Goal: Task Accomplishment & Management: Complete application form

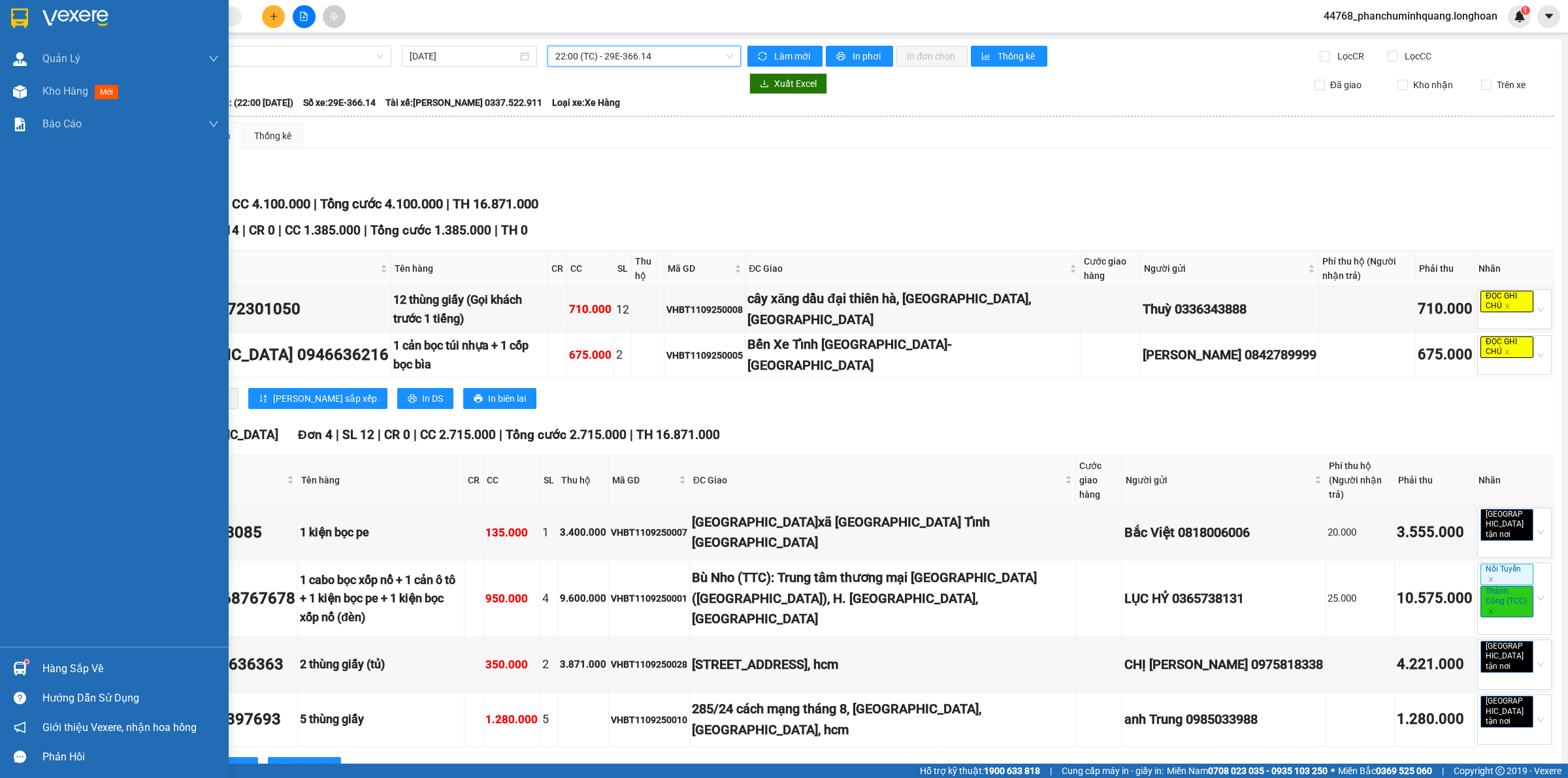
scroll to position [15, 0]
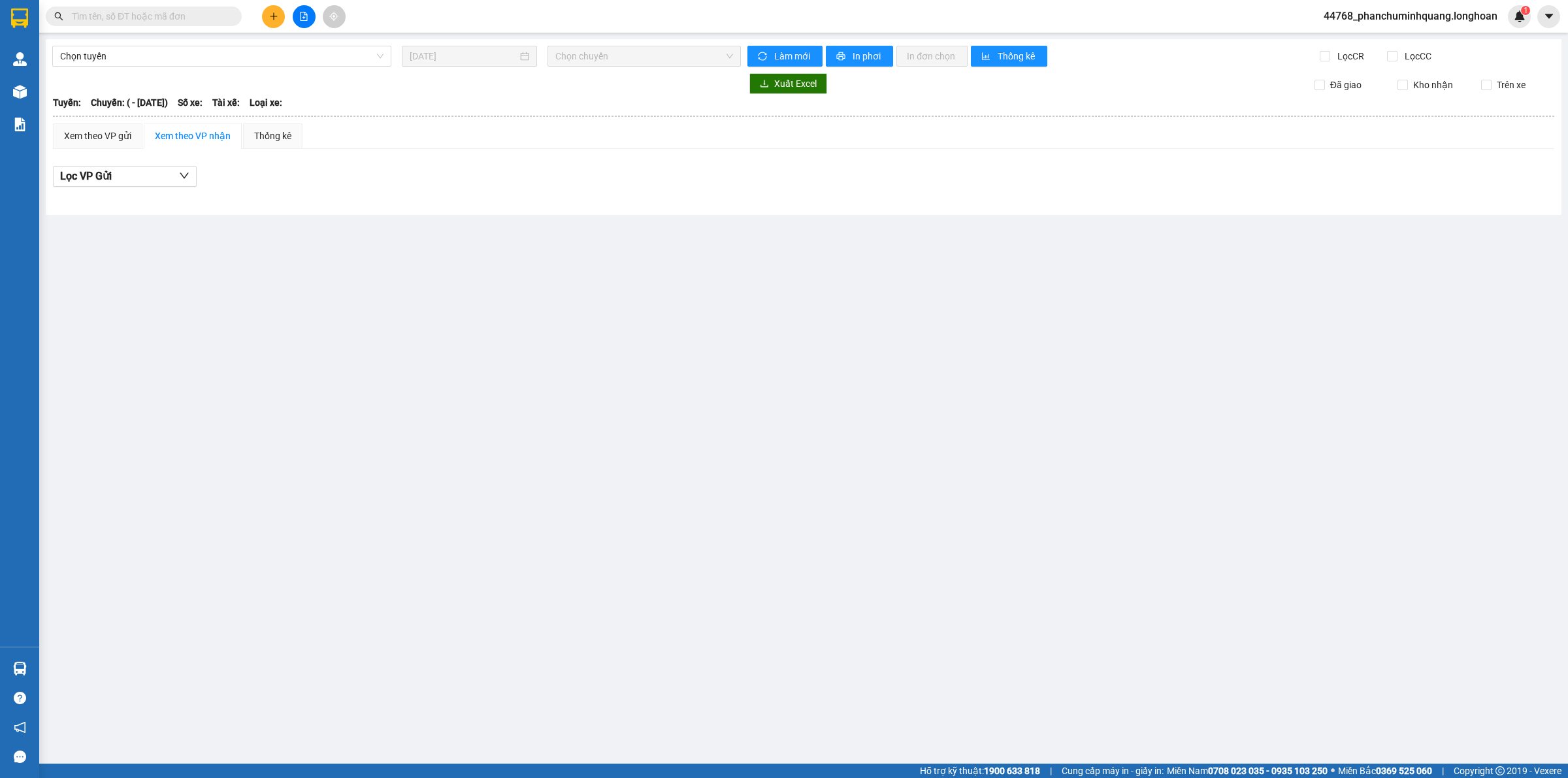
type input "11/09/2025"
click at [277, 15] on icon "plus" at bounding box center [274, 16] width 10 height 10
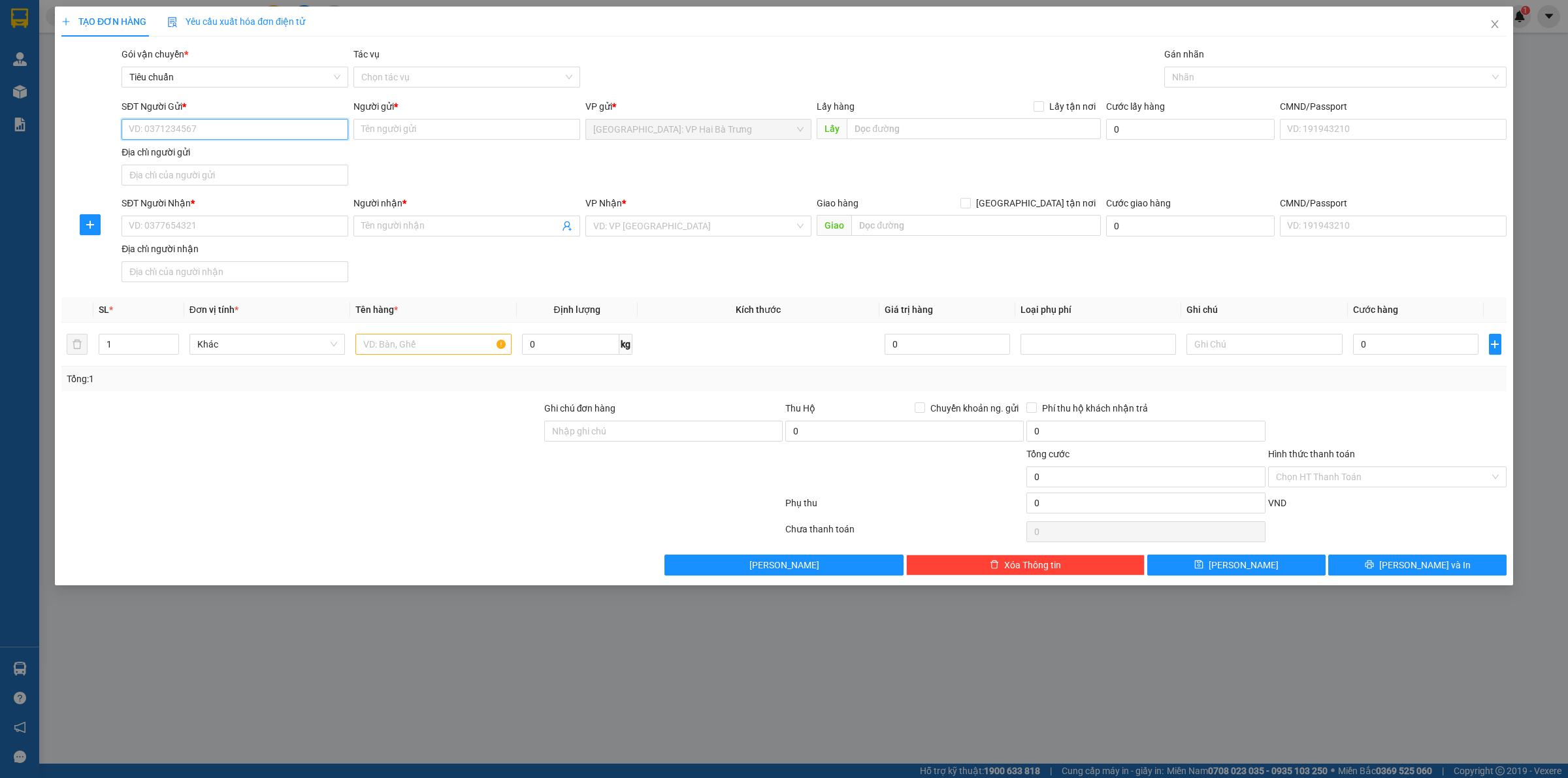
drag, startPoint x: 252, startPoint y: 130, endPoint x: 691, endPoint y: 78, distance: 442.1
click at [252, 130] on input "SĐT Người Gửi *" at bounding box center [235, 130] width 227 height 21
type input "0985422107"
click at [185, 154] on div "0985422107 - Vũ văn Quynh" at bounding box center [235, 155] width 211 height 14
type input "Vũ văn Quynh"
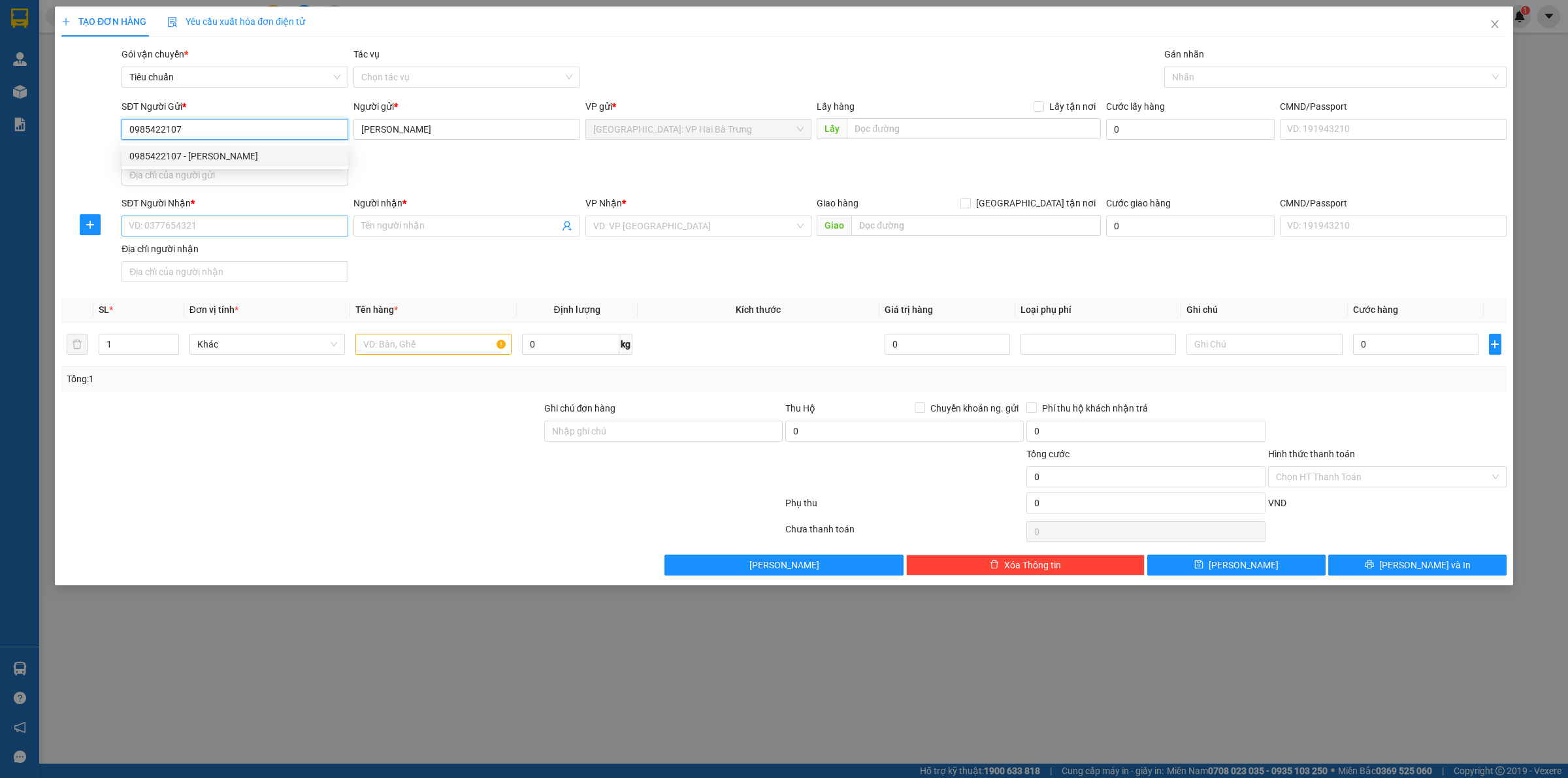
type input "0985422107"
click at [262, 223] on input "SĐT Người Nhận *" at bounding box center [235, 226] width 227 height 21
type input "0396064902"
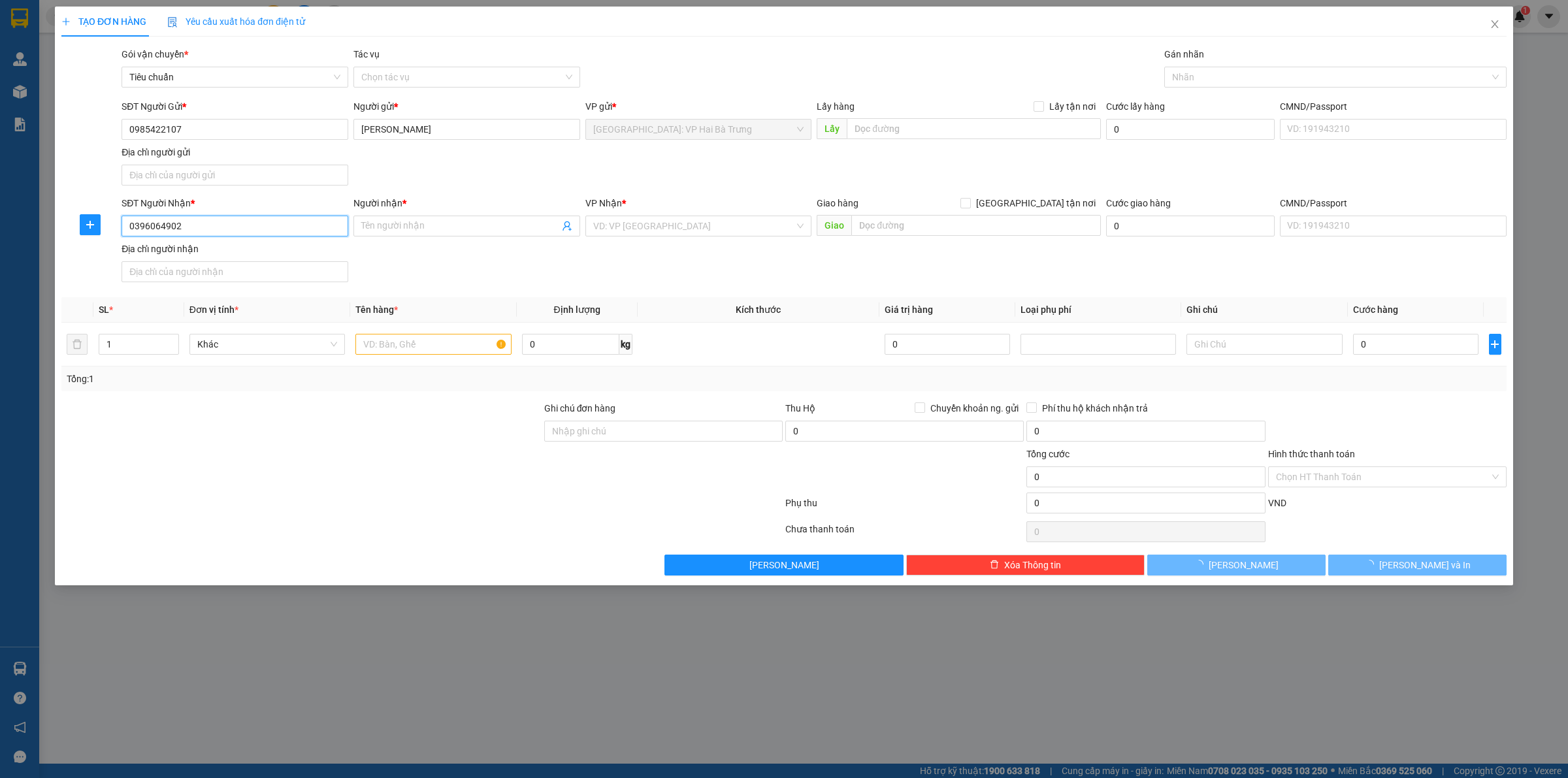
type input "phương"
checkbox input "true"
type input "16, đường số 1, phường 16, gò vấp, hcm"
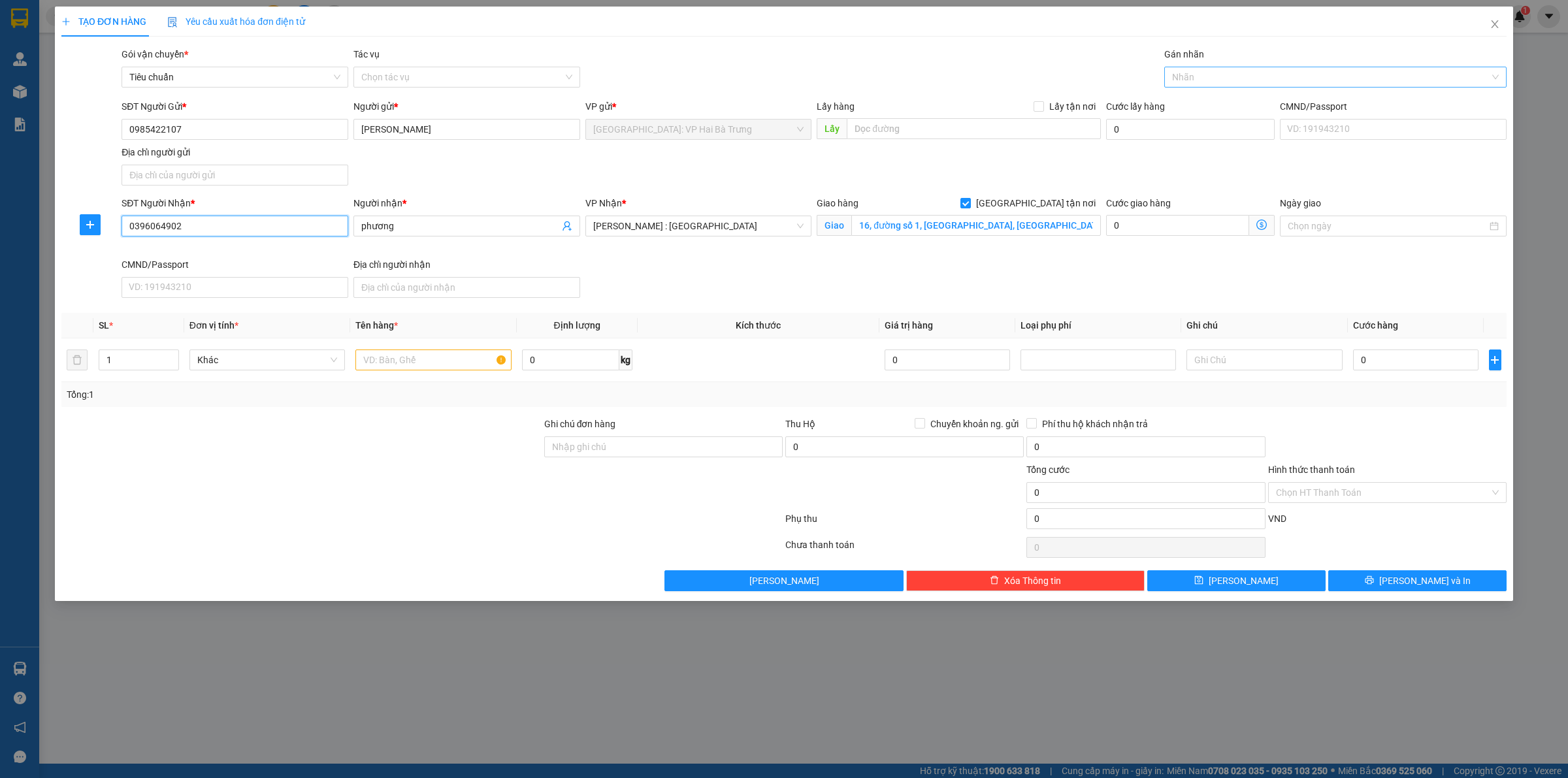
click at [1199, 75] on div at bounding box center [1329, 77] width 322 height 15
type input "0396064902"
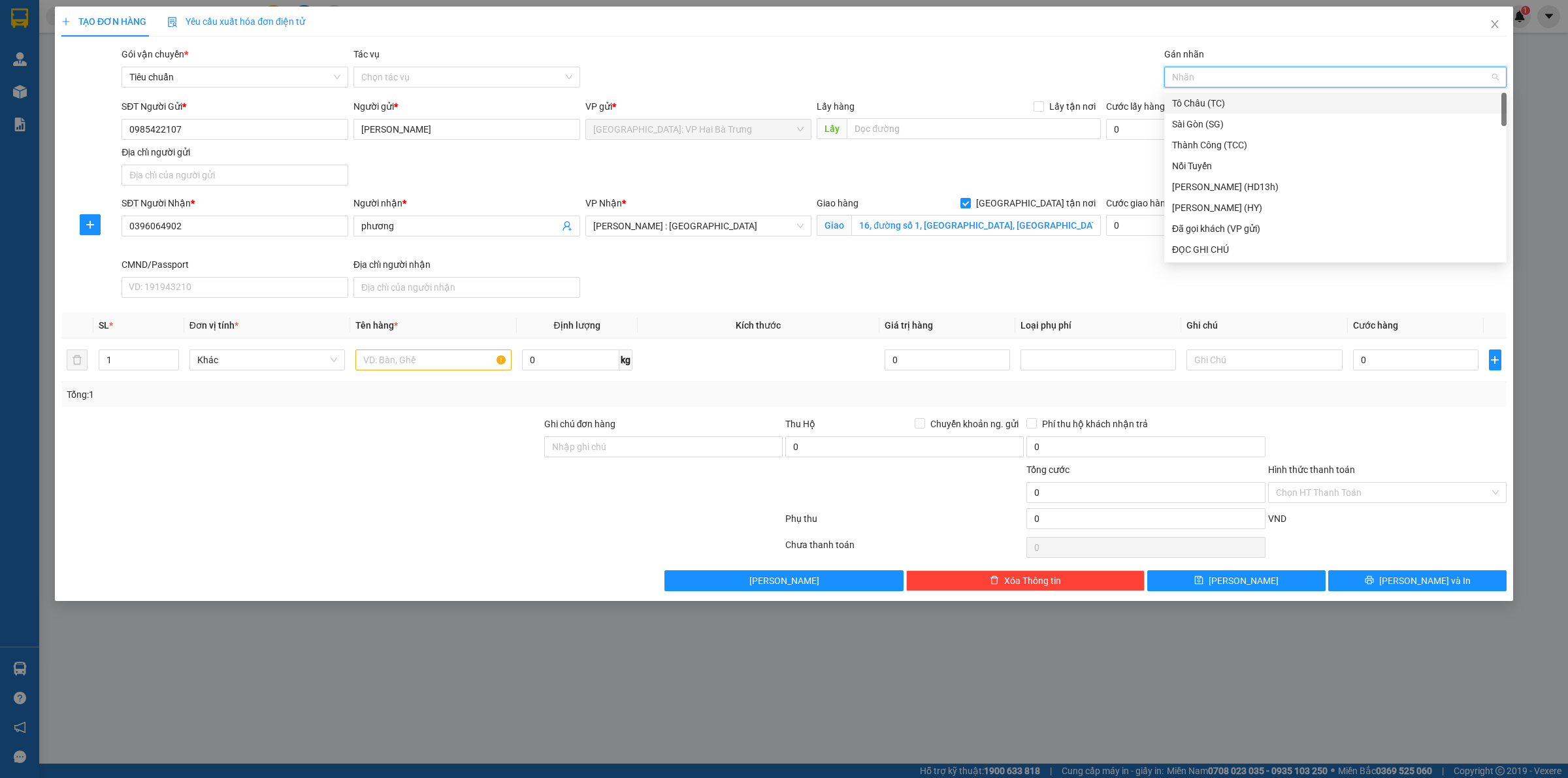
type input "G"
click at [1169, 252] on div "[GEOGRAPHIC_DATA] tận nơi" at bounding box center [1334, 250] width 342 height 21
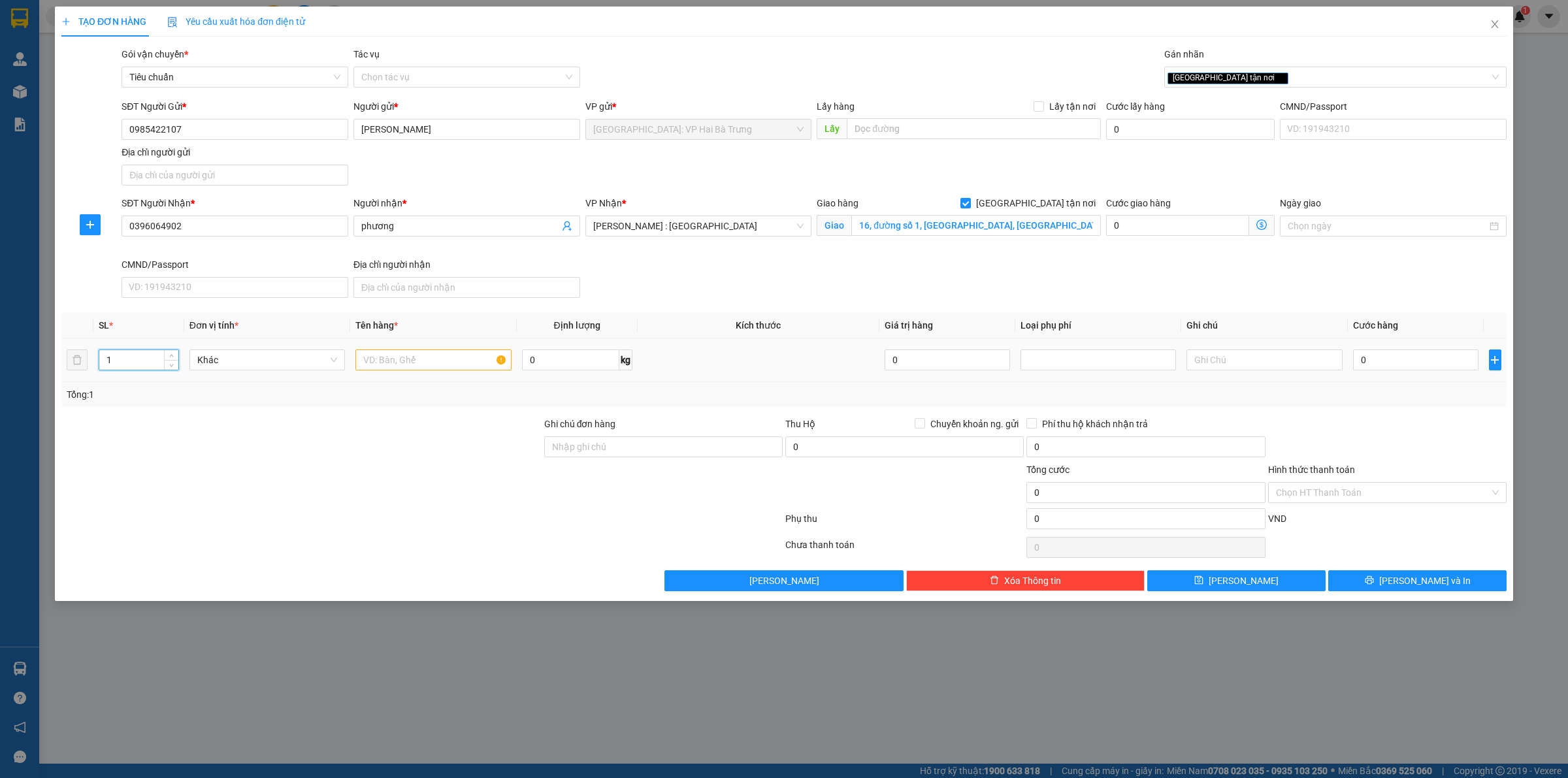
click at [132, 363] on input "1" at bounding box center [138, 359] width 79 height 20
type input "6"
click at [446, 363] on input "text" at bounding box center [433, 359] width 155 height 21
type input "6 can 5L"
drag, startPoint x: 1435, startPoint y: 365, endPoint x: 1414, endPoint y: 358, distance: 22.1
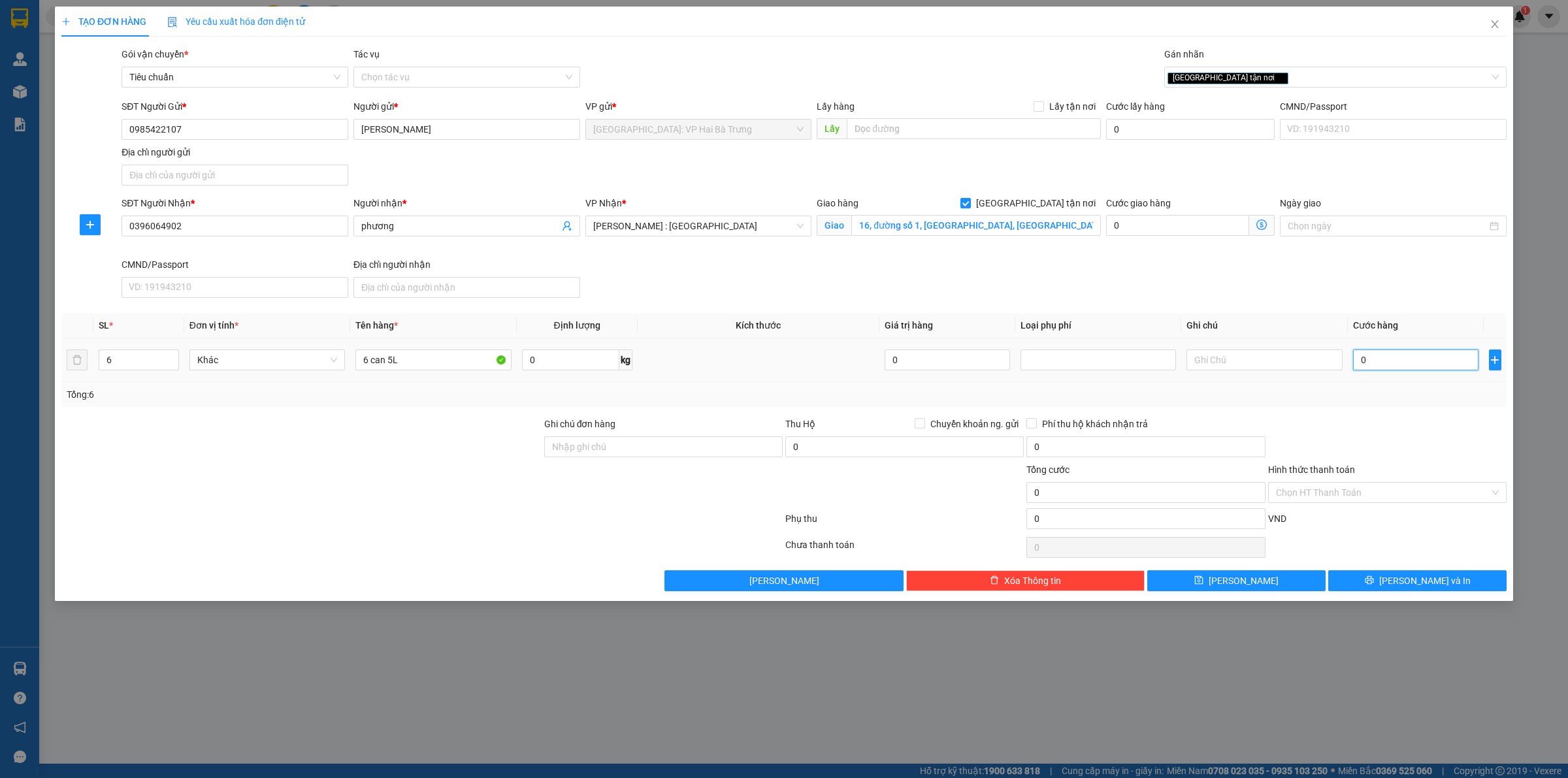
click at [1435, 364] on input "0" at bounding box center [1414, 359] width 125 height 21
type input "2"
type input "23"
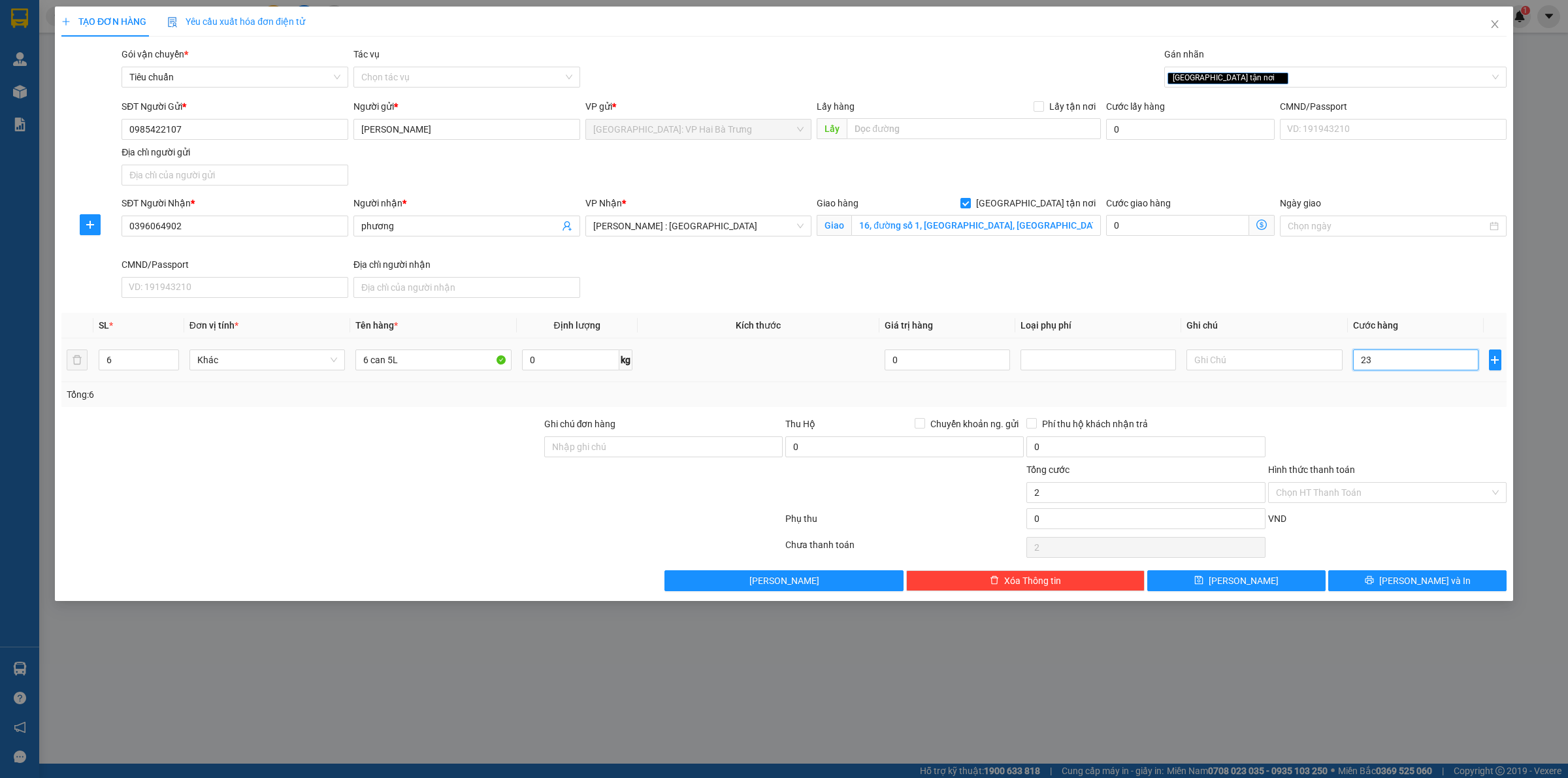
type input "23"
type input "230"
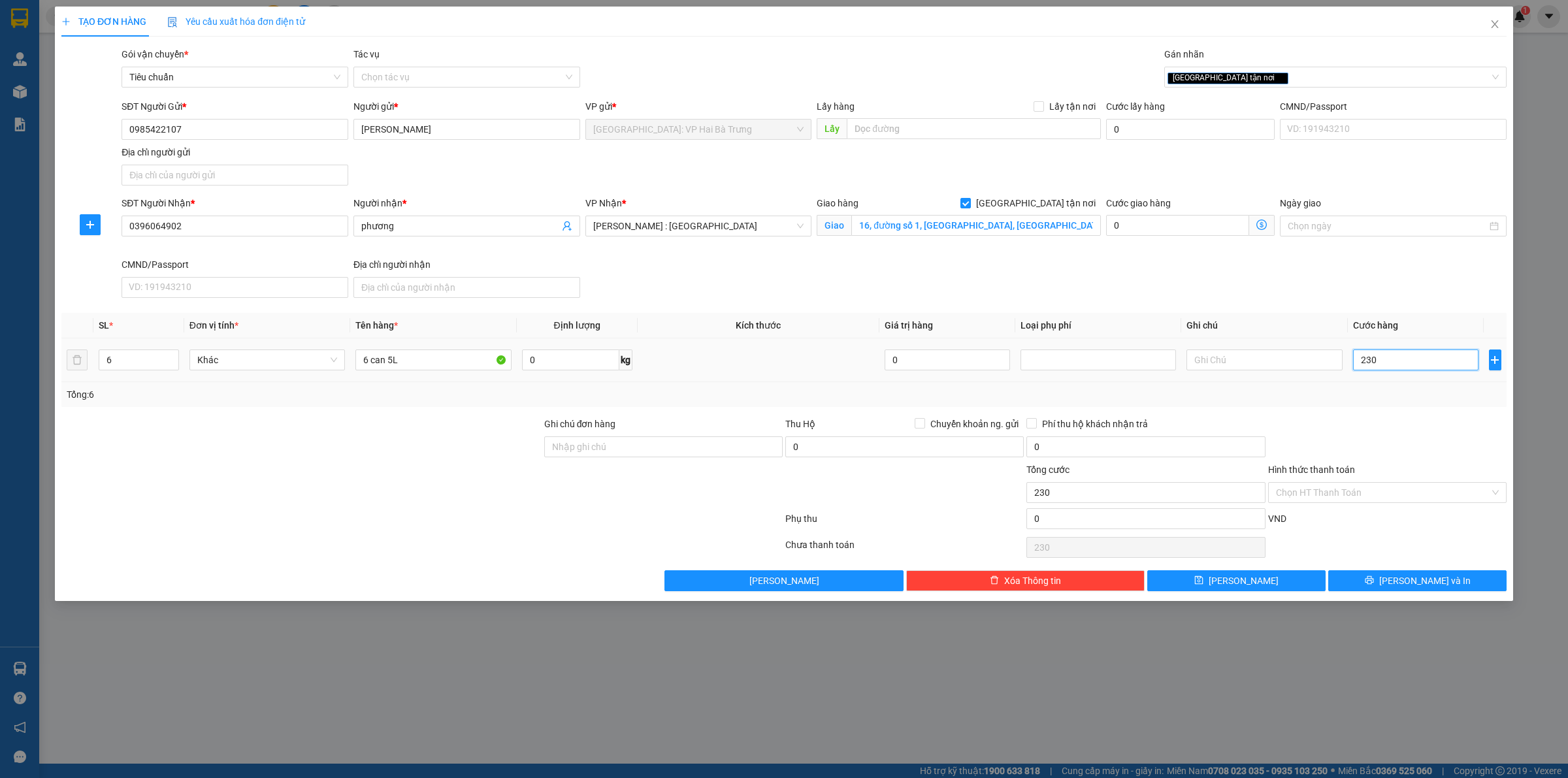
type input "2.300"
type input "23.000"
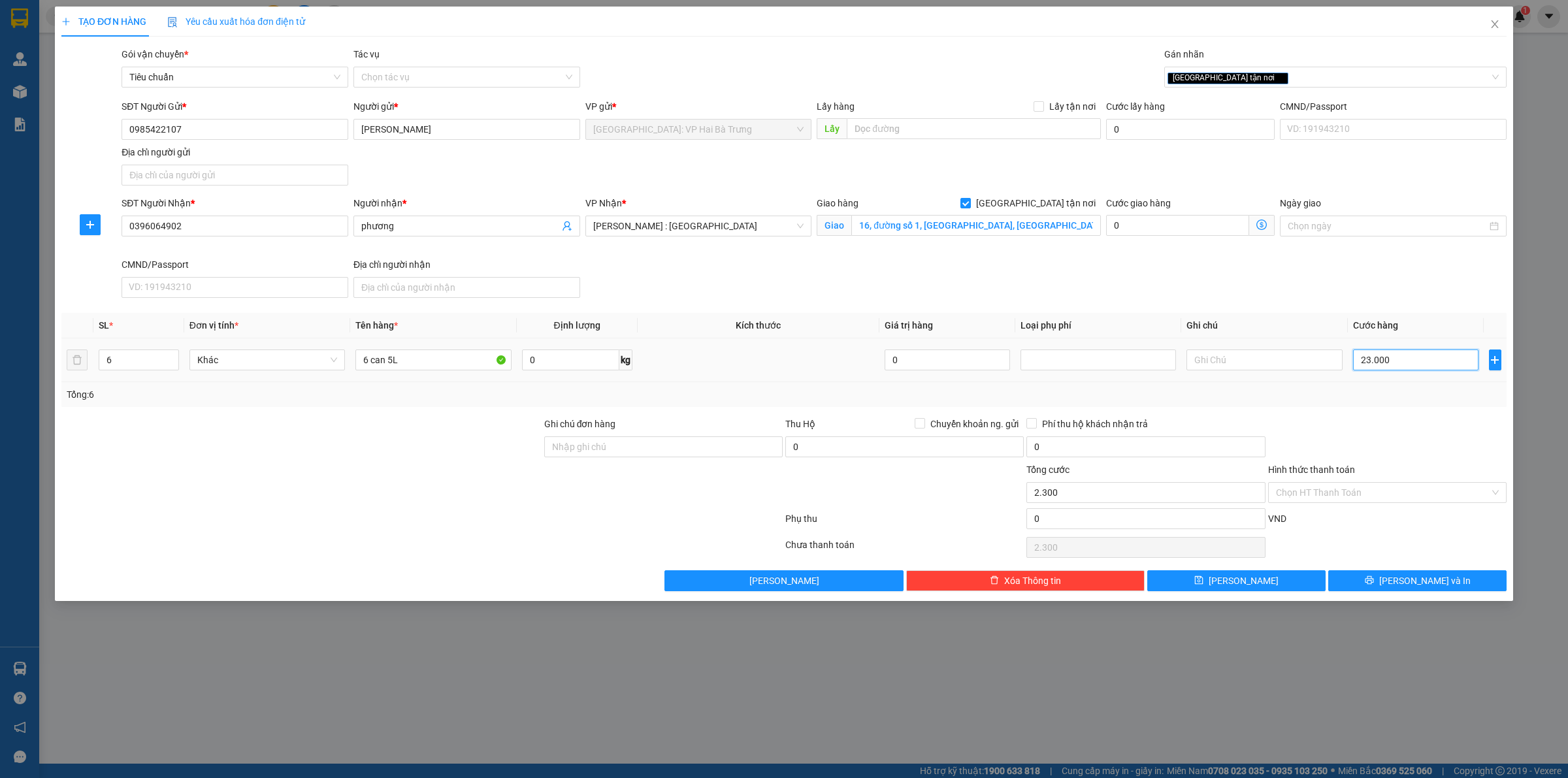
type input "23.000"
type input "230.000"
type input "2.300.000"
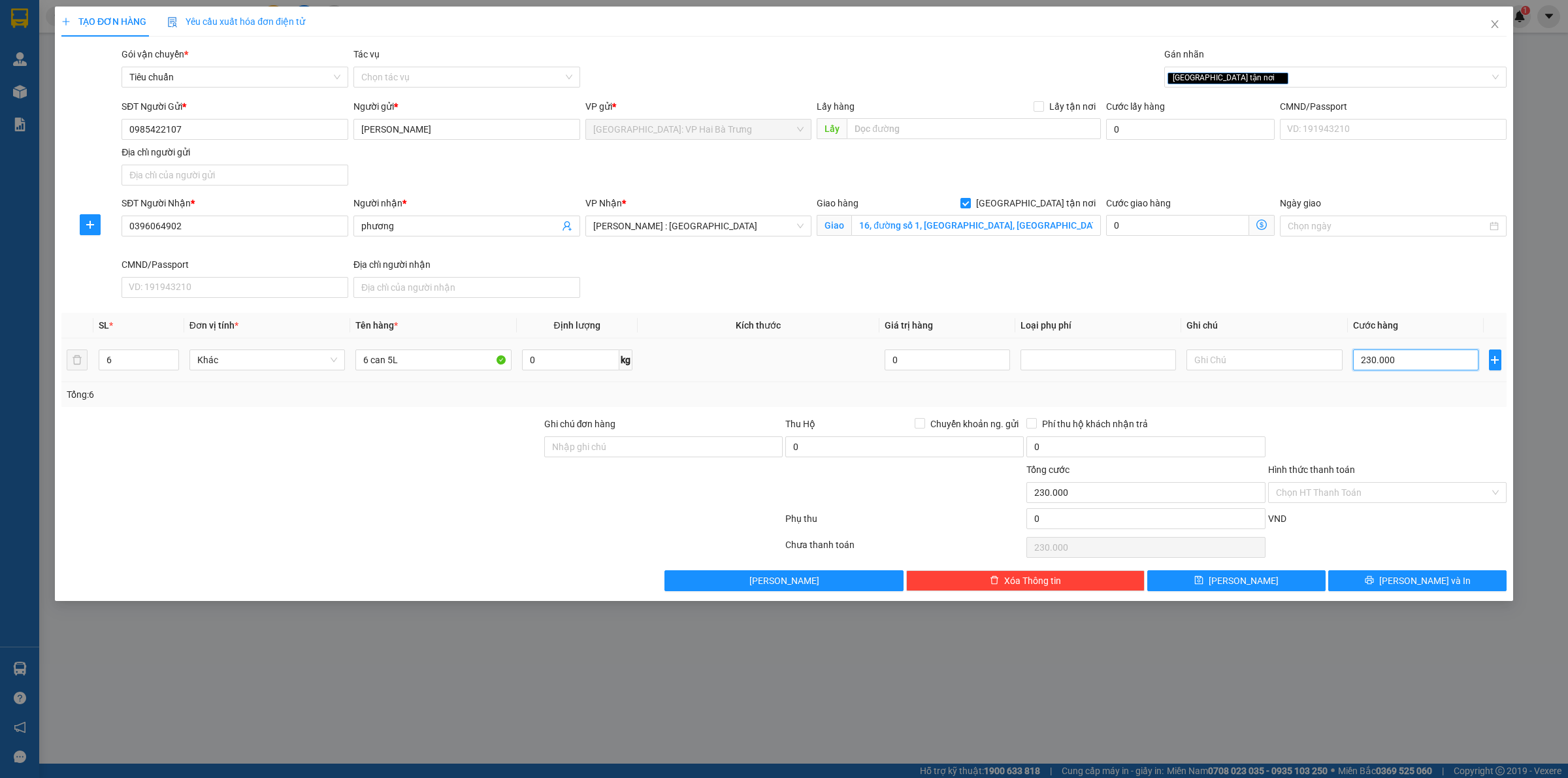
type input "2.300.000"
type input "230.000"
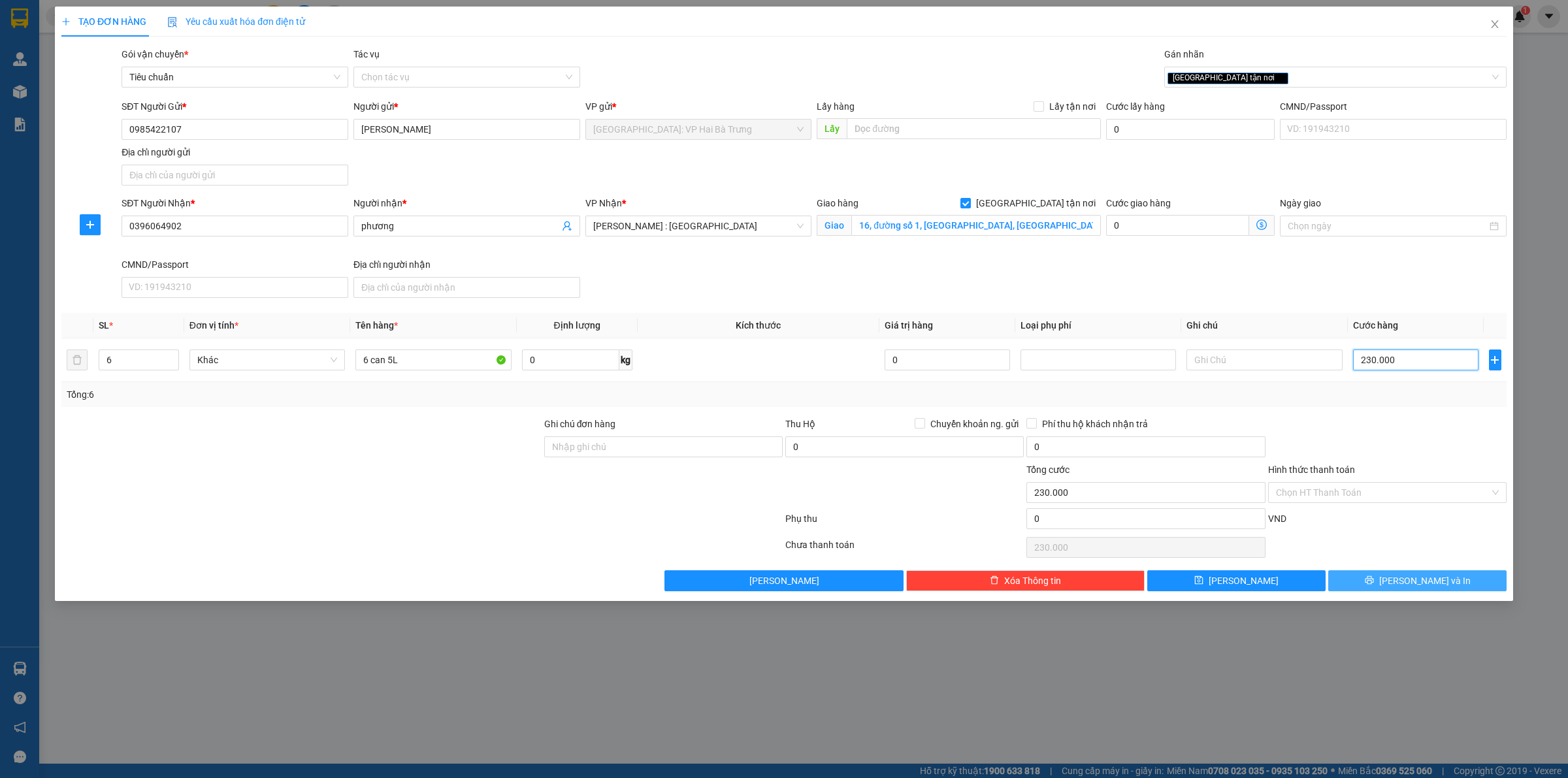
type input "230.000"
click at [1401, 588] on button "[PERSON_NAME] và In" at bounding box center [1416, 581] width 178 height 21
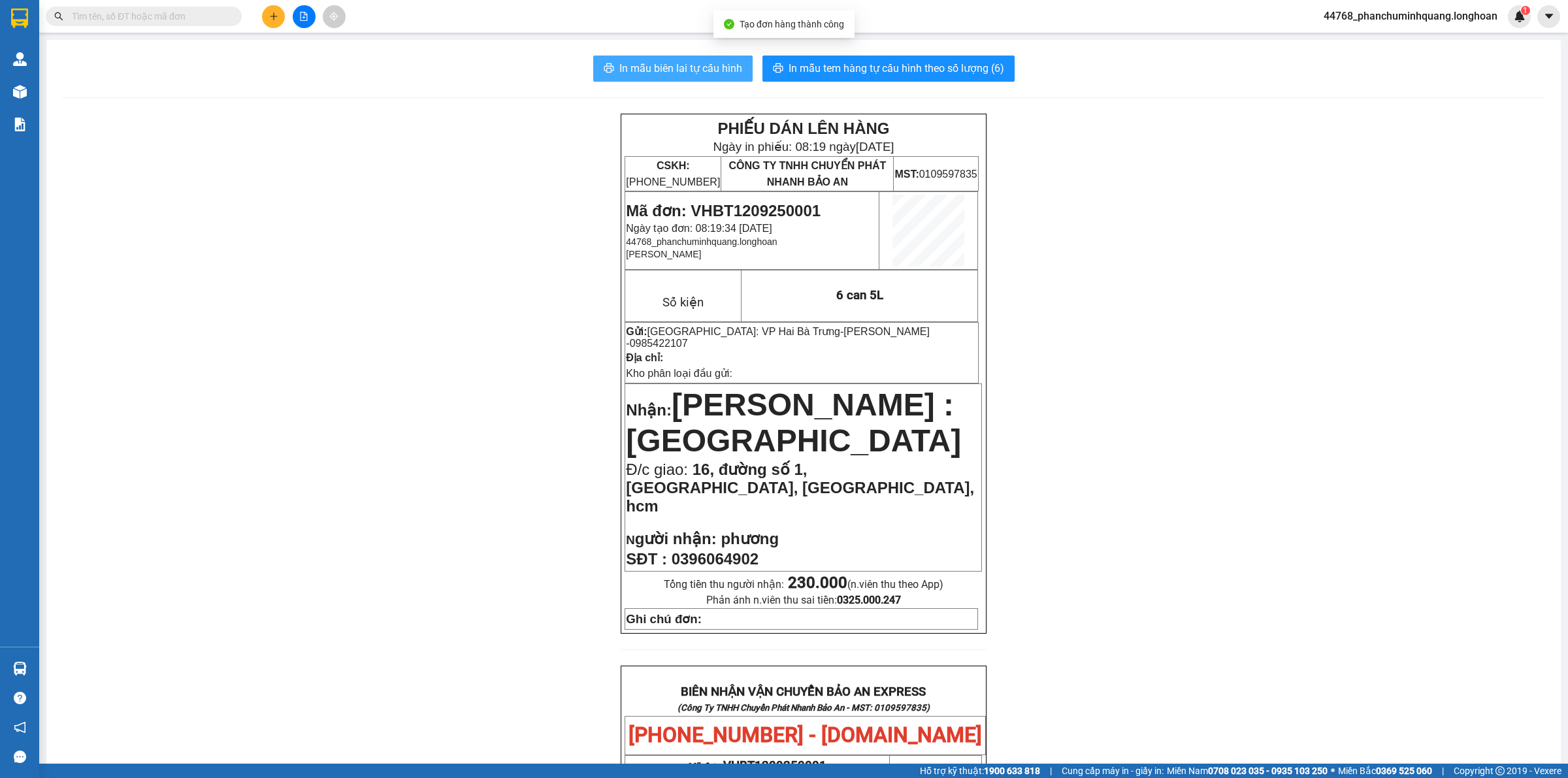
click at [710, 71] on span "In mẫu biên lai tự cấu hình" at bounding box center [680, 68] width 123 height 16
click at [814, 72] on span "In mẫu tem hàng tự cấu hình theo số lượng (6)" at bounding box center [897, 68] width 216 height 16
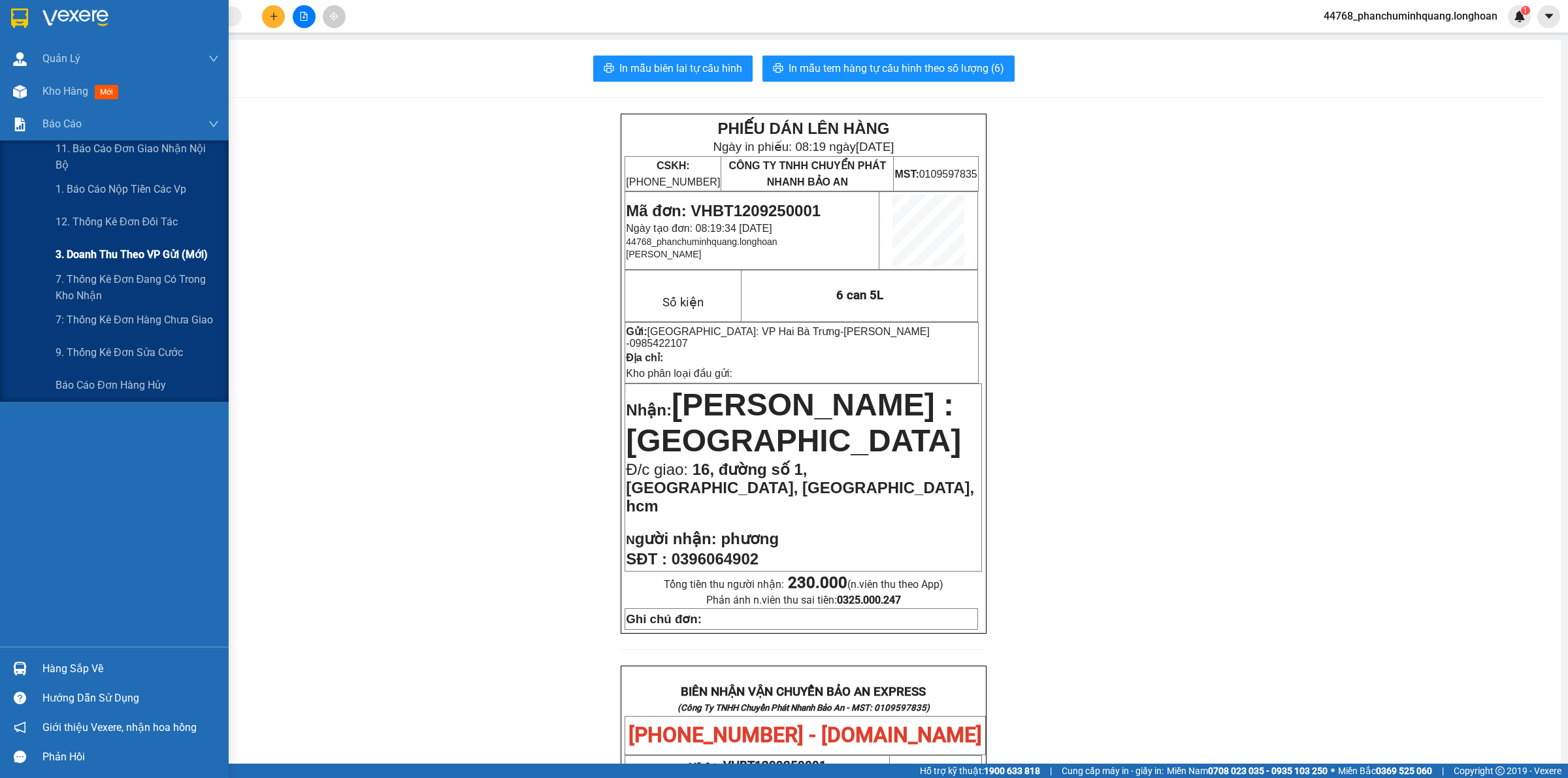
click at [147, 246] on span "3. Doanh Thu theo VP Gửi (mới)" at bounding box center [132, 254] width 153 height 16
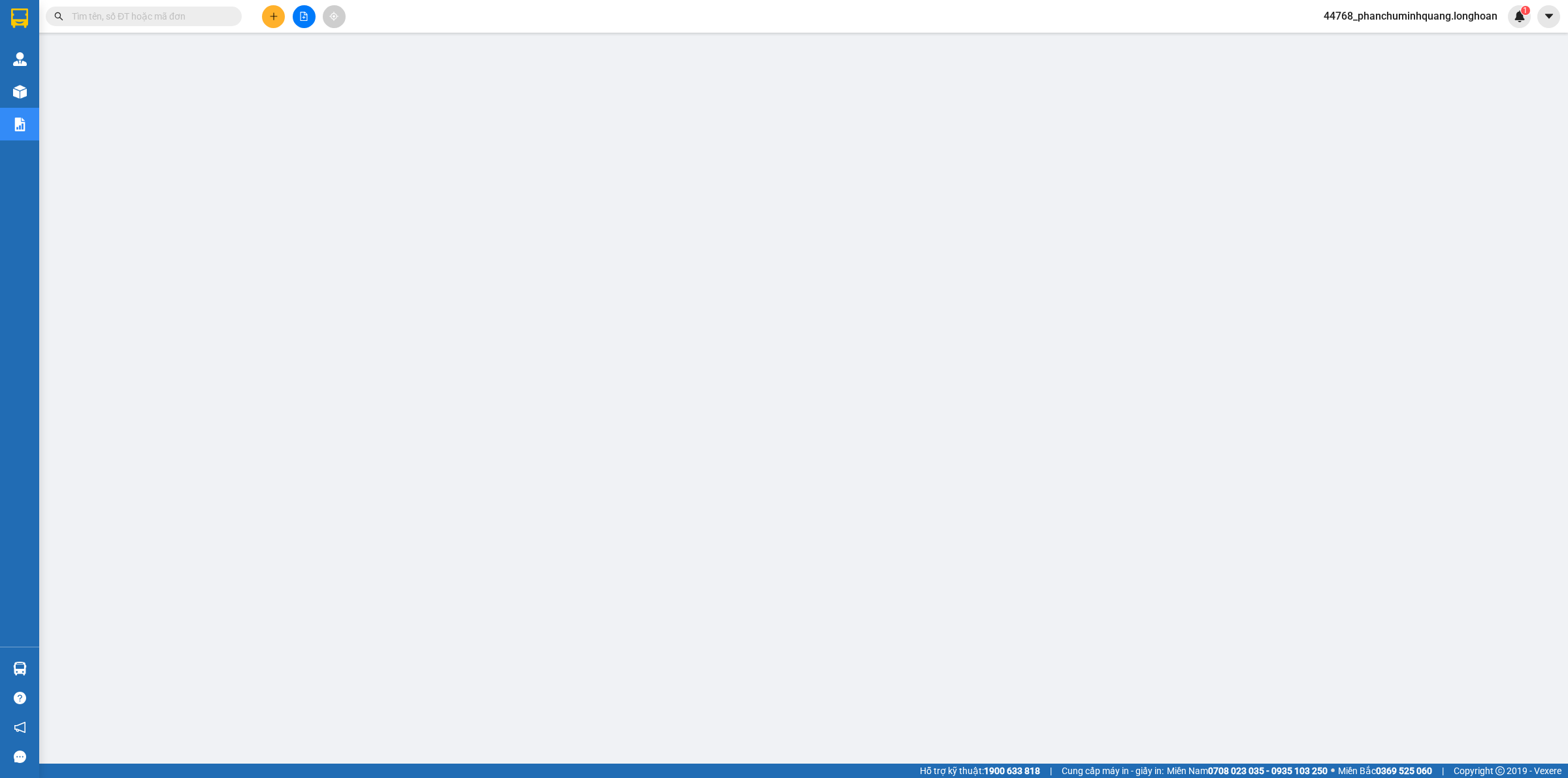
click at [270, 16] on icon "plus" at bounding box center [274, 15] width 8 height 1
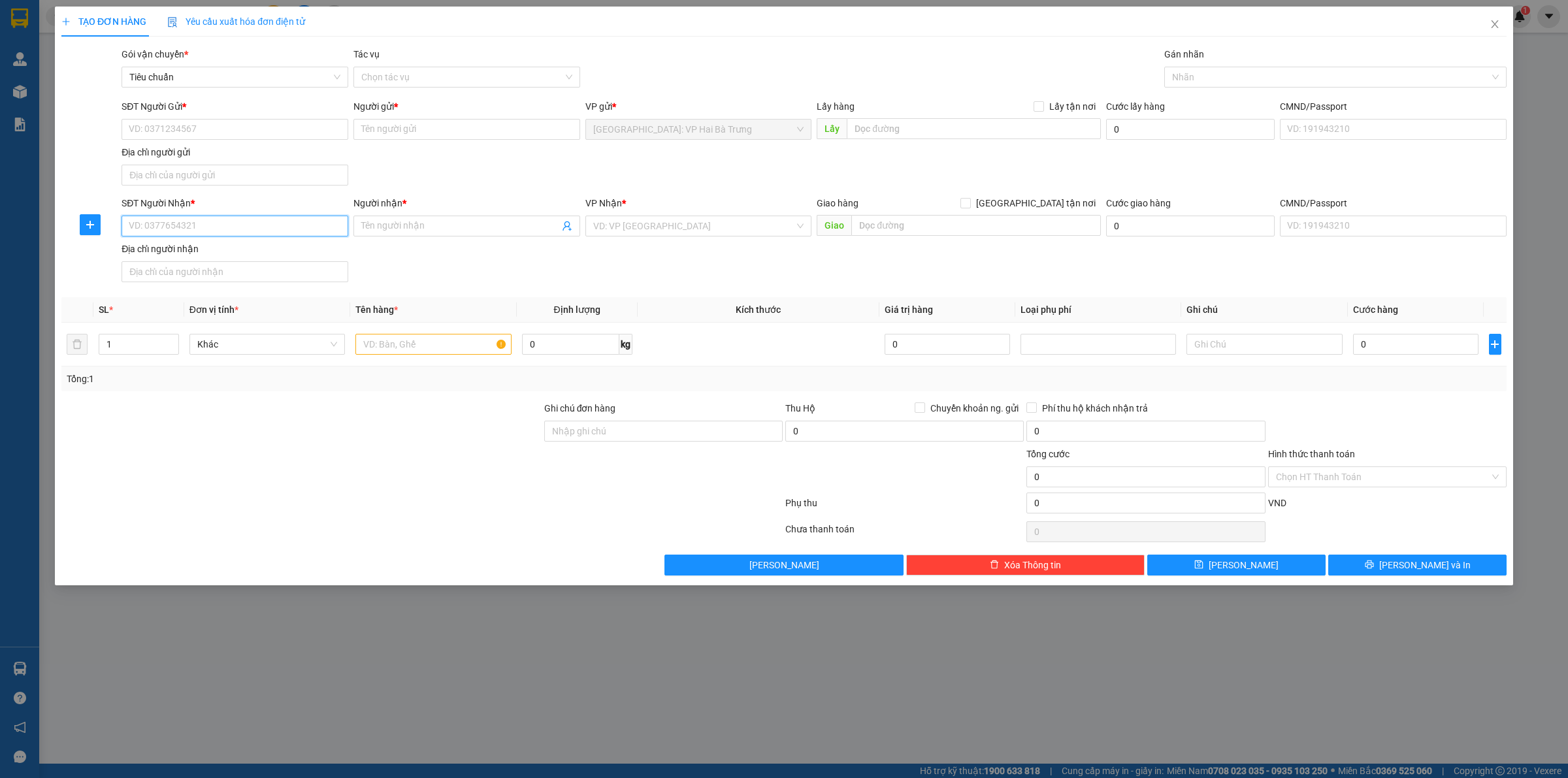
click at [252, 217] on input "SĐT Người Nhận *" at bounding box center [235, 226] width 227 height 21
click at [227, 256] on div "0582306666 - HẠNH" at bounding box center [235, 253] width 211 height 14
type input "0582306666"
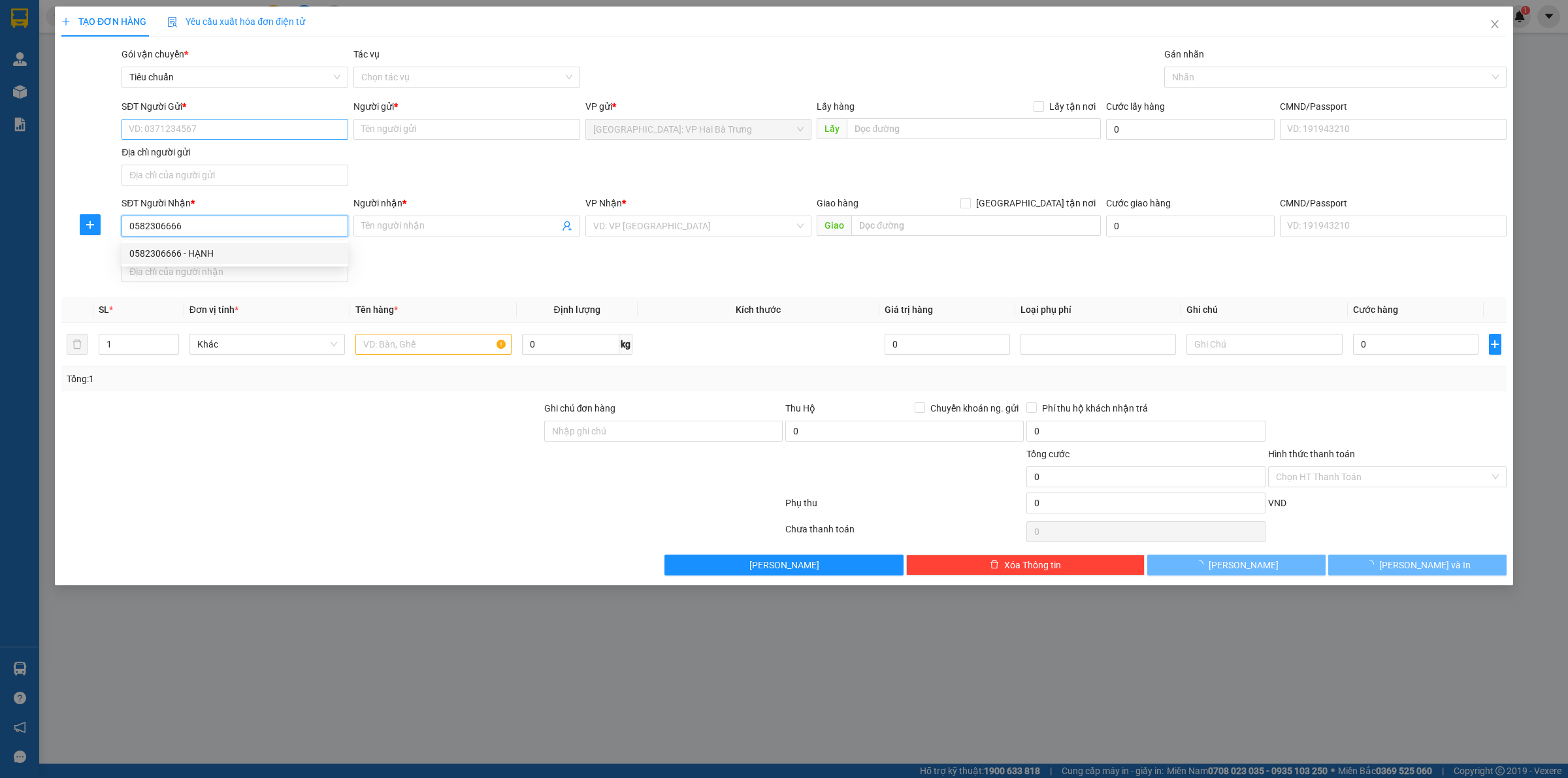
type input "HẠNH"
checkbox input "true"
type input "827 cách mạng tháng 8, phường 6, tân bình, hcm"
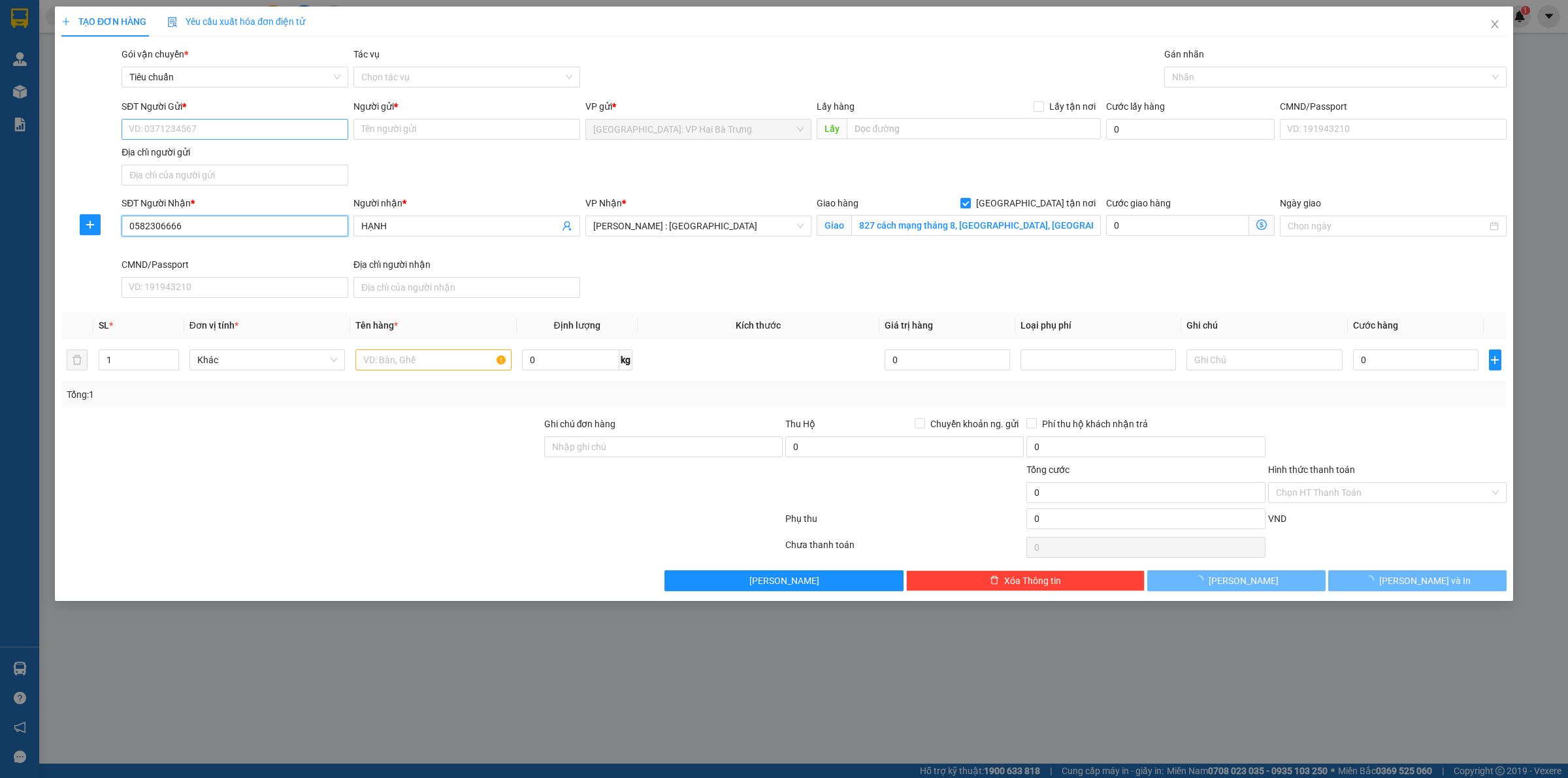
type input "0582306666"
click at [229, 134] on input "SĐT Người Gửi *" at bounding box center [235, 130] width 227 height 21
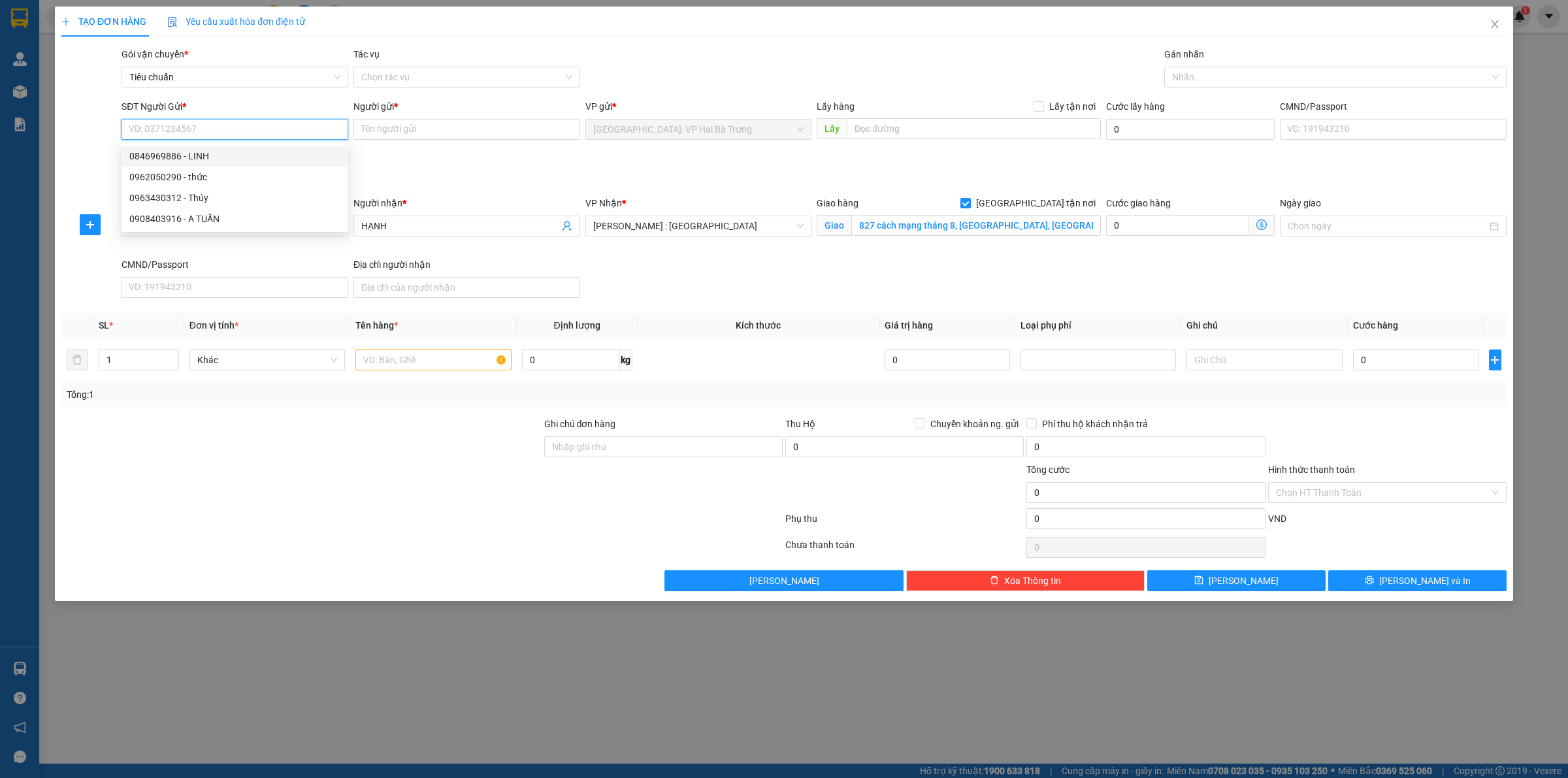
drag, startPoint x: 236, startPoint y: 155, endPoint x: 484, endPoint y: 269, distance: 272.9
click at [236, 155] on div "0846969886 - LINH" at bounding box center [235, 155] width 211 height 14
type input "0846969886"
type input "LINH"
click at [462, 358] on input "text" at bounding box center [433, 359] width 155 height 21
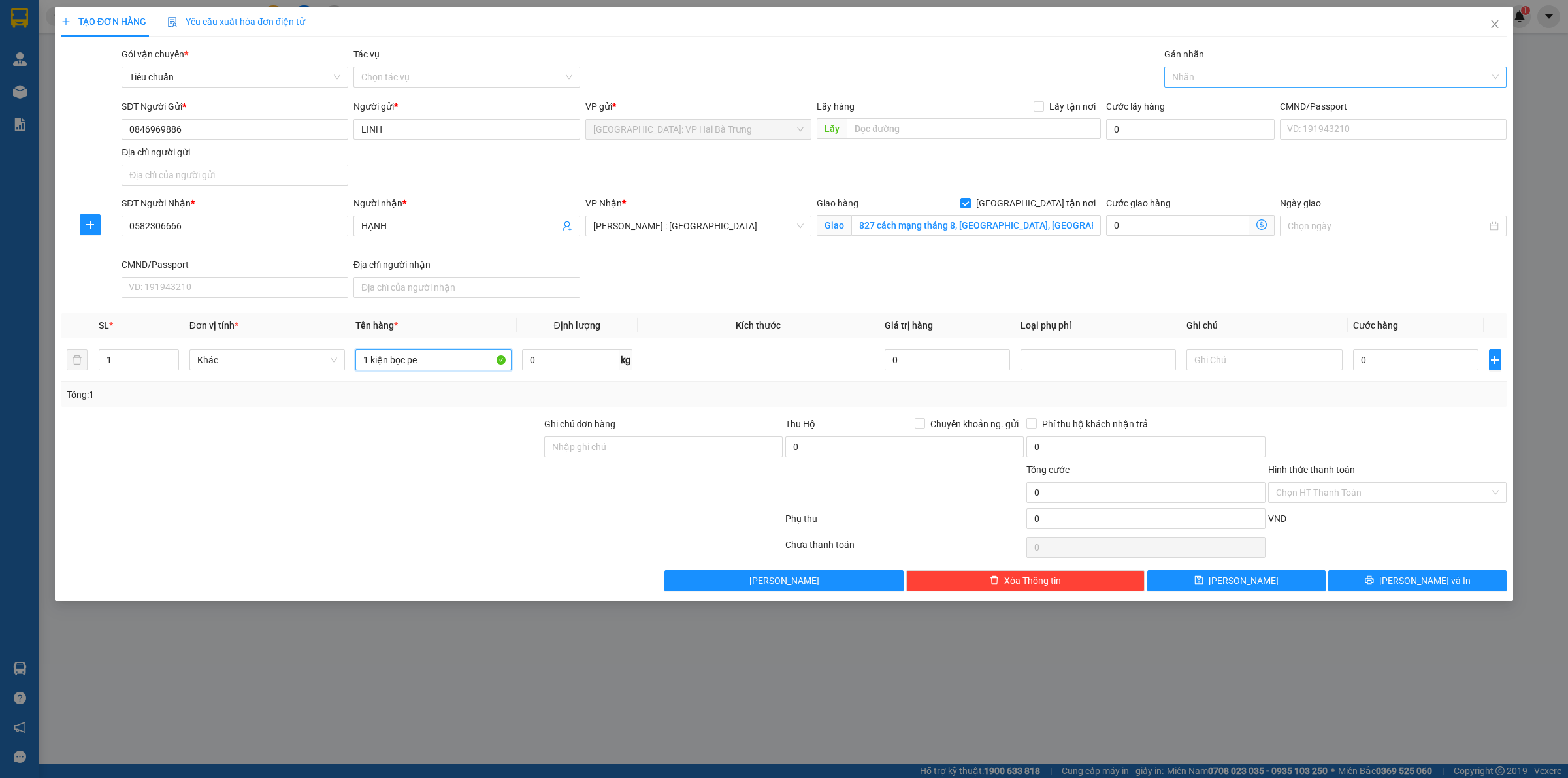
drag, startPoint x: 1232, startPoint y: 73, endPoint x: 1209, endPoint y: 56, distance: 28.6
click at [1232, 72] on div at bounding box center [1329, 77] width 322 height 15
type input "1 kiện bọc pe"
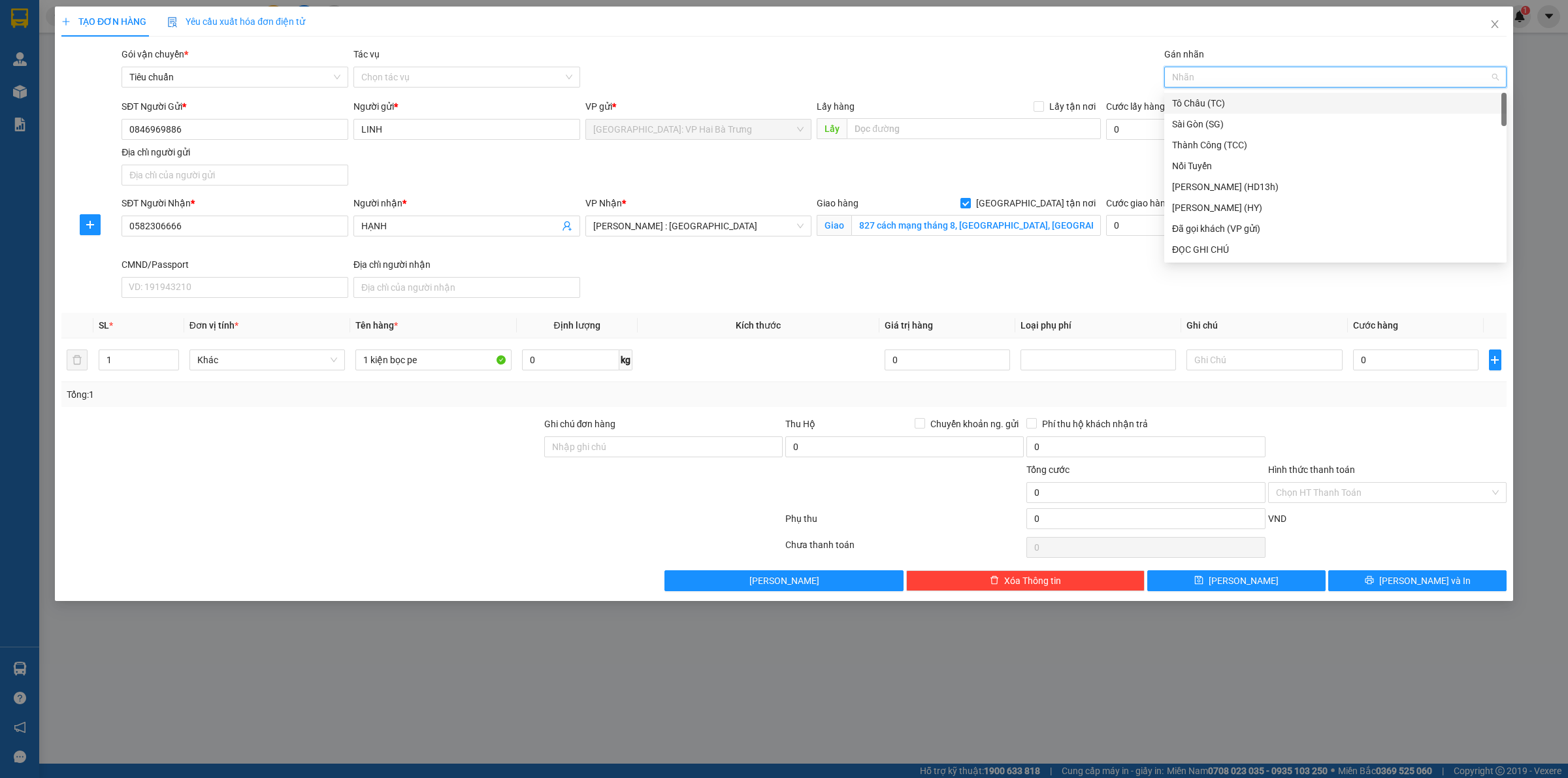
type input "G"
drag, startPoint x: 1245, startPoint y: 246, endPoint x: 1248, endPoint y: 199, distance: 47.1
click at [1243, 246] on div "[GEOGRAPHIC_DATA] tận nơi" at bounding box center [1335, 249] width 326 height 14
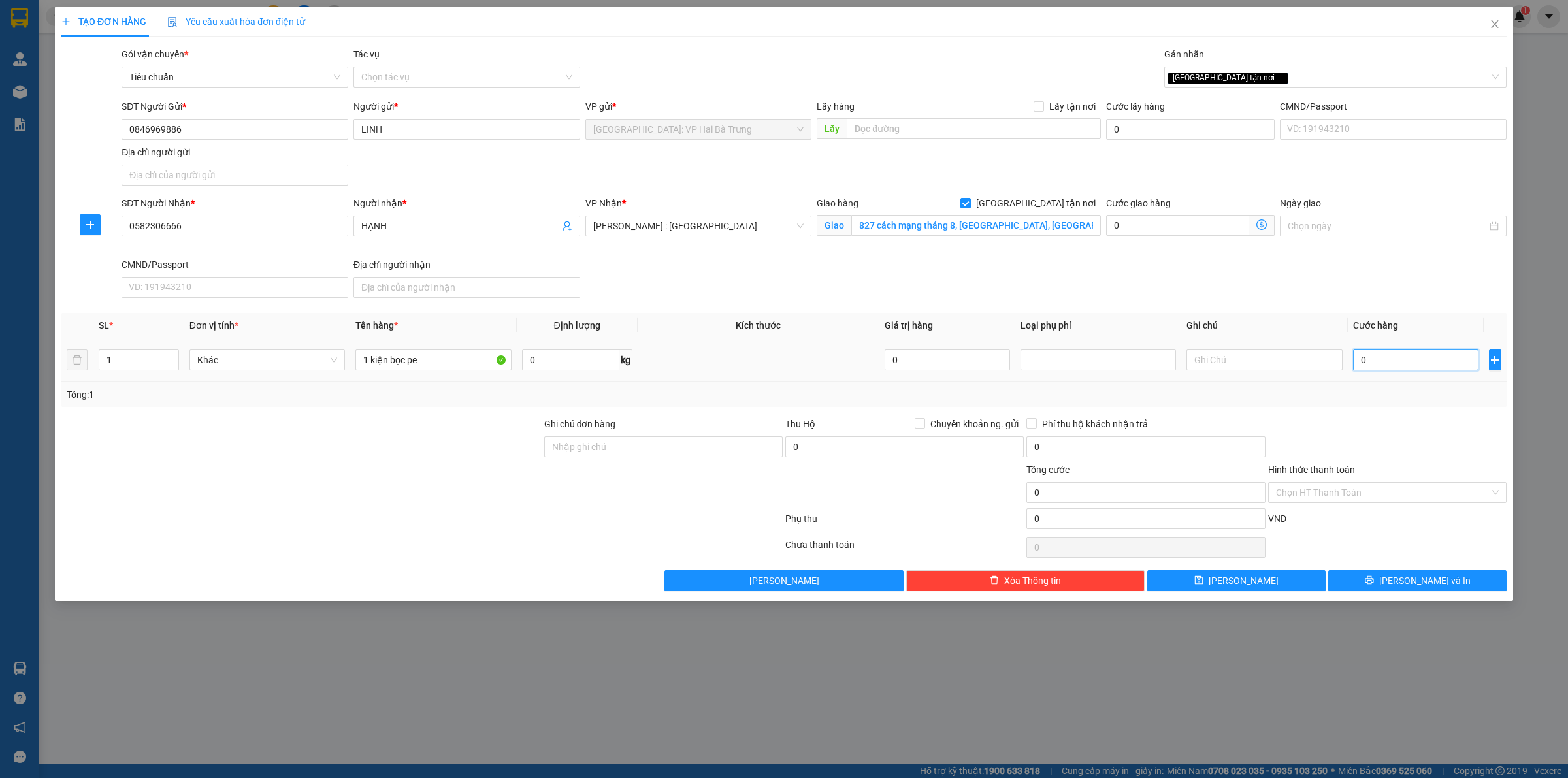
click at [1377, 367] on input "0" at bounding box center [1414, 359] width 125 height 21
type input "3"
type input "32"
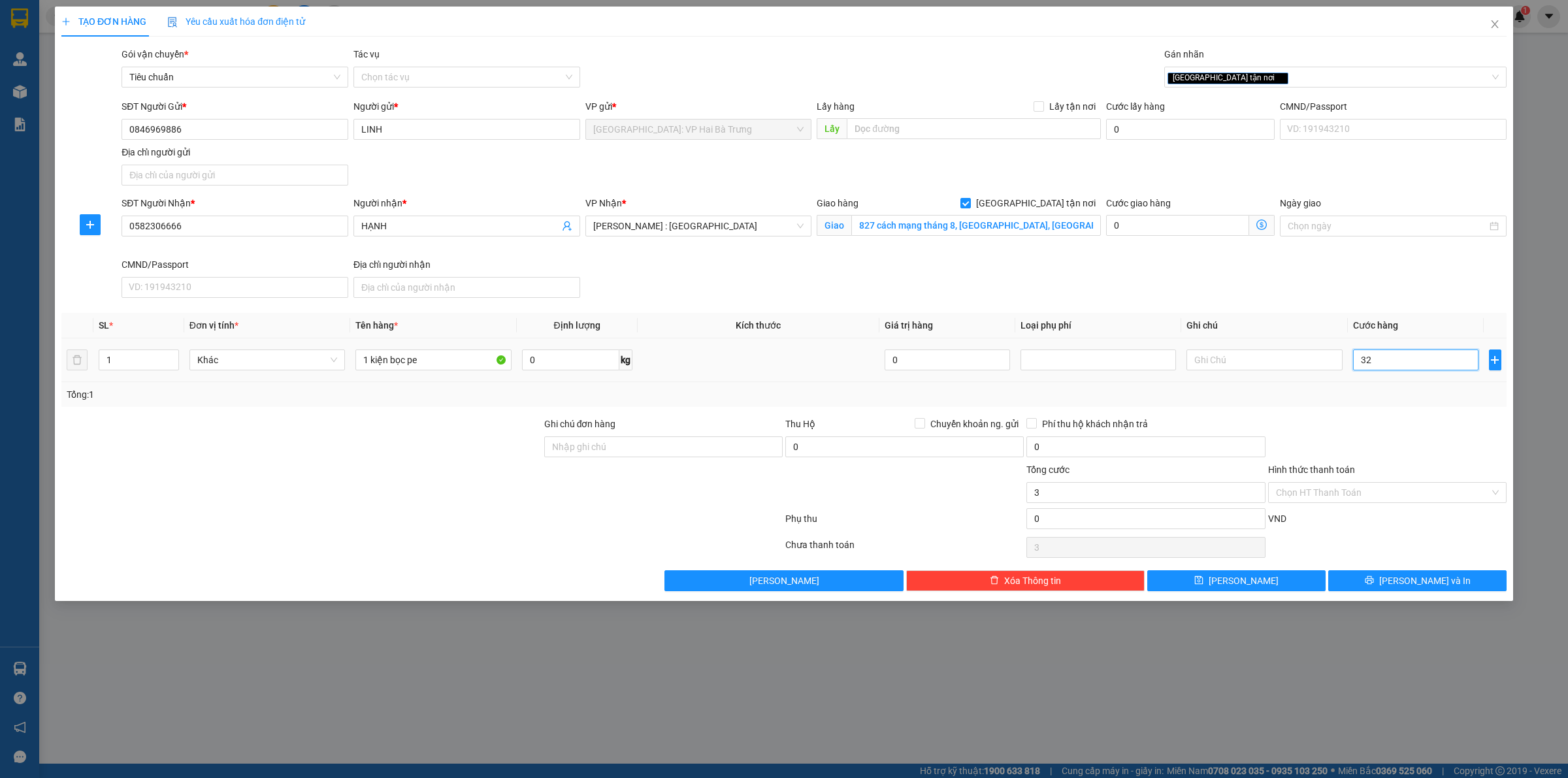
type input "32"
type input "320"
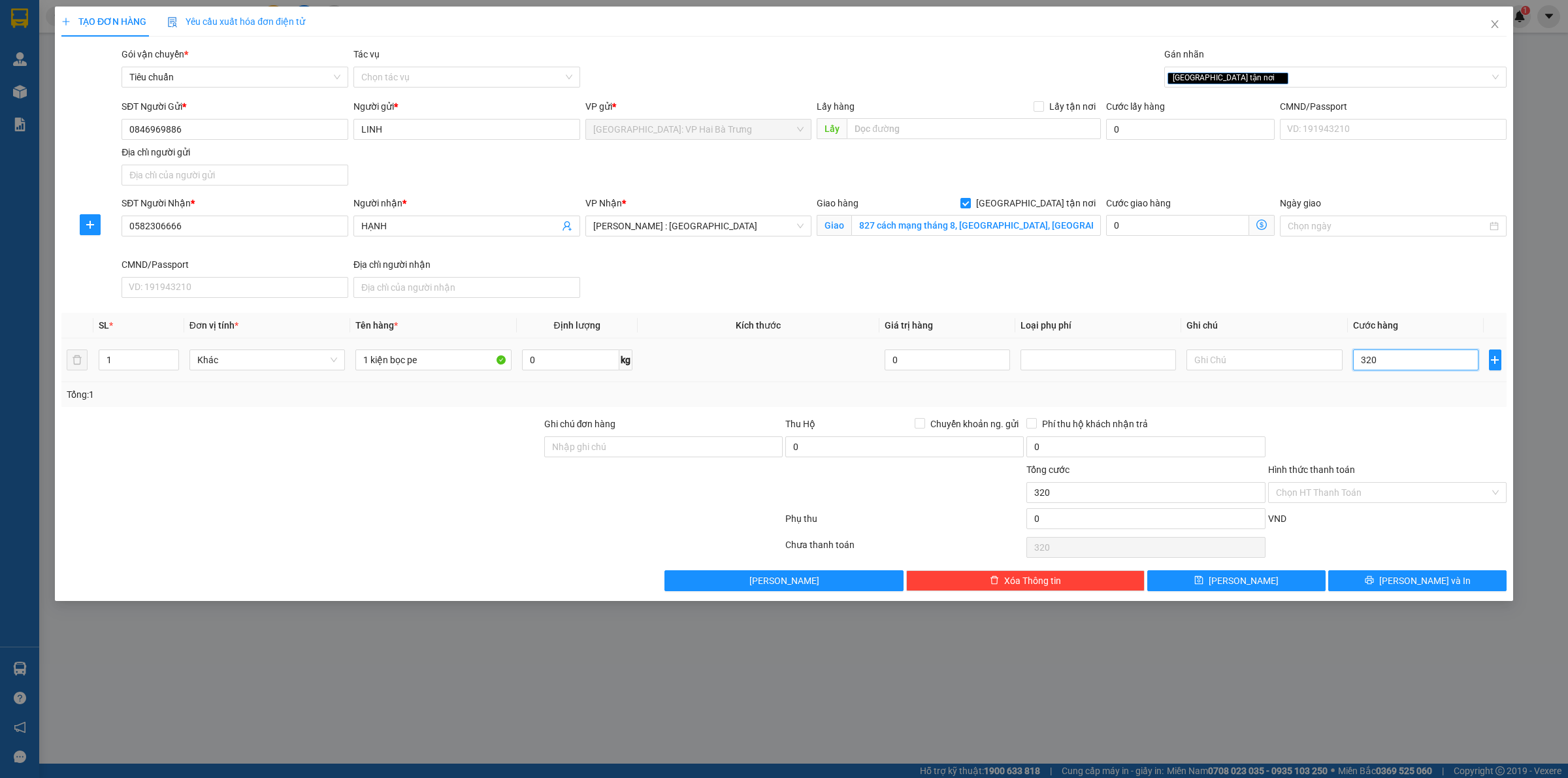
type input "3.200"
type input "32.000"
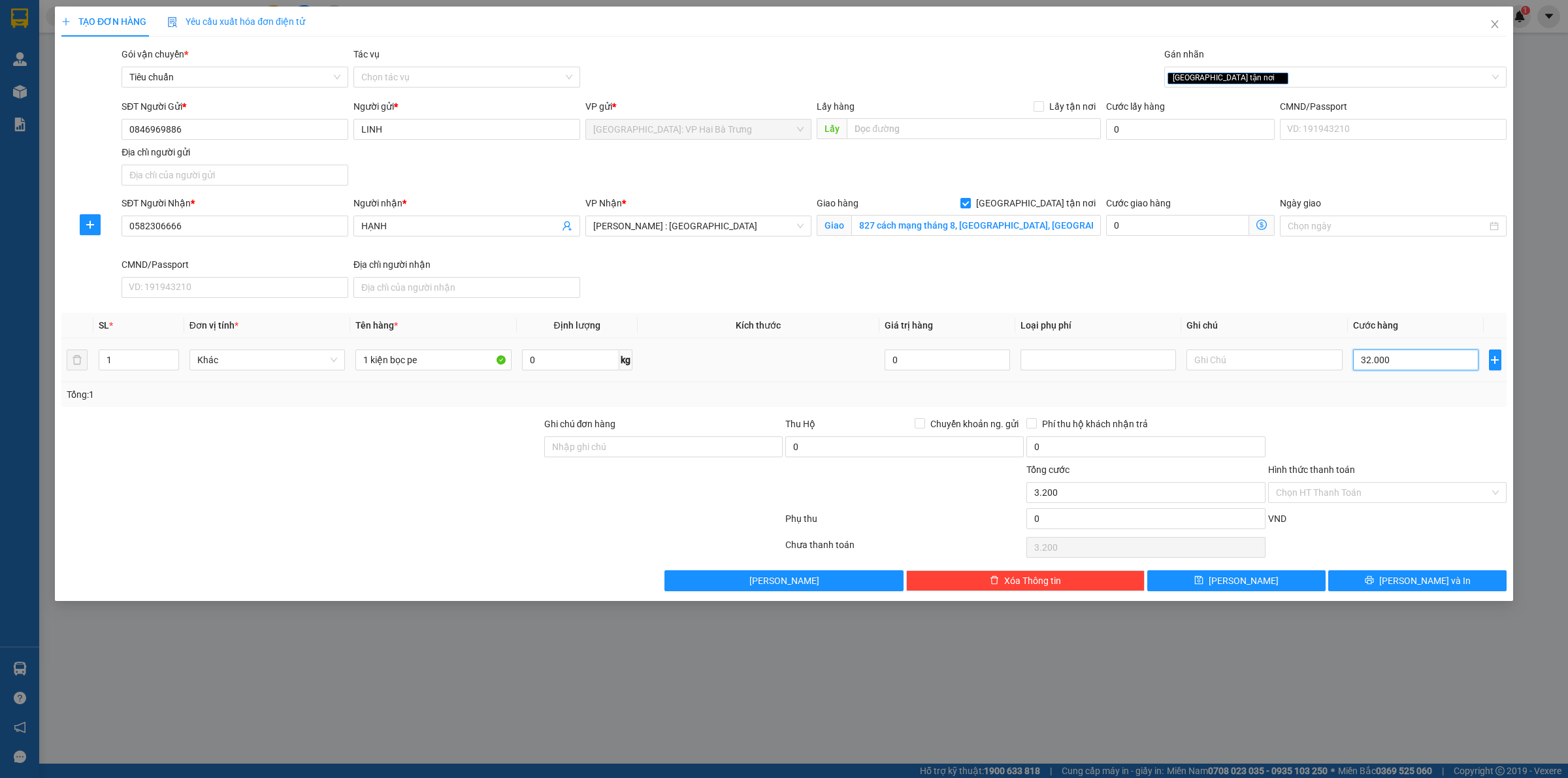
type input "32.000"
type input "320.000"
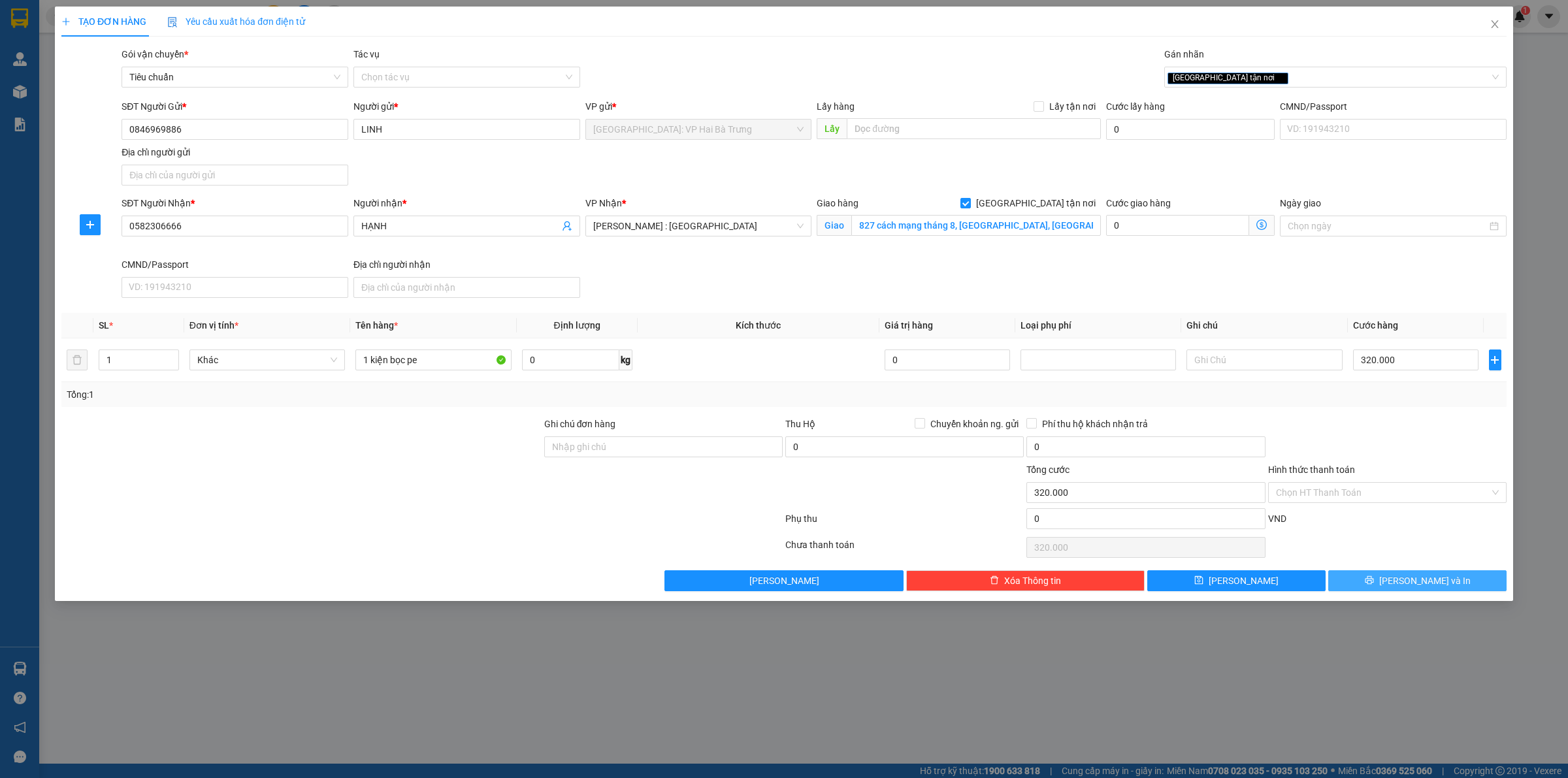
click at [1364, 584] on button "[PERSON_NAME] và In" at bounding box center [1416, 581] width 178 height 21
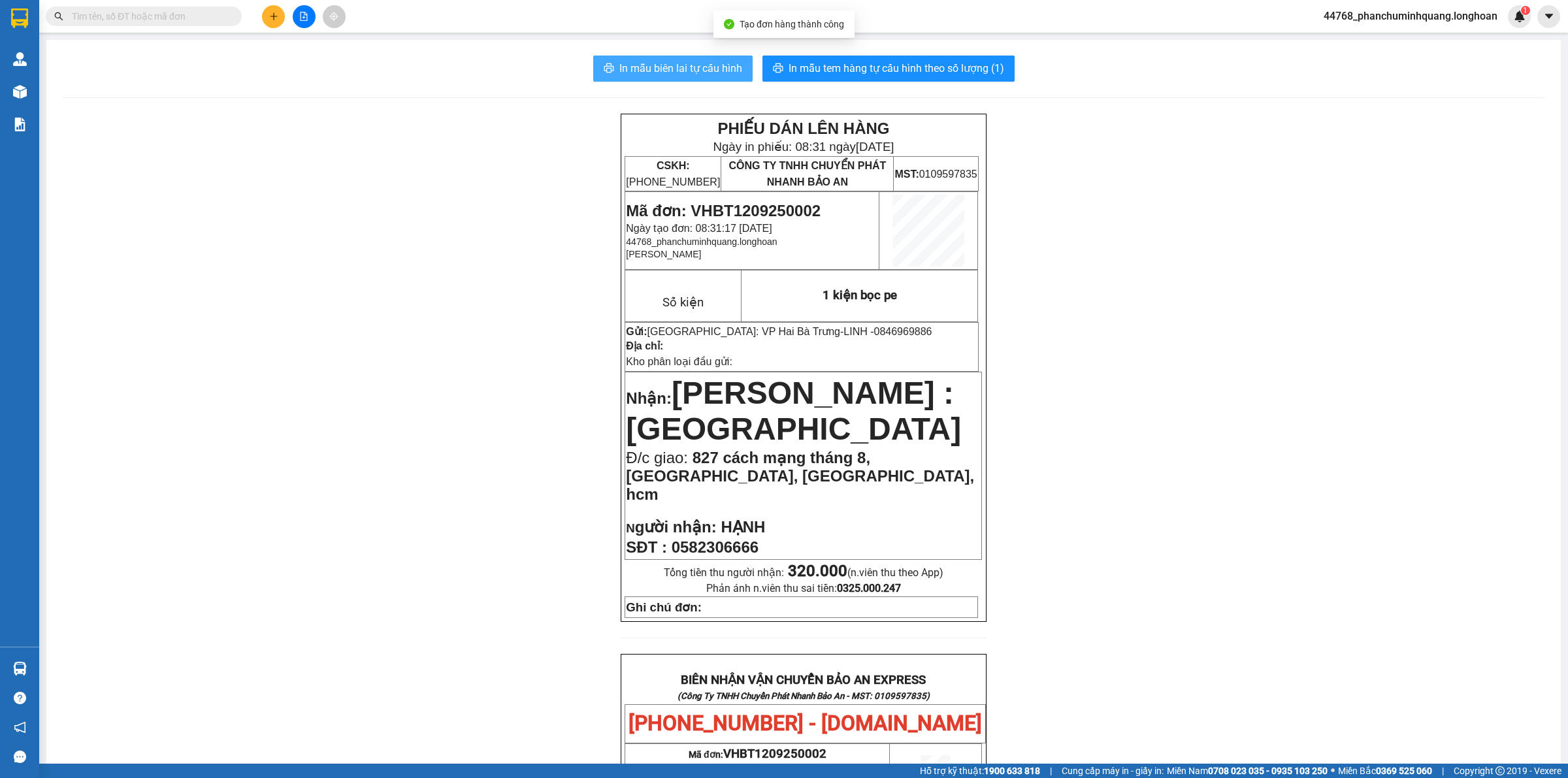
click at [674, 71] on span "In mẫu biên lai tự cấu hình" at bounding box center [680, 68] width 123 height 16
click at [964, 64] on span "In mẫu tem hàng tự cấu hình theo số lượng (1)" at bounding box center [897, 68] width 216 height 16
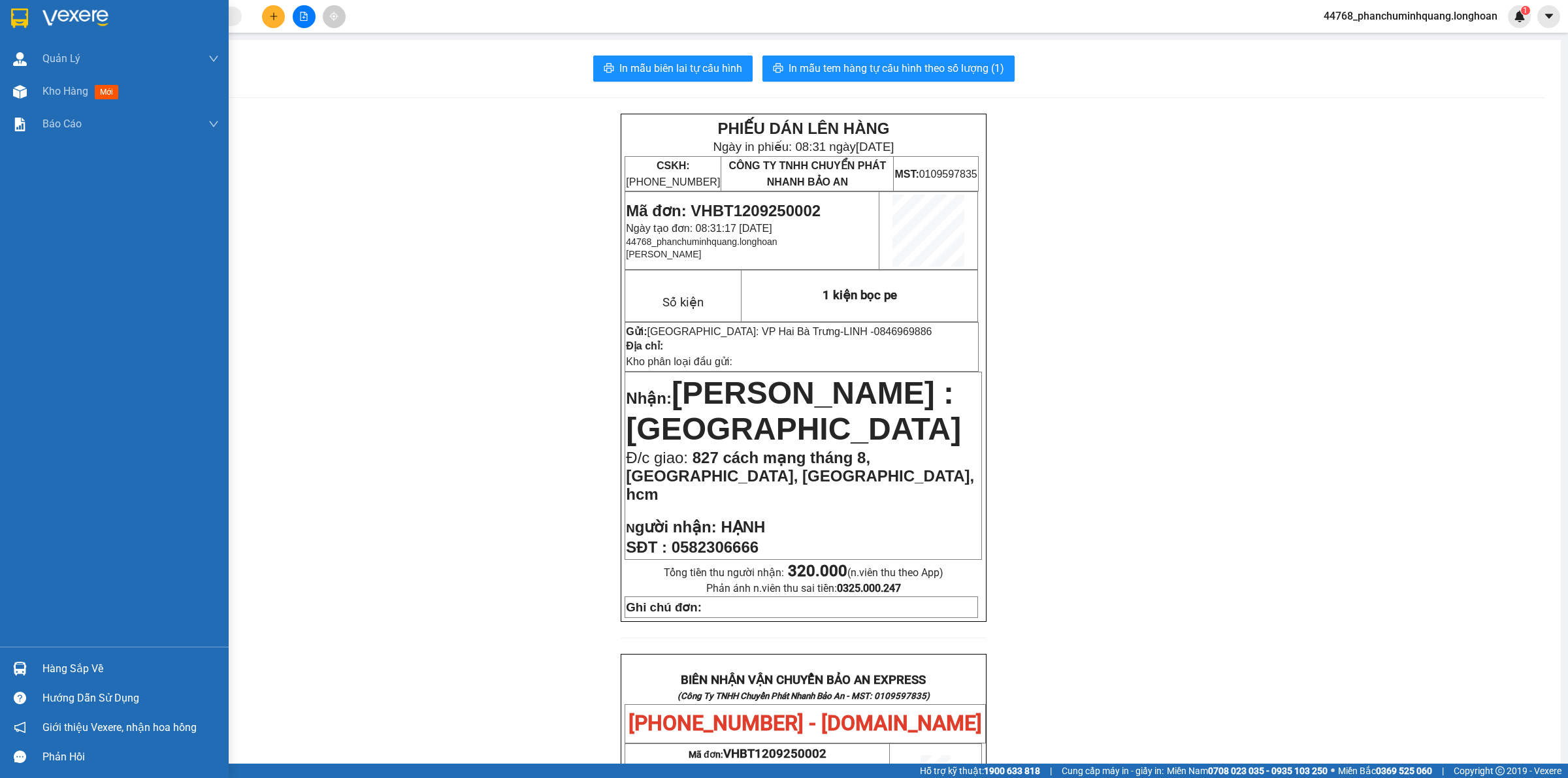
click at [31, 10] on div at bounding box center [114, 21] width 229 height 43
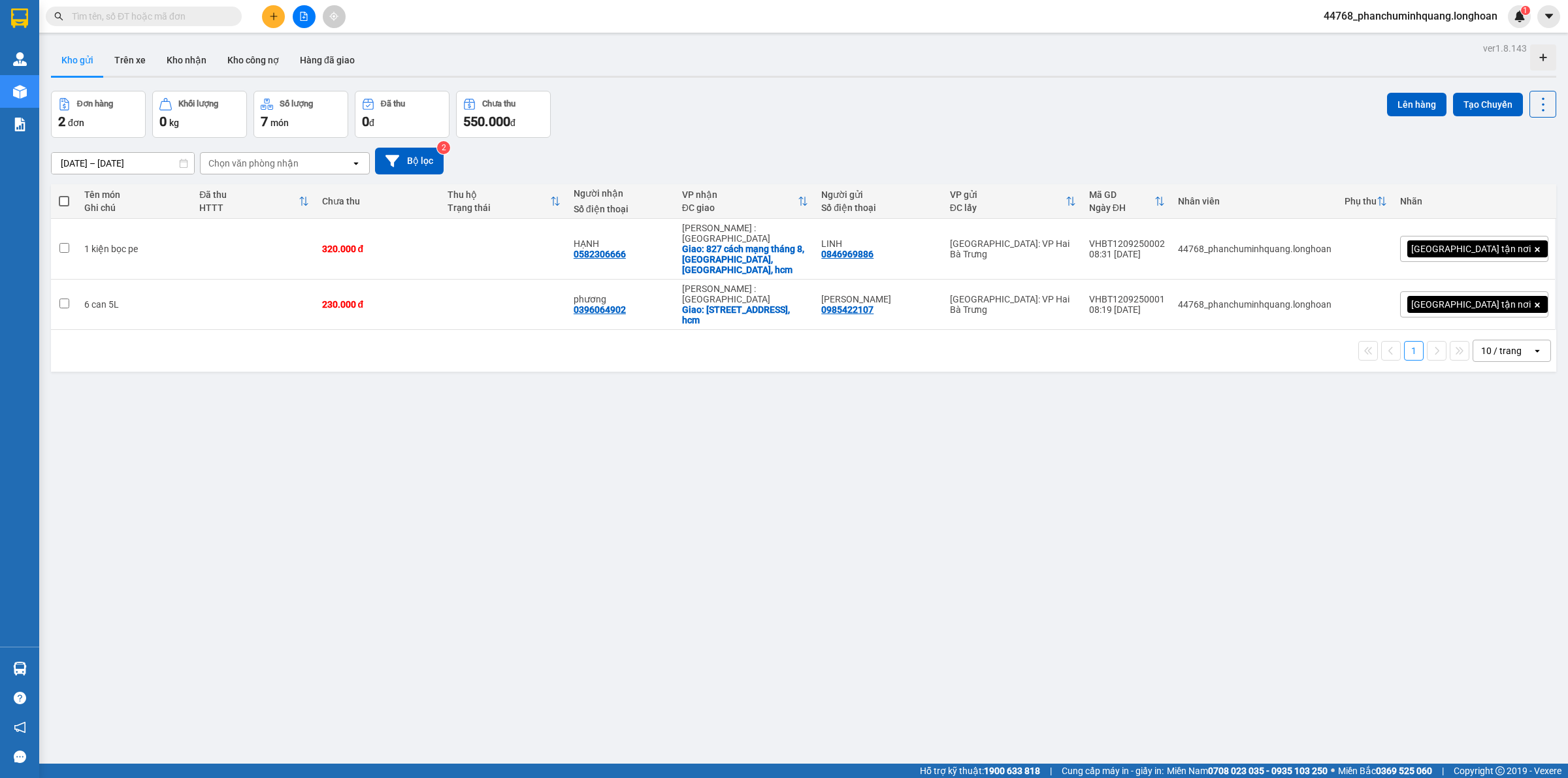
click at [264, 11] on button at bounding box center [274, 16] width 23 height 23
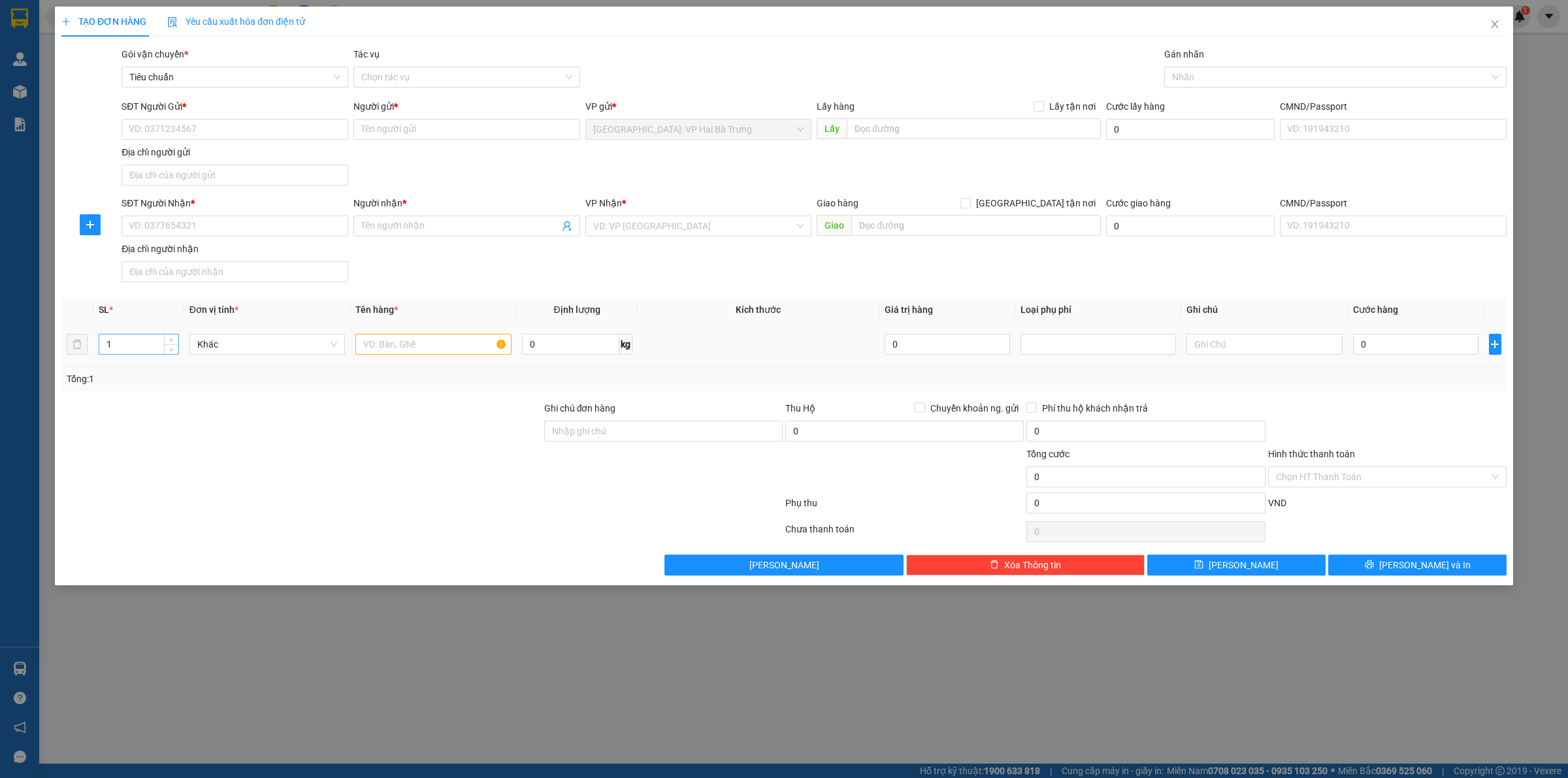
click at [139, 344] on input "1" at bounding box center [138, 344] width 79 height 20
type input "7"
click at [395, 348] on input "text" at bounding box center [433, 344] width 155 height 21
type input "5 can rượu 20L +"
click at [295, 135] on input "SĐT Người Gửi *" at bounding box center [235, 130] width 227 height 21
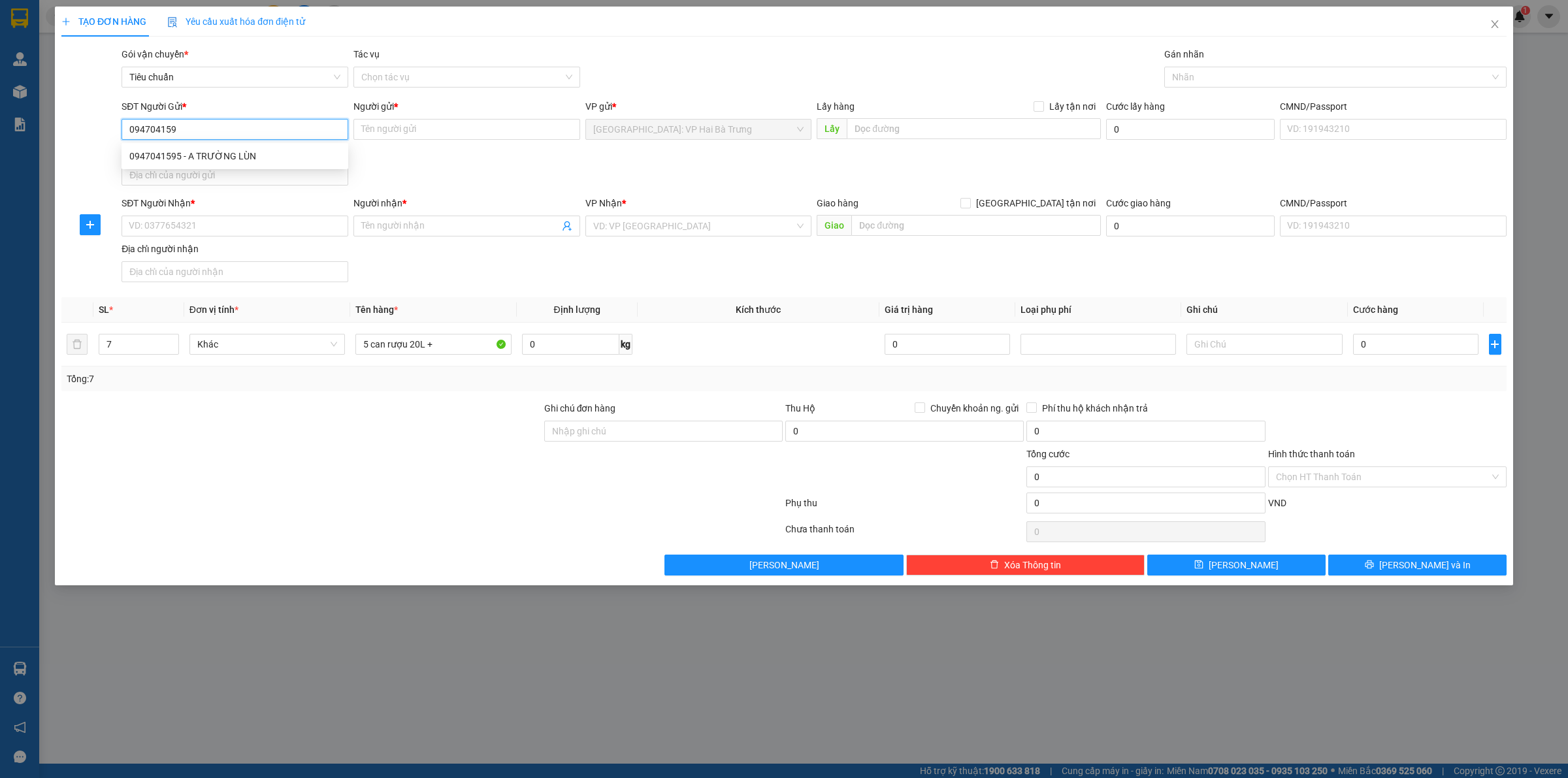
type input "0947041595"
type input "A TRƯỜNG LÙN"
type input "0947041595"
click at [275, 227] on input "SĐT Người Nhận *" at bounding box center [235, 226] width 227 height 21
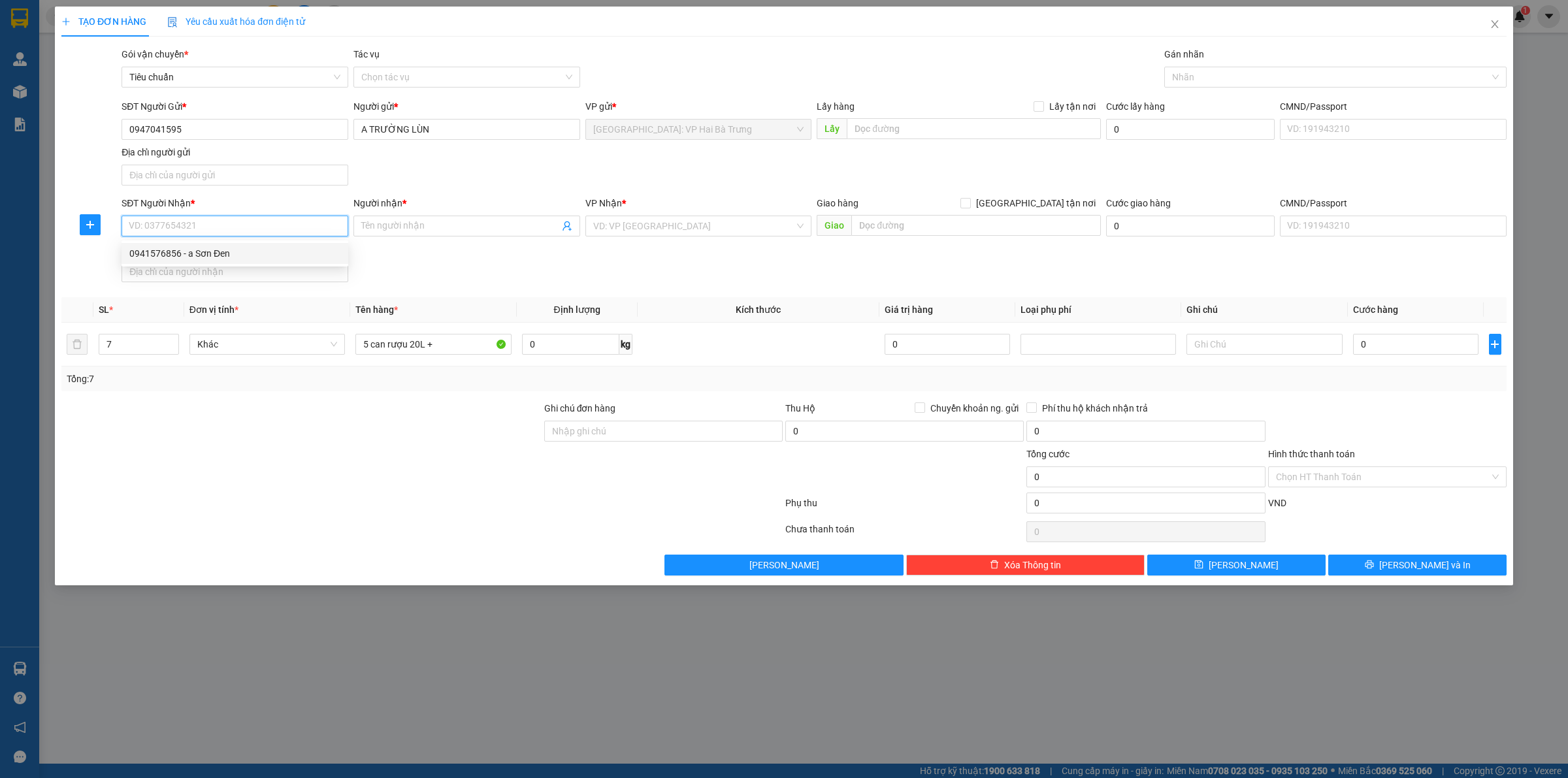
click at [236, 258] on div "0941576856 - a Sơn Đen" at bounding box center [235, 253] width 211 height 14
type input "0941576856"
type input "a Sơn Đen"
checkbox input "true"
type input "bến xe đồng nai"
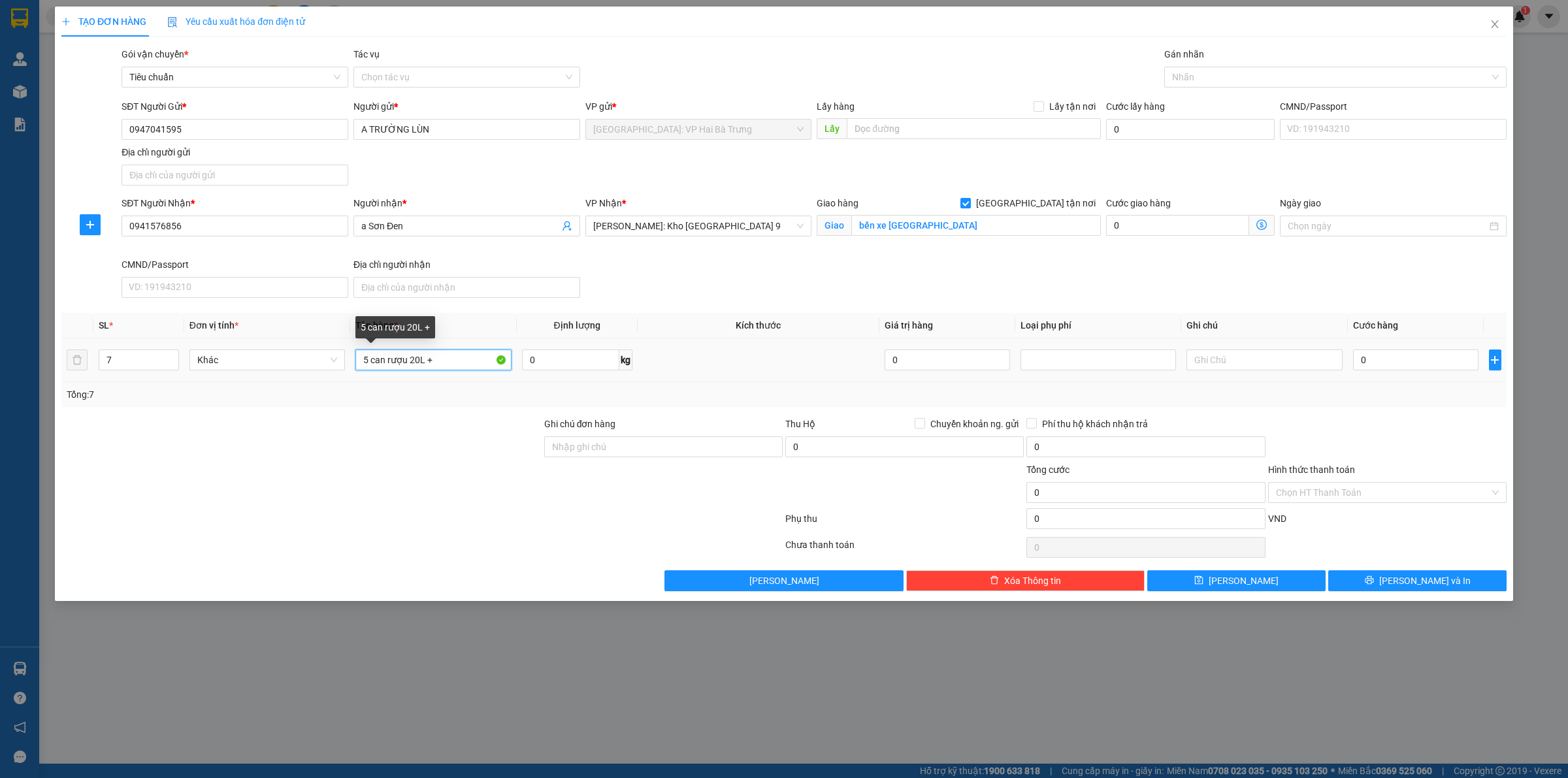
click at [485, 358] on input "5 can rượu 20L +" at bounding box center [433, 359] width 155 height 21
click at [789, 220] on span "Hồ Chí Minh: Kho Thủ Đức & Quận 9" at bounding box center [698, 226] width 211 height 20
type input "5 can rượu 20L + 1 kiện giấy + 1 máy lọc nước bọc bìa"
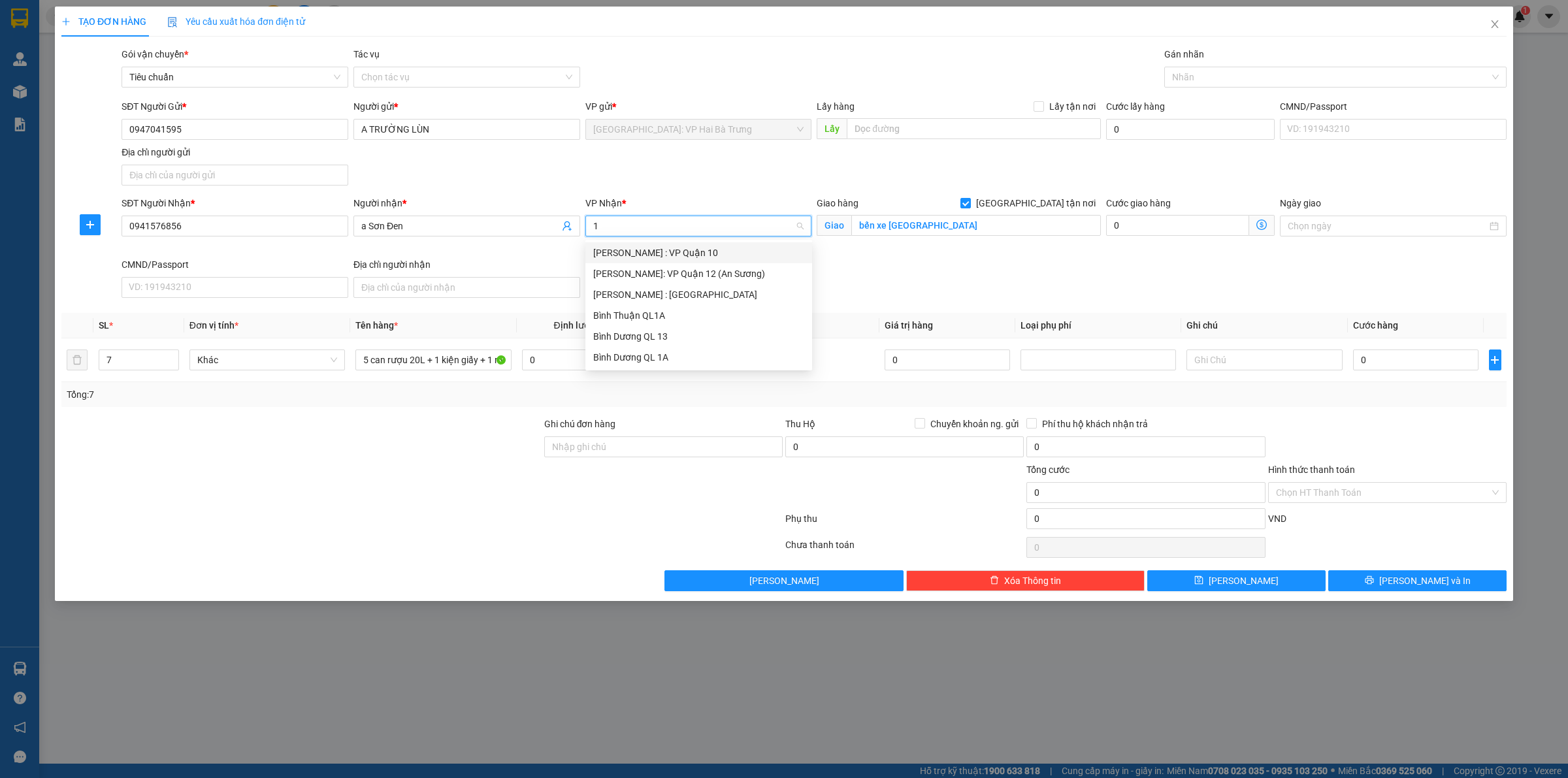
type input "12"
drag, startPoint x: 768, startPoint y: 270, endPoint x: 832, endPoint y: 258, distance: 65.1
click at [773, 271] on div "[PERSON_NAME] : [GEOGRAPHIC_DATA]" at bounding box center [698, 273] width 211 height 14
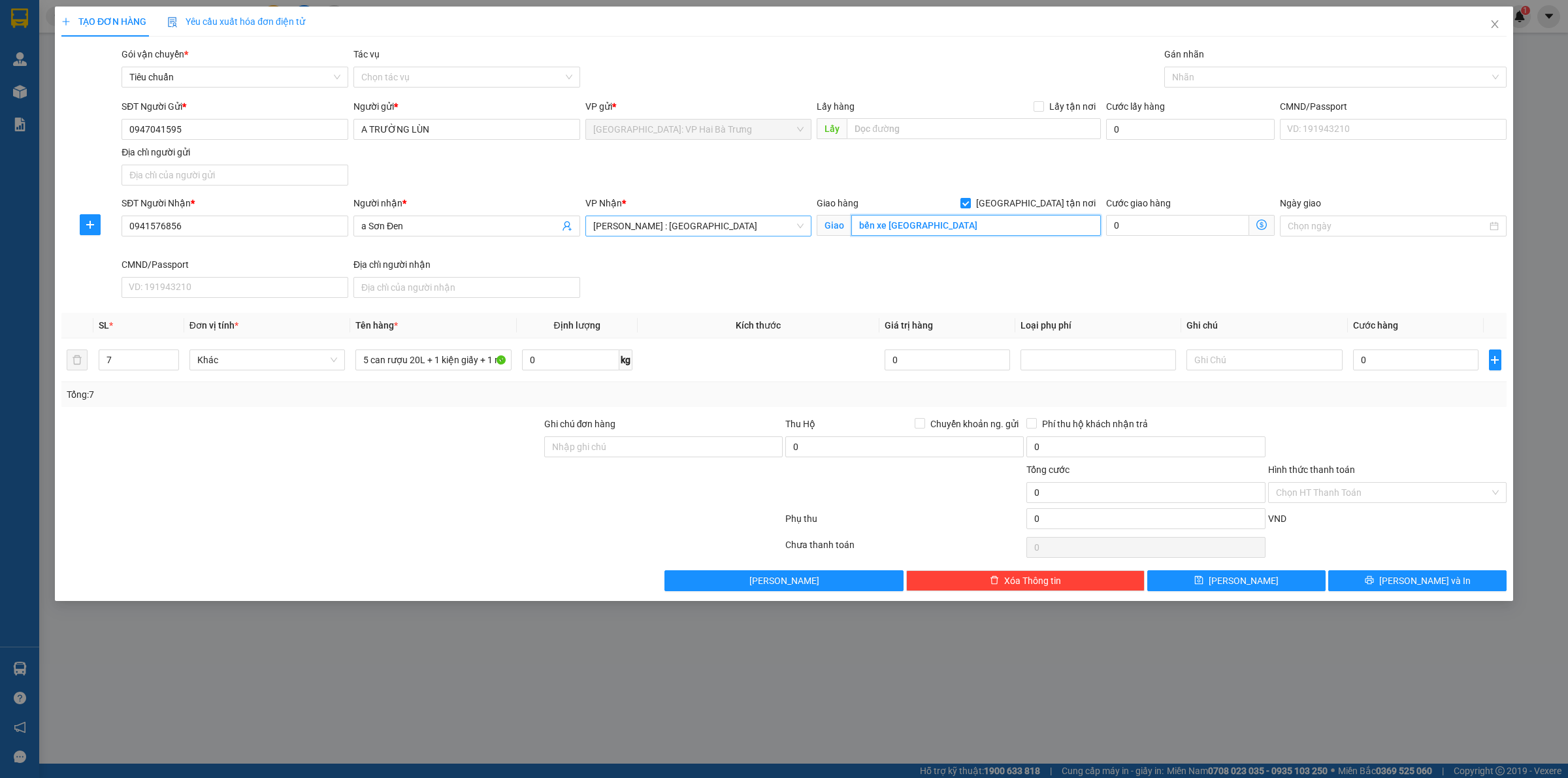
click at [952, 225] on input "bến xe đồng nai" at bounding box center [976, 225] width 250 height 21
click at [944, 227] on input "bến xe đồng nai" at bounding box center [976, 225] width 250 height 21
paste input "Bình Đa, Tp. Biên Hòa, Đồng Nai, Việt Nam"
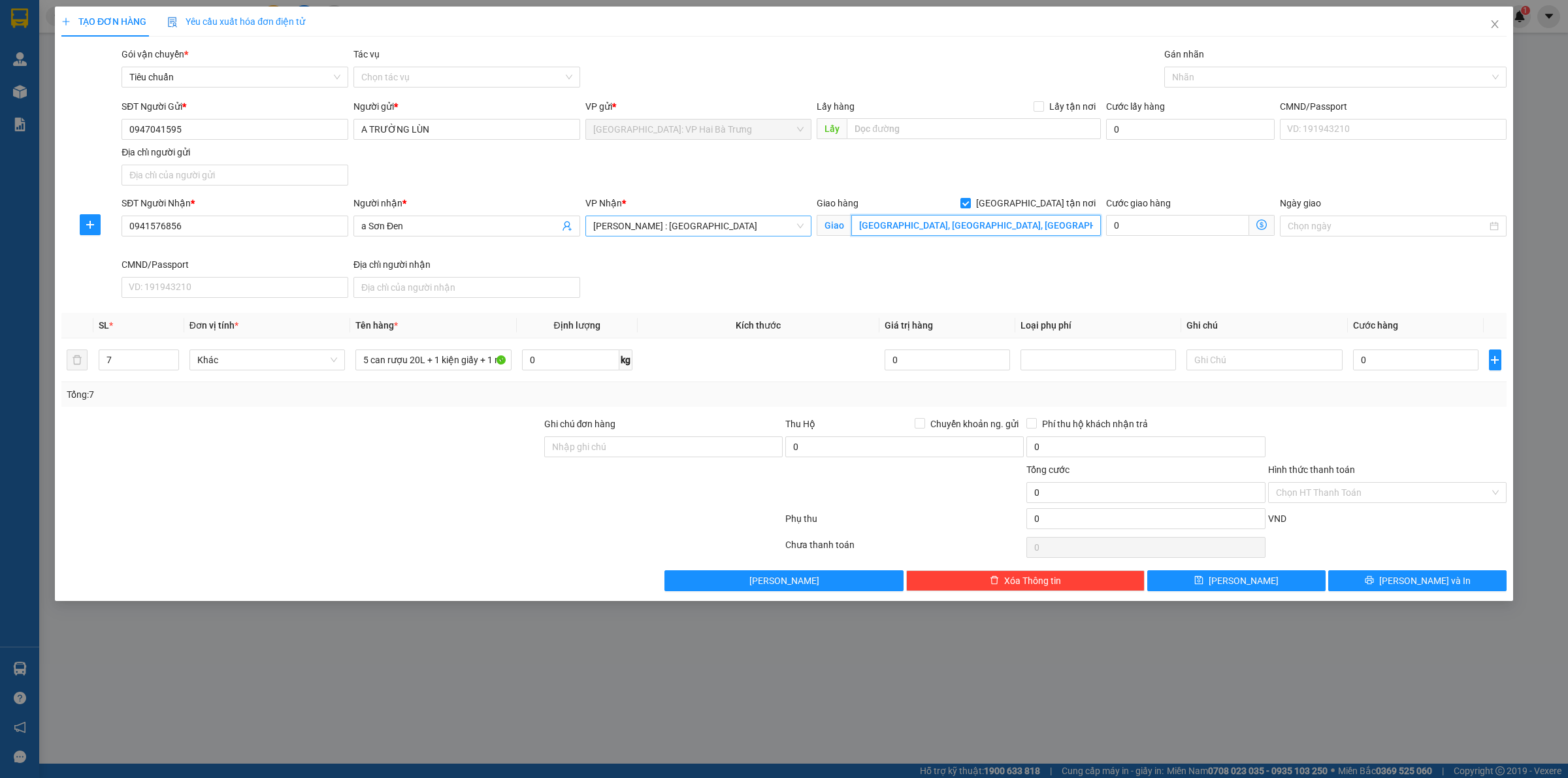
scroll to position [0, 14]
drag, startPoint x: 1049, startPoint y: 224, endPoint x: 1120, endPoint y: 220, distance: 71.1
click at [1120, 220] on div "SĐT Người Nhận * 0941576856 Người nhận * a Sơn Đen VP Nhận * Hồ Chí Minh : Kho …" at bounding box center [814, 249] width 1390 height 107
click at [1336, 76] on div at bounding box center [1329, 77] width 322 height 15
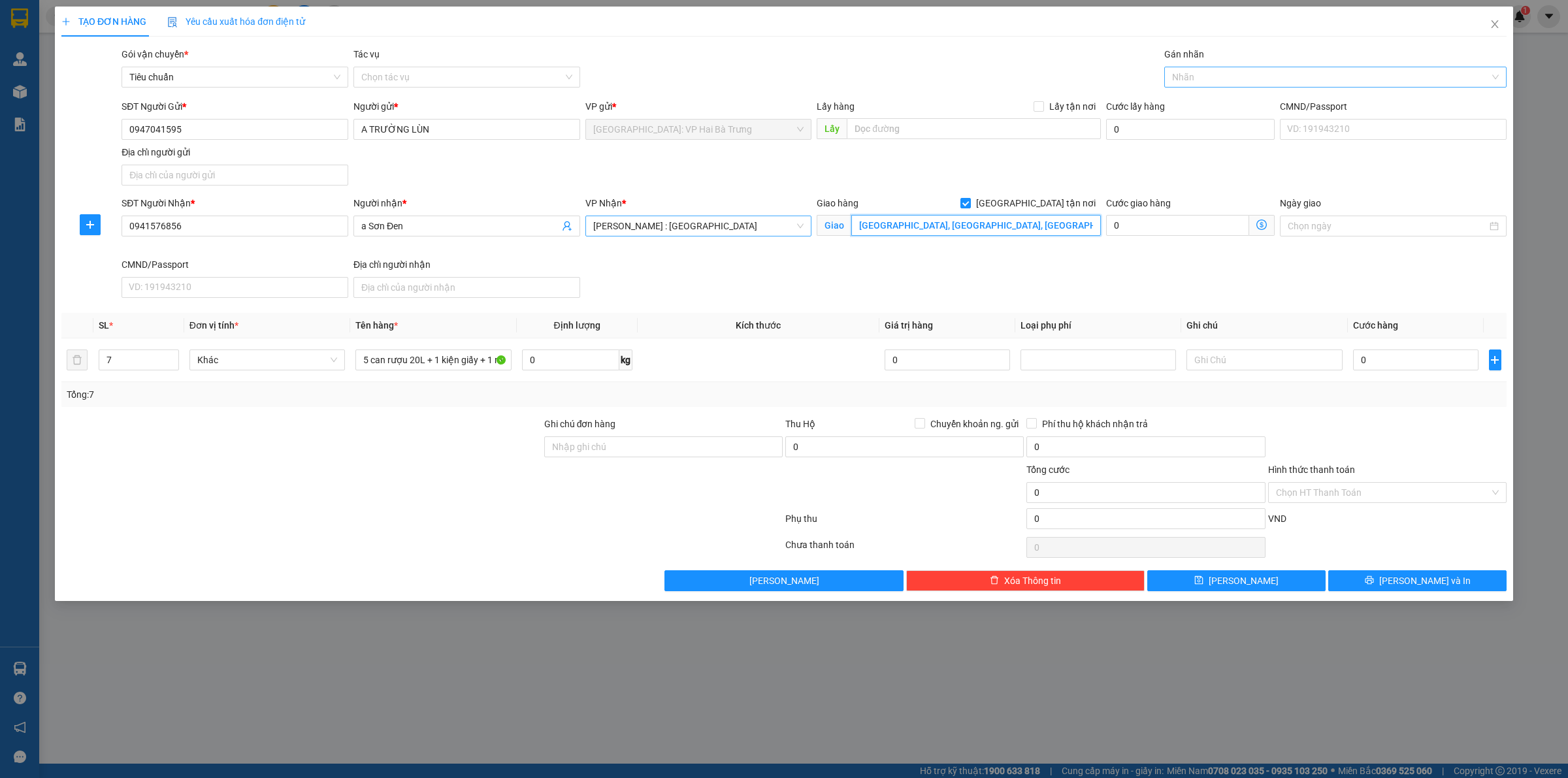
type input "bến xe đồng nai, Bình Đa, Tp. Biên Hòa, Đồng Nai"
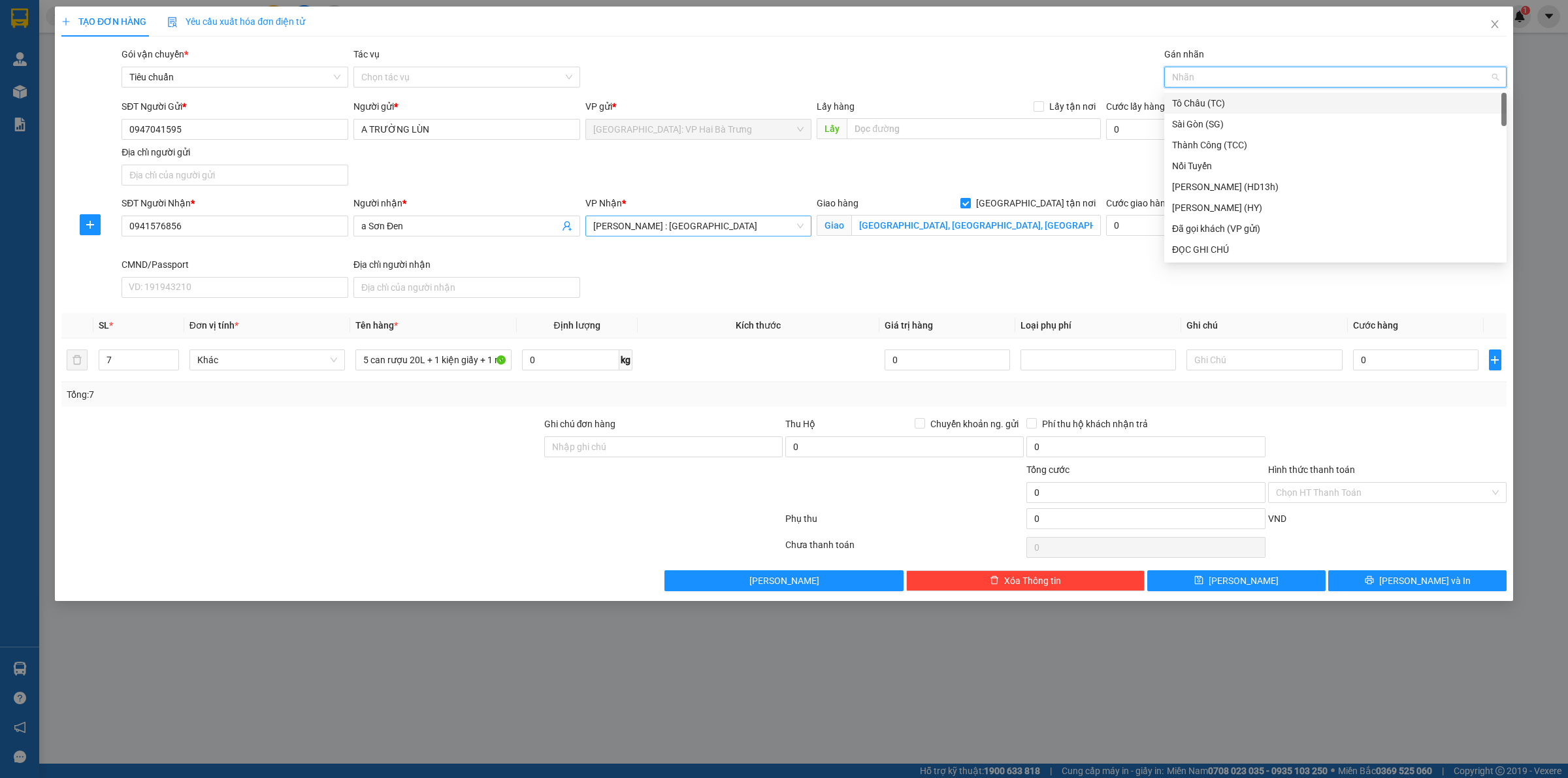
type input "G"
drag, startPoint x: 1227, startPoint y: 255, endPoint x: 1046, endPoint y: 260, distance: 181.1
click at [1226, 256] on div "[GEOGRAPHIC_DATA] tận nơi" at bounding box center [1335, 249] width 326 height 14
click at [428, 369] on input "5 can rượu 20L + 1 kiện giấy + 1 máy lọc nước bọc bìa" at bounding box center [433, 359] width 155 height 21
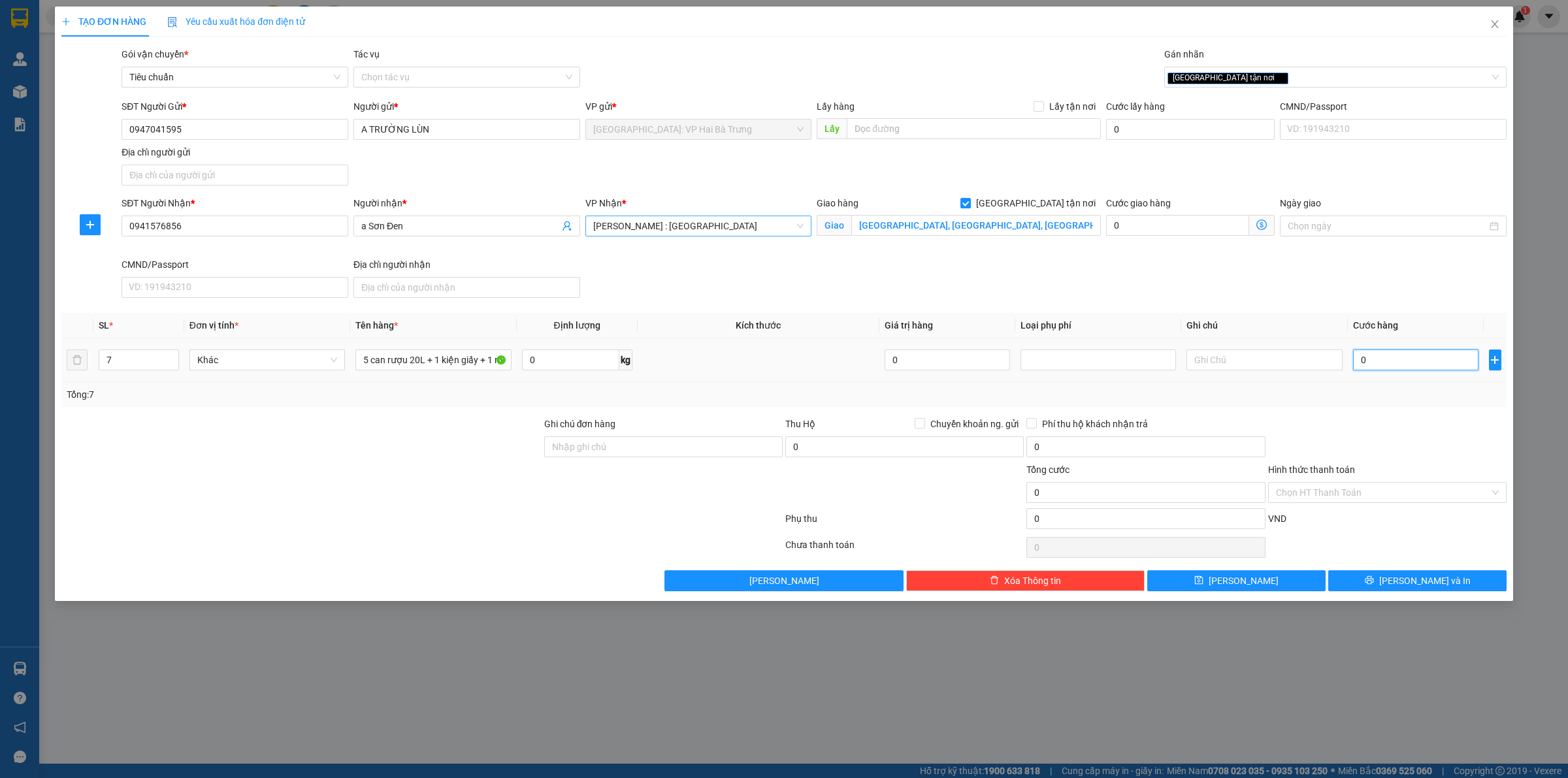
click at [1427, 363] on input "0" at bounding box center [1414, 359] width 125 height 21
type input "1"
type input "10"
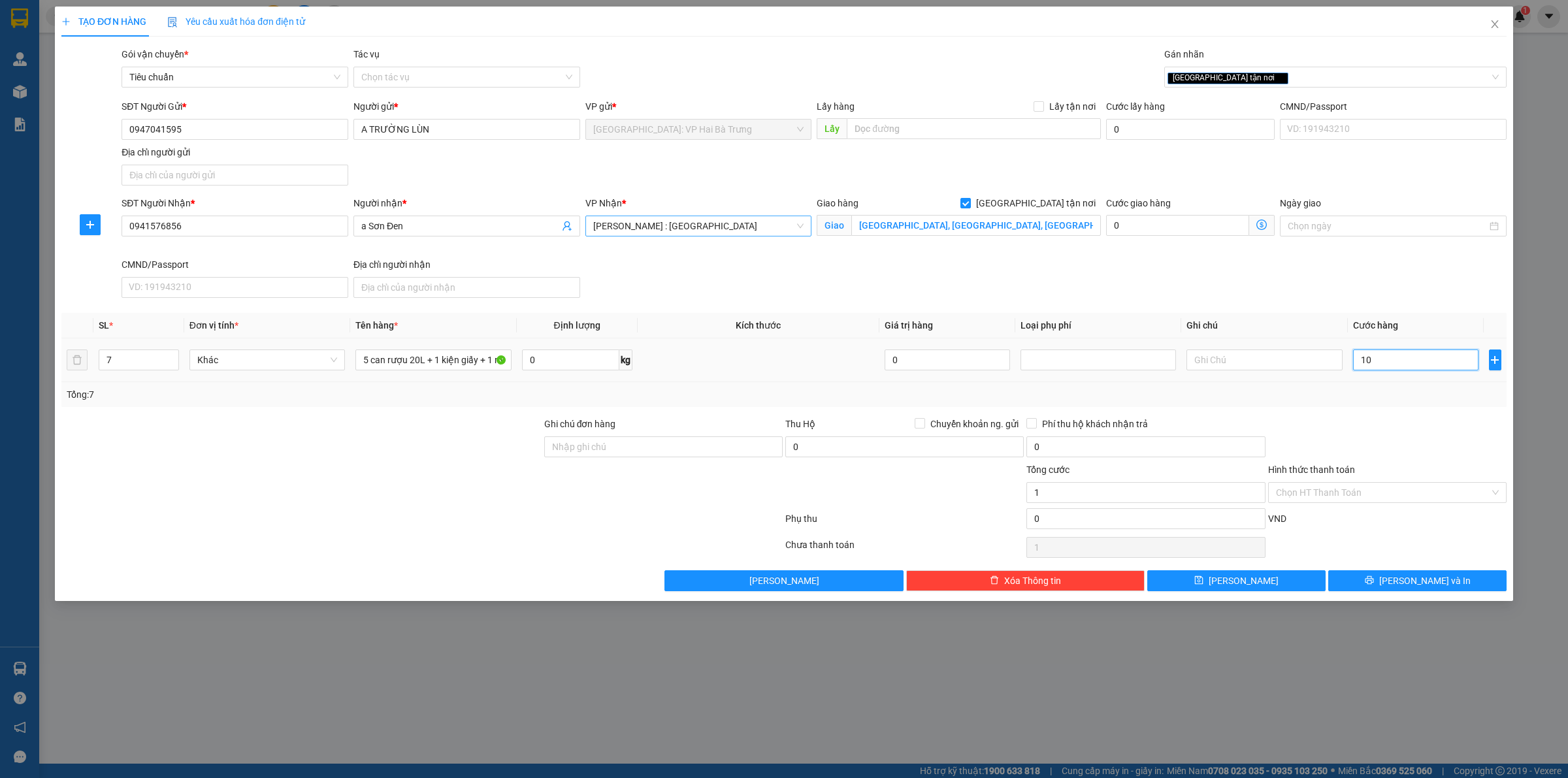
type input "10"
type input "100"
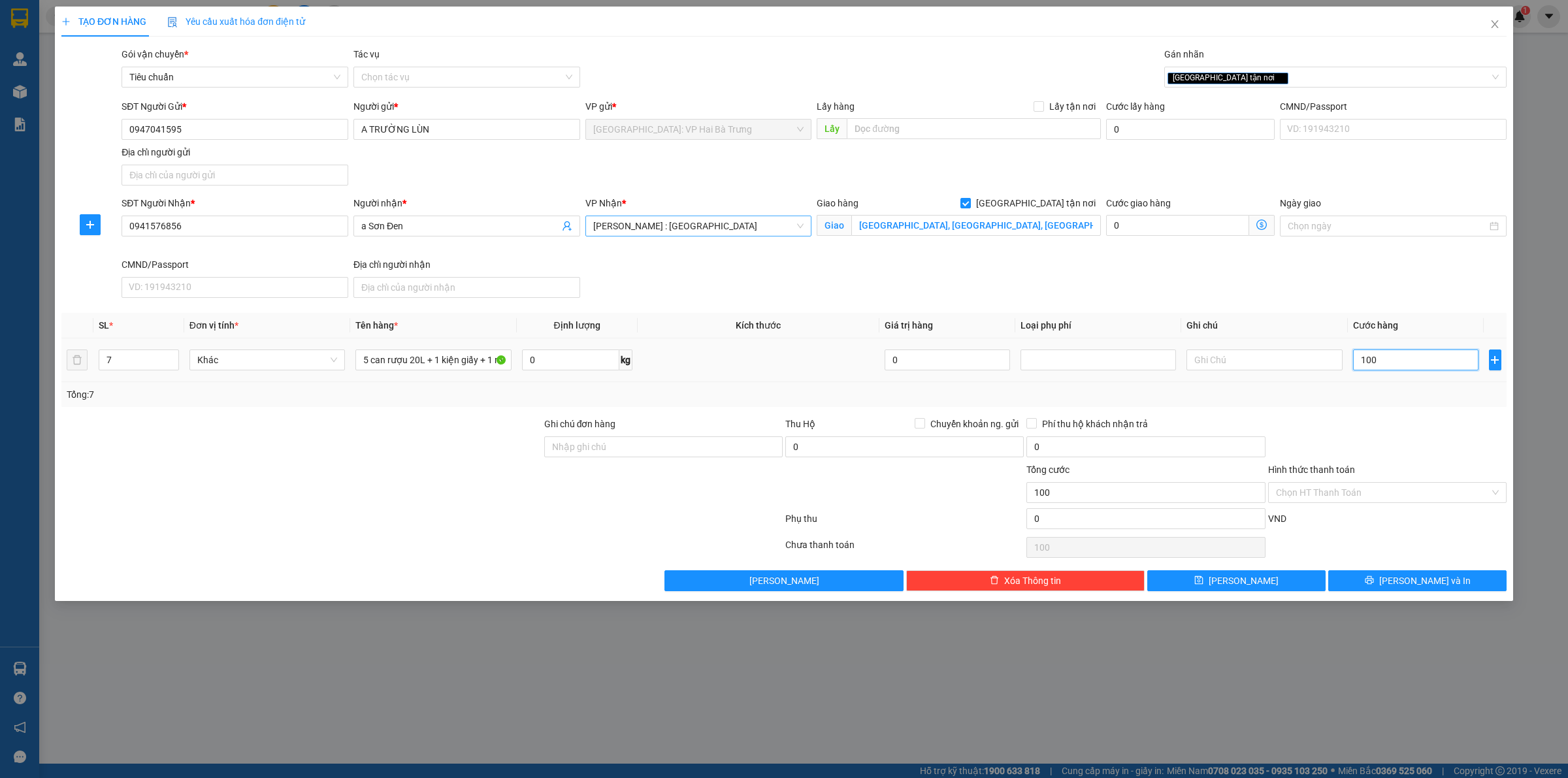
type input "1.000"
type input "10.000"
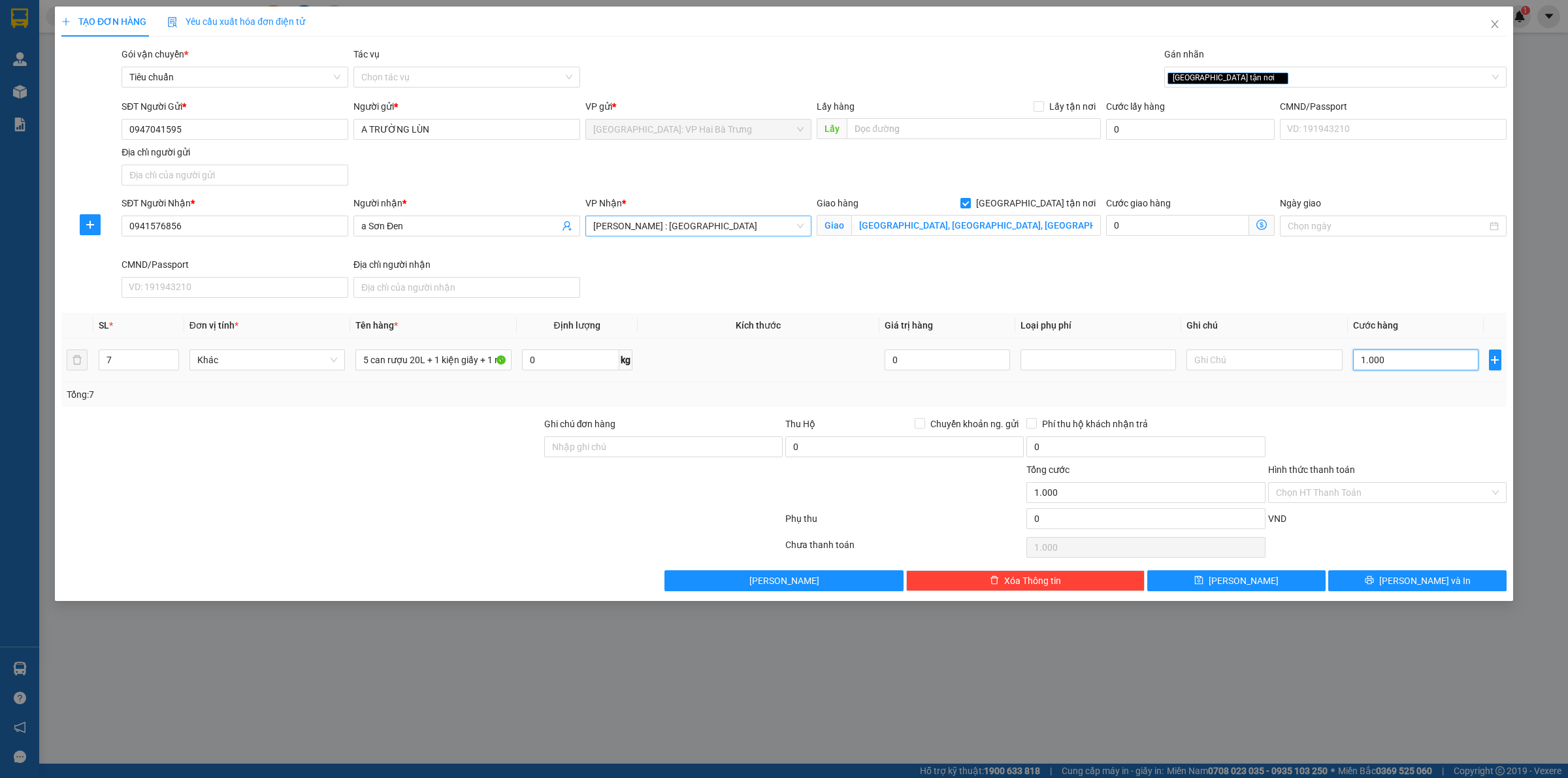
type input "10.000"
type input "100.000"
type input "1.000.000"
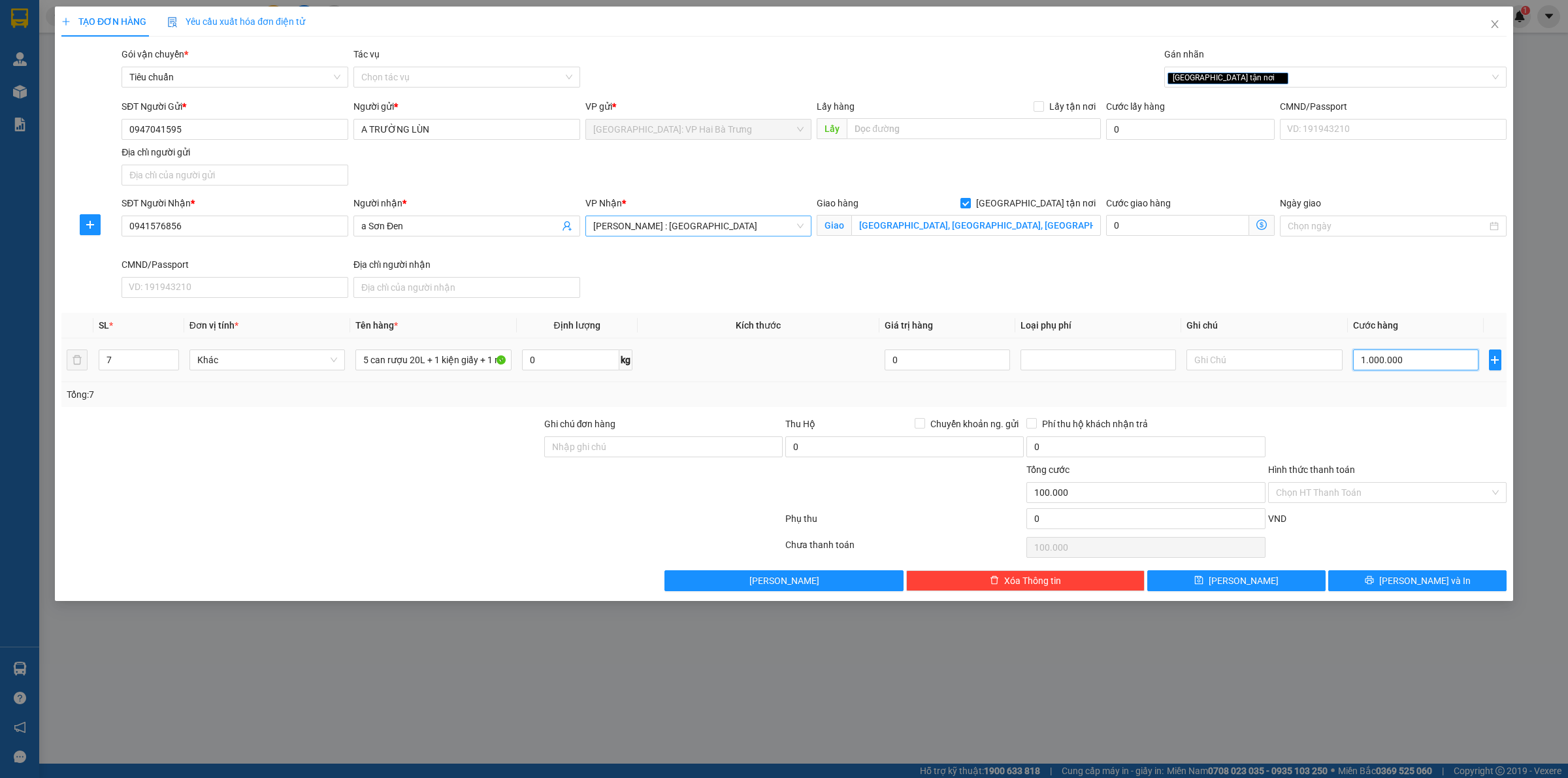
type input "1.000.000"
click at [1472, 492] on input "Hình thức thanh toán" at bounding box center [1382, 492] width 214 height 20
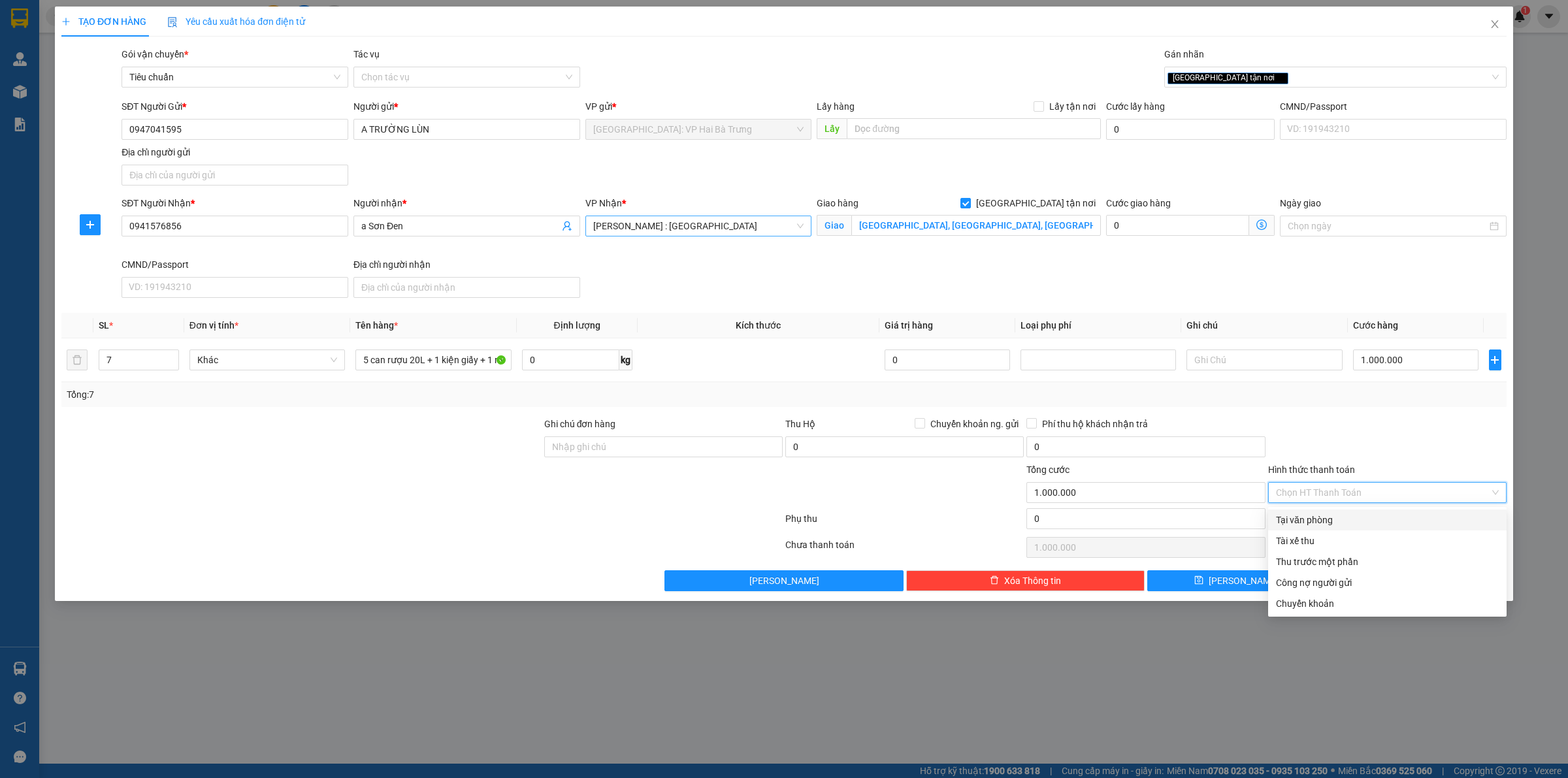
click at [1421, 529] on div "Tại văn phòng" at bounding box center [1387, 520] width 238 height 21
type input "0"
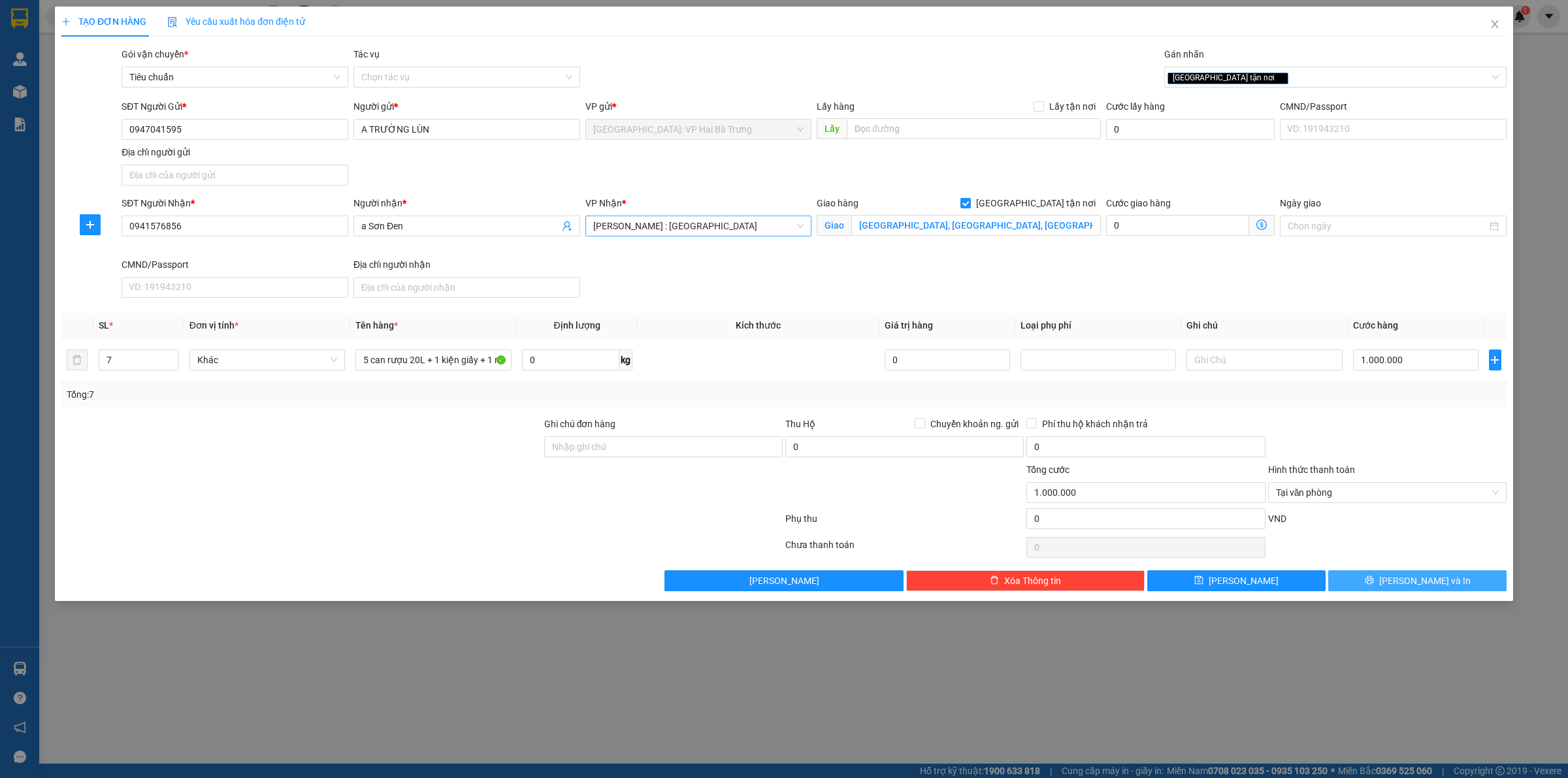
click at [1435, 584] on span "[PERSON_NAME] và In" at bounding box center [1425, 580] width 92 height 14
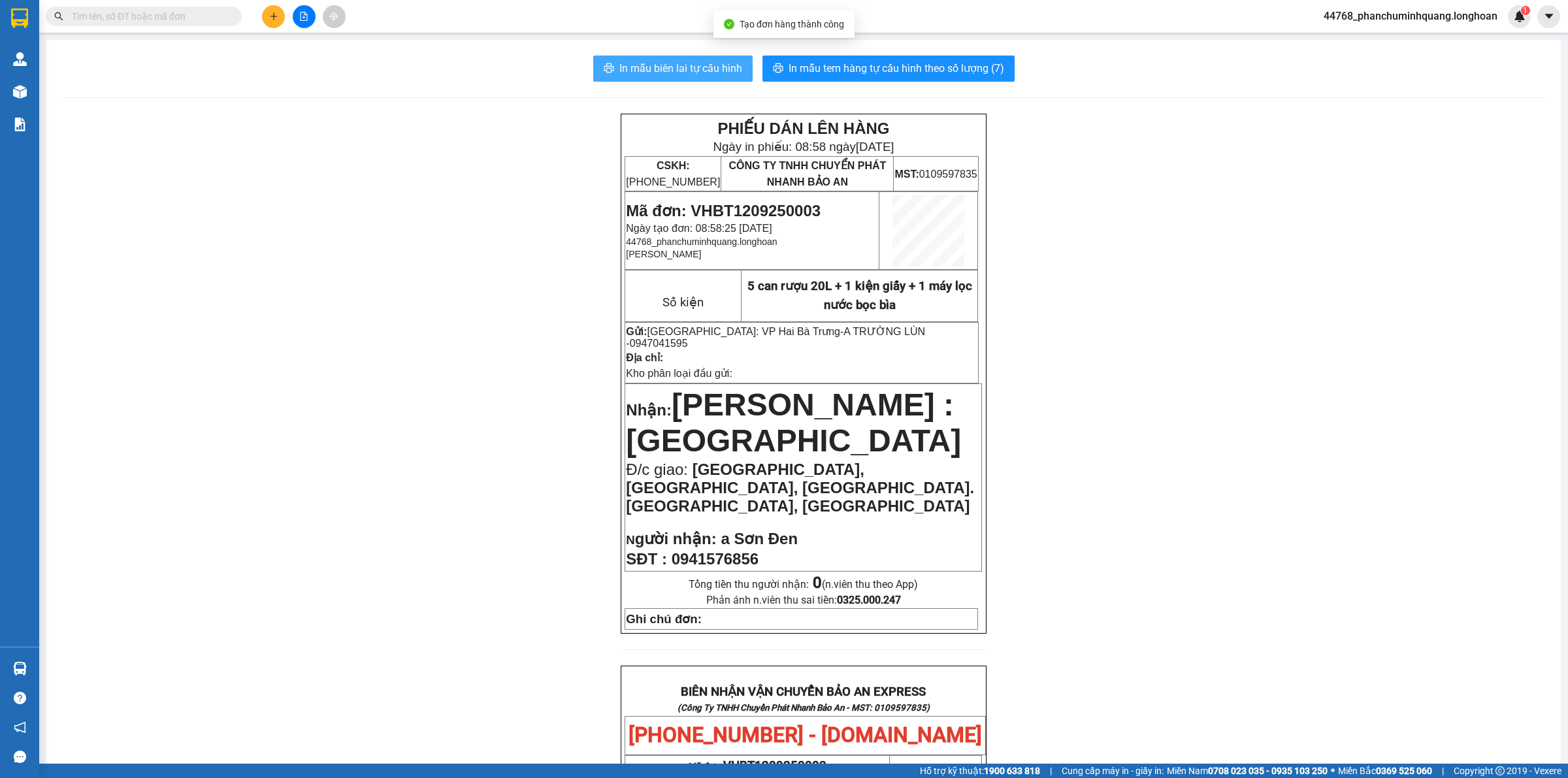
click at [712, 75] on span "In mẫu biên lai tự cấu hình" at bounding box center [680, 68] width 123 height 16
drag, startPoint x: 842, startPoint y: 45, endPoint x: 844, endPoint y: 51, distance: 6.3
click at [843, 45] on div "In mẫu biên lai tự cấu hình In mẫu tem hàng tự cấu hình theo số lượng (7) PHIẾU…" at bounding box center [803, 711] width 1514 height 1342
click at [844, 59] on button "In mẫu tem hàng tự cấu hình theo số lượng (7)" at bounding box center [888, 68] width 252 height 26
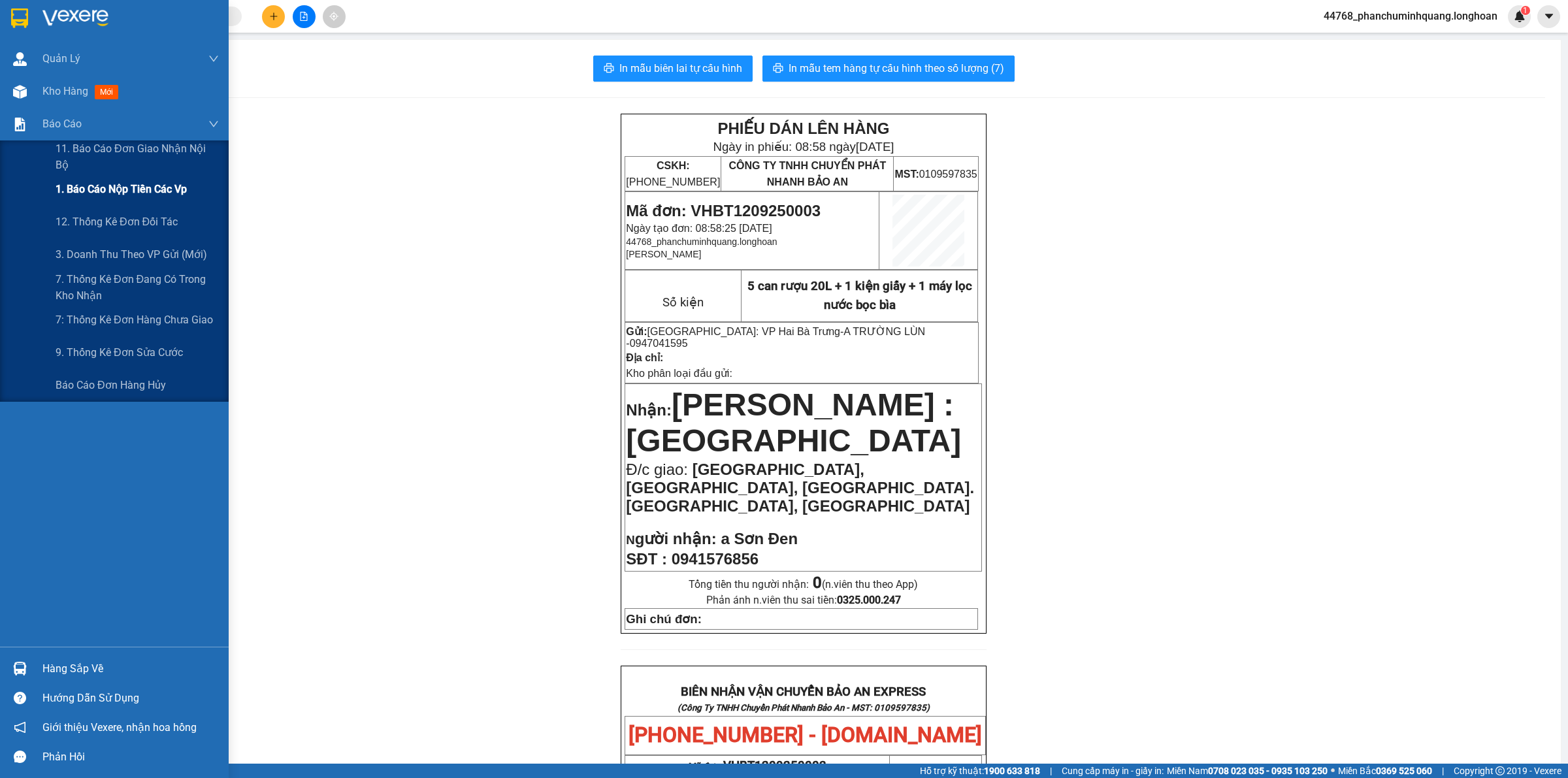
click at [109, 199] on div "1. Báo cáo nộp tiền các vp" at bounding box center [136, 189] width 163 height 32
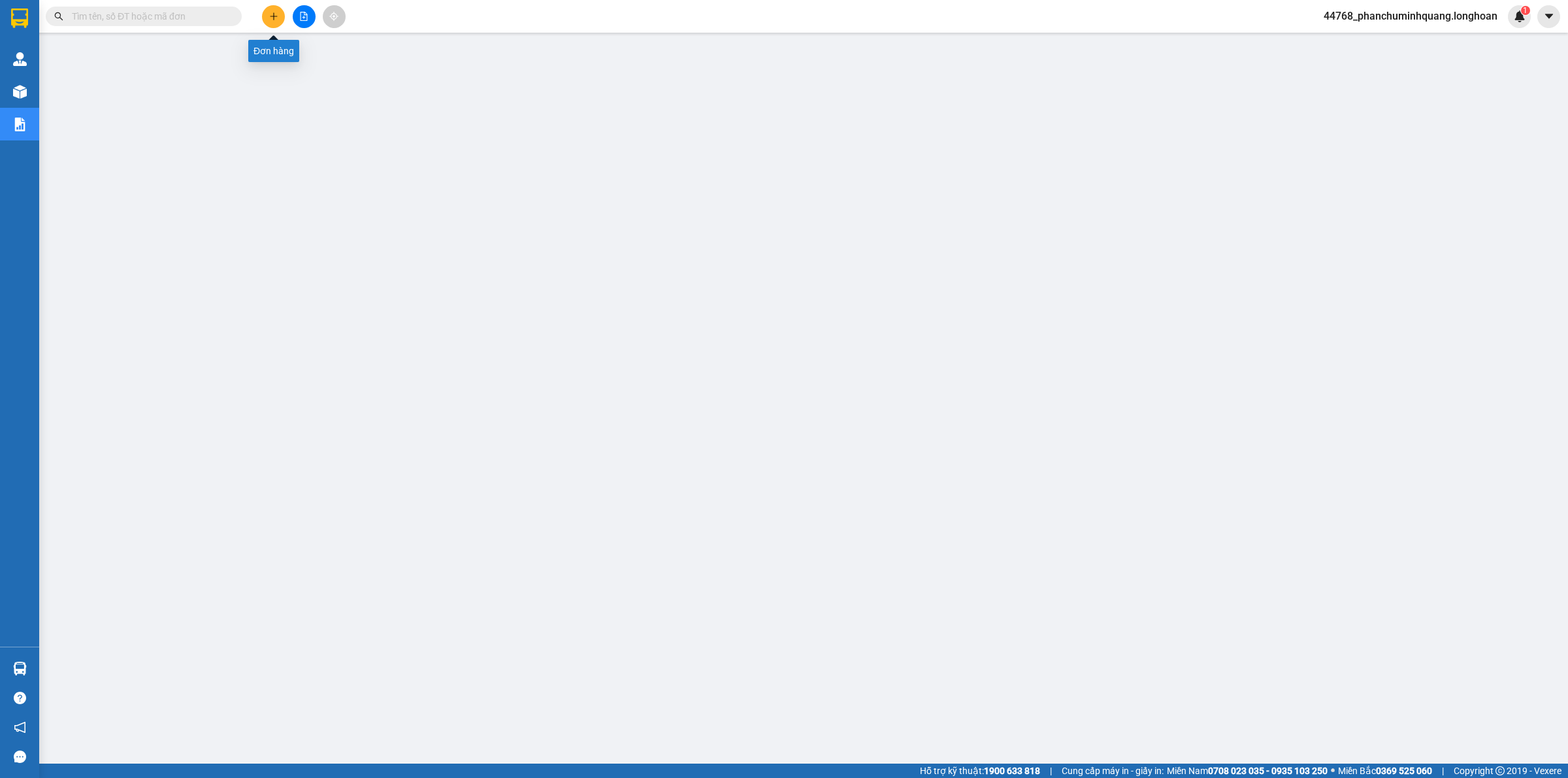
click at [273, 23] on button at bounding box center [274, 16] width 23 height 23
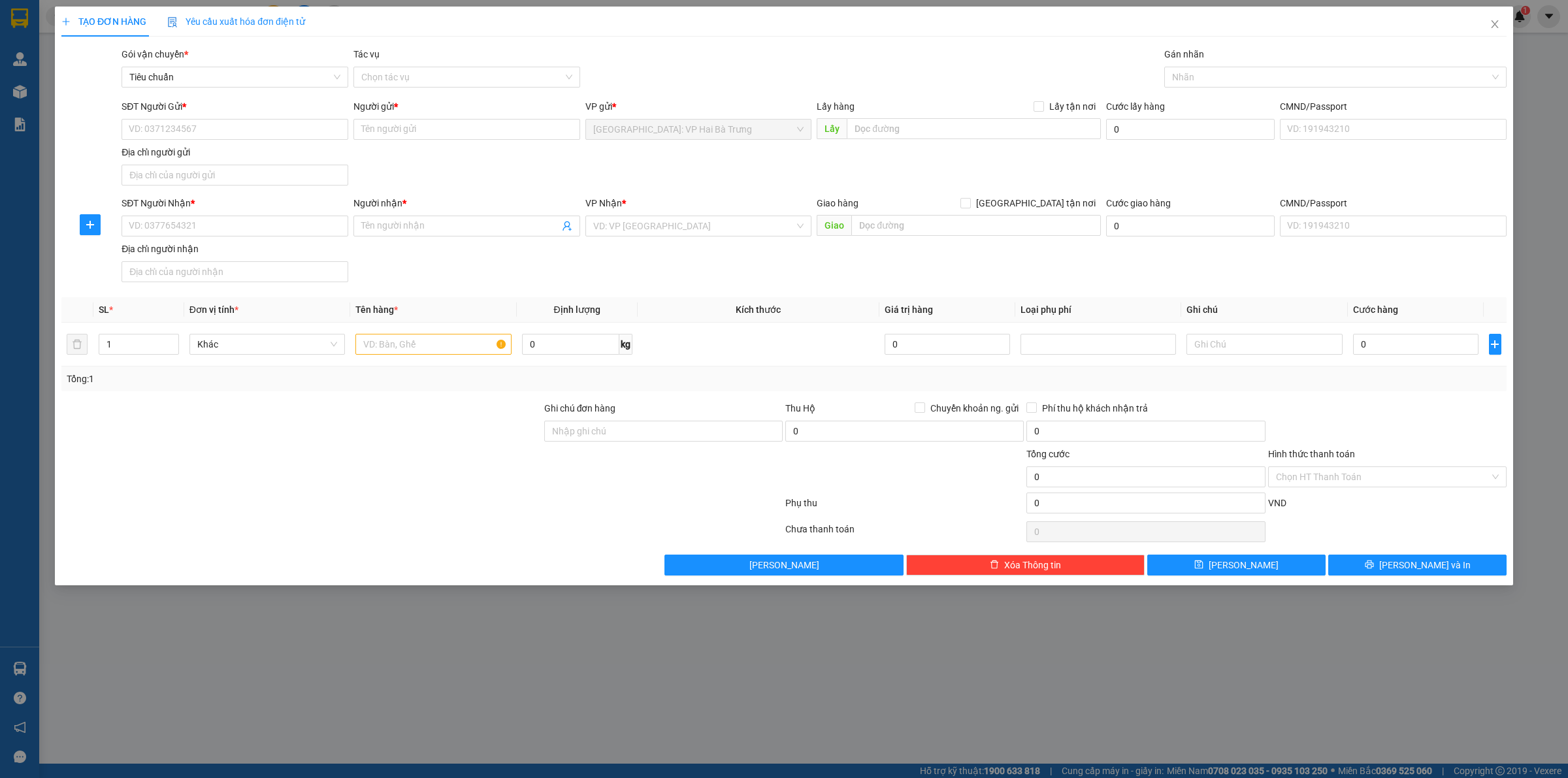
click at [299, 114] on div "SĐT Người Gửi *" at bounding box center [235, 109] width 227 height 20
click at [307, 133] on input "SĐT Người Gửi *" at bounding box center [235, 130] width 227 height 21
type input "0942395688"
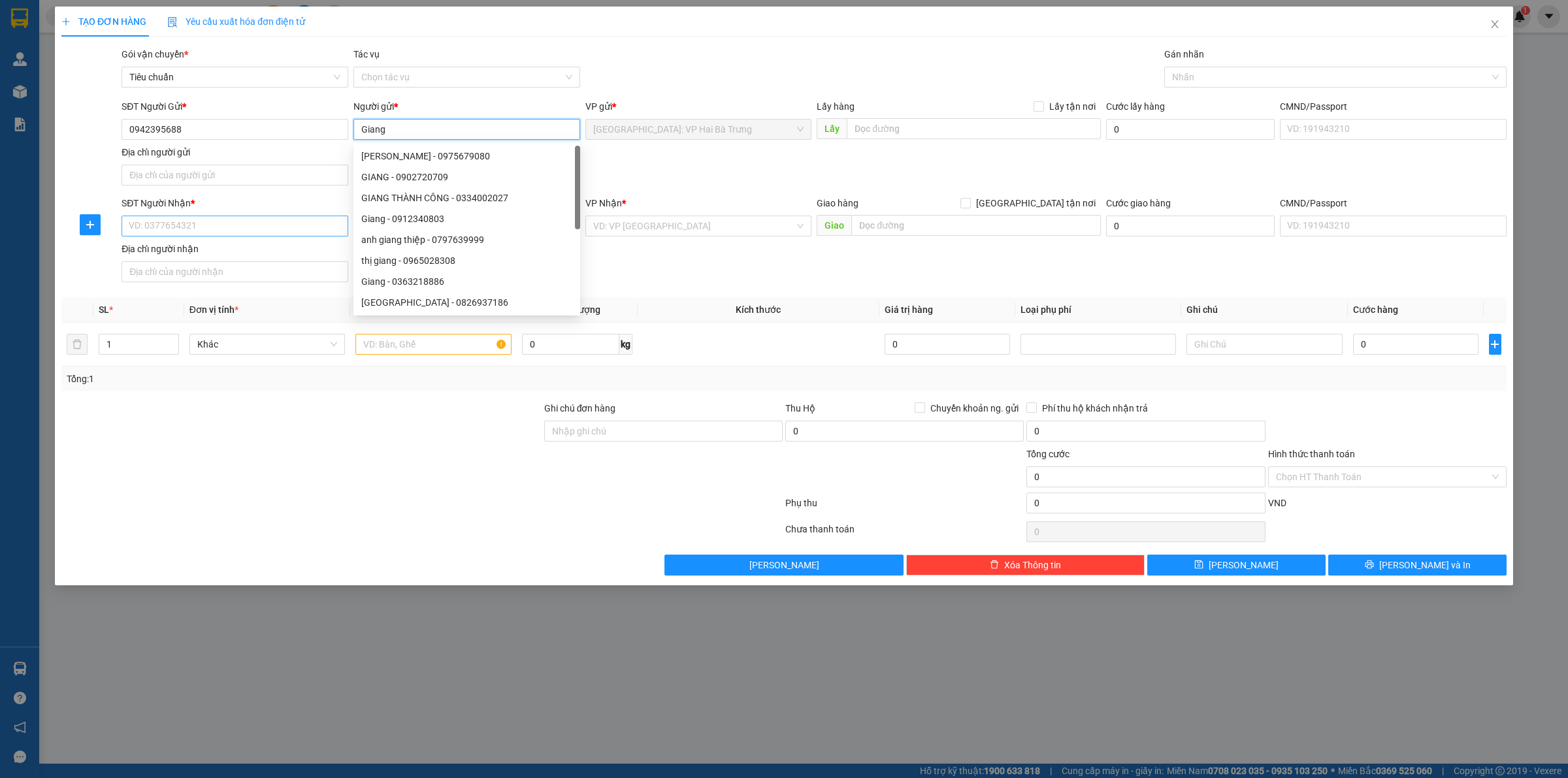
type input "Giang"
click at [325, 227] on input "SĐT Người Nhận *" at bounding box center [235, 226] width 227 height 21
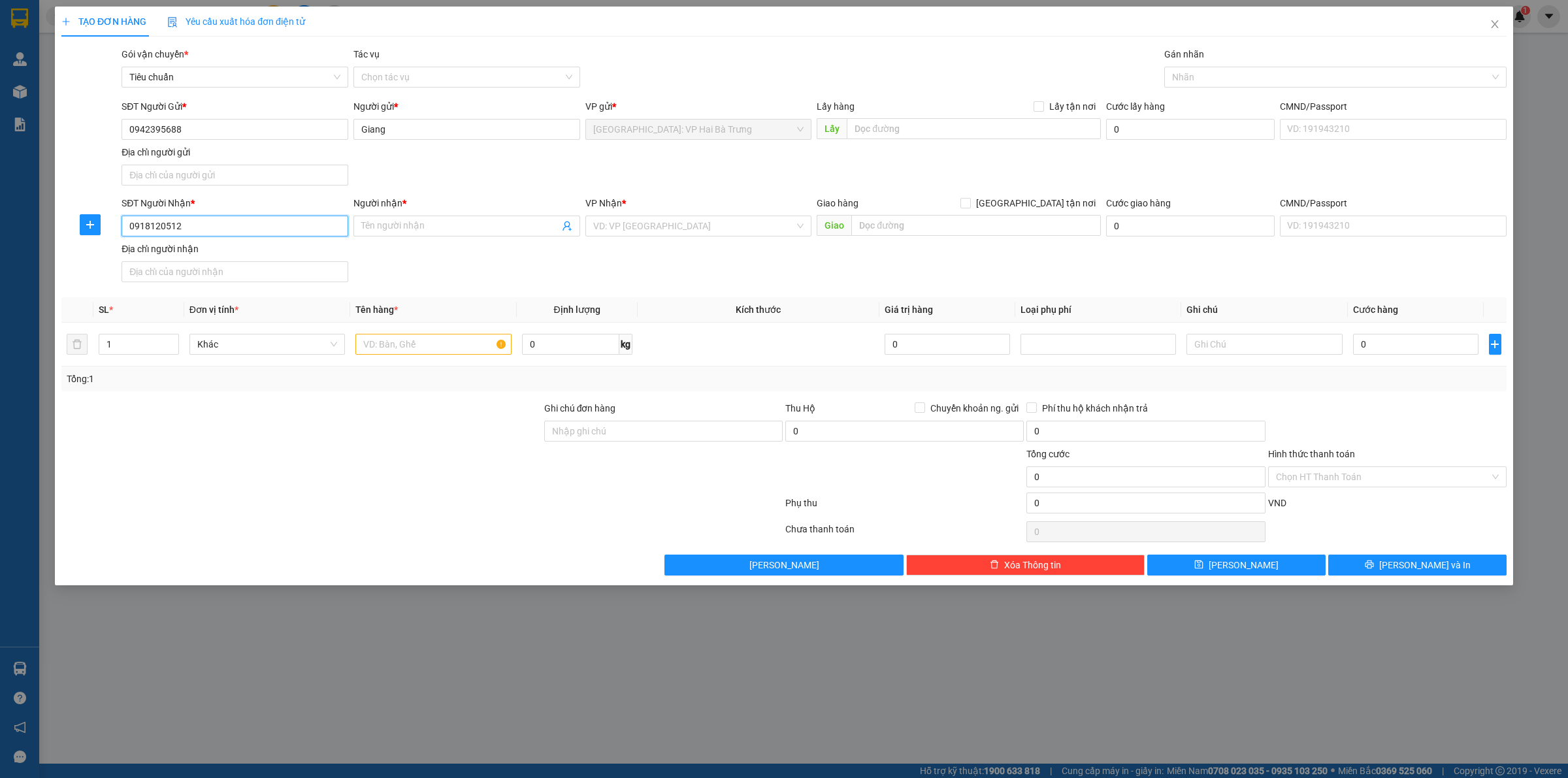
type input "0918120512"
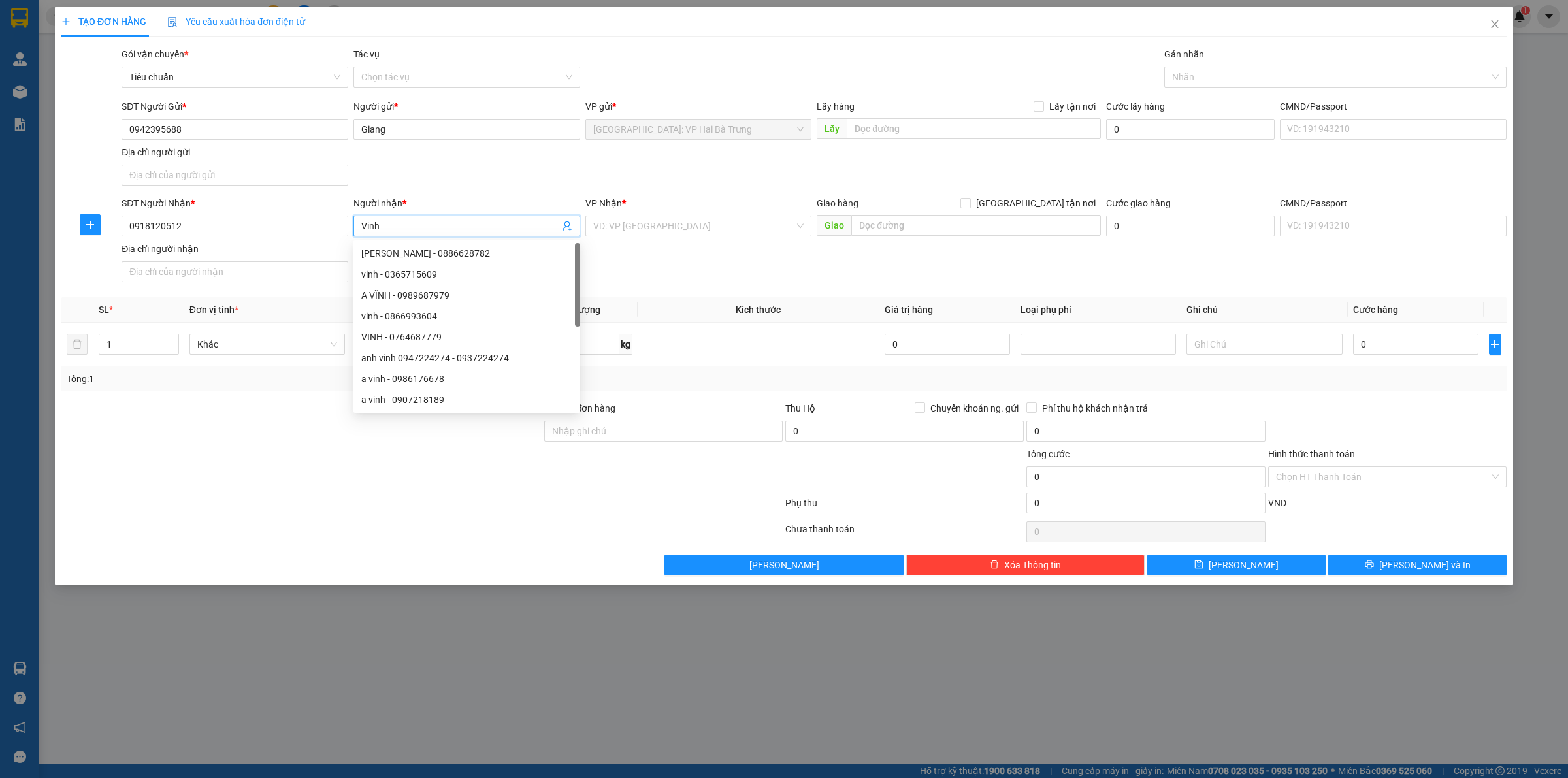
type input "Vinh"
click at [1047, 213] on div "Giao hàng Giao tận nơi" at bounding box center [959, 205] width 284 height 20
click at [1049, 206] on span "[GEOGRAPHIC_DATA] tận nơi" at bounding box center [1036, 202] width 130 height 14
click at [969, 206] on input "[GEOGRAPHIC_DATA] tận nơi" at bounding box center [965, 202] width 10 height 10
checkbox input "true"
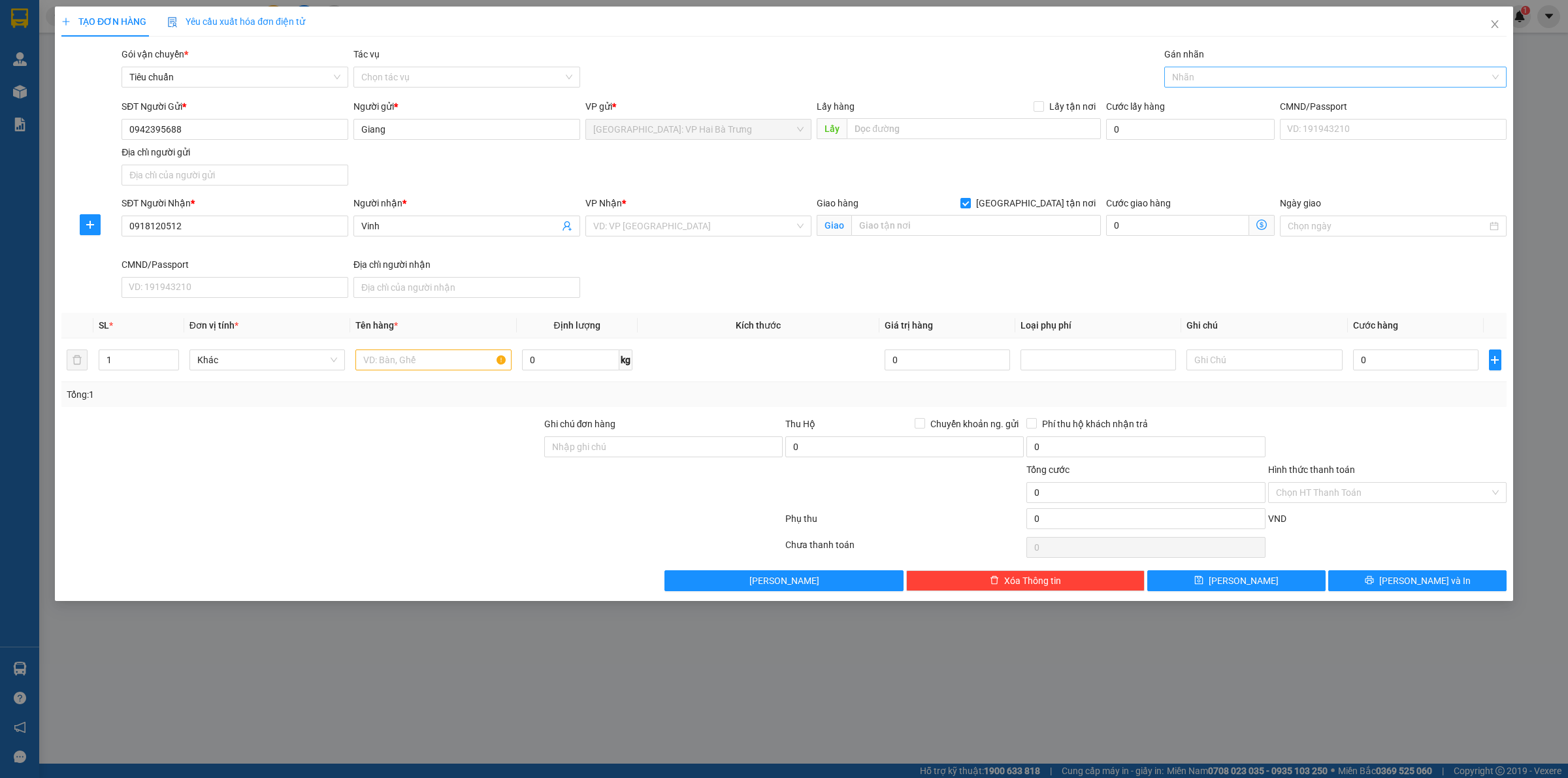
drag, startPoint x: 1183, startPoint y: 80, endPoint x: 1173, endPoint y: 75, distance: 11.2
click at [1180, 79] on div at bounding box center [1329, 77] width 322 height 15
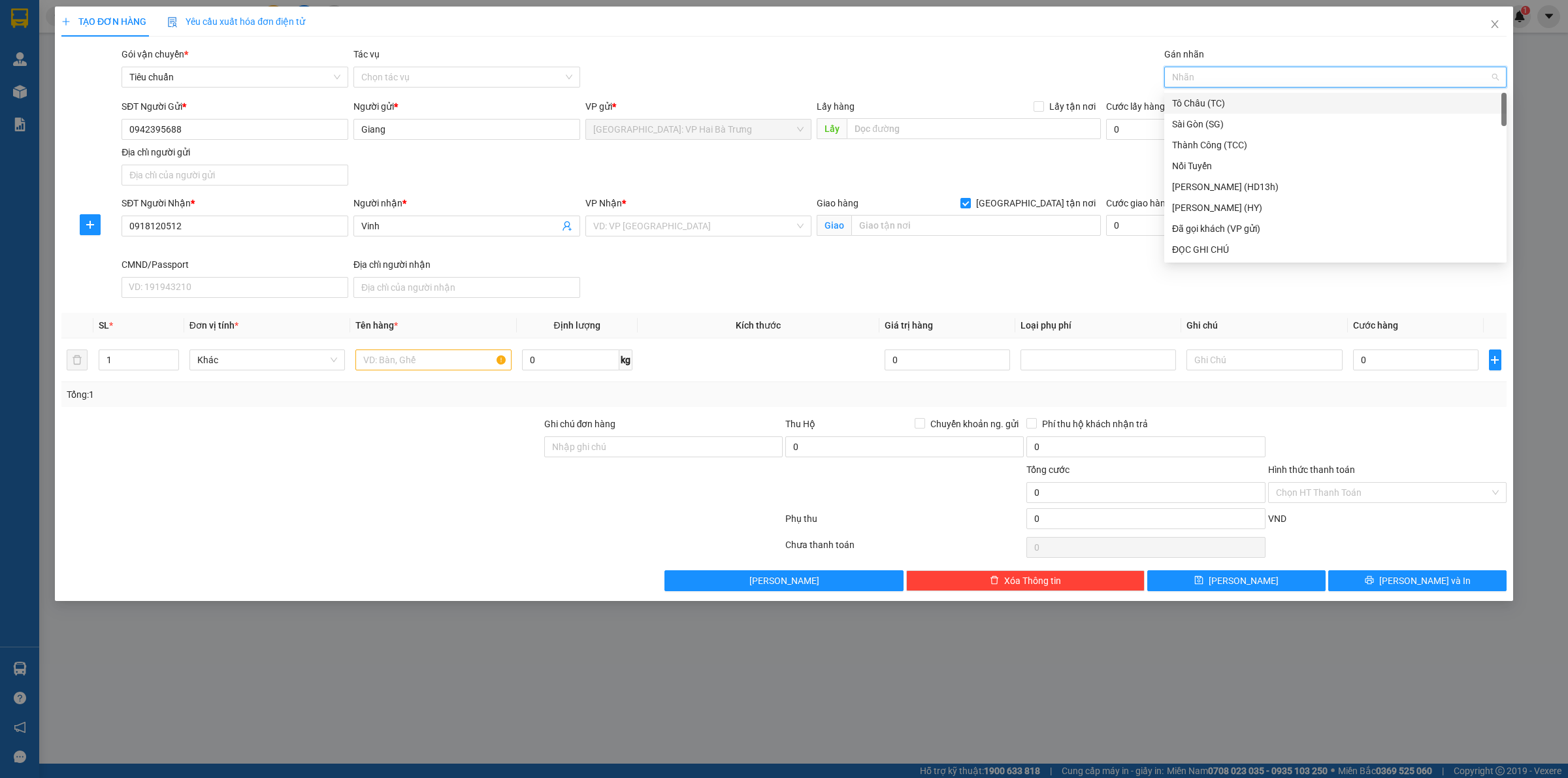
type input "G"
click at [1183, 245] on div "[GEOGRAPHIC_DATA] tận nơi" at bounding box center [1335, 249] width 326 height 14
click at [389, 363] on input "text" at bounding box center [433, 359] width 155 height 21
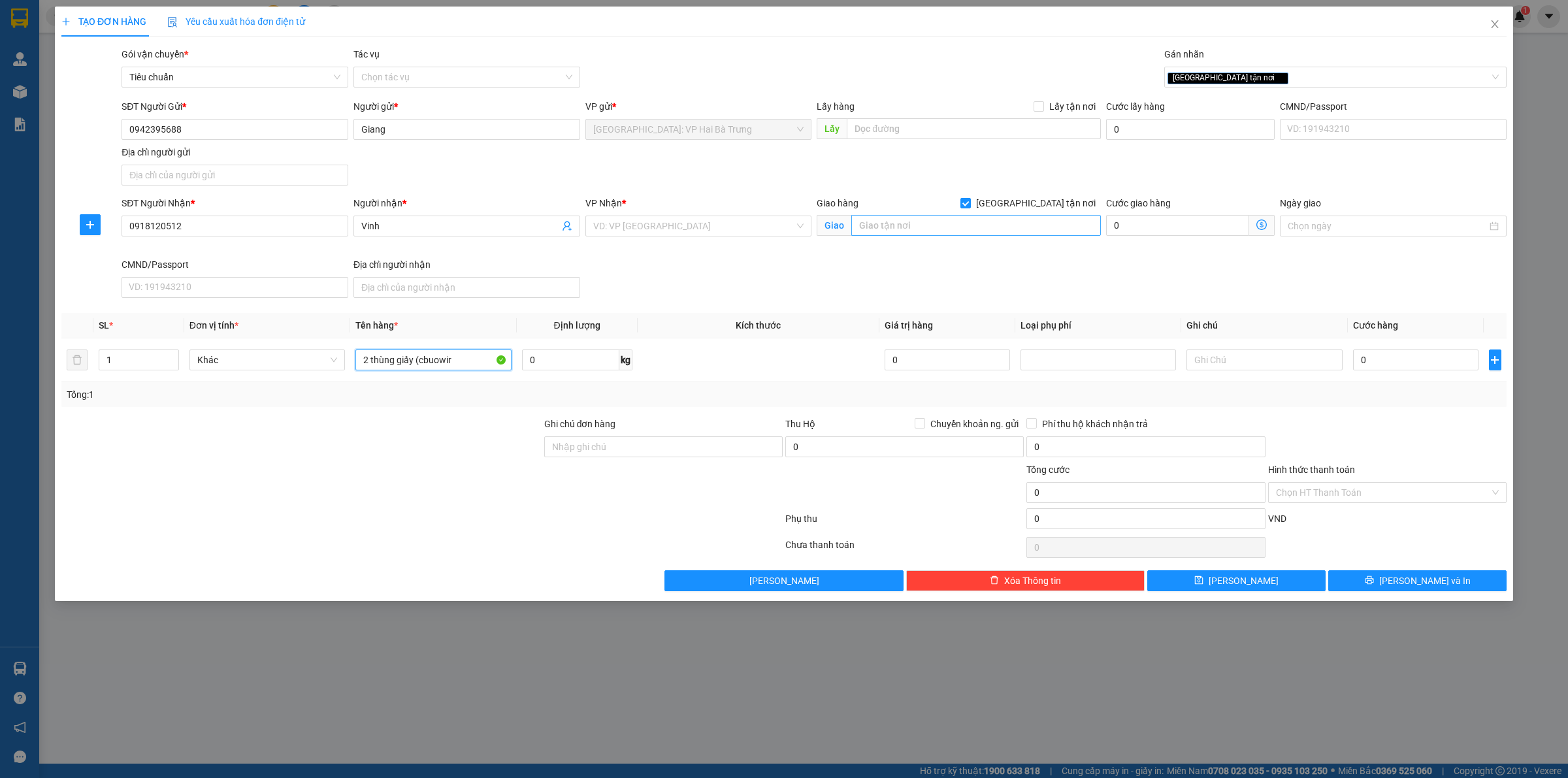
type input "2 thùng giấy (cbuowir"
click at [938, 234] on input "text" at bounding box center [976, 225] width 250 height 21
click at [935, 234] on input "47 lê thành phương" at bounding box center [976, 225] width 250 height 21
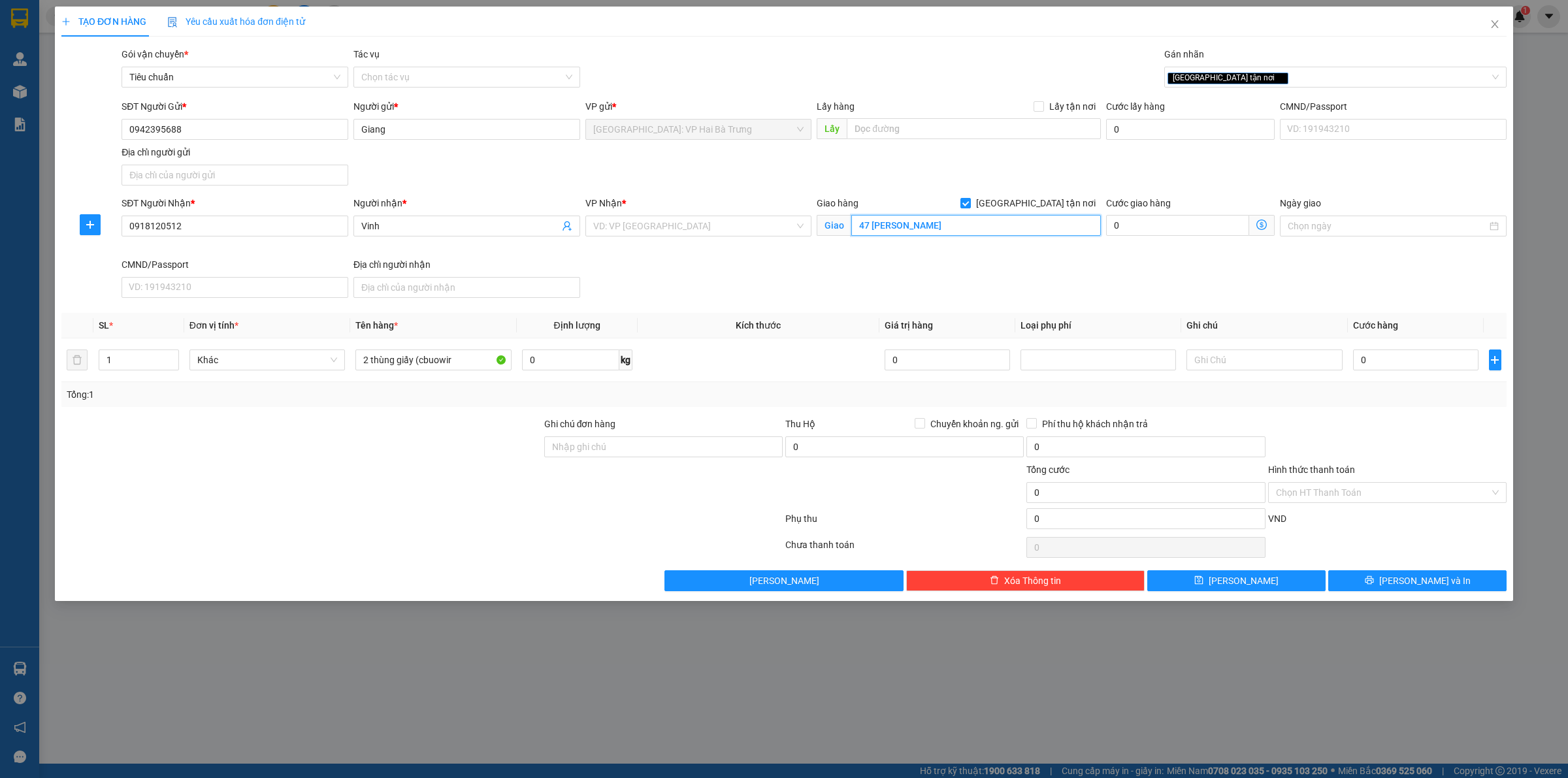
click at [981, 227] on input "47 lê thành phương" at bounding box center [976, 225] width 250 height 21
paste input "Đ. Lê Thành Phương, Vạn Thạnh, Nha Trang, Khánh Hòa 650000, Việt Nam"
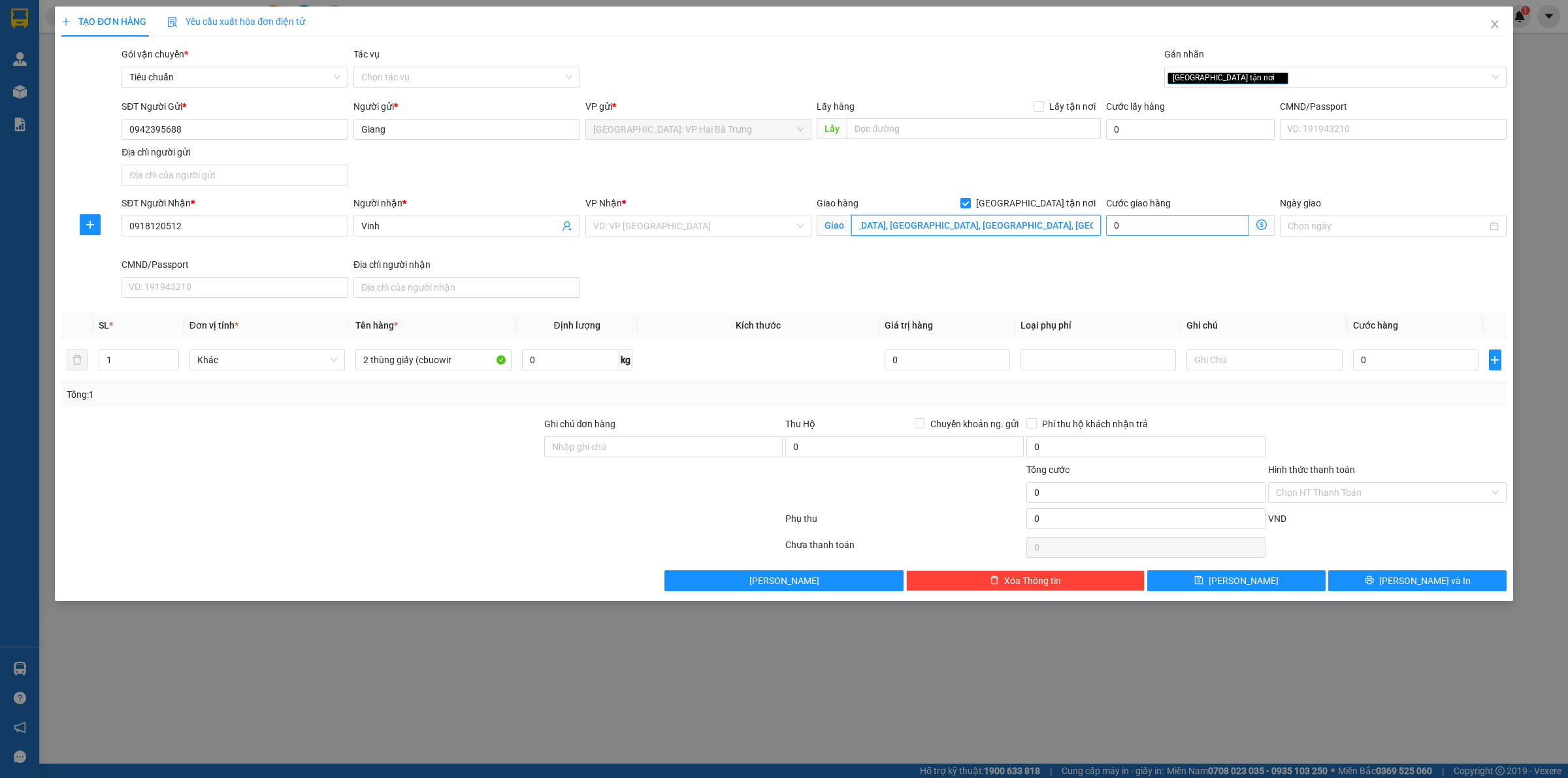
drag, startPoint x: 1018, startPoint y: 225, endPoint x: 1137, endPoint y: 223, distance: 119.0
click at [1137, 223] on div "SĐT Người Nhận * 0918120512 Người nhận * Vinh VP Nhận * VD: VP Sài Gòn Giao hàn…" at bounding box center [814, 249] width 1390 height 107
type input "47 Đ. Lê Thành Phương, Vạn Thạnh, Nha Trang, Khánh Hòa"
click at [695, 219] on input "search" at bounding box center [694, 226] width 202 height 20
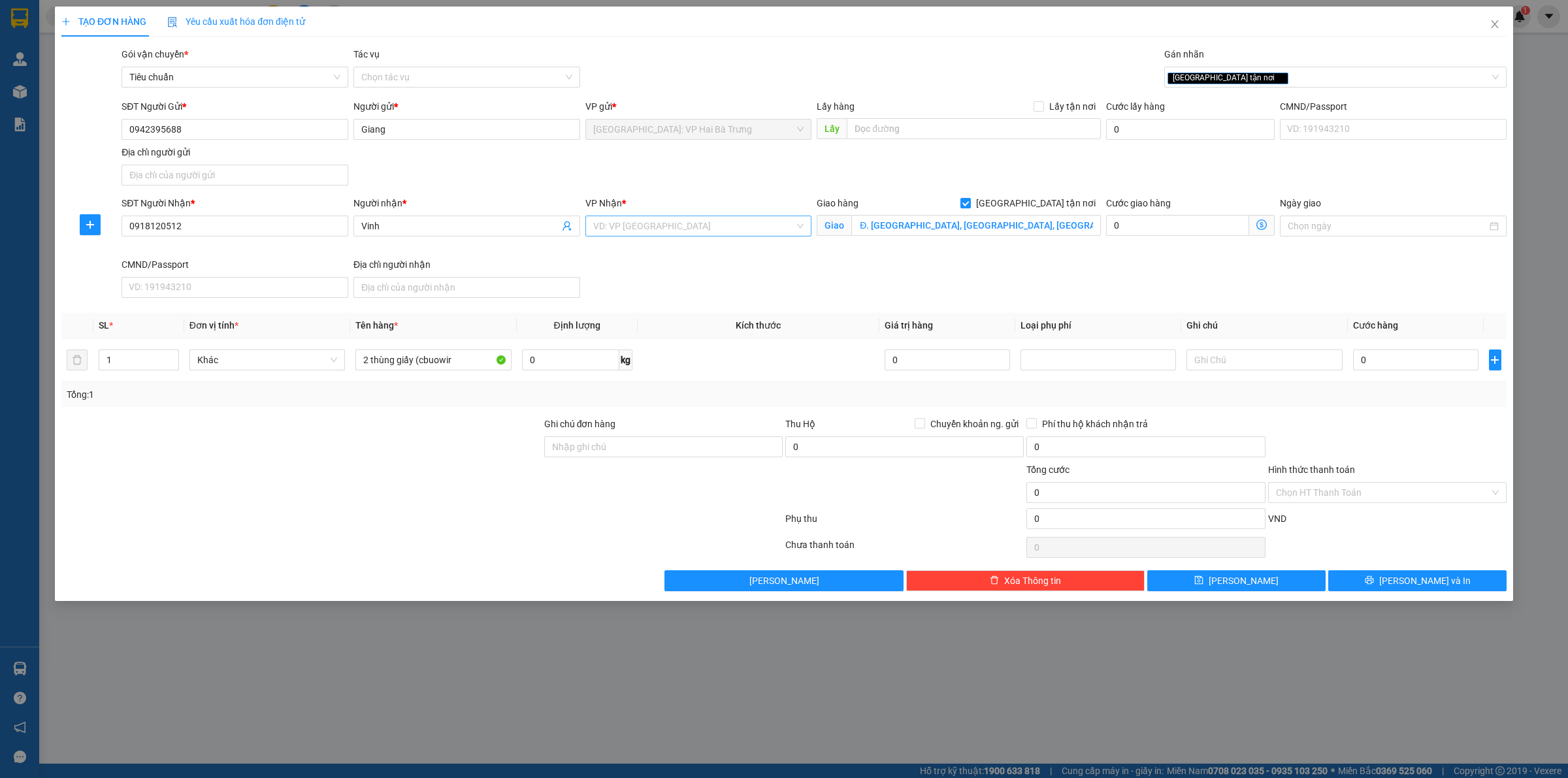
scroll to position [0, 0]
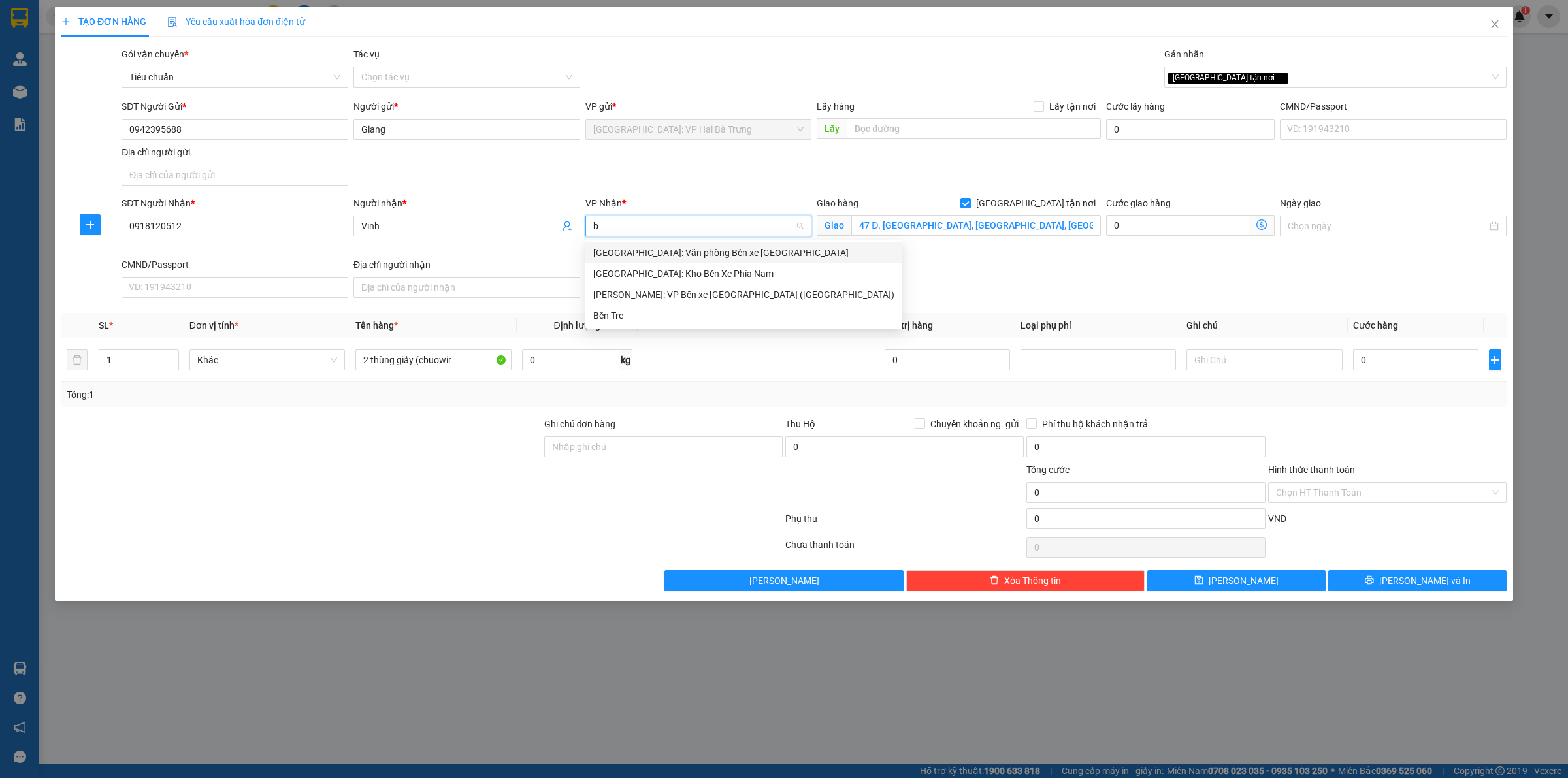
type input "bê"
click at [711, 275] on div "Nha Trang: Kho Bến Xe Phía Nam" at bounding box center [744, 273] width 301 height 14
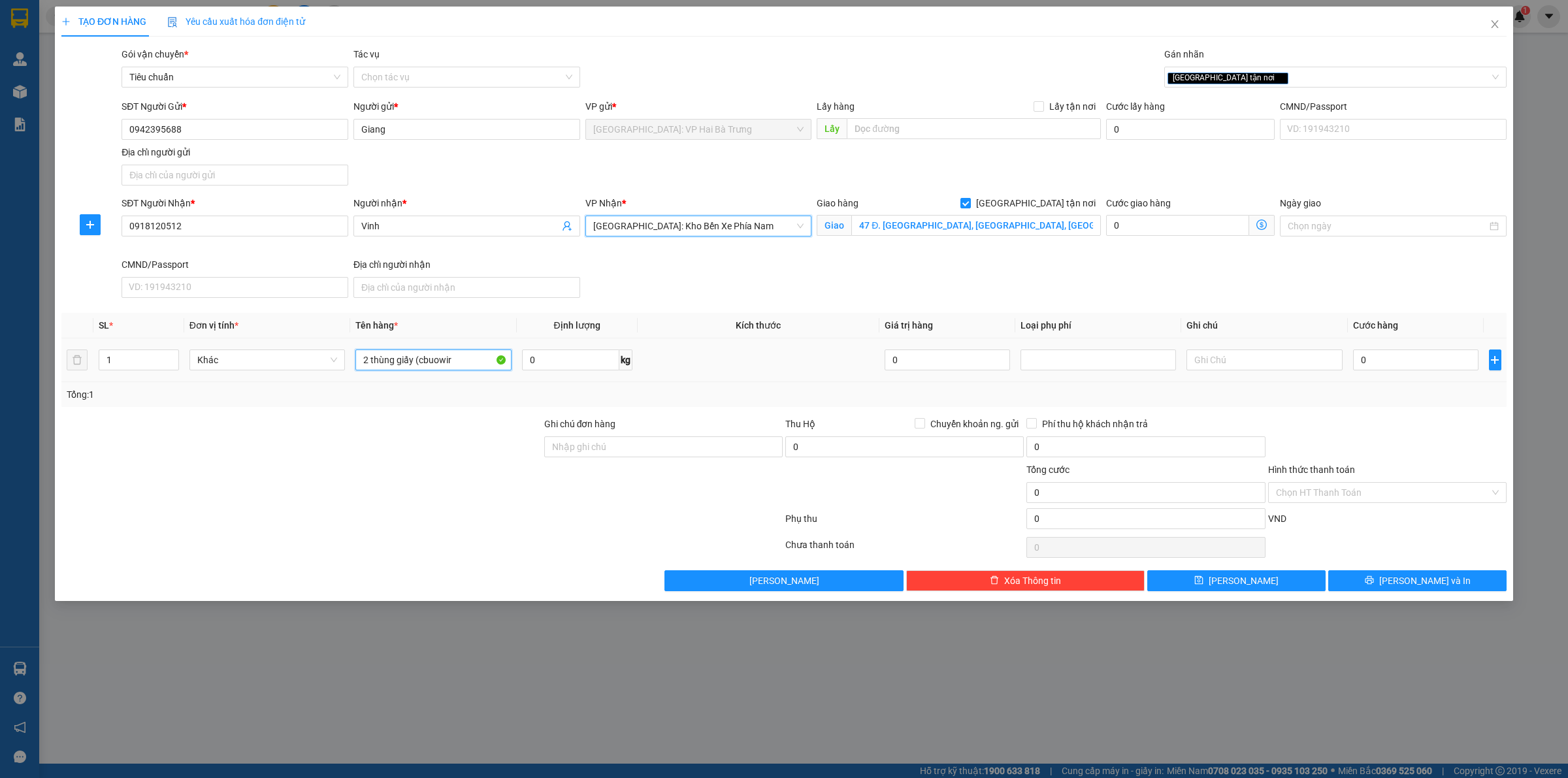
click at [471, 359] on input "2 thùng giấy (cbuowir" at bounding box center [433, 359] width 155 height 21
type input "2 thùng giấy (bưởi)"
click at [171, 351] on span "Increase Value" at bounding box center [171, 356] width 14 height 11
type input "2"
type input "1"
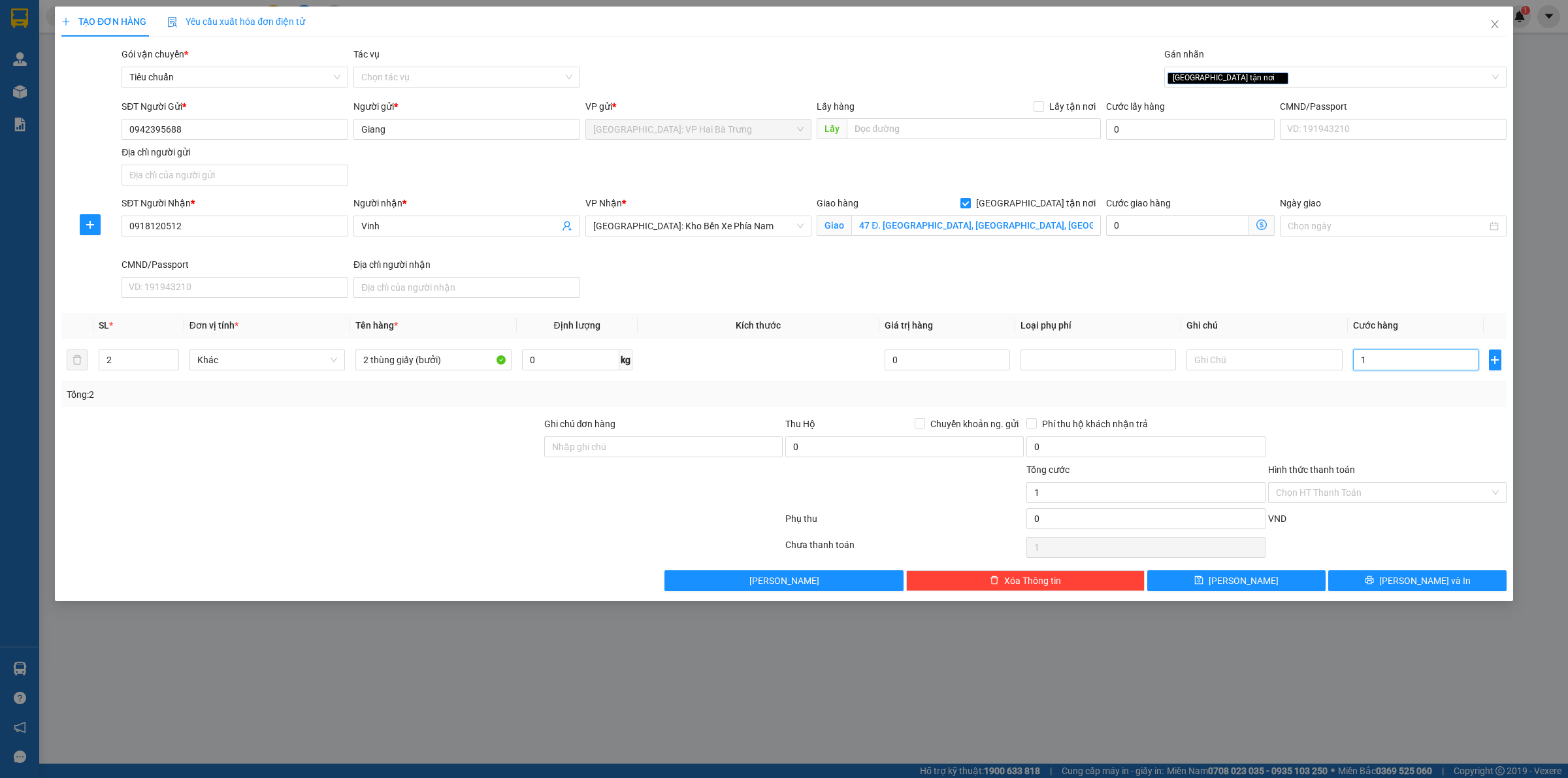
type input "1"
type input "17"
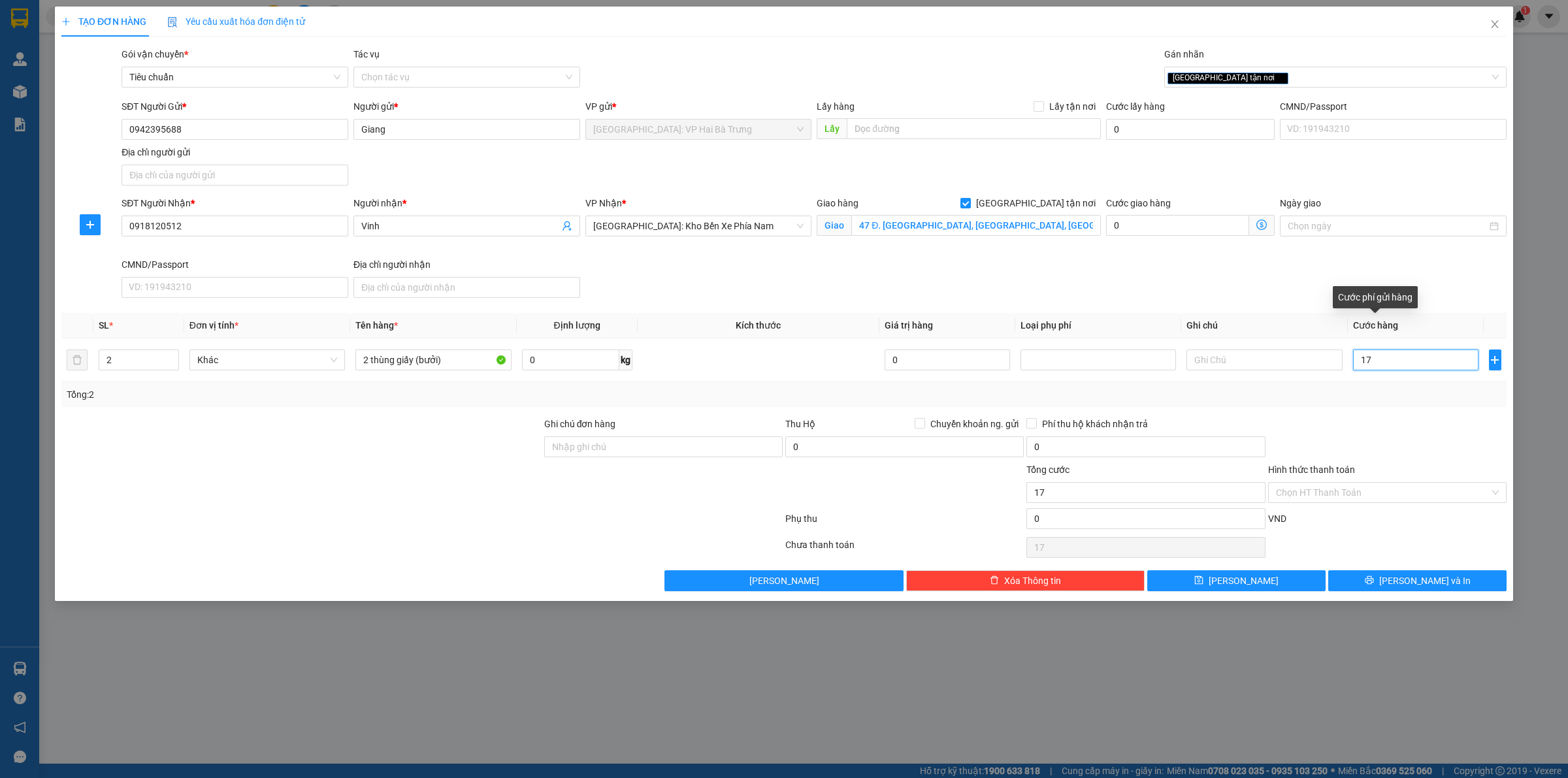
type input "170"
type input "1.700"
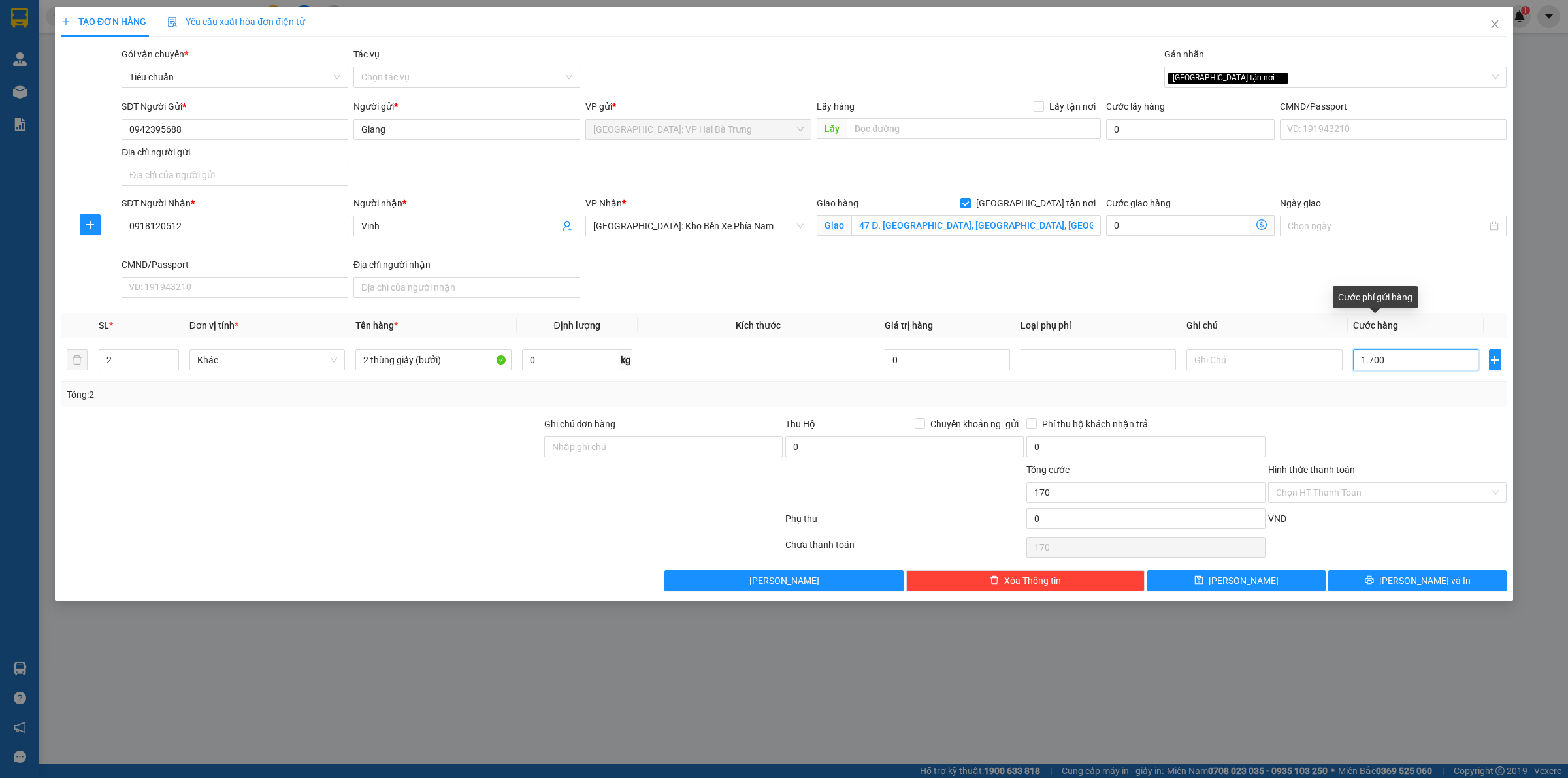
type input "1.700"
type input "17.000"
type input "170.000"
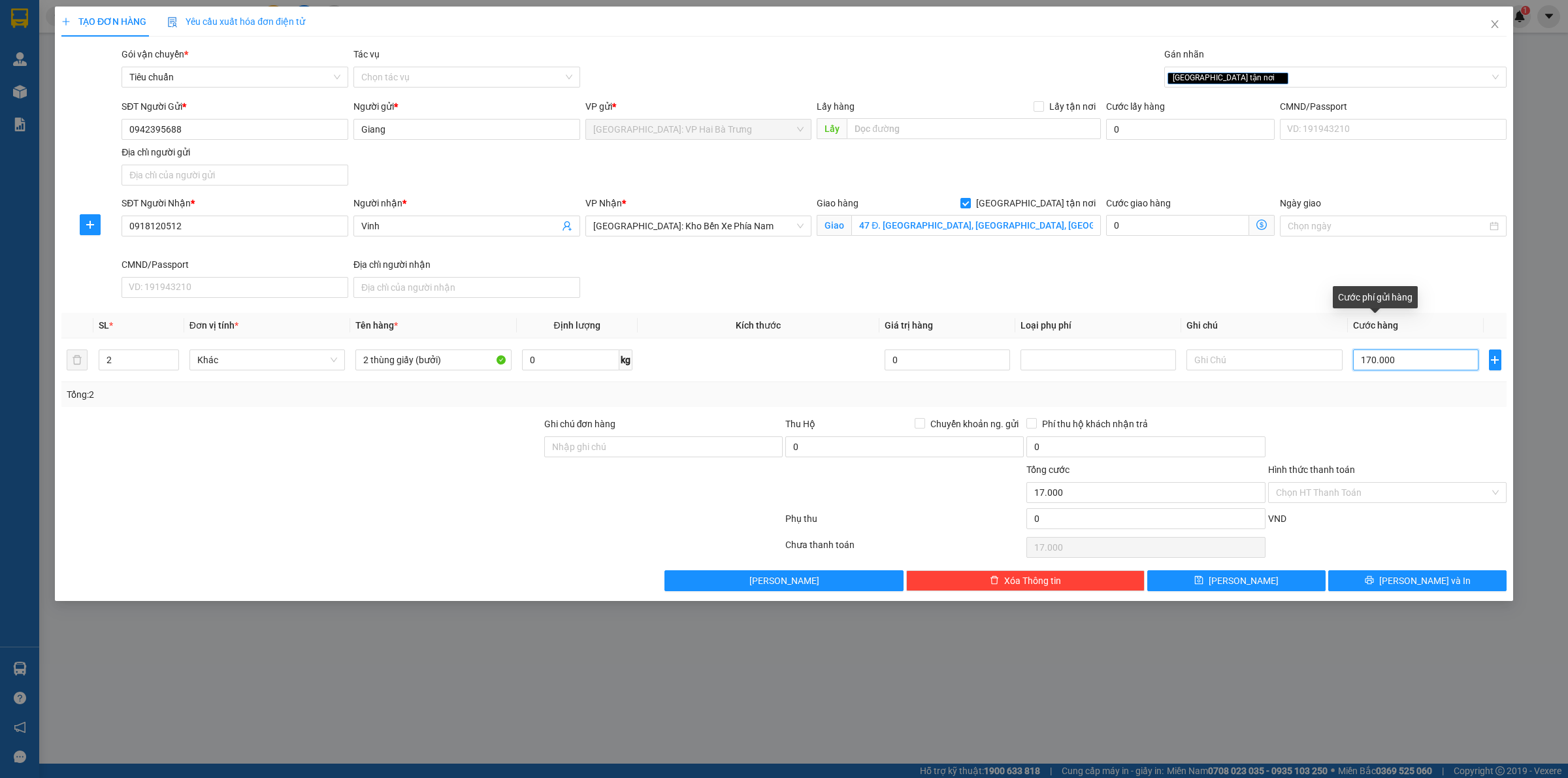
type input "170.000"
click at [1383, 487] on input "Hình thức thanh toán" at bounding box center [1382, 492] width 214 height 20
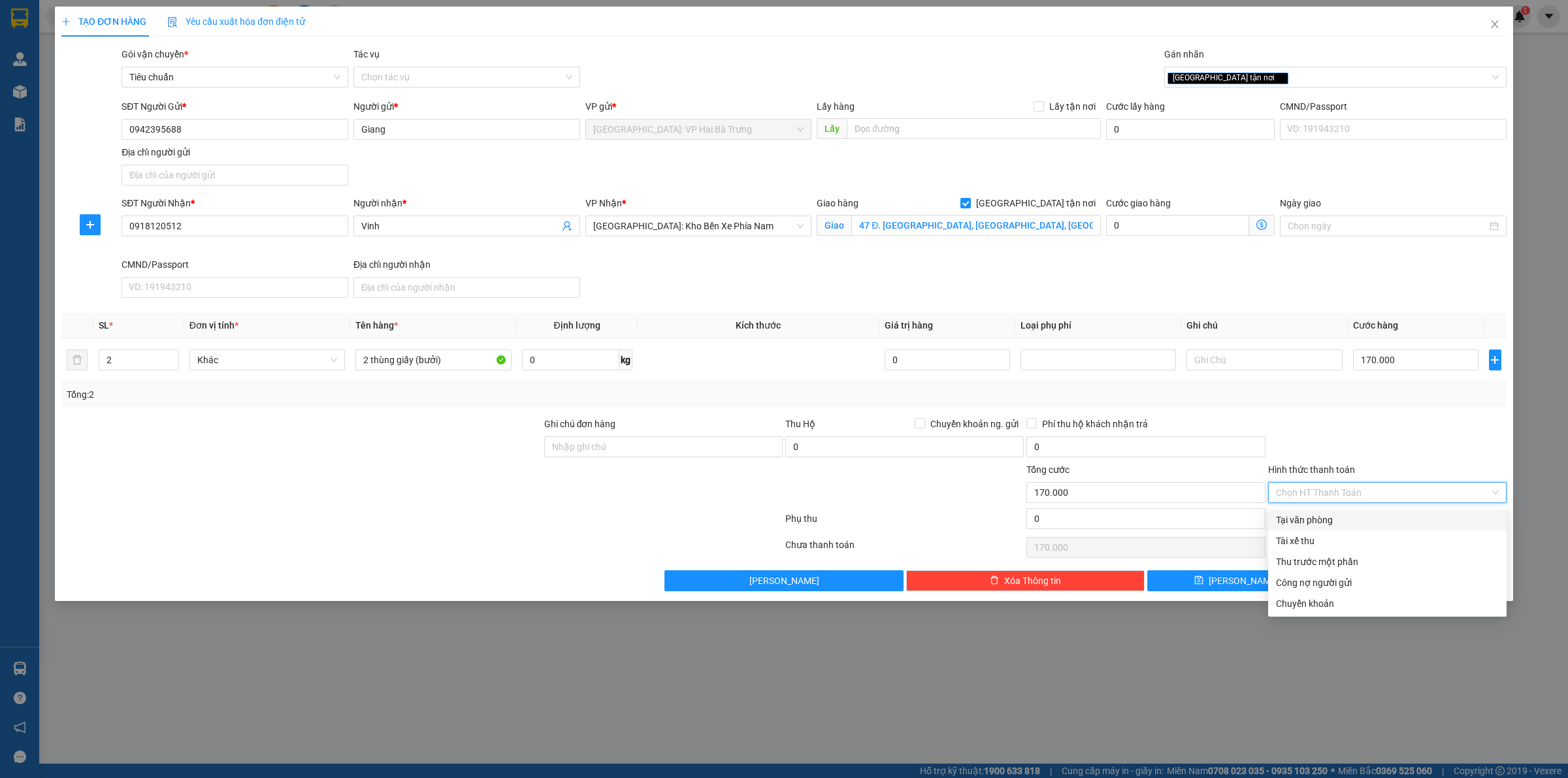
click at [1363, 509] on div "Tại văn phòng" at bounding box center [1387, 520] width 238 height 21
type input "0"
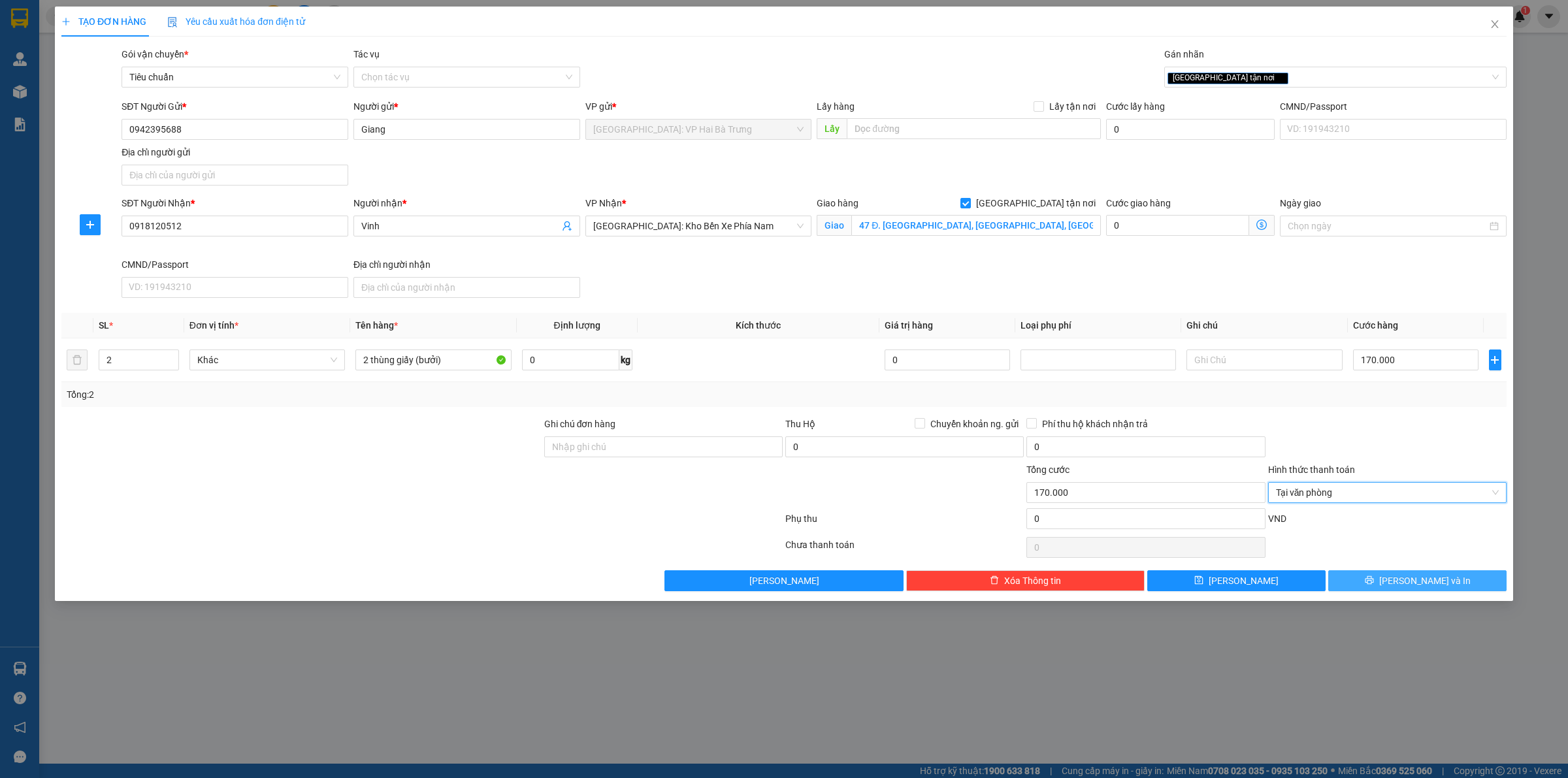
click at [1390, 573] on button "[PERSON_NAME] và In" at bounding box center [1416, 581] width 178 height 21
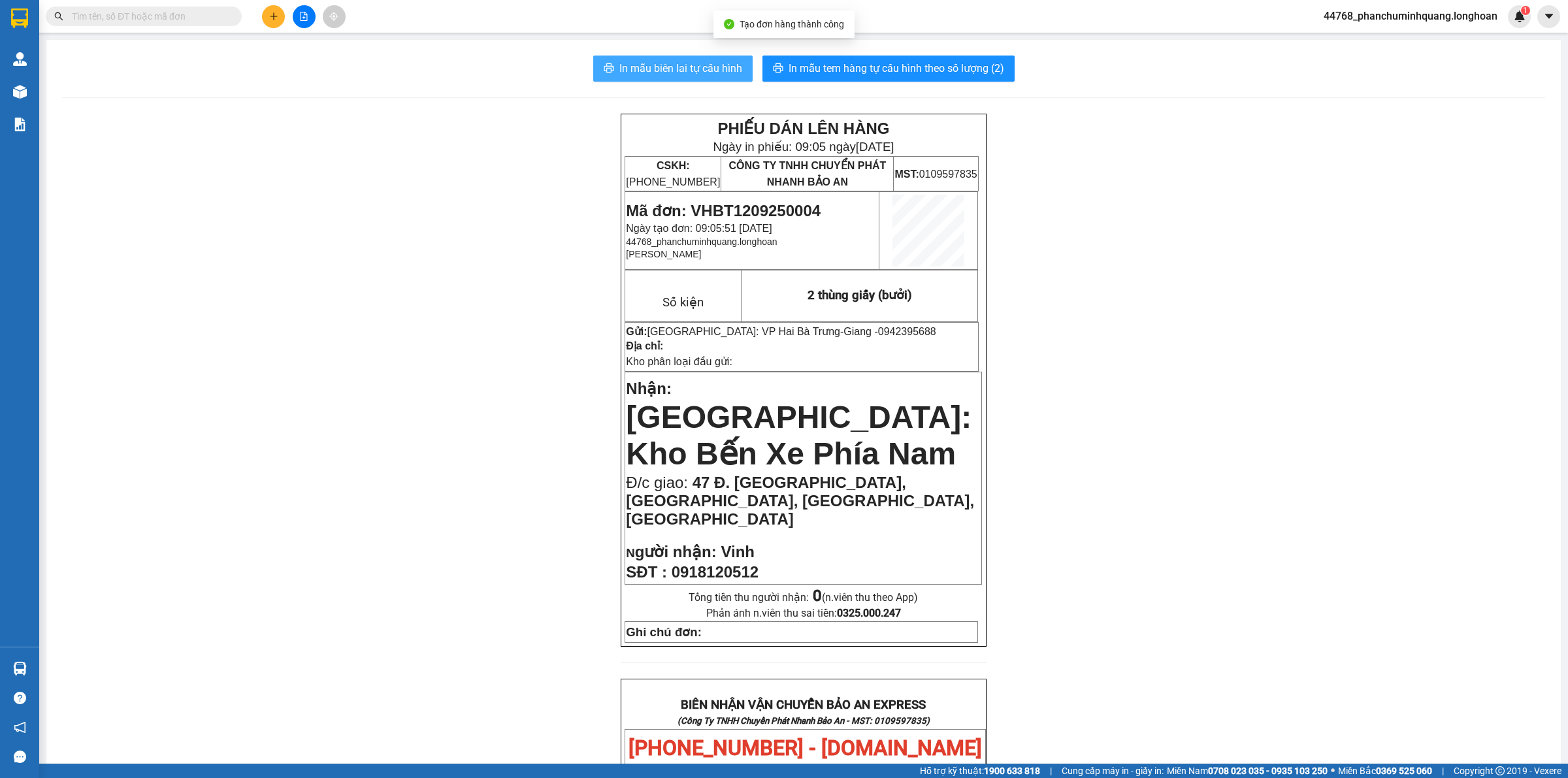
click at [676, 64] on span "In mẫu biên lai tự cấu hình" at bounding box center [680, 68] width 123 height 16
click at [970, 63] on span "In mẫu tem hàng tự cấu hình theo số lượng (2)" at bounding box center [897, 68] width 216 height 16
click at [276, 24] on button at bounding box center [274, 16] width 23 height 23
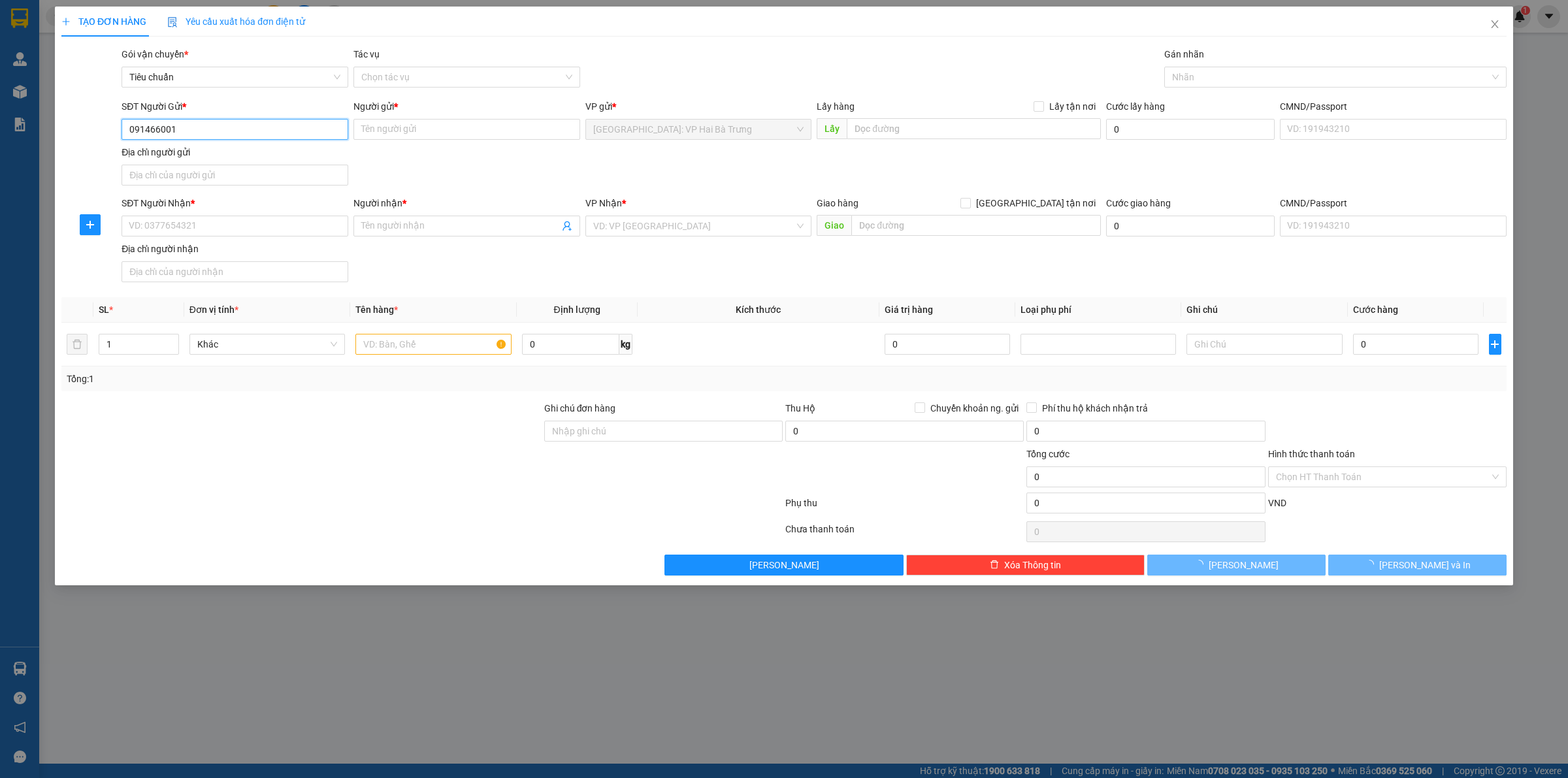
type input "0914660011"
click at [266, 151] on div "0914660011 - CHỊ VÂN" at bounding box center [235, 155] width 211 height 14
type input "CHỊ VÂN"
click at [249, 130] on input "0914660011" at bounding box center [235, 130] width 227 height 21
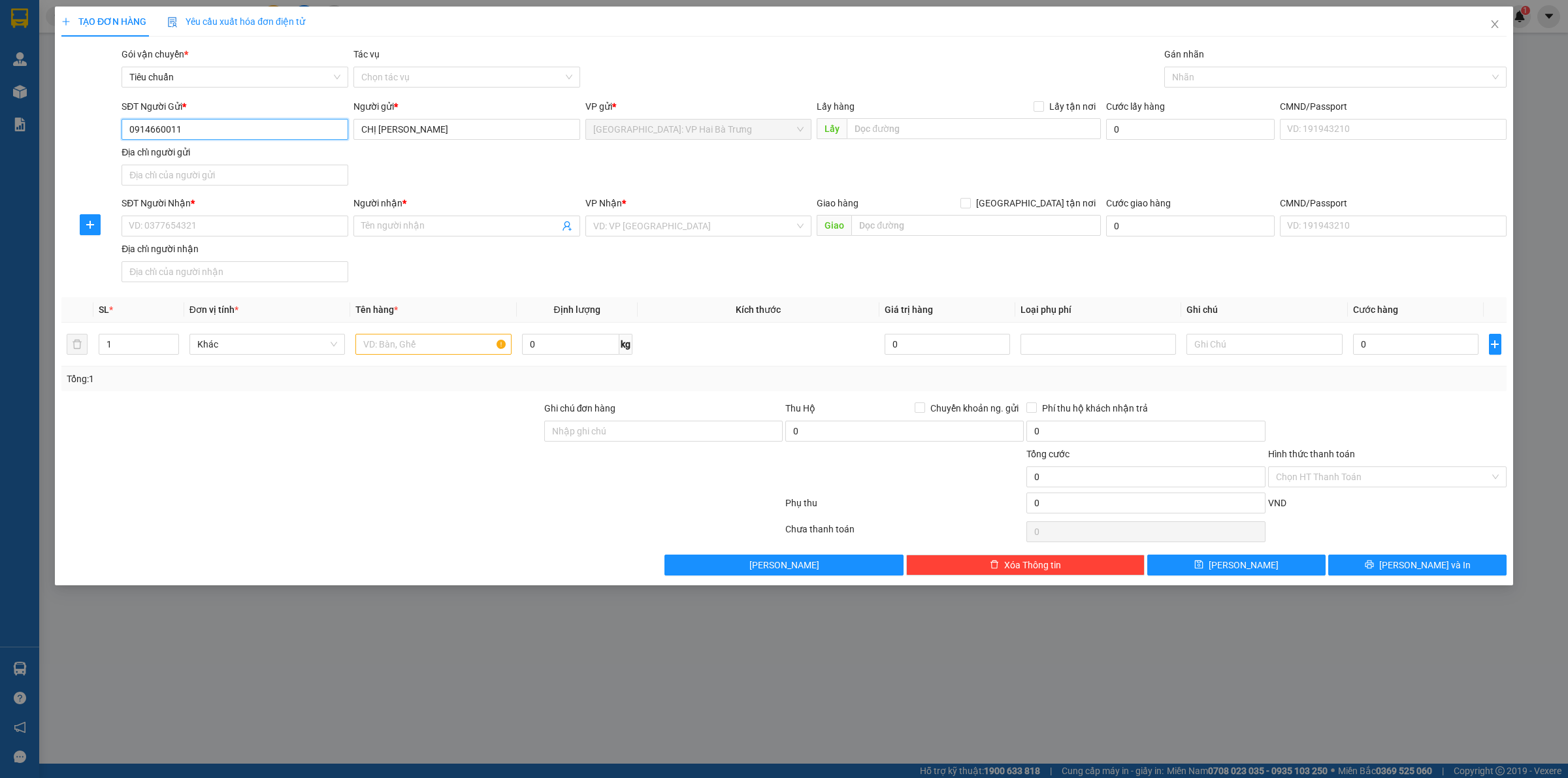
click at [249, 130] on input "0914660011" at bounding box center [235, 130] width 227 height 21
type input "0914660011"
click at [288, 232] on input "SĐT Người Nhận *" at bounding box center [235, 226] width 227 height 21
paste input "0939458404"
type input "0939458404"
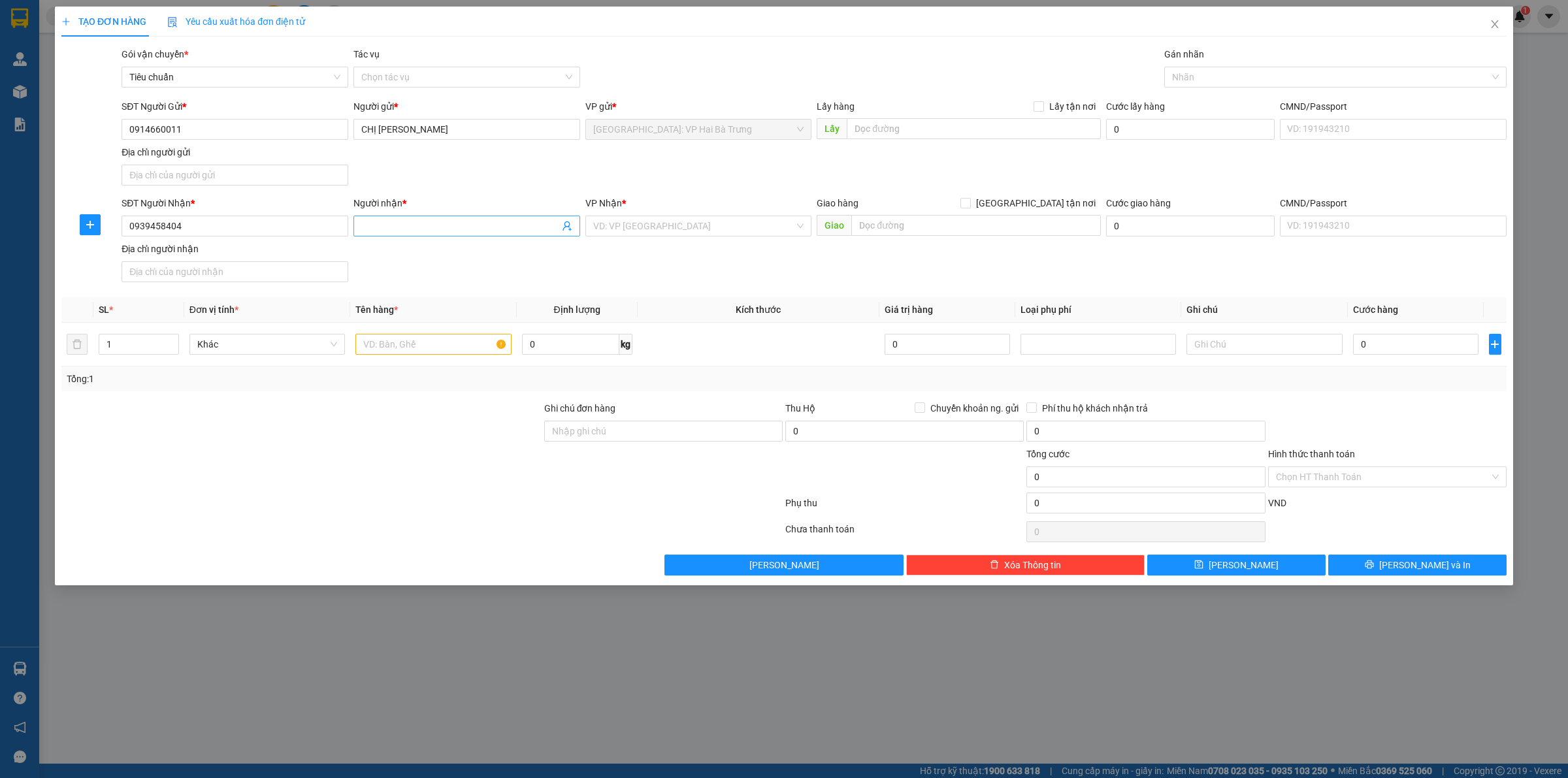
click at [432, 229] on input "Người nhận *" at bounding box center [460, 225] width 197 height 14
paste input "Dược sỹ Thoa – Khoa Dược"
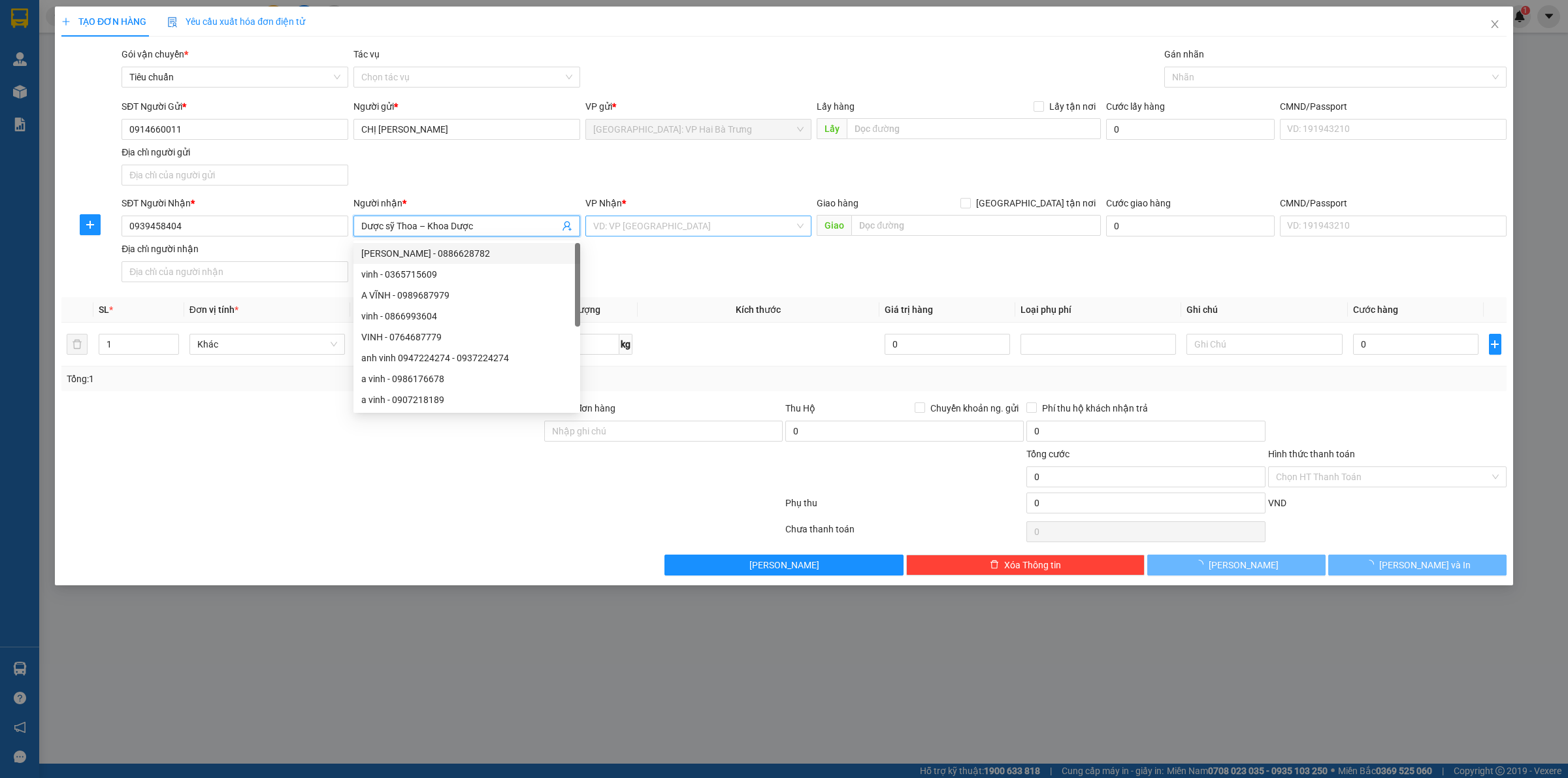
type input "Dược sỹ Thoa – Khoa Dược"
click at [713, 223] on input "search" at bounding box center [694, 226] width 202 height 20
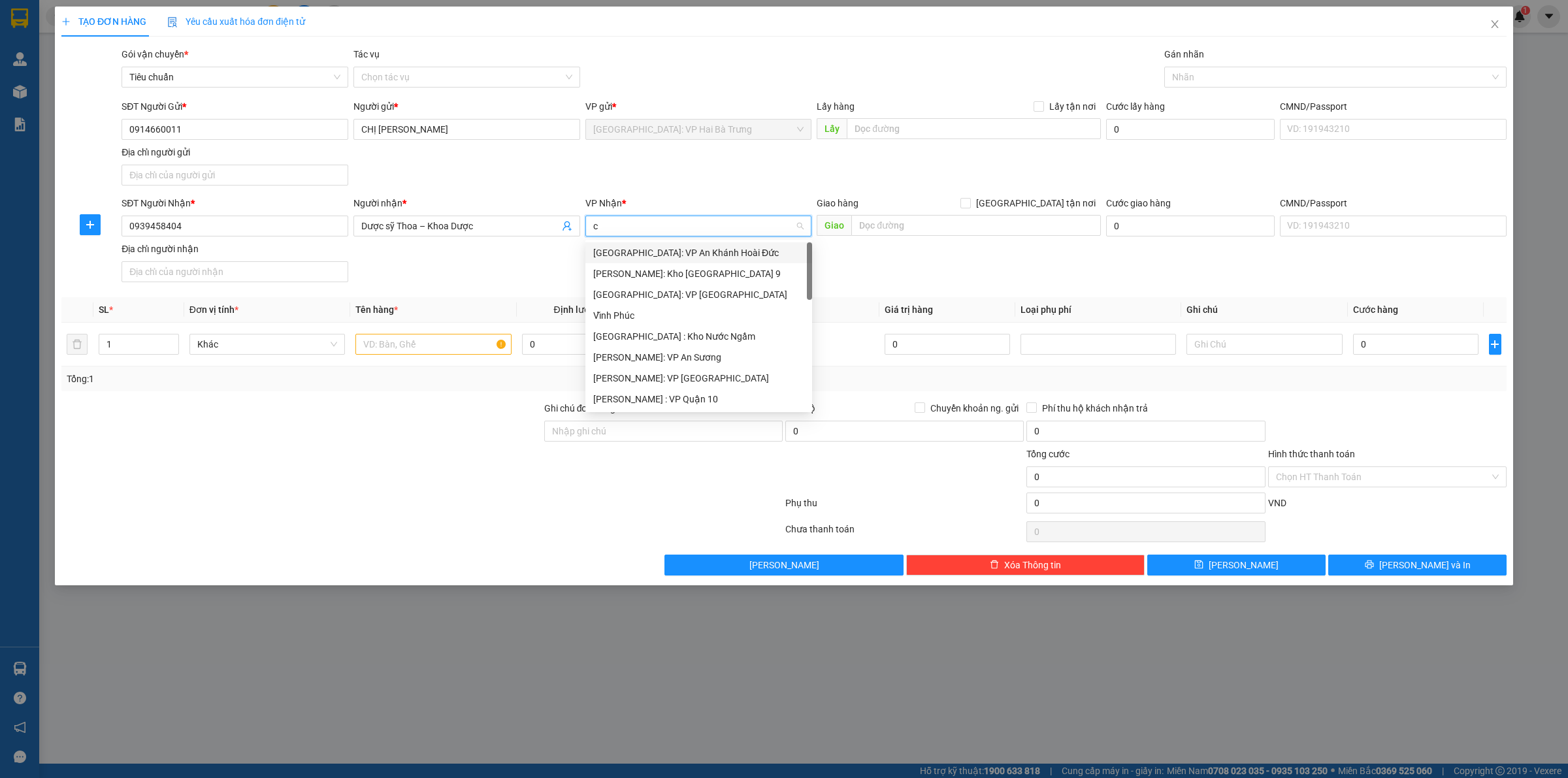
type input "câ"
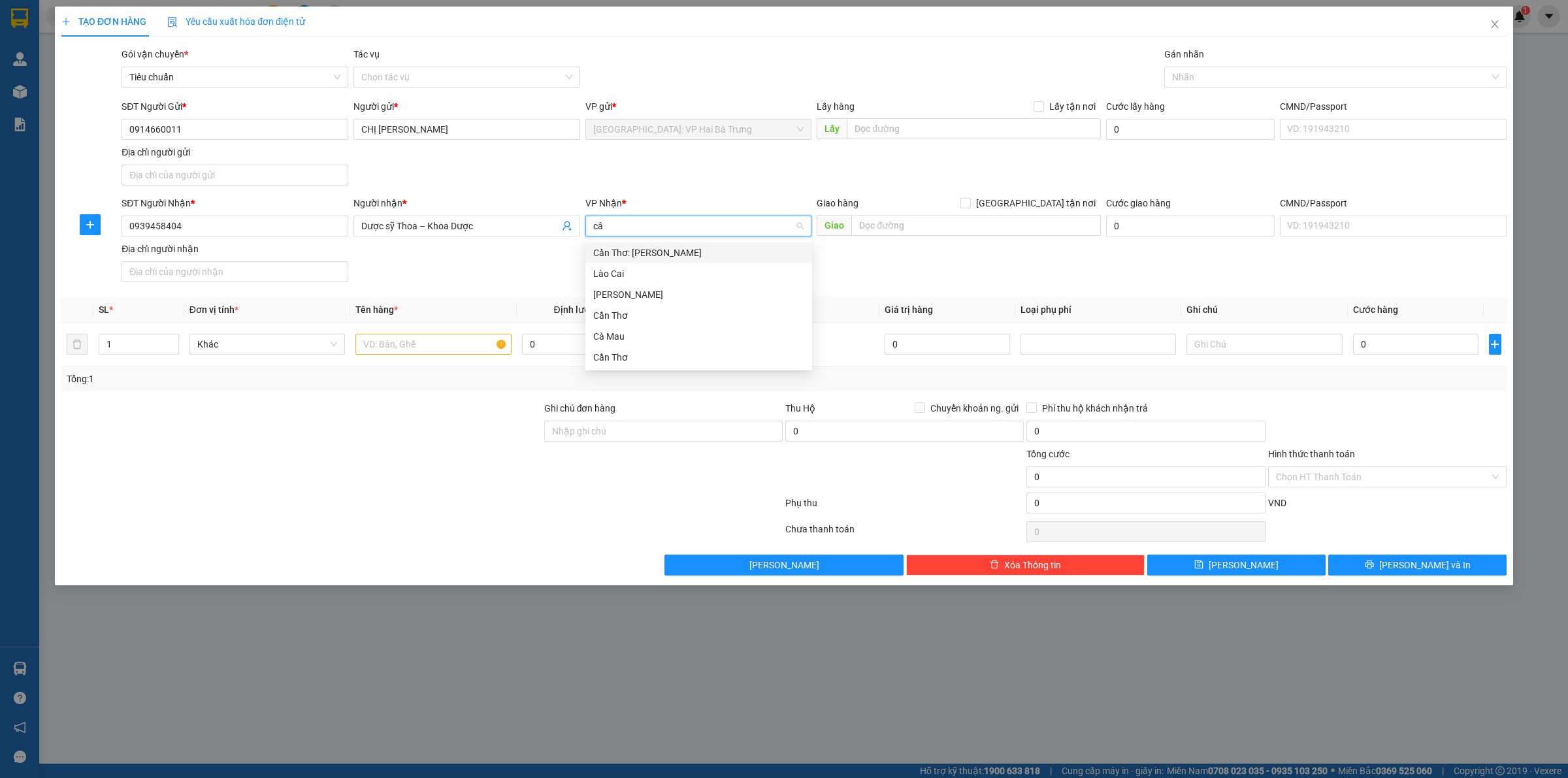
click at [693, 250] on div "Cần Thơ: [PERSON_NAME]" at bounding box center [698, 252] width 211 height 14
click at [916, 231] on input "text" at bounding box center [976, 225] width 250 height 21
paste input "BỆNH VIỆN LAO VÀ BỆNH PHỔI CẦN THƠ"
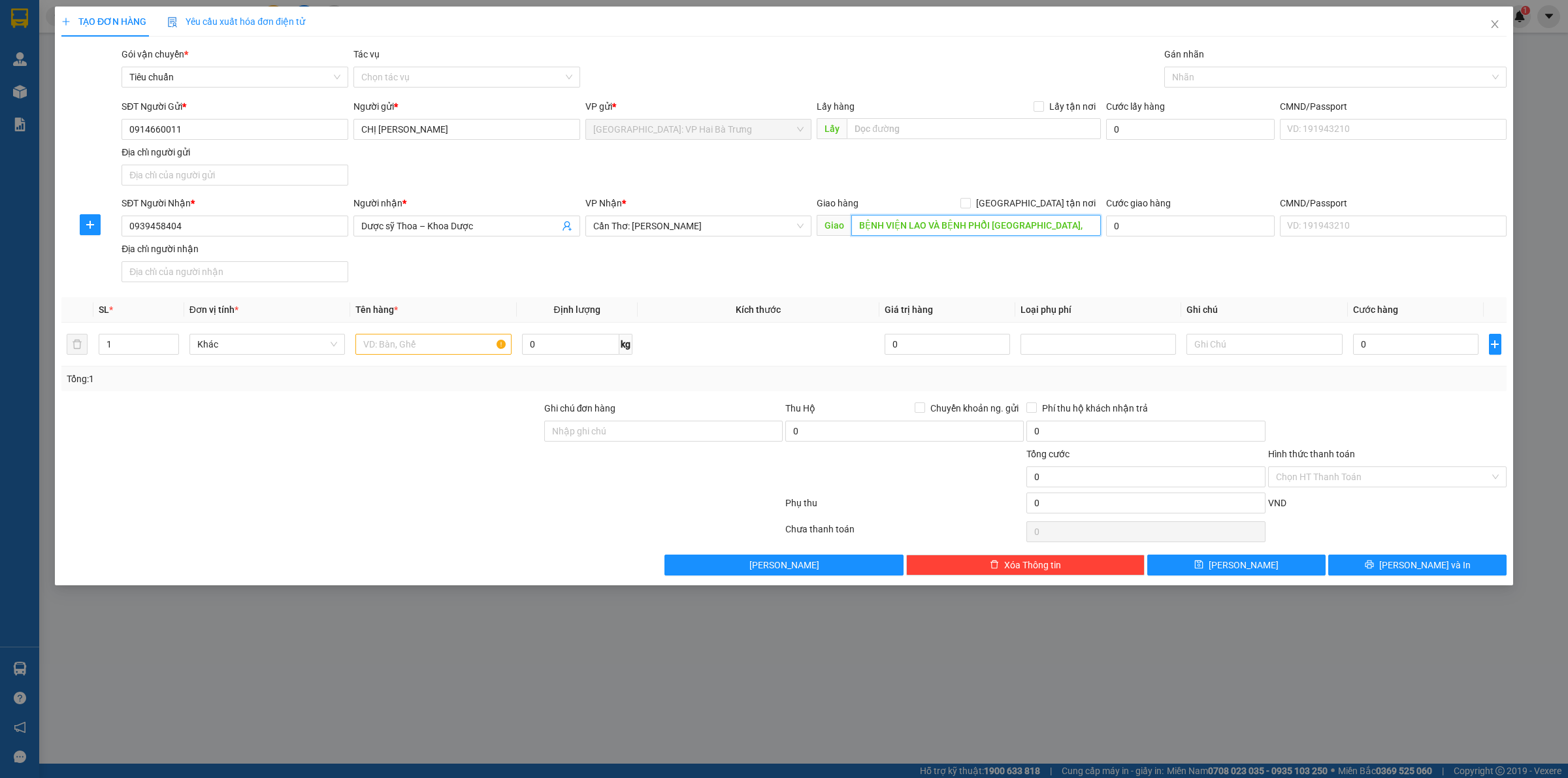
click at [1078, 223] on input "BỆNH VIỆN LAO VÀ BỆNH PHỔI CẦN THƠ," at bounding box center [976, 225] width 250 height 21
paste input "QL91, Phước Thới, Ô Môn, Cần Thơ, Việt Nam"
drag, startPoint x: 1049, startPoint y: 224, endPoint x: 1134, endPoint y: 233, distance: 85.5
click at [1134, 233] on div "SĐT Người Nhận * 0939458404 Người nhận * Dược sỹ Thoa – Khoa Dược VP Nhận * Cần…" at bounding box center [814, 241] width 1390 height 92
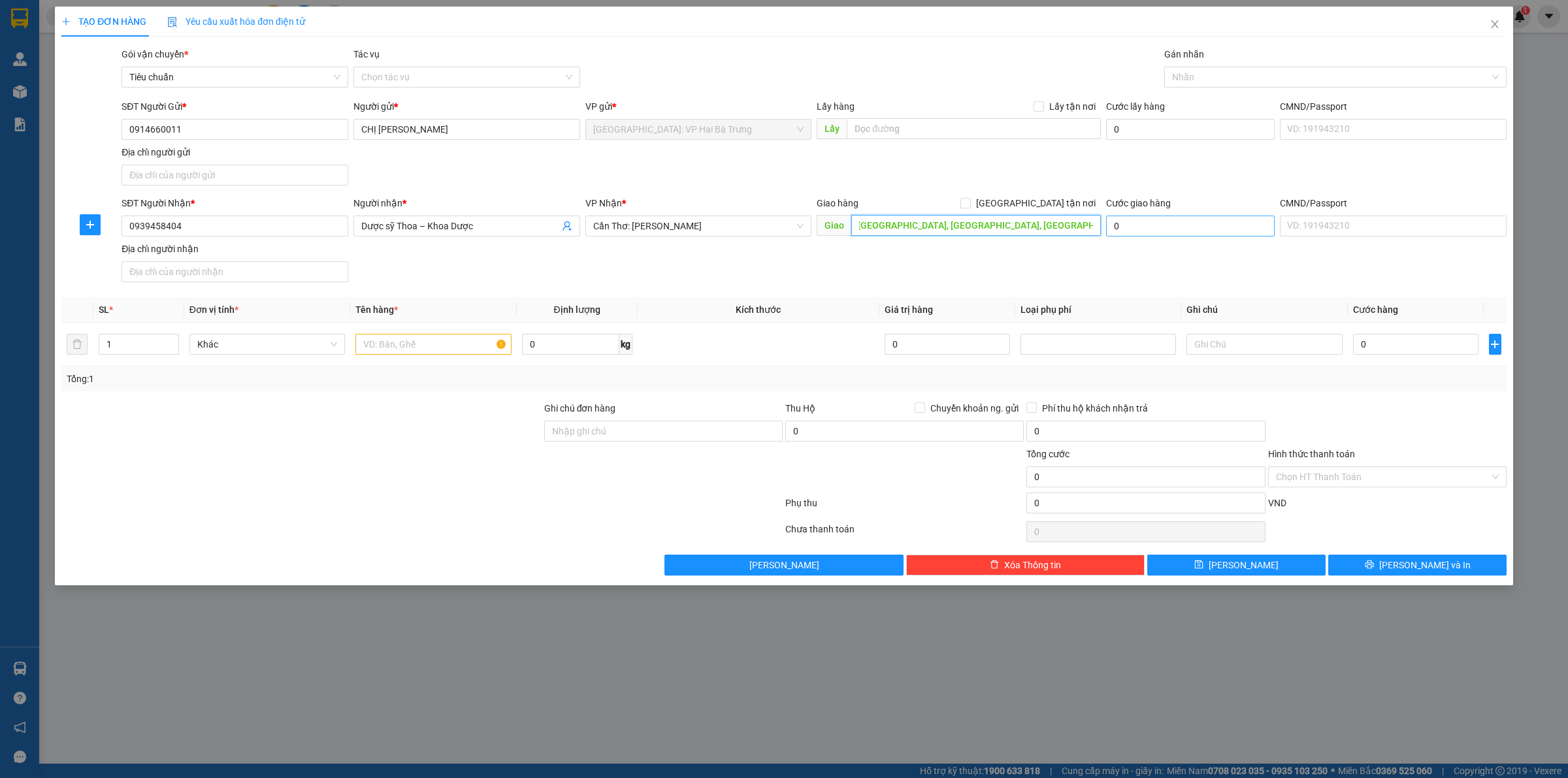
scroll to position [0, 91]
type input "BỆNH VIỆN LAO VÀ BỆNH PHỔI CẦN THƠ, QL91, Phước Thới, Ô Môn, Cần Thơ"
drag, startPoint x: 1050, startPoint y: 196, endPoint x: 1073, endPoint y: 195, distance: 23.0
click at [1052, 197] on span "[GEOGRAPHIC_DATA] tận nơi" at bounding box center [1036, 202] width 130 height 14
click at [969, 197] on input "[GEOGRAPHIC_DATA] tận nơi" at bounding box center [965, 202] width 10 height 10
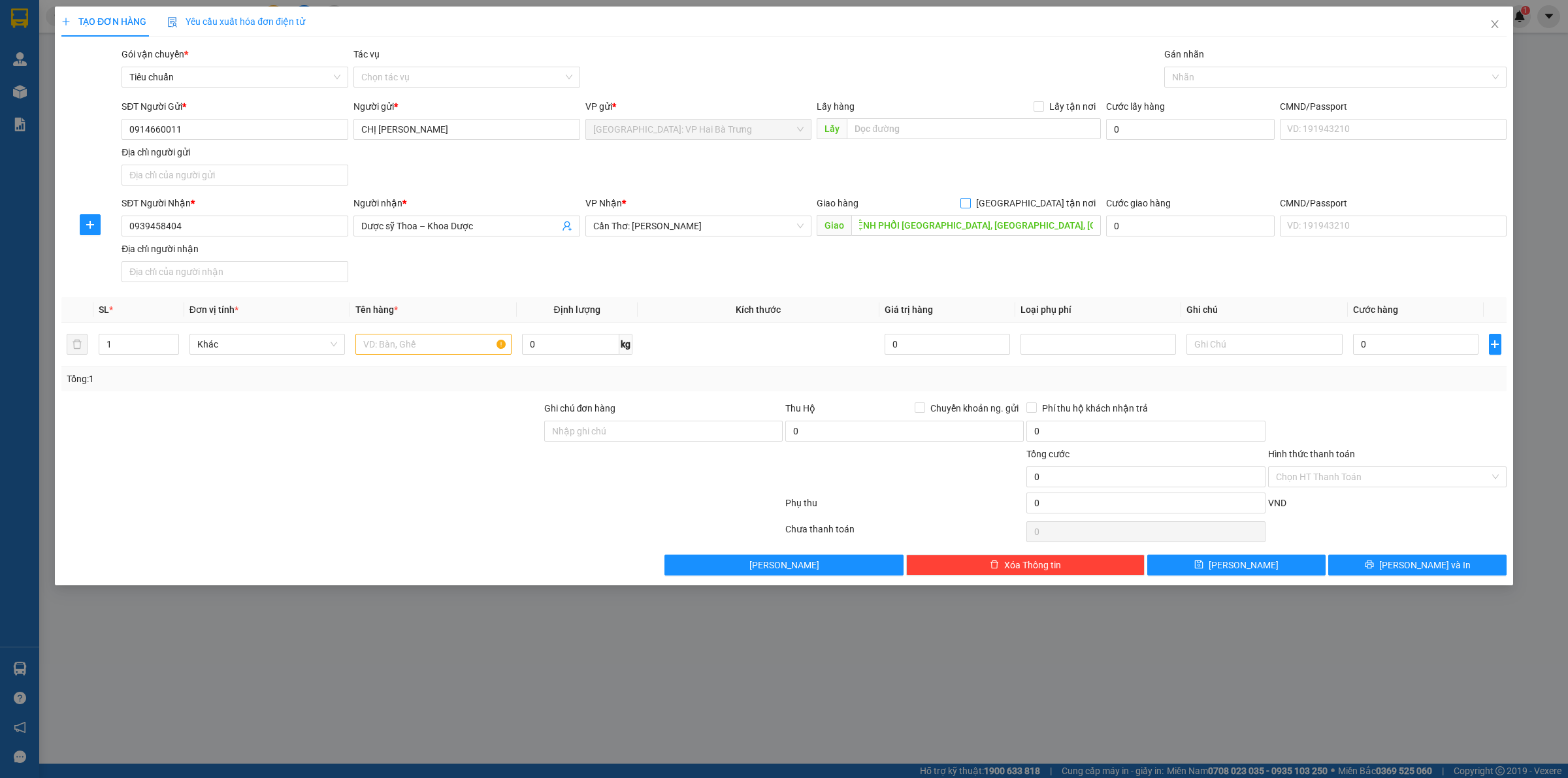
checkbox input "true"
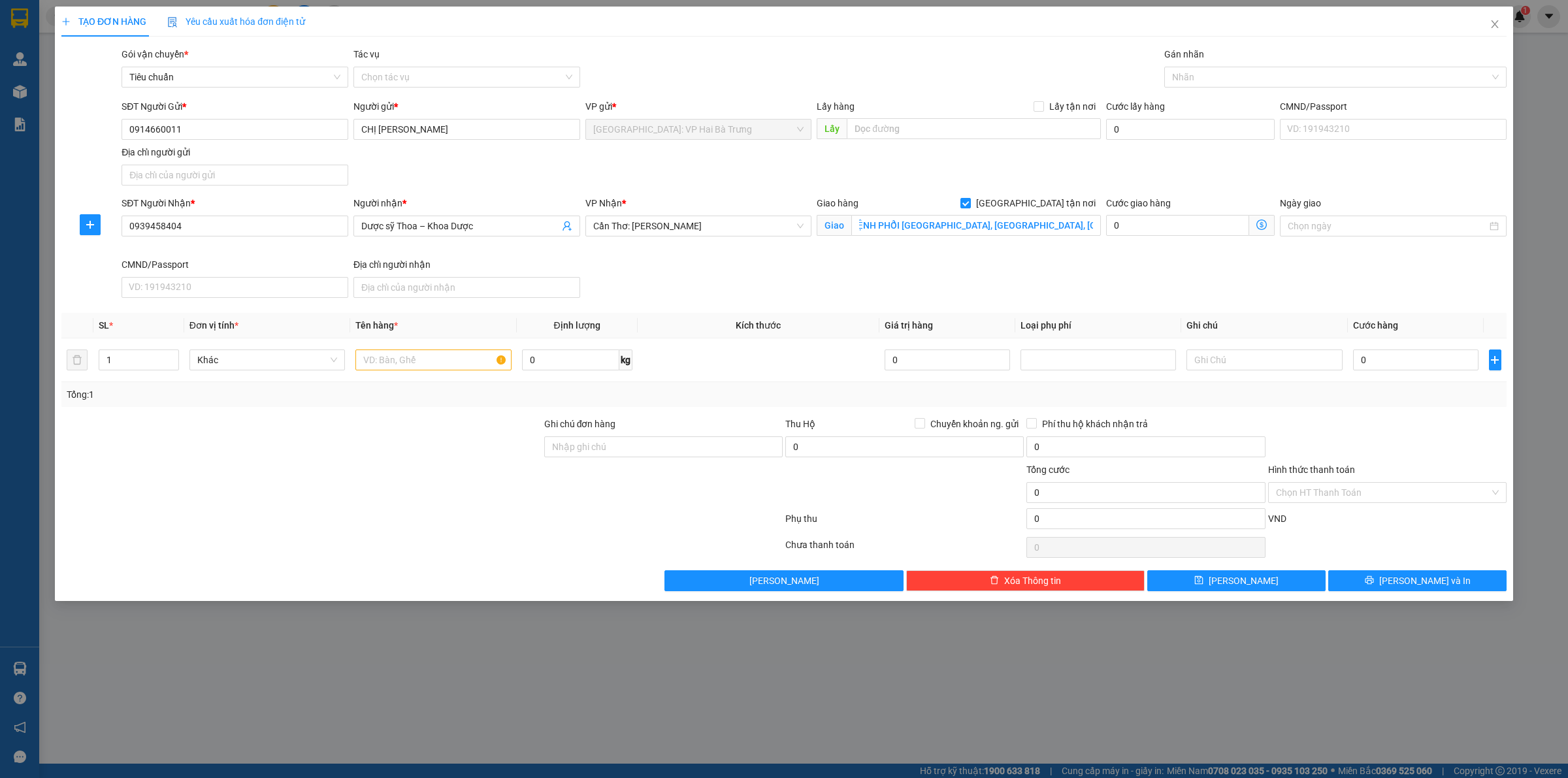
scroll to position [0, 0]
click at [1203, 80] on div at bounding box center [1329, 77] width 322 height 15
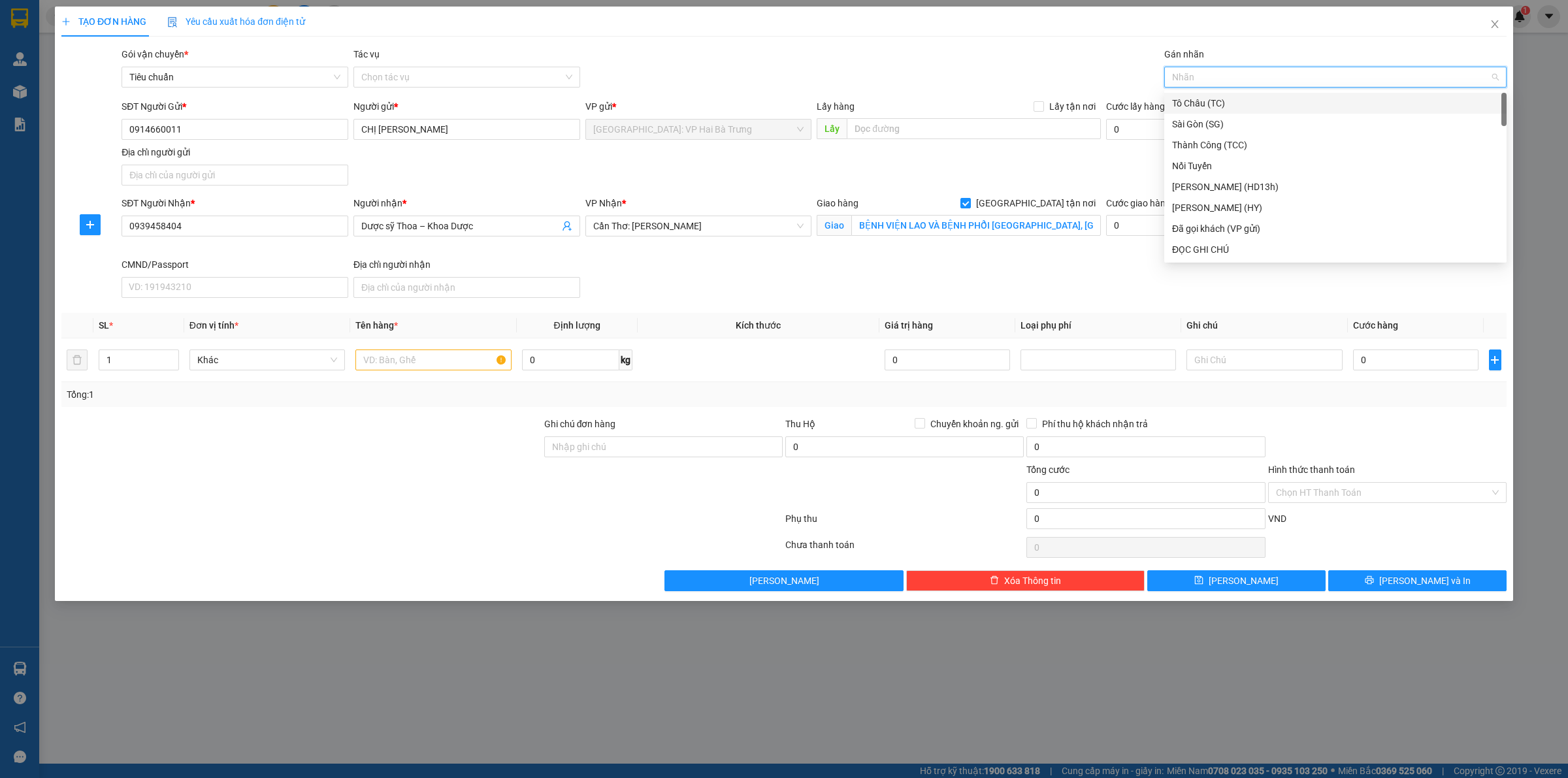
type input "G"
drag, startPoint x: 1193, startPoint y: 247, endPoint x: 1206, endPoint y: 229, distance: 22.2
click at [1193, 245] on div "[GEOGRAPHIC_DATA] tận nơi" at bounding box center [1335, 249] width 326 height 14
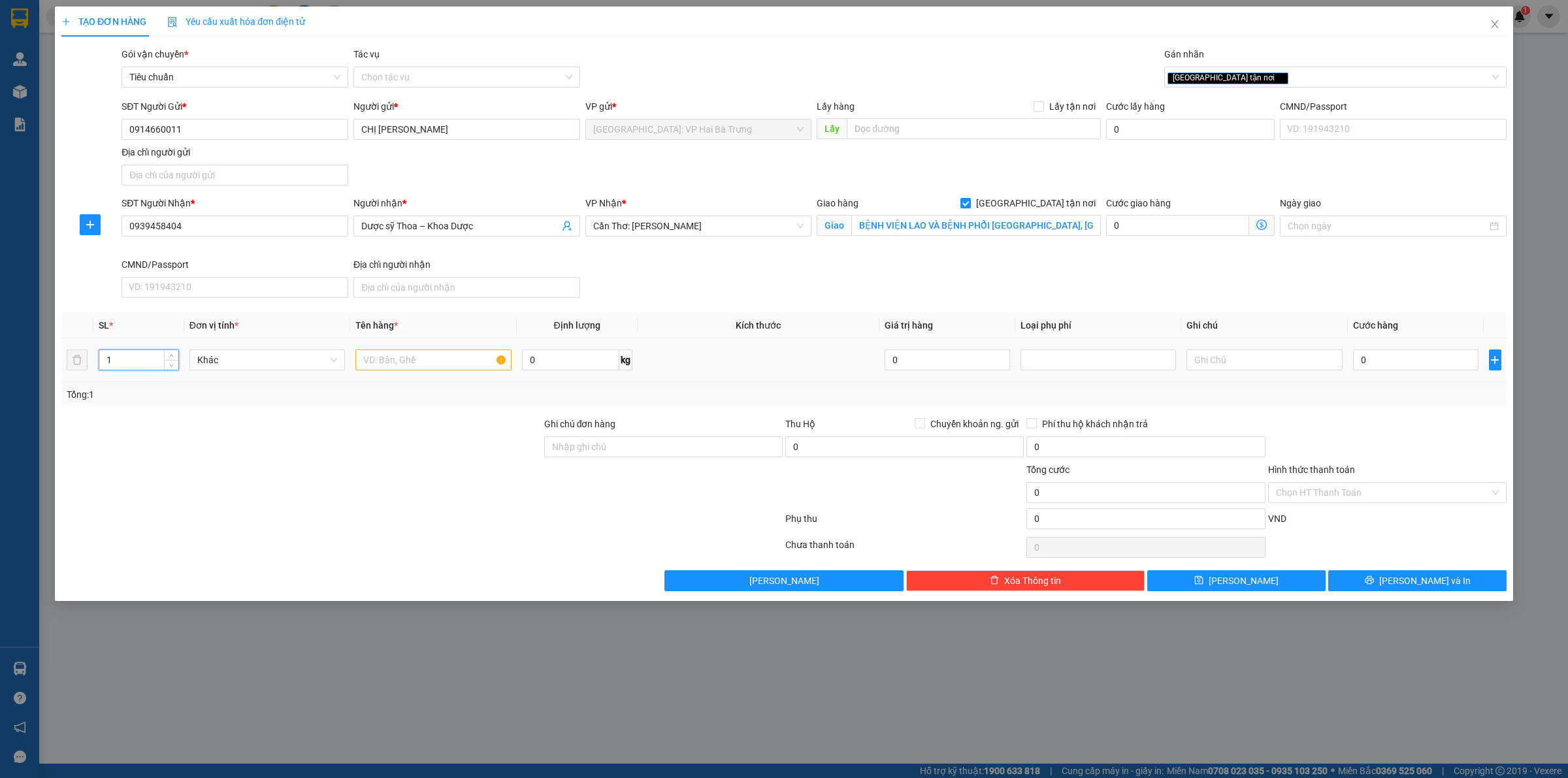
click at [148, 359] on input "1" at bounding box center [138, 359] width 79 height 20
type input "8"
click at [451, 365] on input "text" at bounding box center [433, 359] width 155 height 21
type input "8 thùng xốp"
click at [1388, 351] on input "0" at bounding box center [1414, 359] width 125 height 21
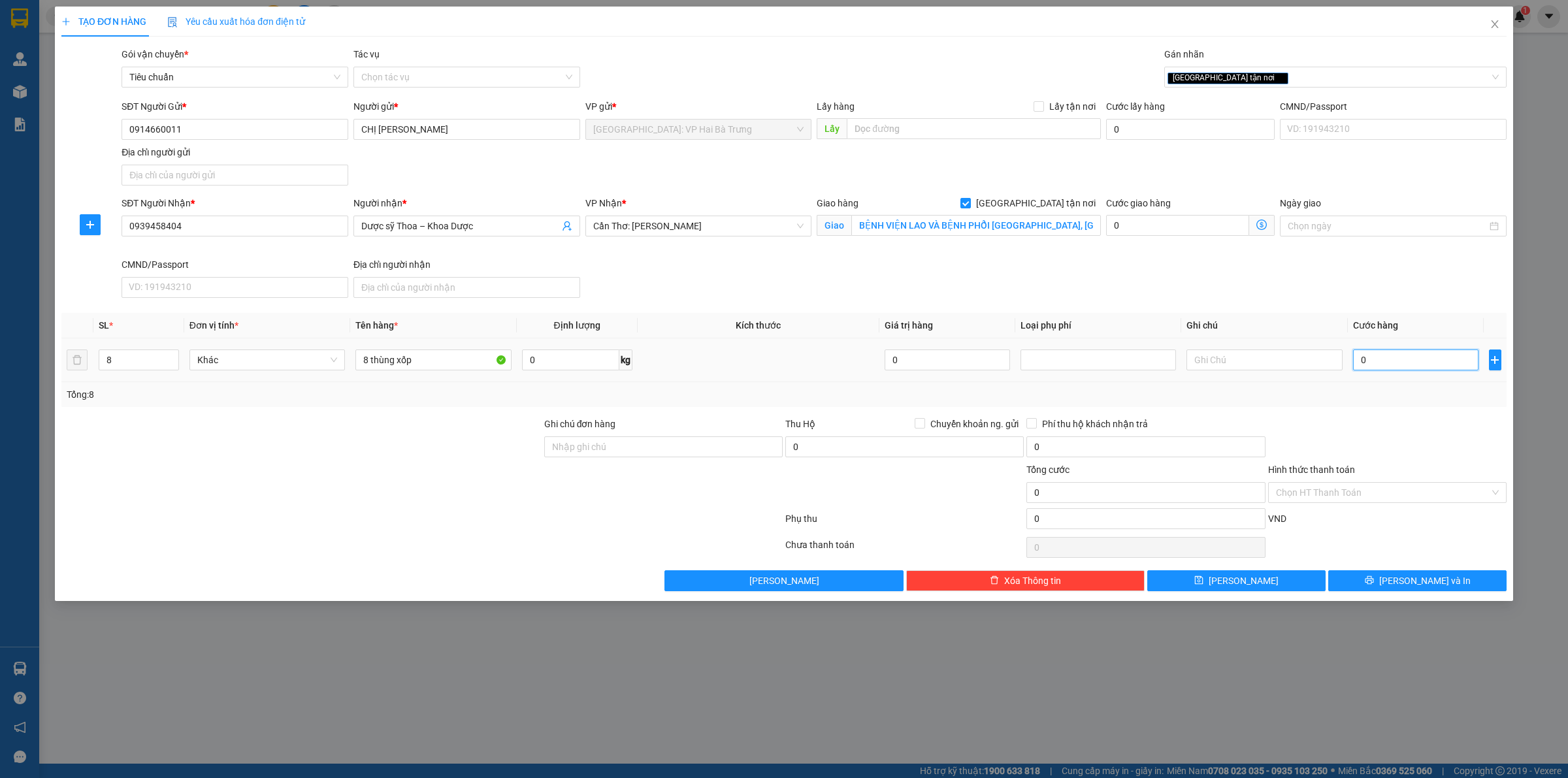
type input "1"
type input "14"
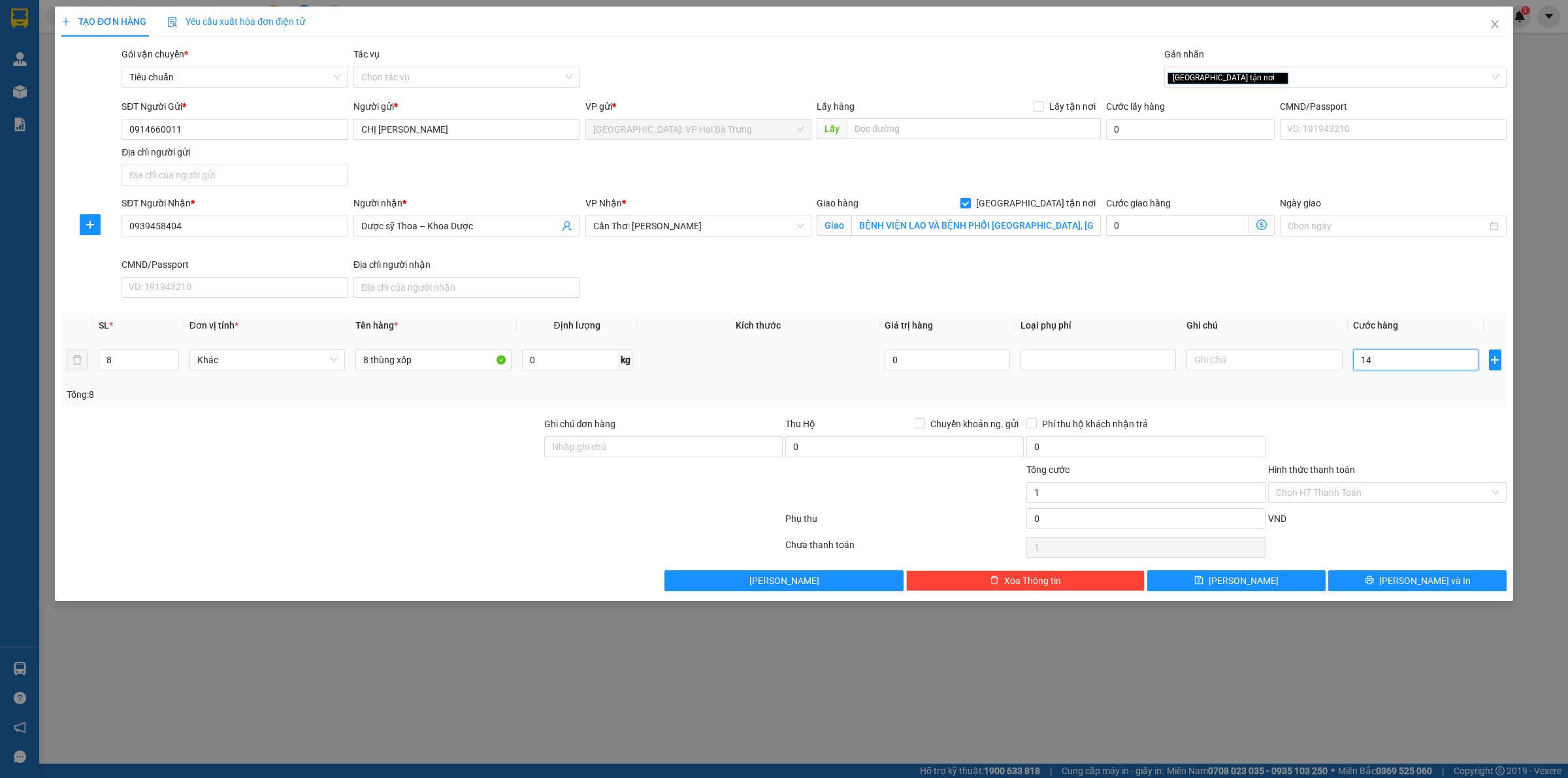
type input "14"
type input "145"
type input "1.450"
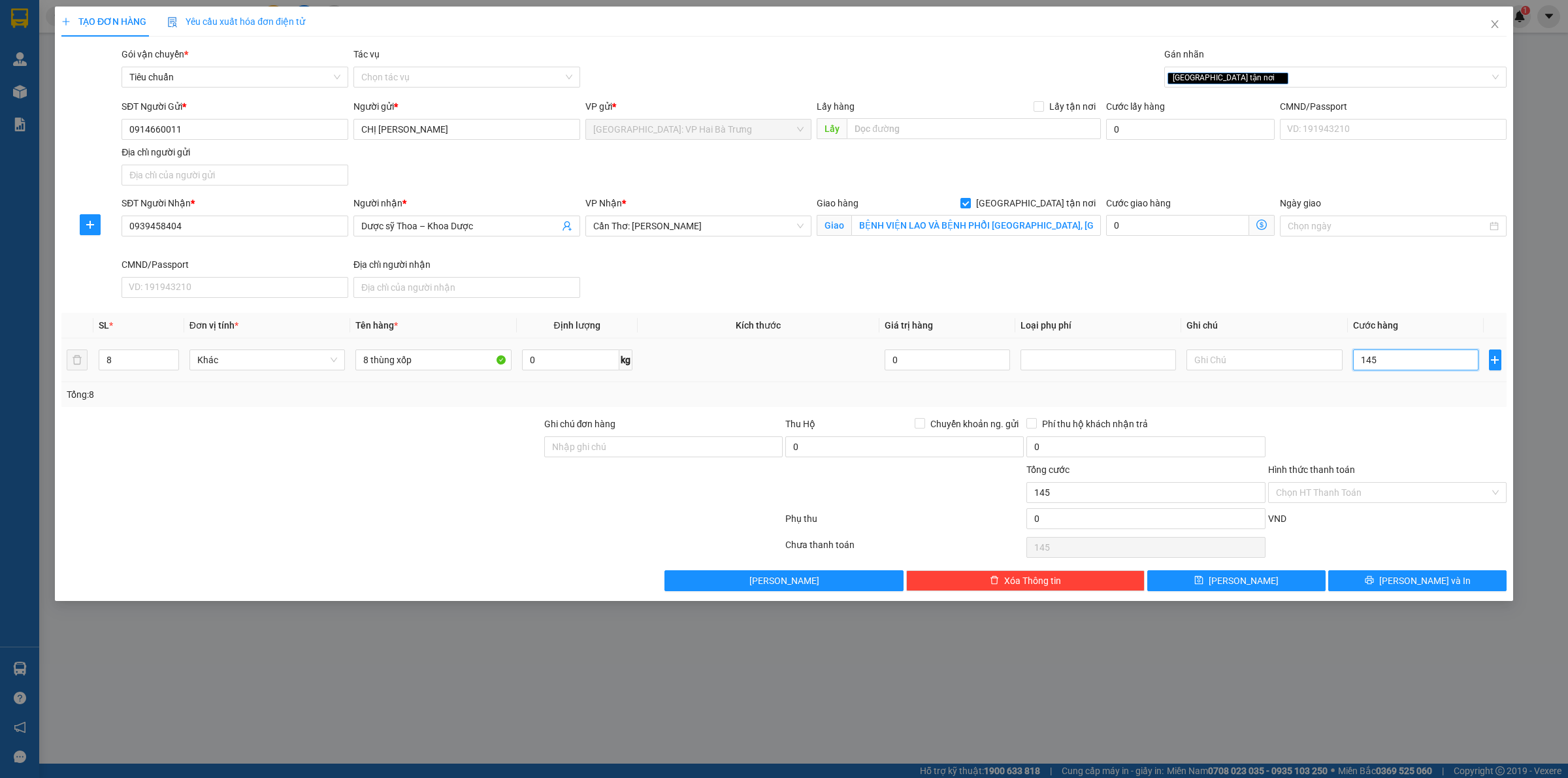
type input "1.450"
type input "14.500"
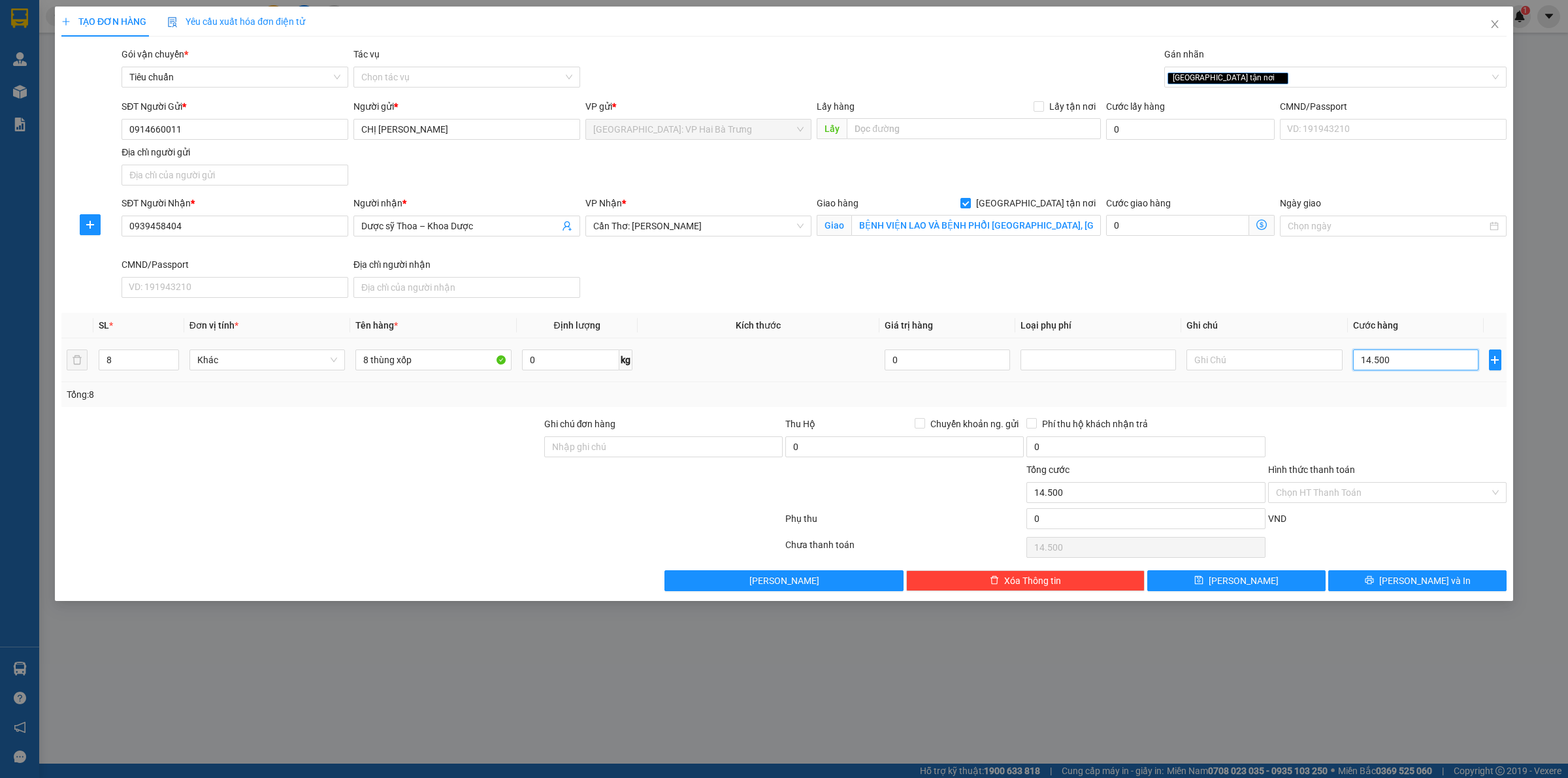
type input "145.000"
type input "1.450.000"
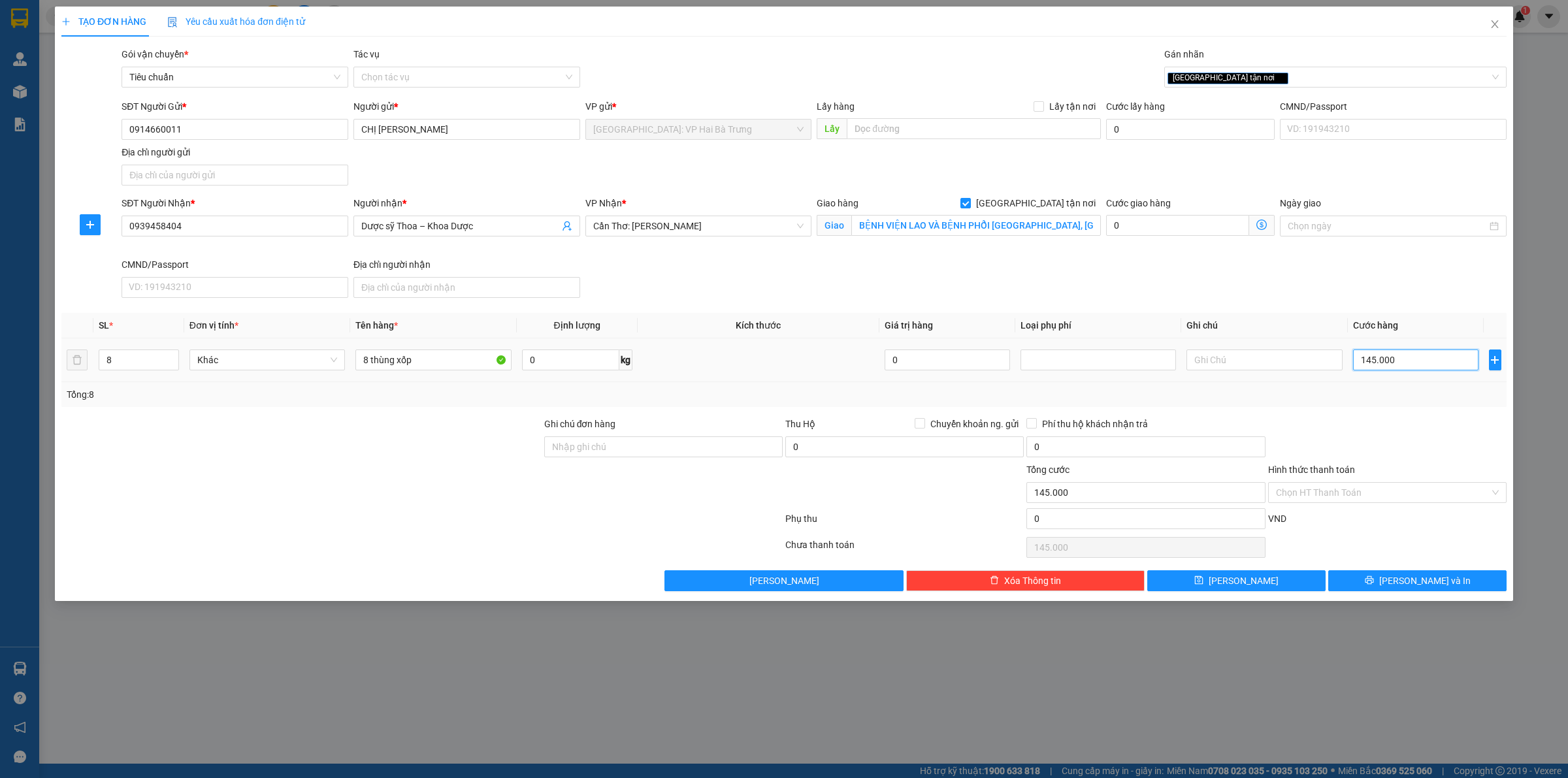
type input "1.450.000"
click at [1363, 582] on button "[PERSON_NAME] và In" at bounding box center [1416, 581] width 178 height 21
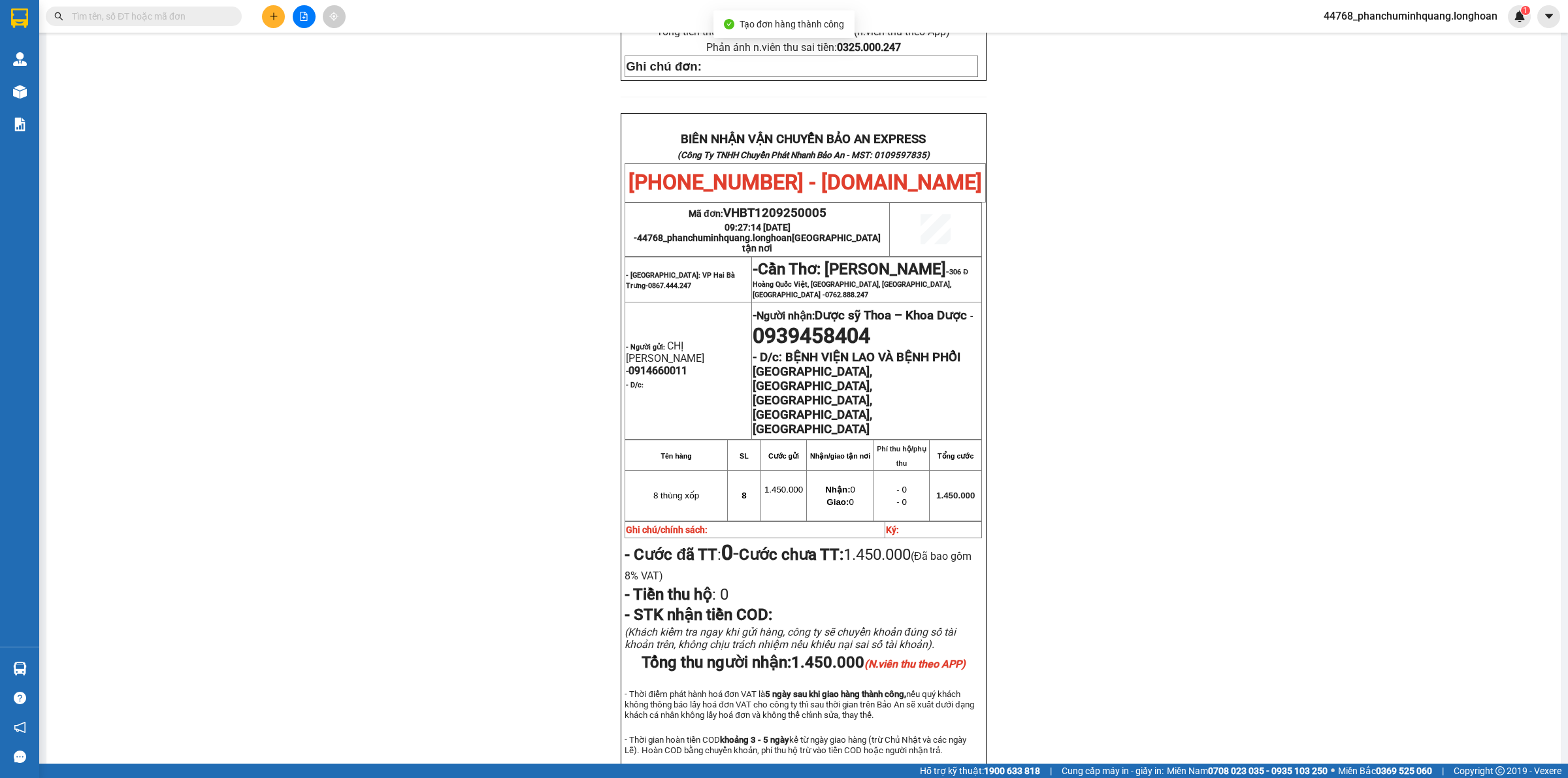
scroll to position [595, 0]
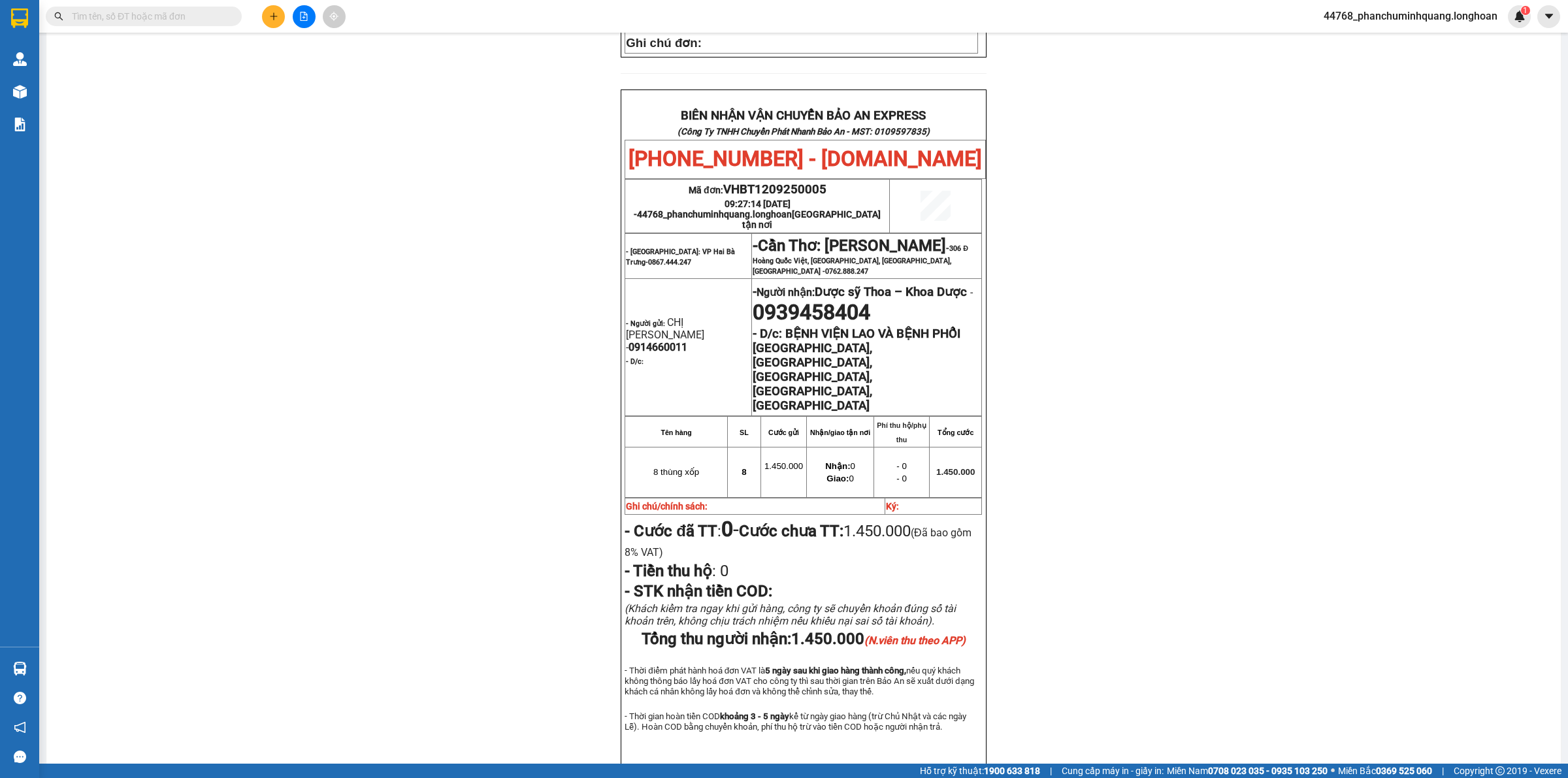
click at [269, 17] on icon "plus" at bounding box center [274, 16] width 10 height 10
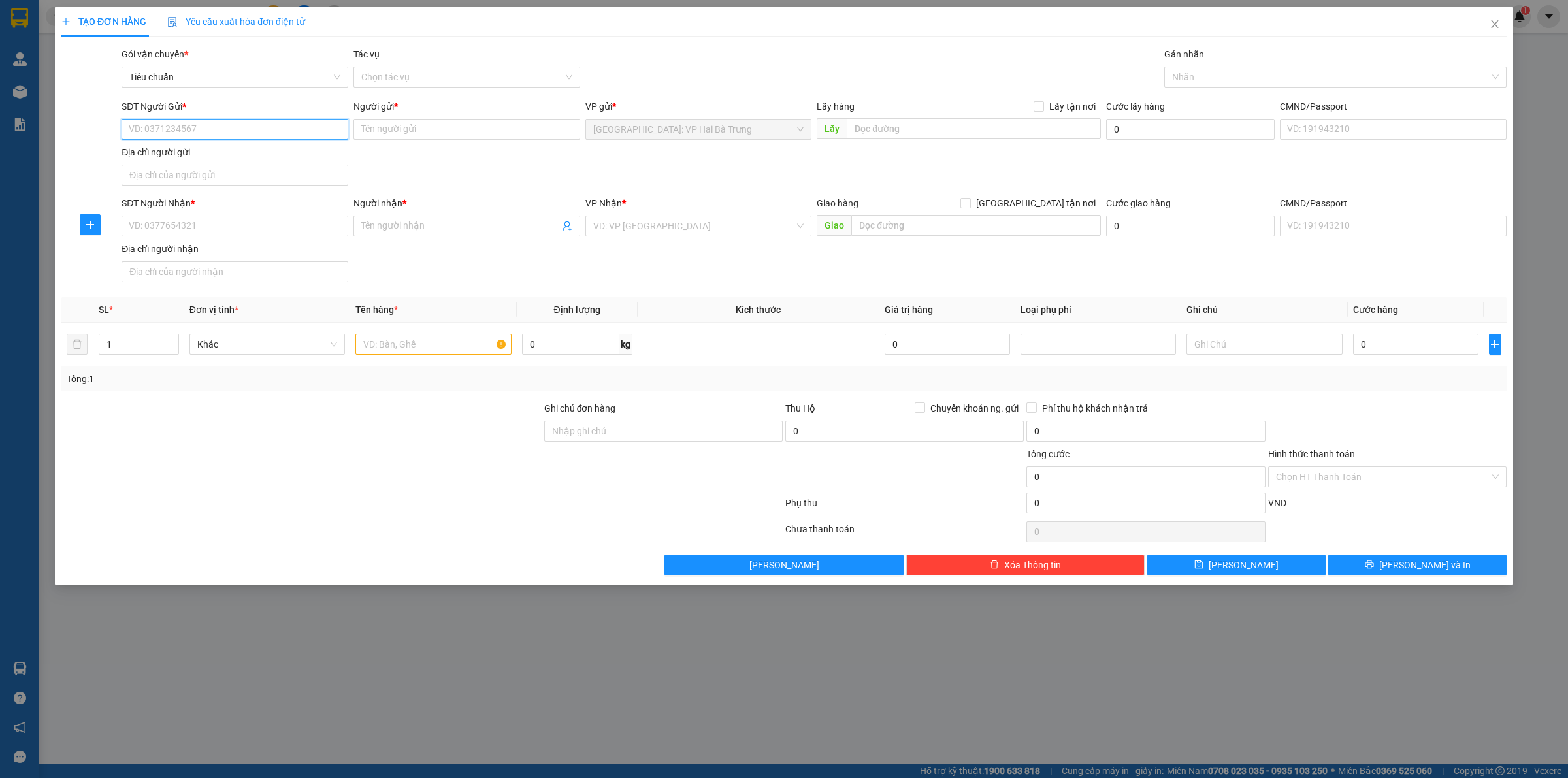
drag, startPoint x: 236, startPoint y: 133, endPoint x: 240, endPoint y: 125, distance: 8.9
click at [237, 131] on input "SĐT Người Gửi *" at bounding box center [235, 130] width 227 height 21
type input "0934562039"
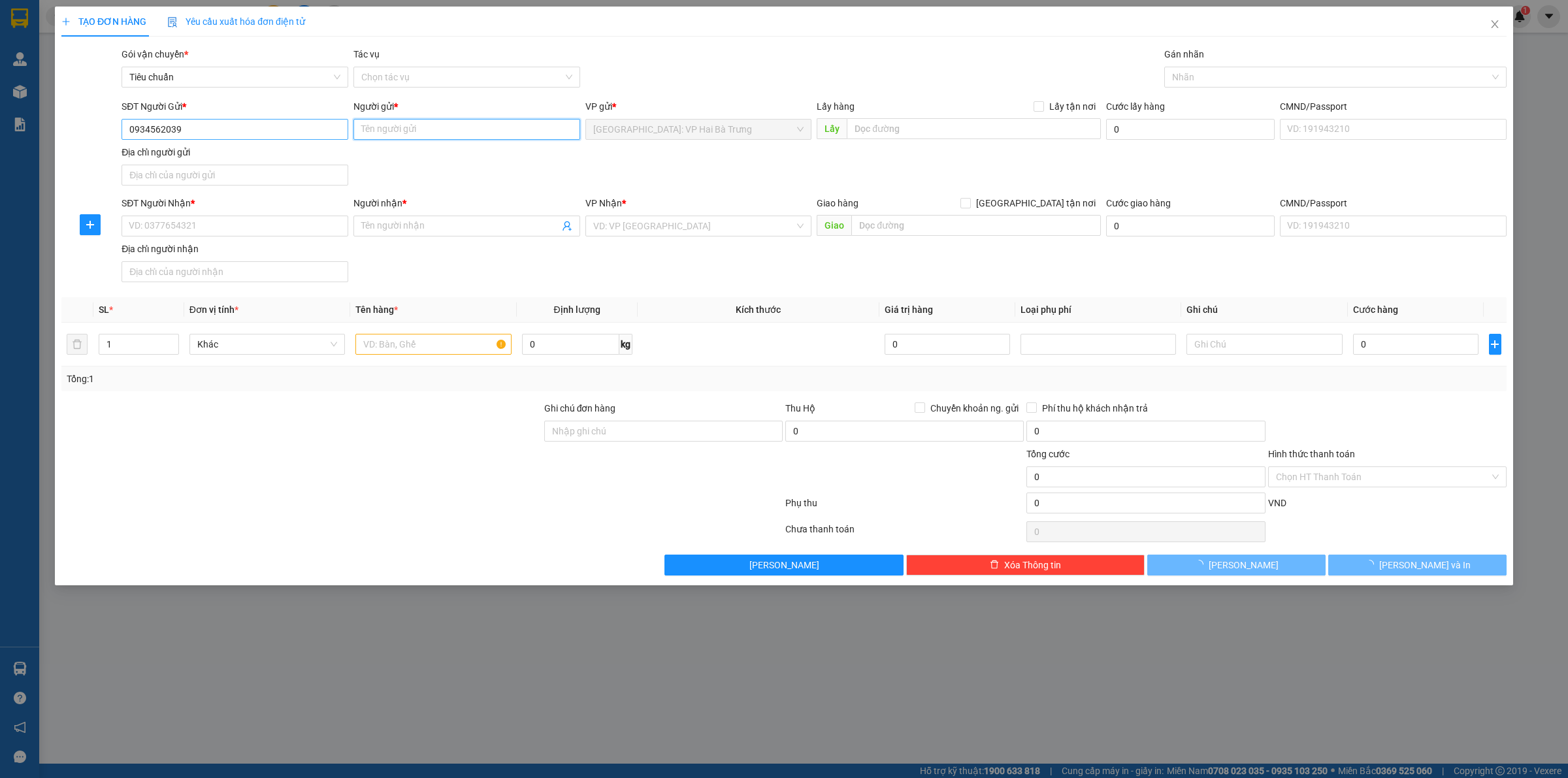
type input "NGÔ THANH HÀ"
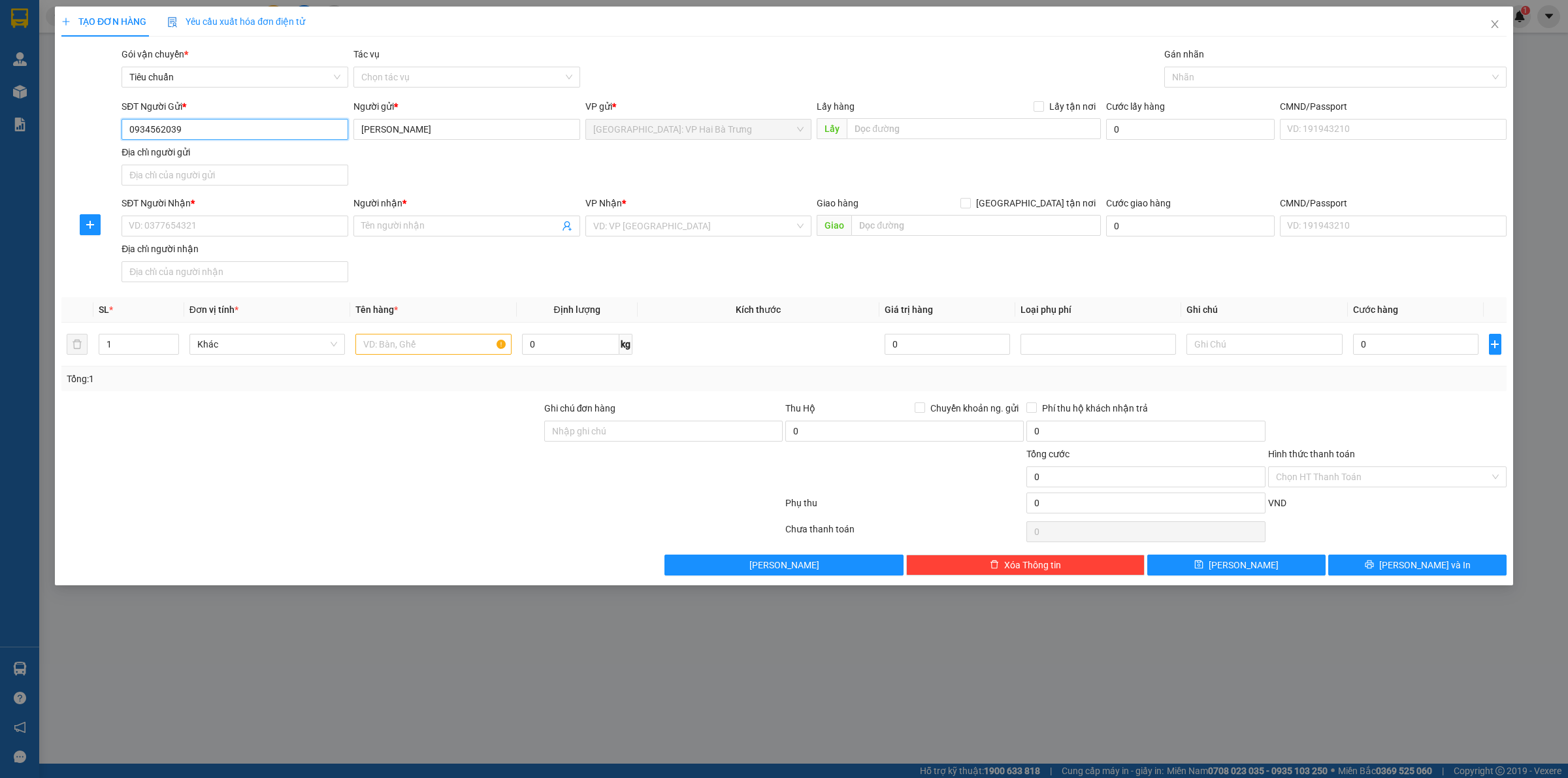
click at [252, 119] on input "0934562039" at bounding box center [235, 130] width 227 height 21
type input "0946566296"
click at [464, 132] on input "NGÔ THANH HÀ" at bounding box center [466, 130] width 227 height 21
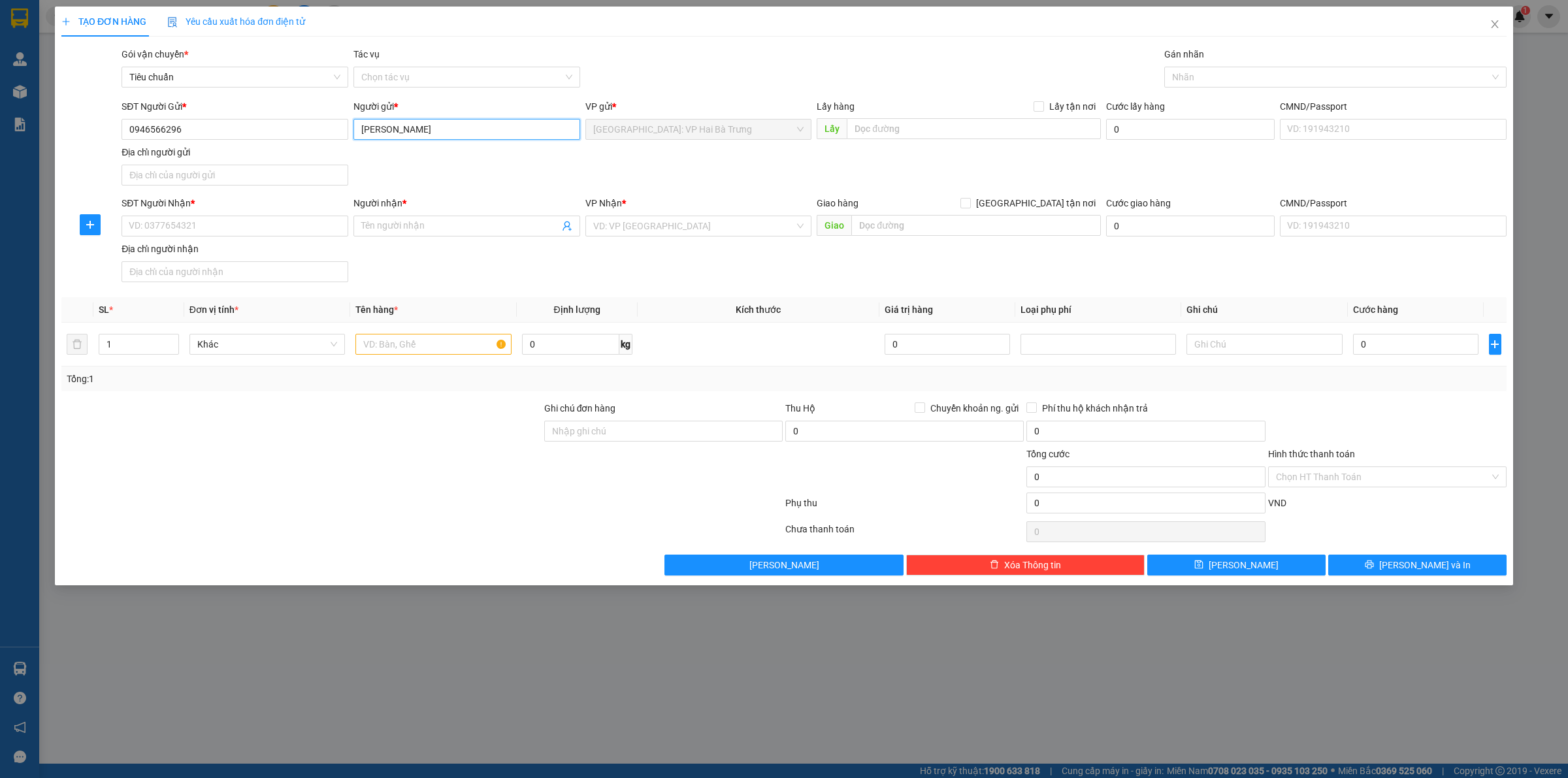
click at [464, 132] on input "NGÔ THANH HÀ" at bounding box center [466, 130] width 227 height 21
click at [436, 128] on input "NGÔ THANH HÀ" at bounding box center [466, 130] width 227 height 21
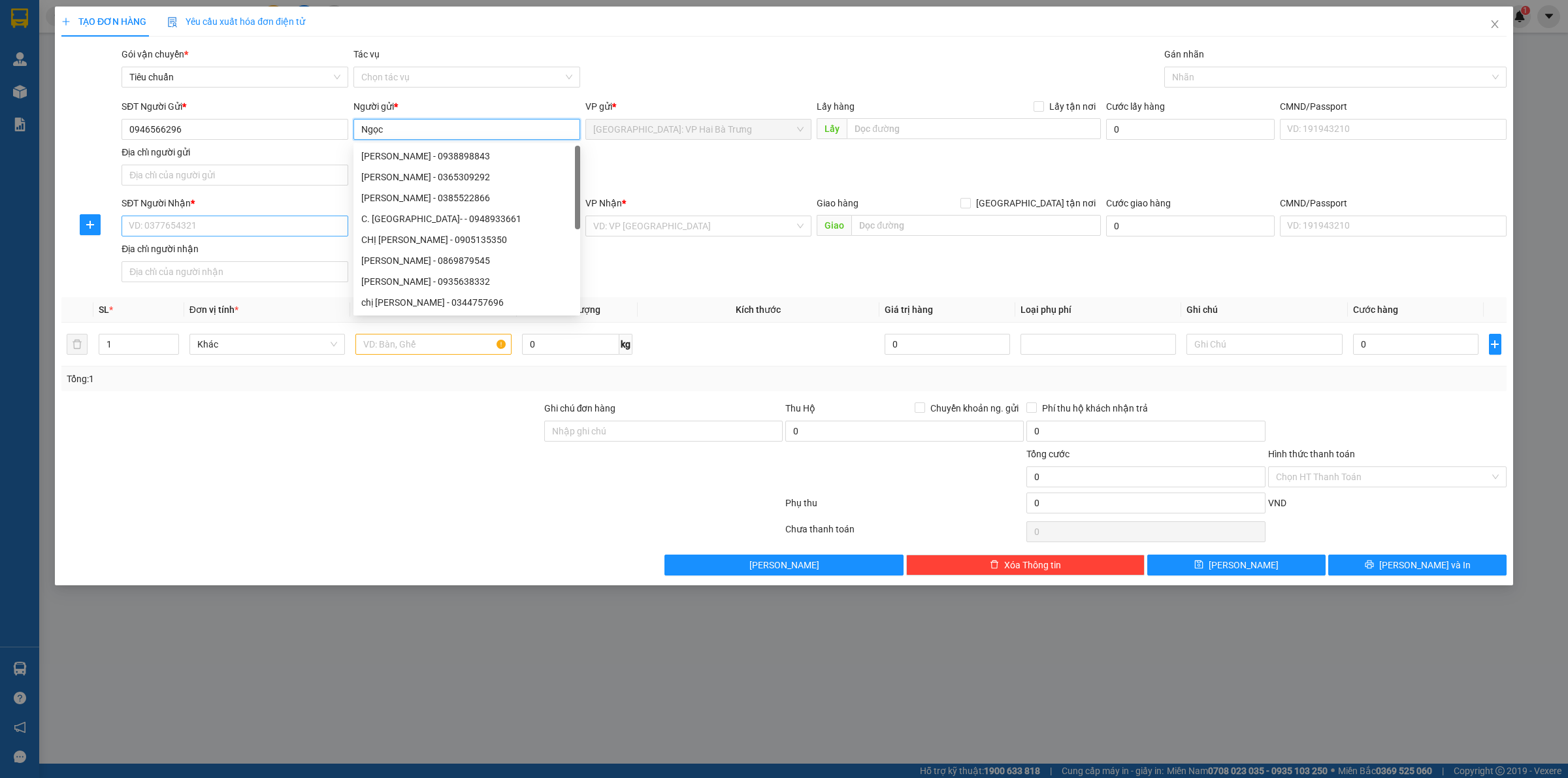
type input "Ngọc"
click at [261, 222] on input "SĐT Người Nhận *" at bounding box center [235, 226] width 227 height 21
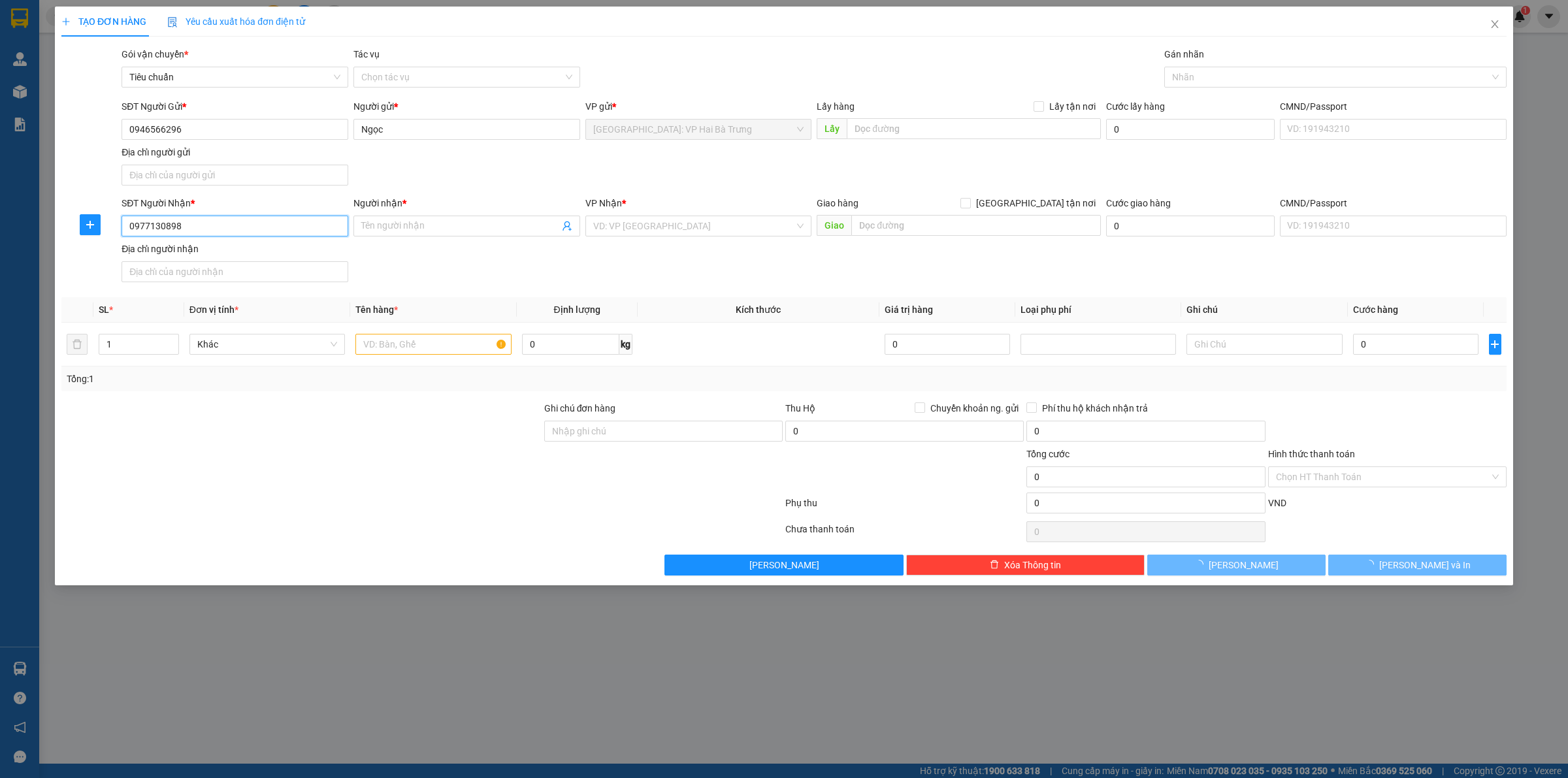
type input "0977130898"
type input "G"
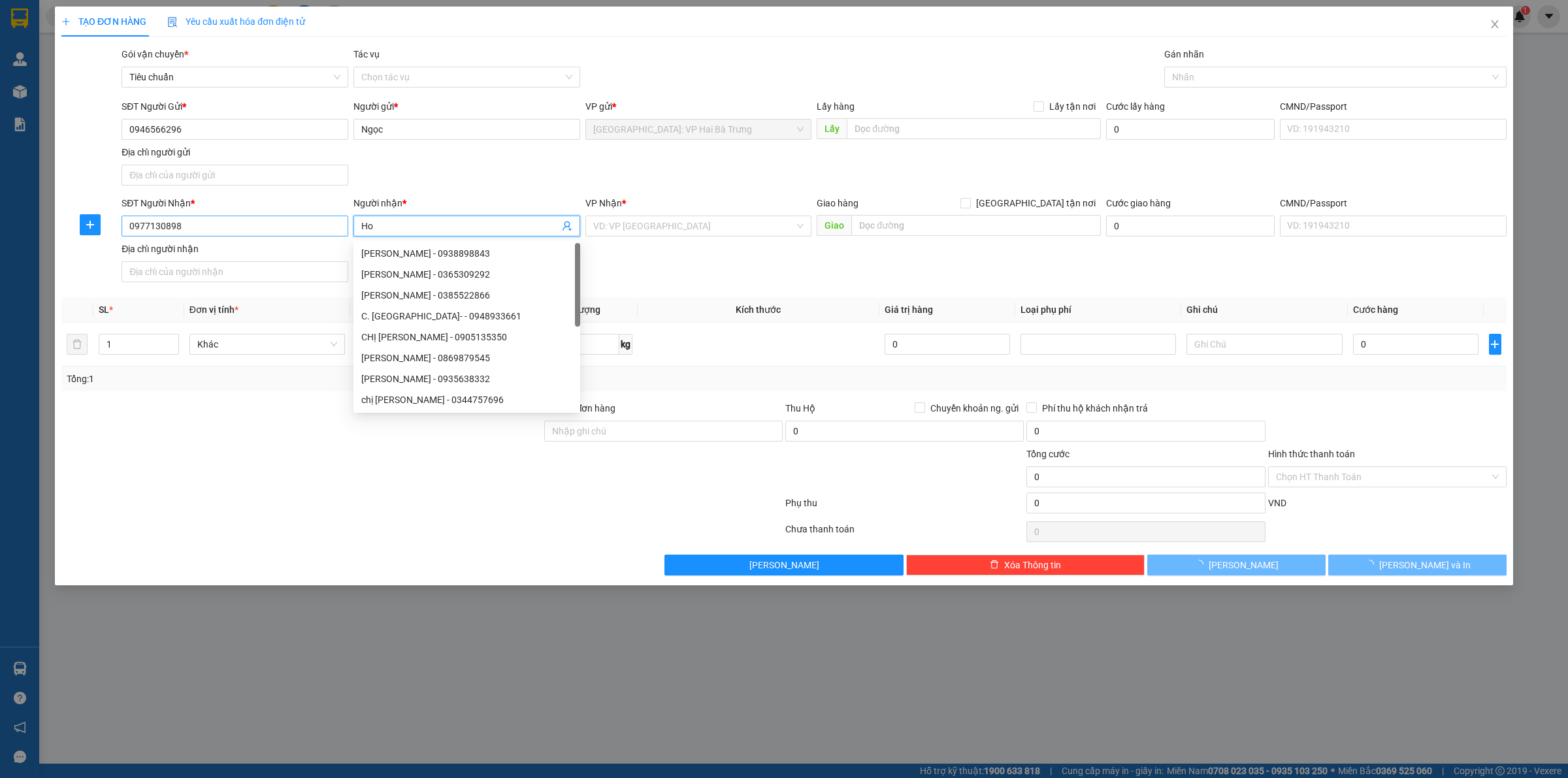
type input "H"
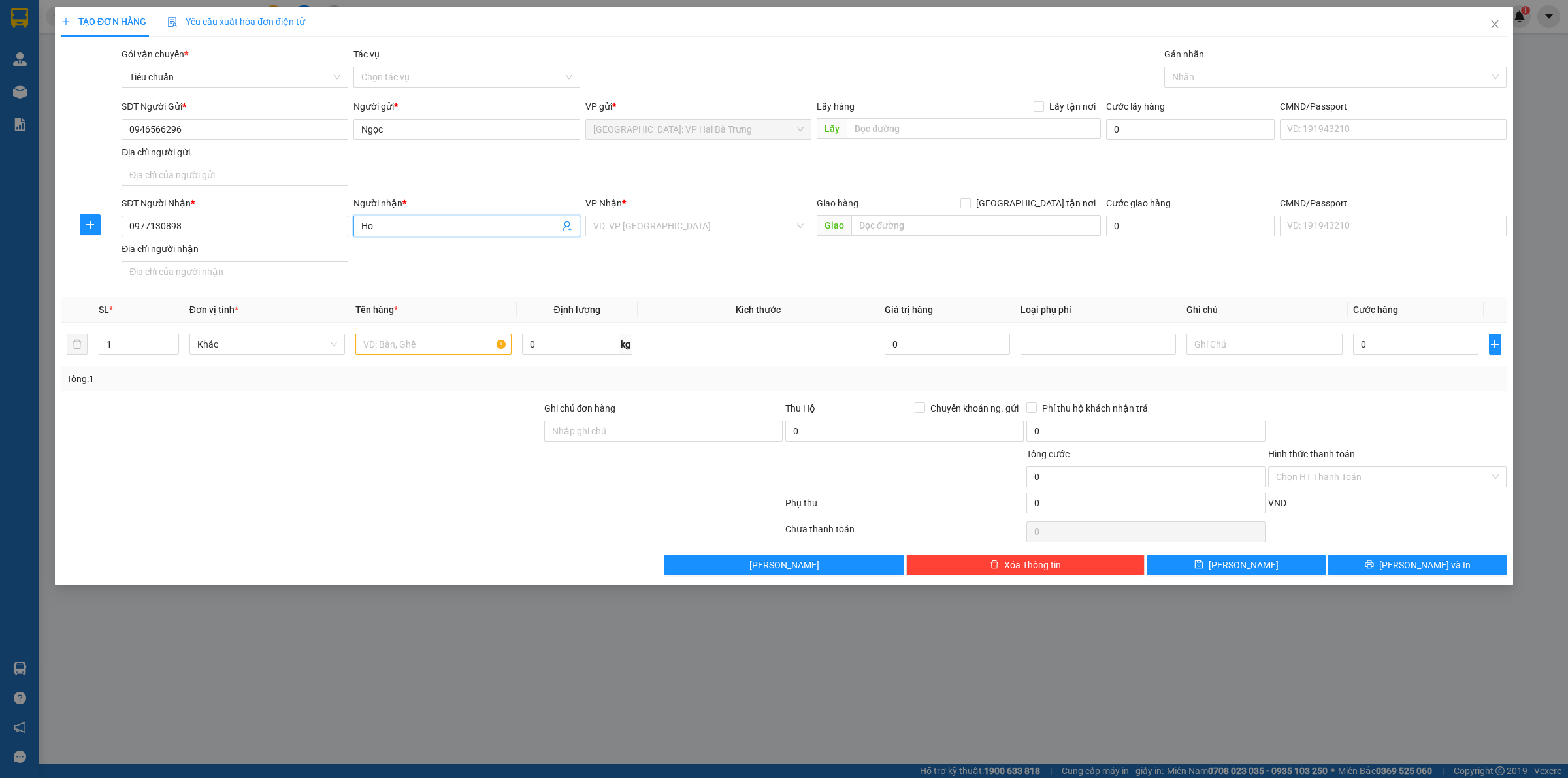
type input "H"
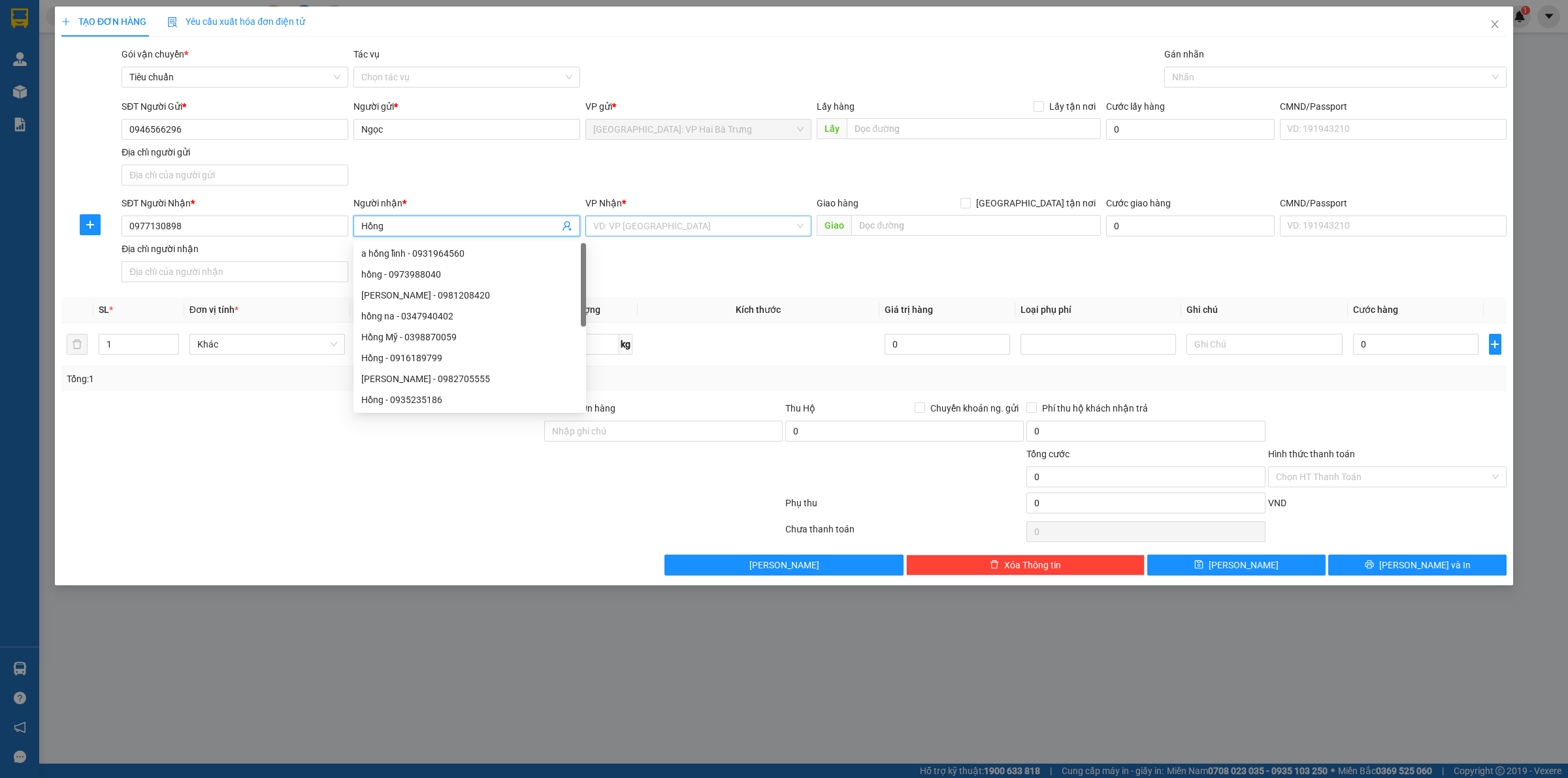
type input "Hồng"
drag, startPoint x: 651, startPoint y: 225, endPoint x: 615, endPoint y: 227, distance: 36.1
click at [651, 226] on input "search" at bounding box center [694, 226] width 202 height 20
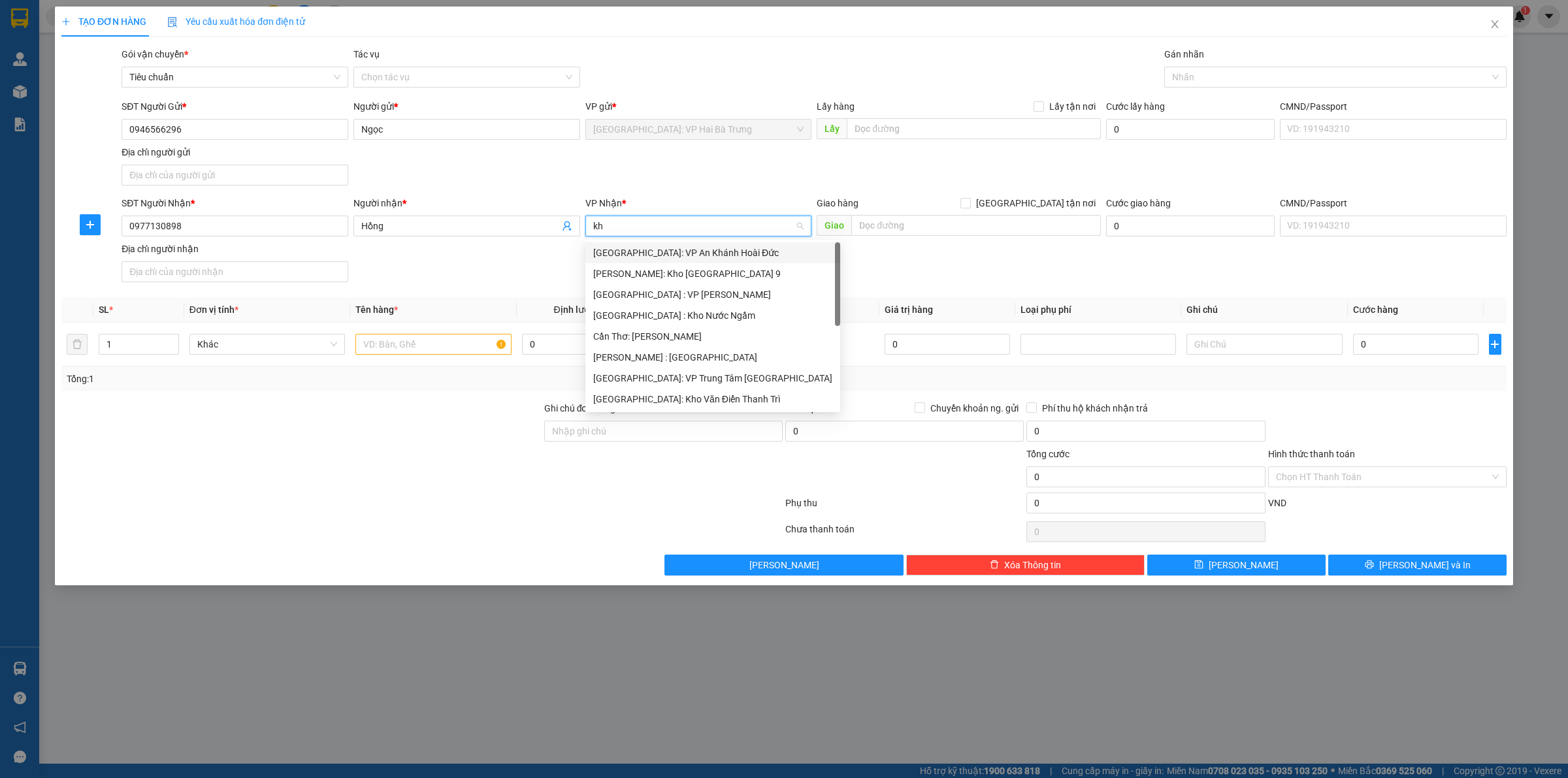
type input "kho"
click at [671, 328] on div "Hà Nội: Kho Văn Điển Thanh Trì" at bounding box center [699, 337] width 227 height 21
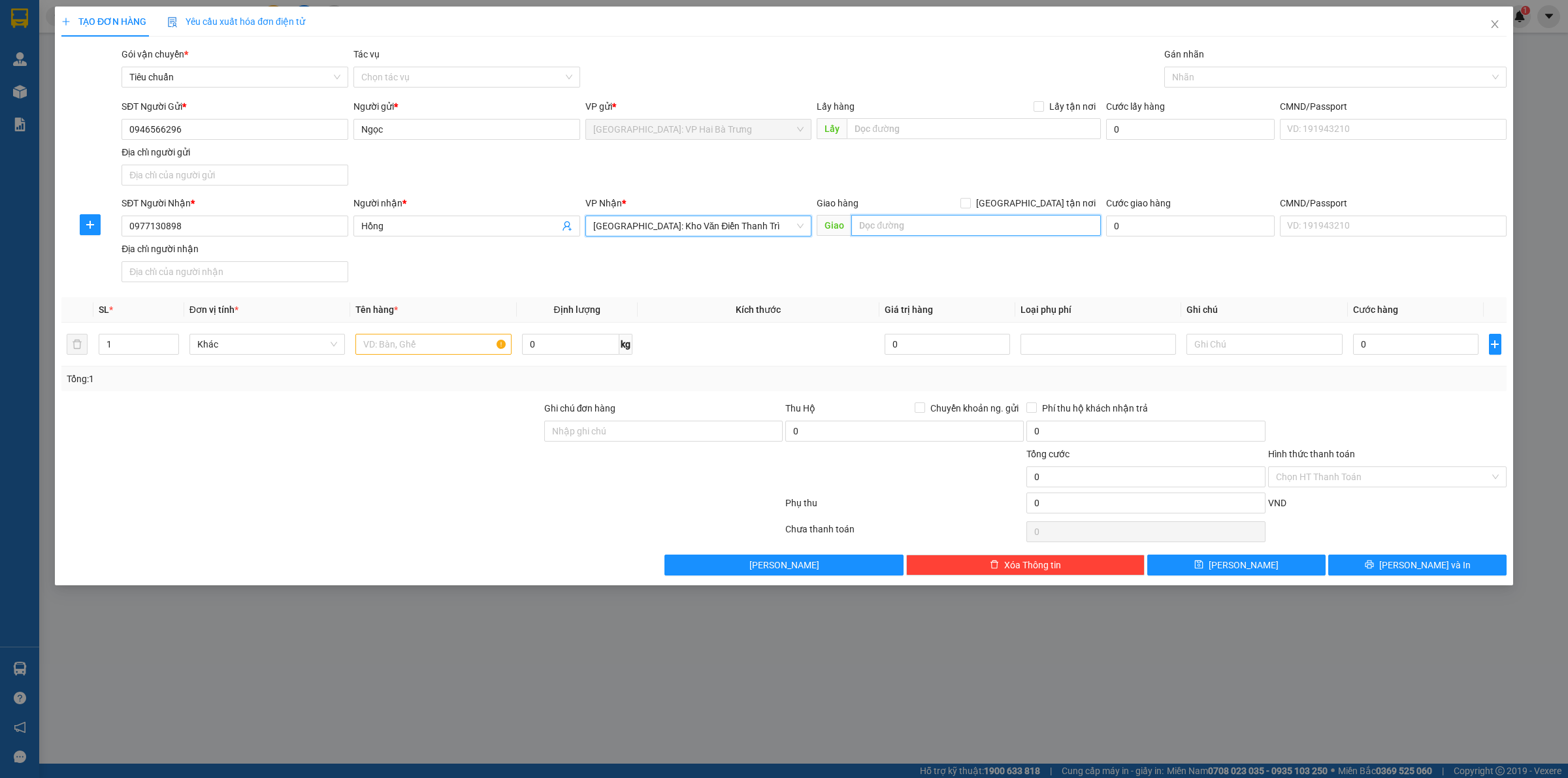
click at [907, 222] on input "text" at bounding box center [976, 225] width 250 height 21
click at [871, 218] on input "trung tâm y tế tp vĩnh yên" at bounding box center [976, 225] width 250 height 21
click at [1017, 231] on input "trung tâm y tế tp vĩnh yên" at bounding box center [976, 225] width 250 height 21
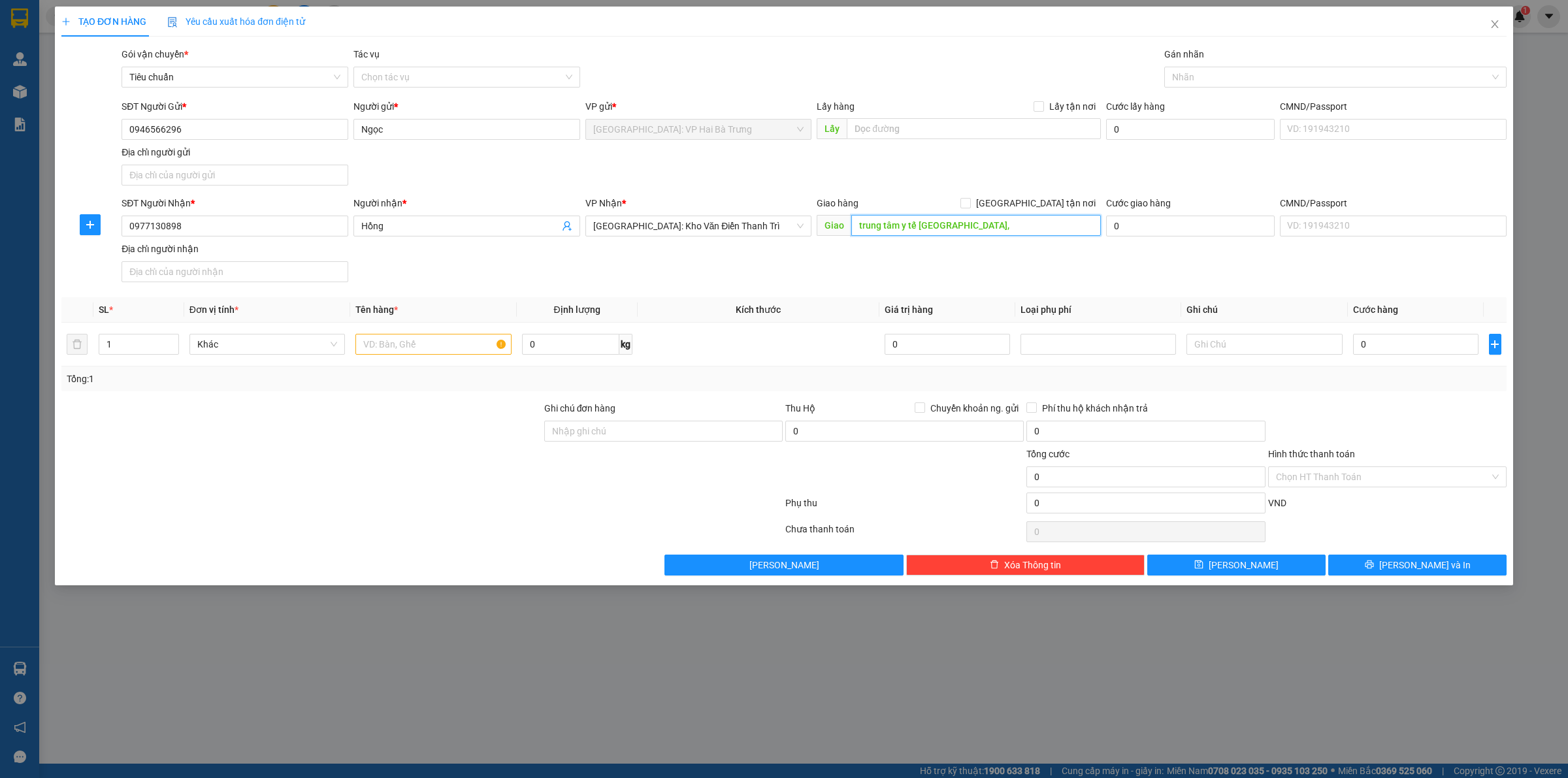
paste input "Đường Lê Lợi, Tích Sơn, Vĩnh Yên, Vĩnh Phúc, Việt Nam"
drag, startPoint x: 1050, startPoint y: 226, endPoint x: 1141, endPoint y: 235, distance: 91.4
click at [1157, 239] on div "SĐT Người Nhận * 0977130898 Người nhận * Hồng VP Nhận * Hà Nội: Kho Văn Điển Th…" at bounding box center [814, 241] width 1390 height 92
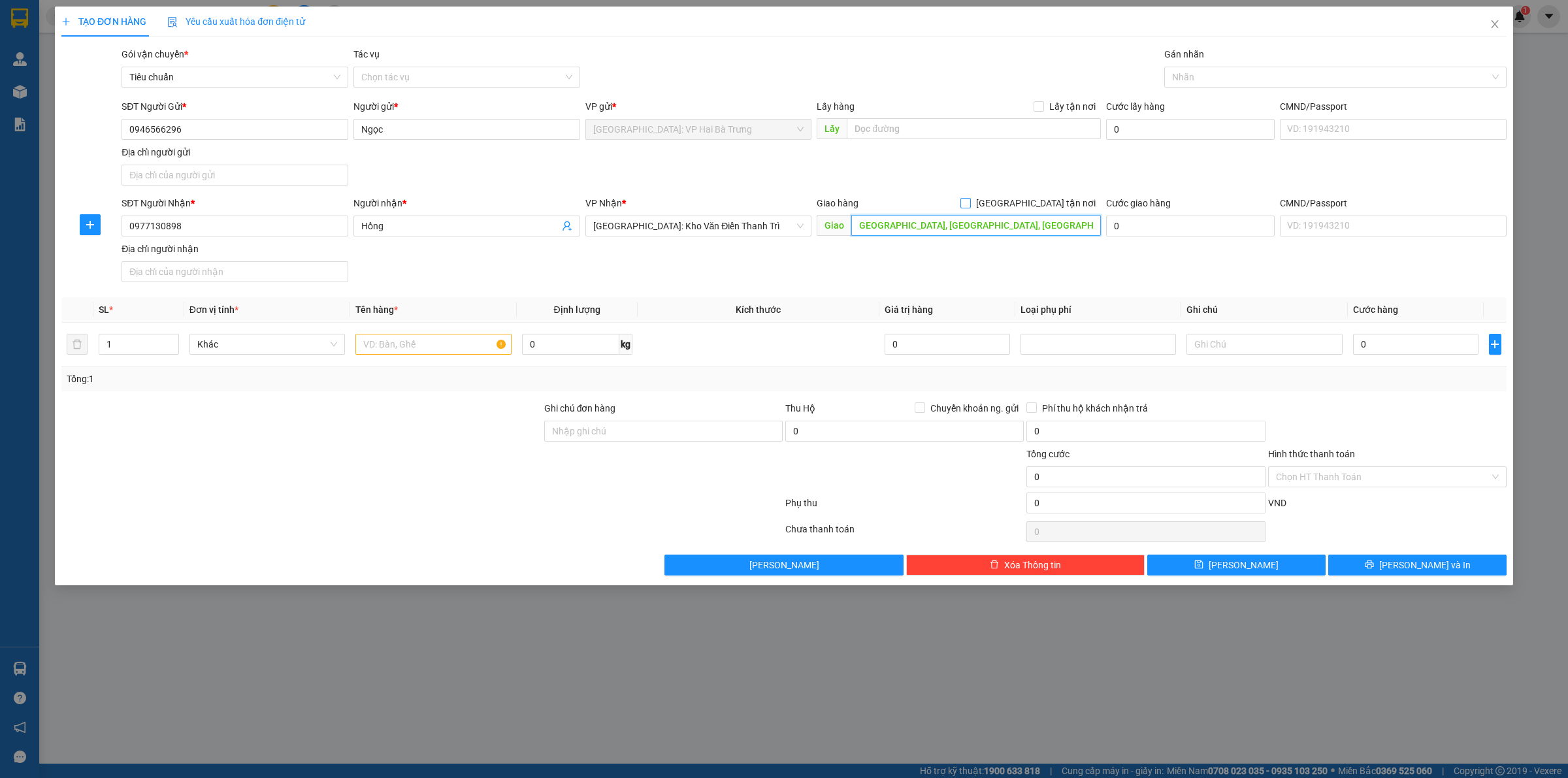
type input "trung tâm y tế tp vĩnh yên, Đường Lê Lợi, Tích Sơn, Vĩnh Yên, Vĩnh Phúc"
click at [971, 208] on span at bounding box center [965, 202] width 10 height 10
click at [969, 207] on input "[GEOGRAPHIC_DATA] tận nơi" at bounding box center [965, 202] width 10 height 10
checkbox input "true"
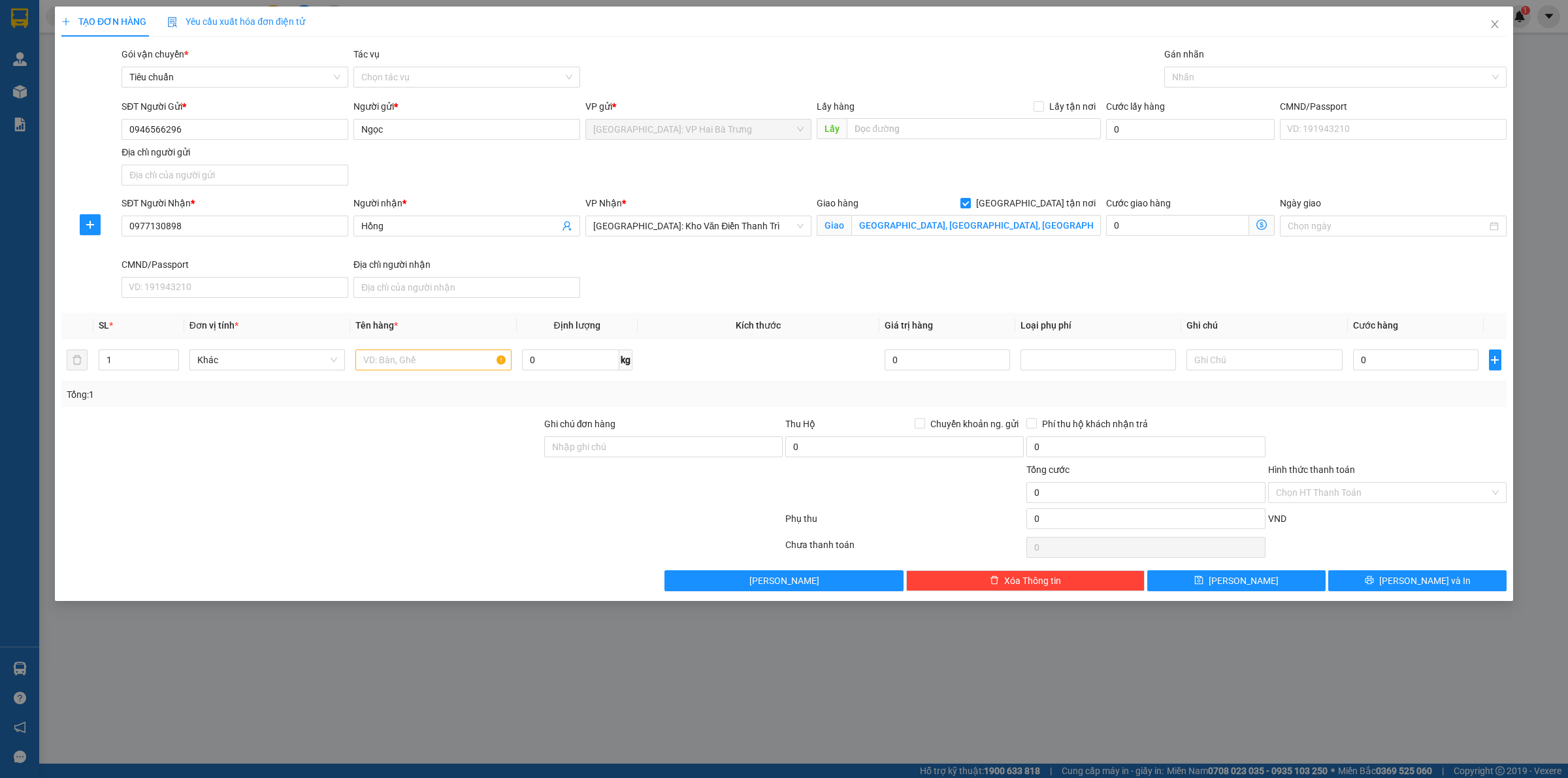
scroll to position [0, 0]
click at [1179, 70] on div at bounding box center [1329, 77] width 322 height 15
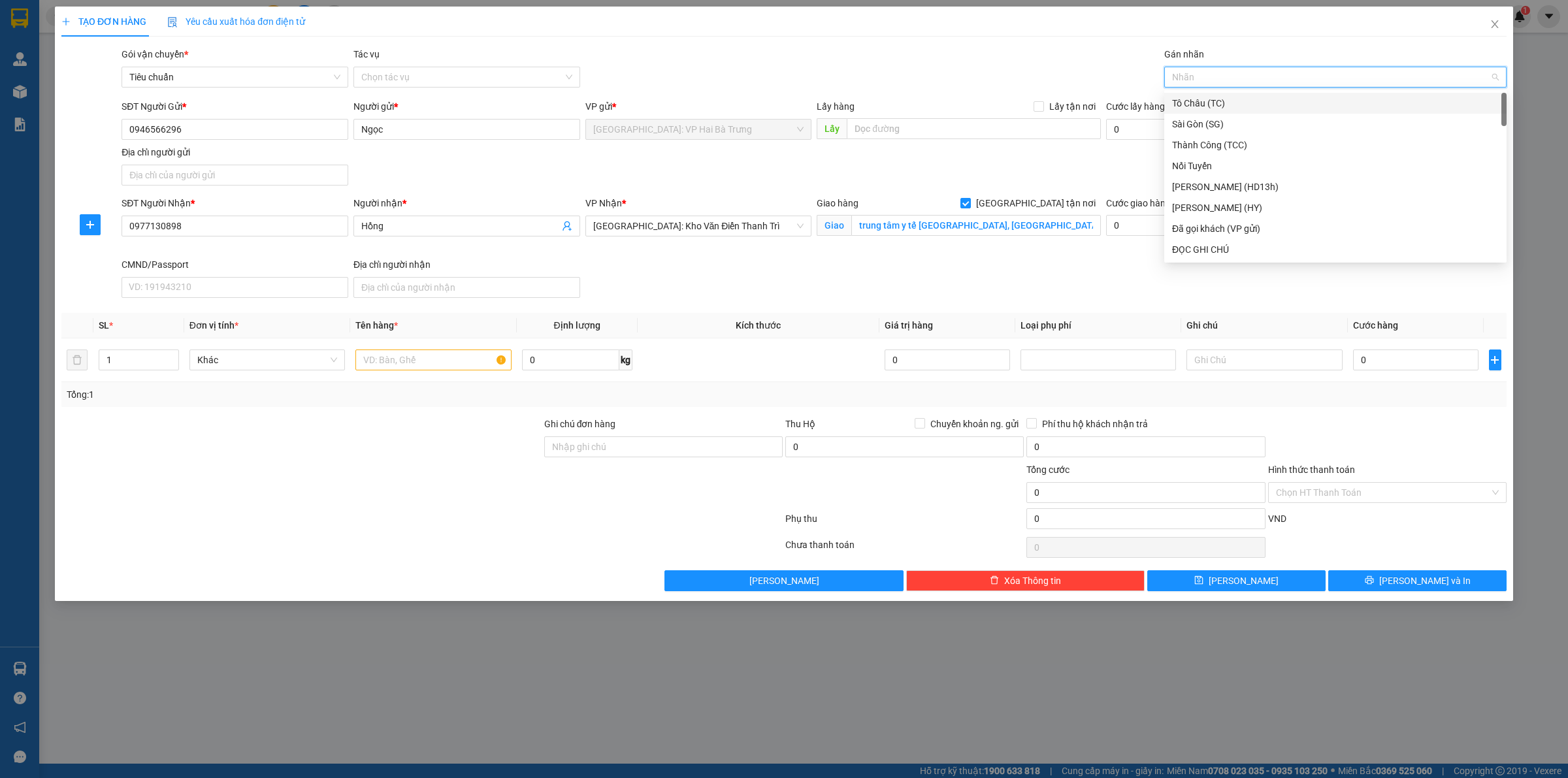
type input "G"
click at [1192, 255] on div "[GEOGRAPHIC_DATA] tận nơi" at bounding box center [1335, 249] width 326 height 14
click at [444, 369] on input "text" at bounding box center [433, 359] width 155 height 21
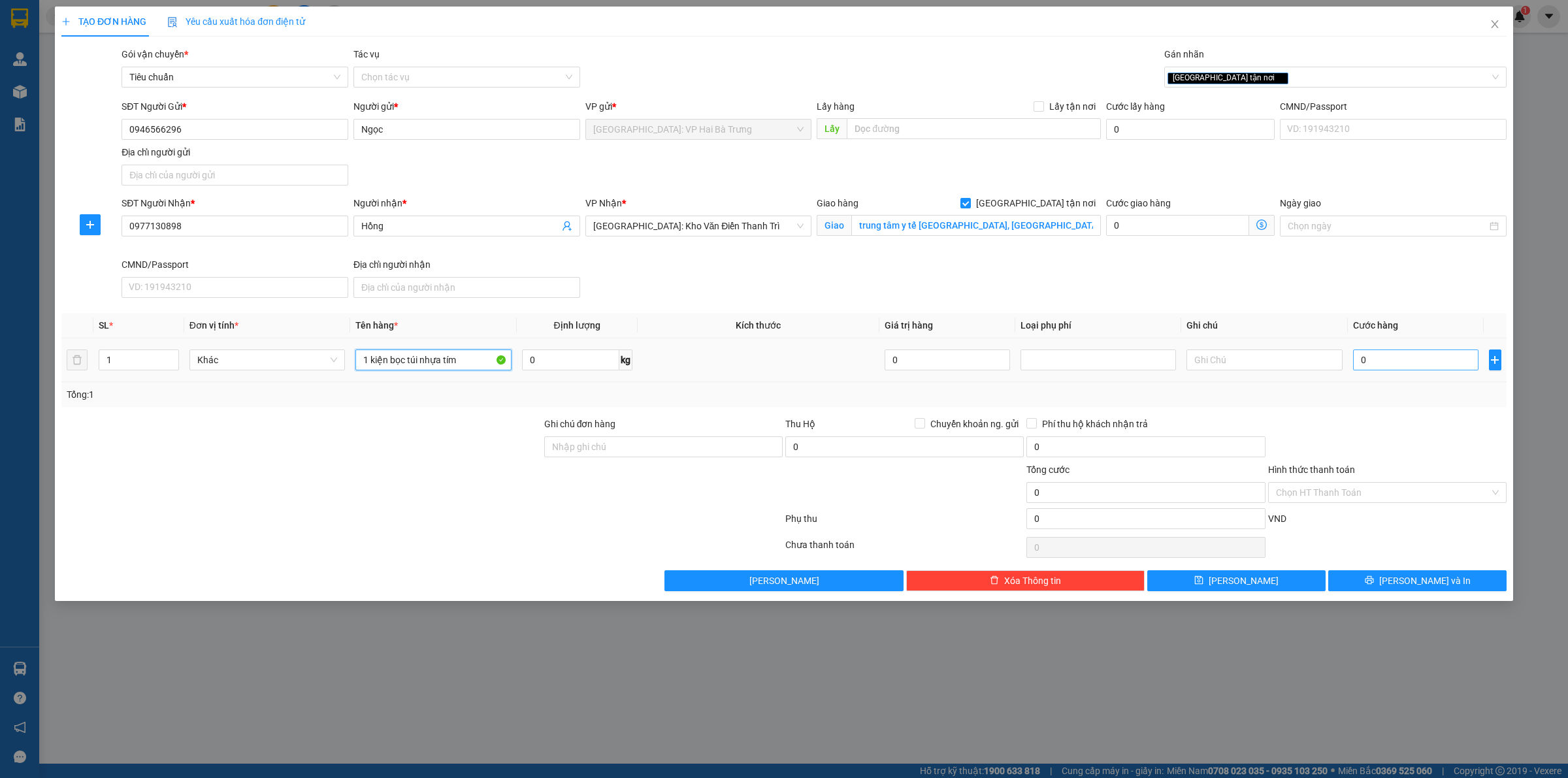
type input "1 kiện bọc túi nhựa tím"
click at [1383, 351] on input "0" at bounding box center [1414, 359] width 125 height 21
type input "65"
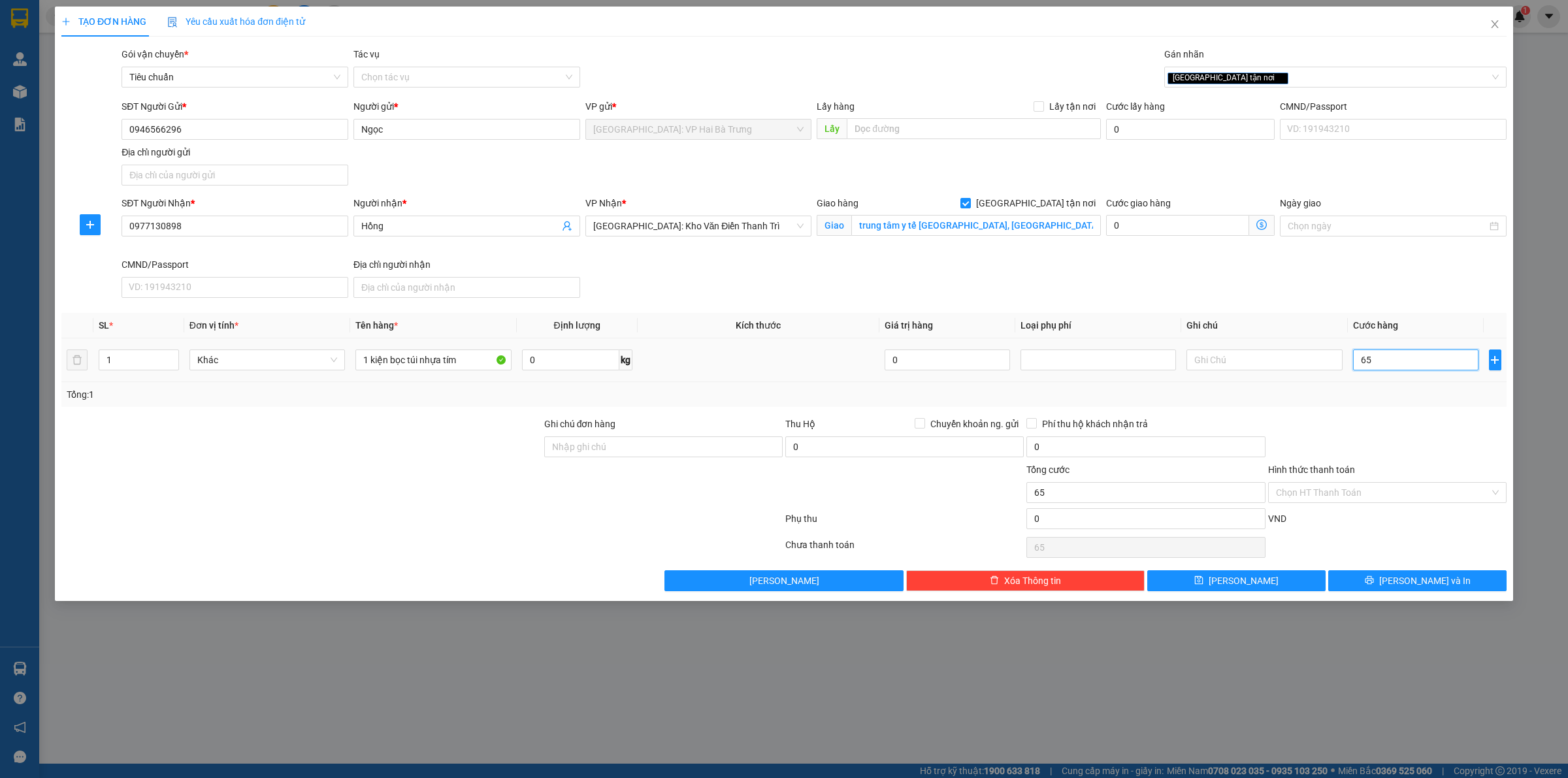
type input "650"
type input "6.500"
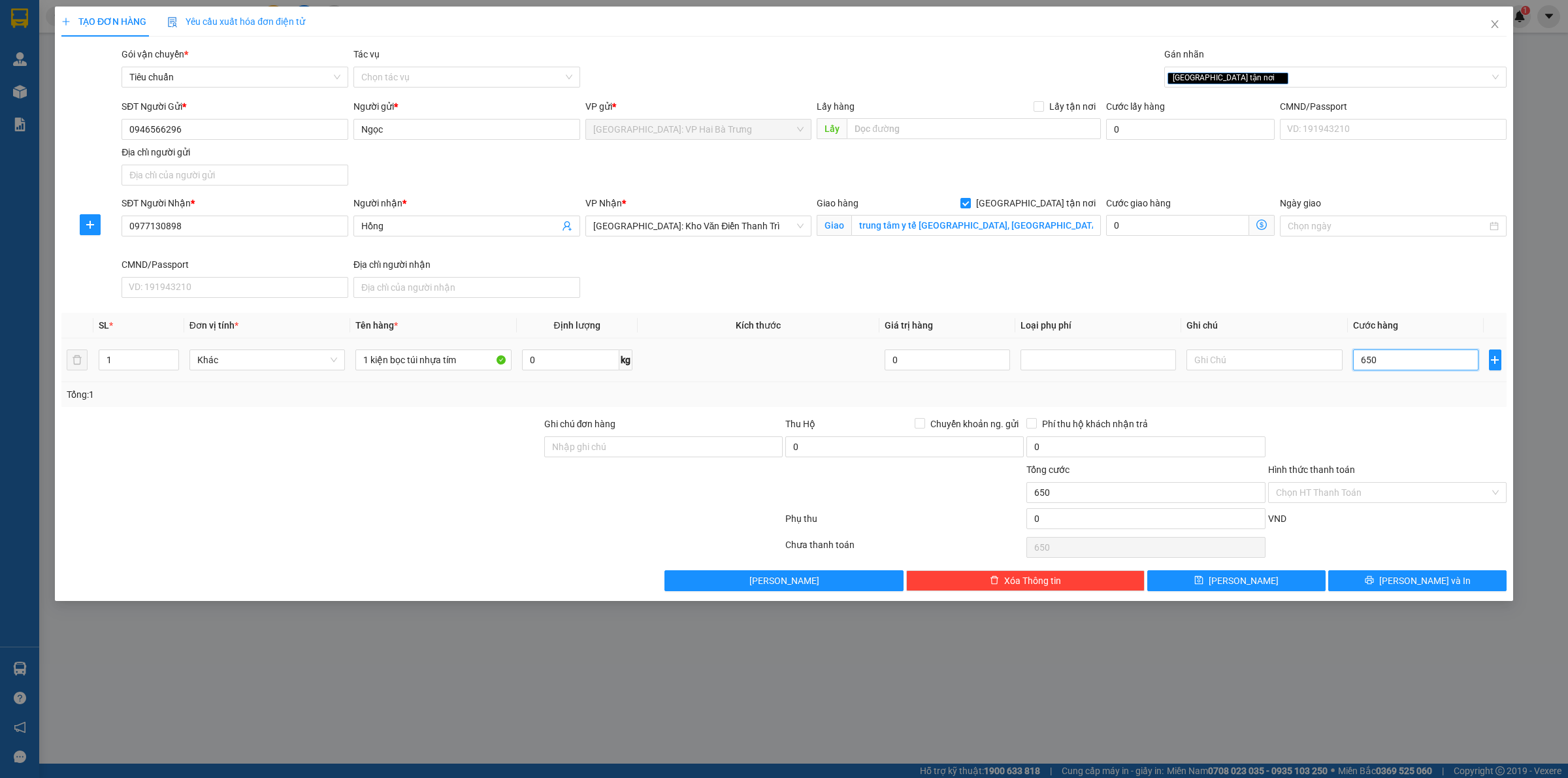
type input "6.500"
type input "65.000"
drag, startPoint x: 1435, startPoint y: 584, endPoint x: 1425, endPoint y: 566, distance: 20.6
click at [1433, 582] on span "[PERSON_NAME] và In" at bounding box center [1425, 580] width 92 height 14
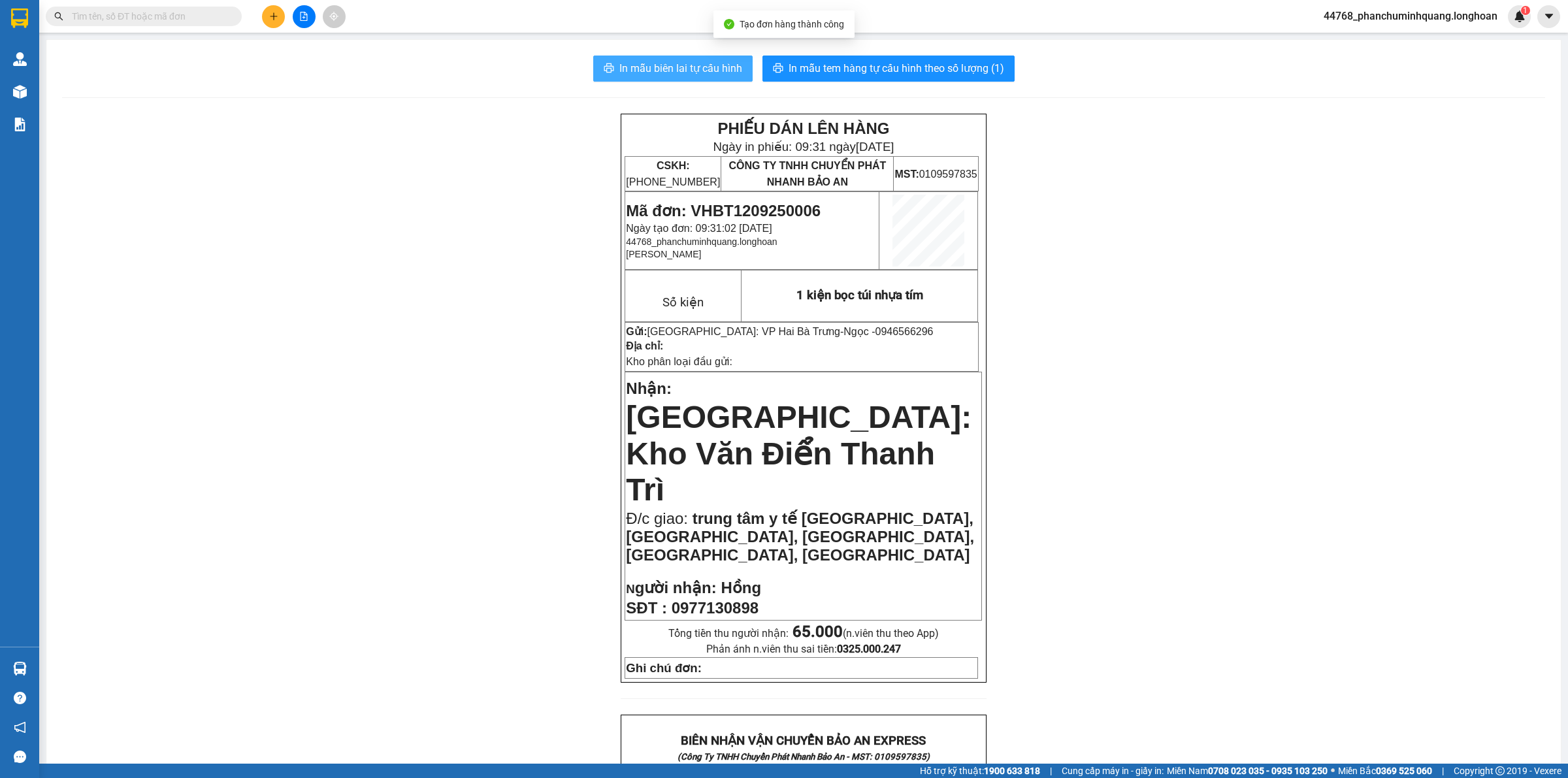
click at [711, 71] on span "In mẫu biên lai tự cấu hình" at bounding box center [680, 68] width 123 height 16
click at [946, 73] on span "In mẫu tem hàng tự cấu hình theo số lượng (1)" at bounding box center [897, 68] width 216 height 16
click at [270, 17] on icon "plus" at bounding box center [274, 16] width 10 height 10
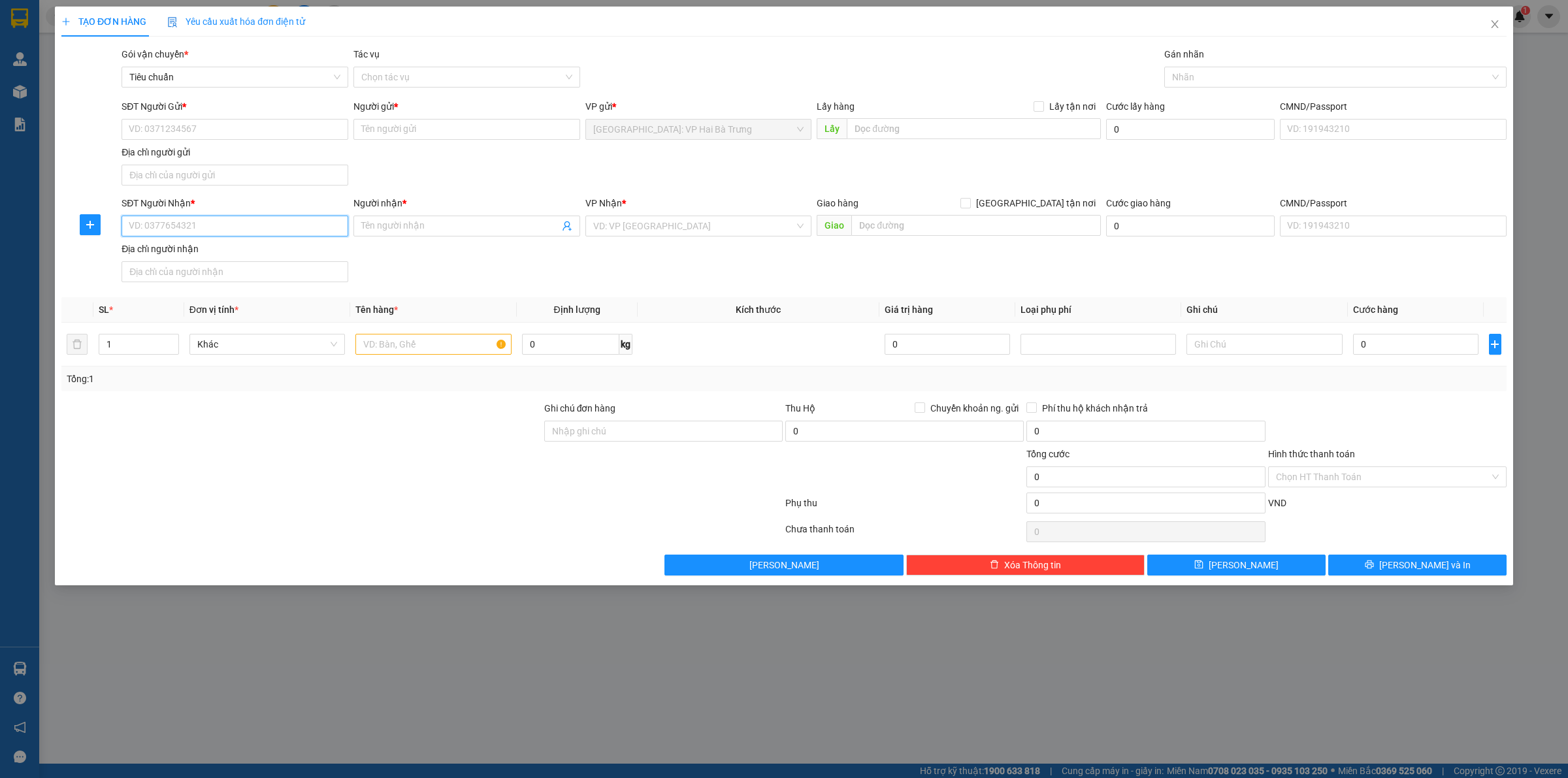
click at [294, 227] on input "SĐT Người Nhận *" at bounding box center [235, 226] width 227 height 21
click at [409, 119] on input "Người gửi *" at bounding box center [466, 130] width 227 height 21
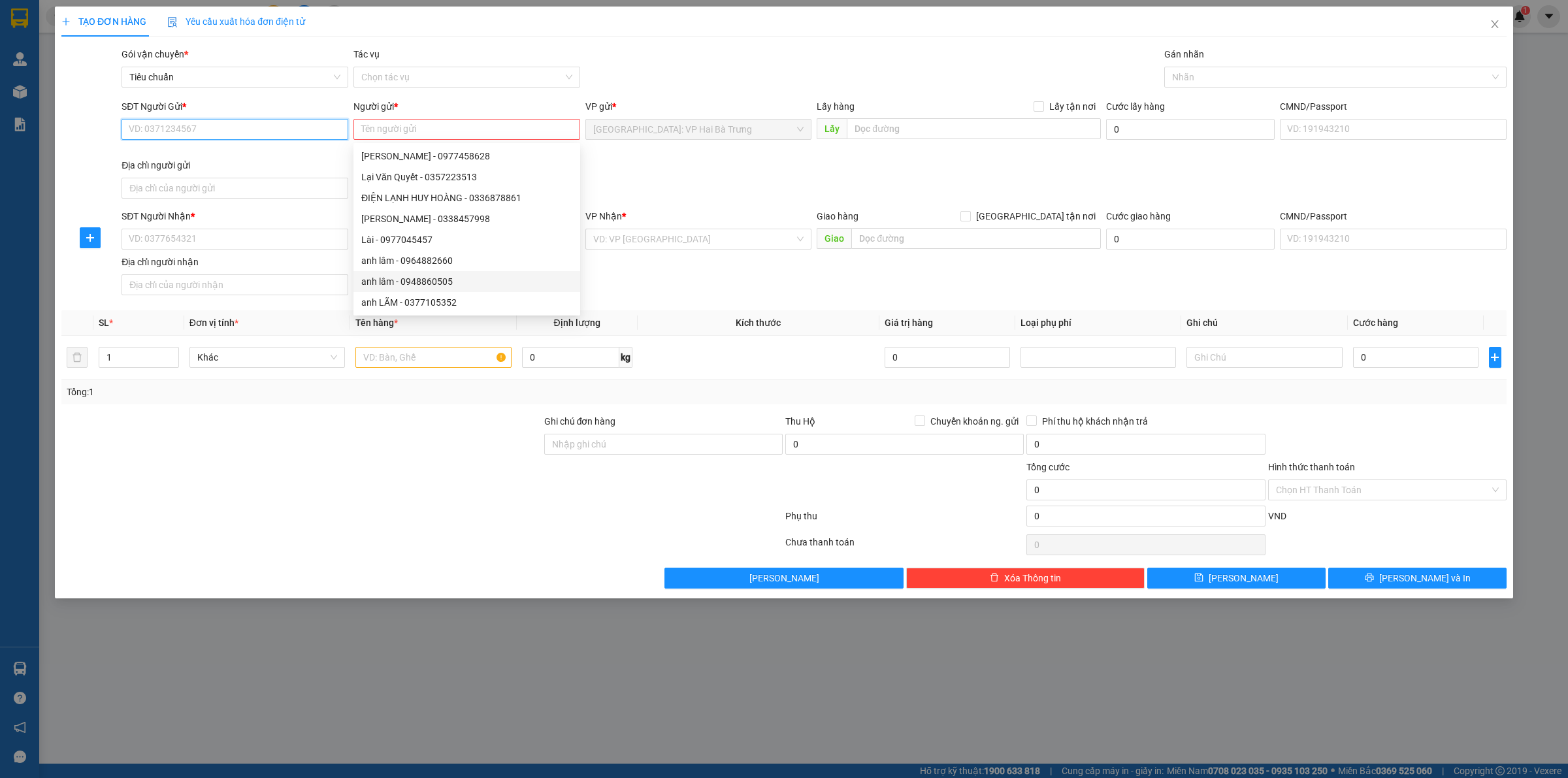
drag, startPoint x: 308, startPoint y: 123, endPoint x: 388, endPoint y: 258, distance: 156.9
click at [305, 123] on input "SĐT Người Gửi *" at bounding box center [235, 130] width 227 height 21
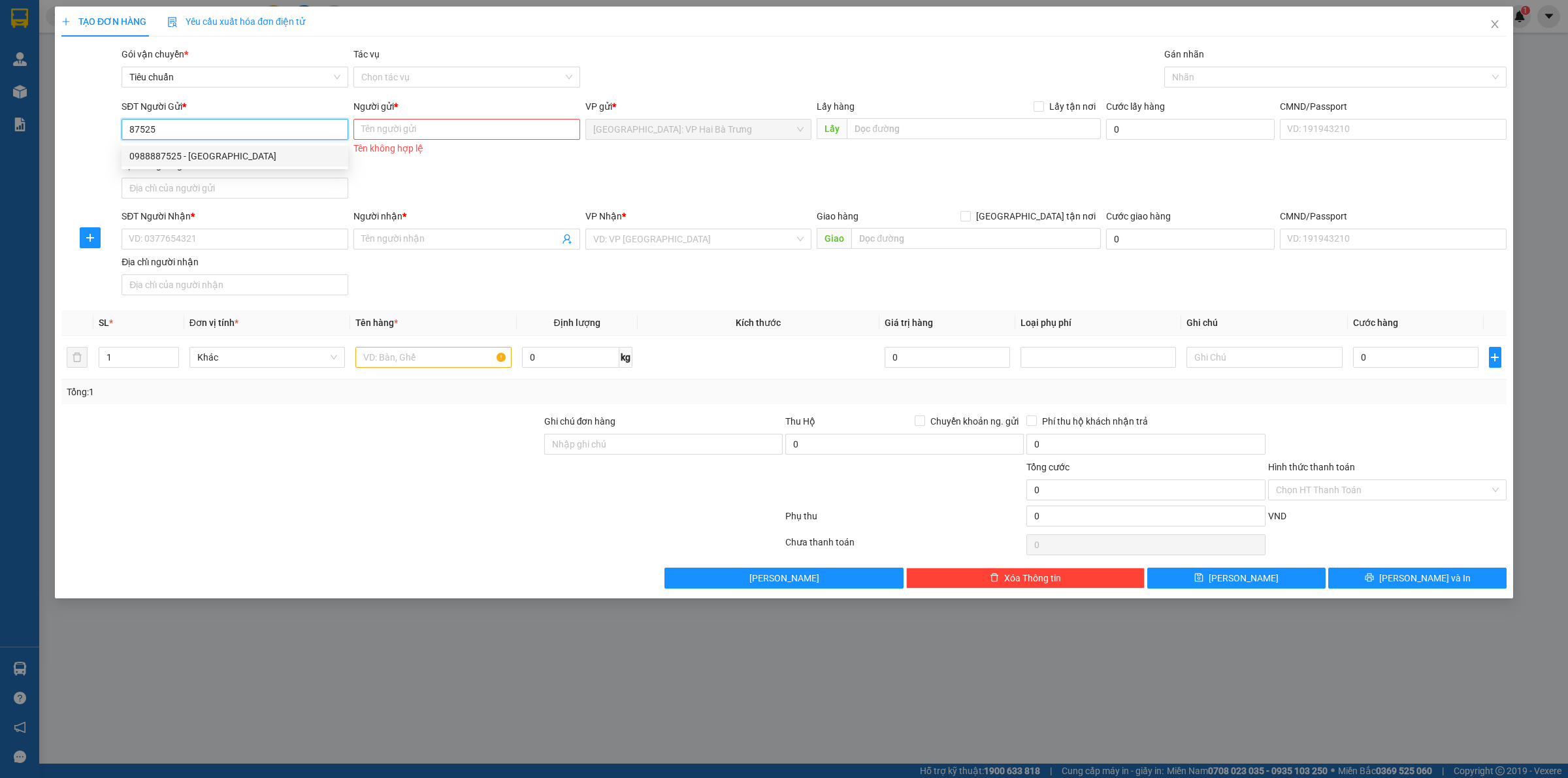
click at [261, 152] on div "0988887525 - La Floresta" at bounding box center [235, 155] width 211 height 14
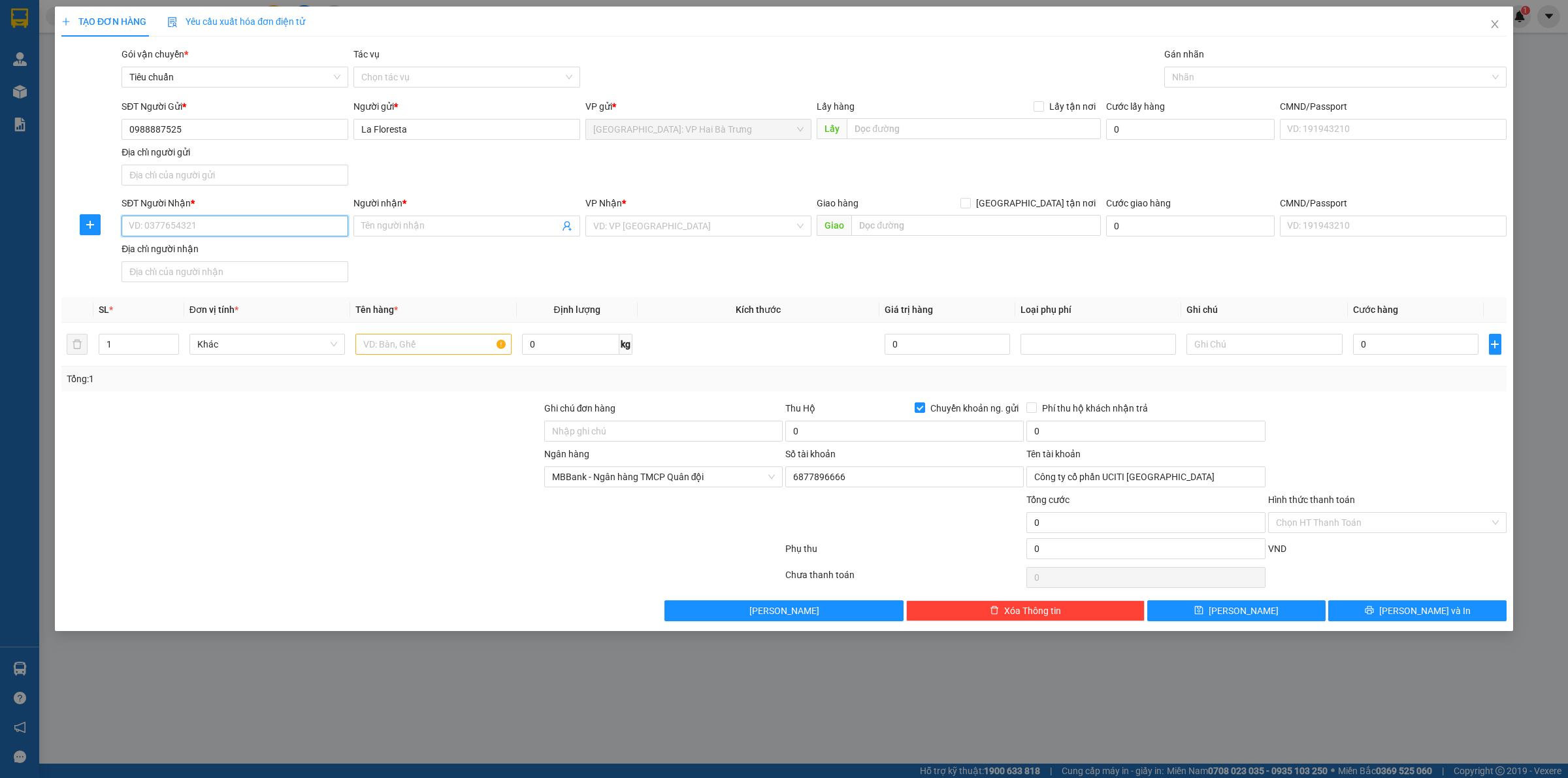
drag, startPoint x: 301, startPoint y: 225, endPoint x: 312, endPoint y: 225, distance: 11.0
click at [302, 225] on input "SĐT Người Nhận *" at bounding box center [235, 226] width 227 height 21
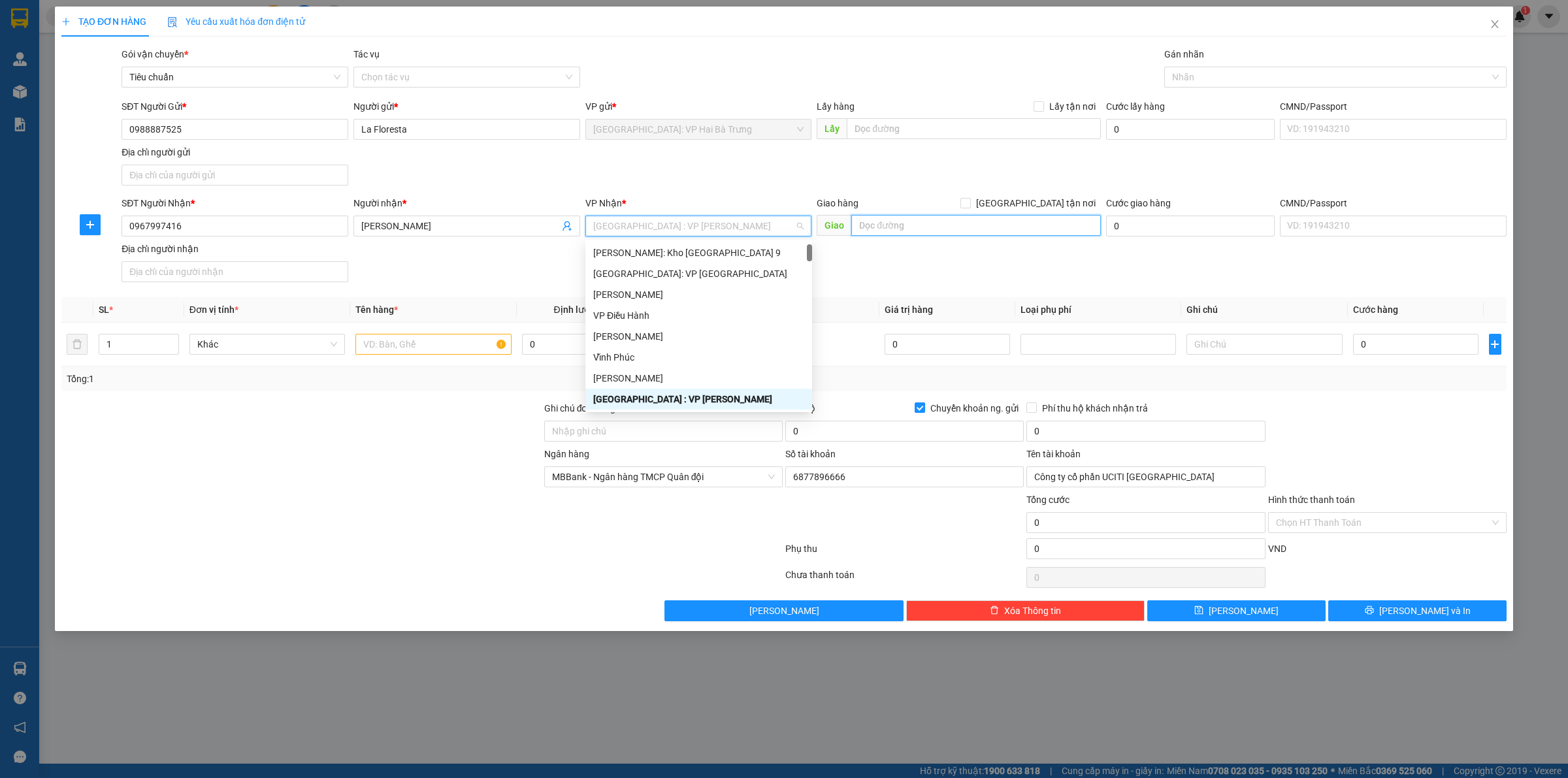
drag, startPoint x: 995, startPoint y: 233, endPoint x: 986, endPoint y: 223, distance: 13.5
click at [995, 232] on input "text" at bounding box center [976, 225] width 250 height 21
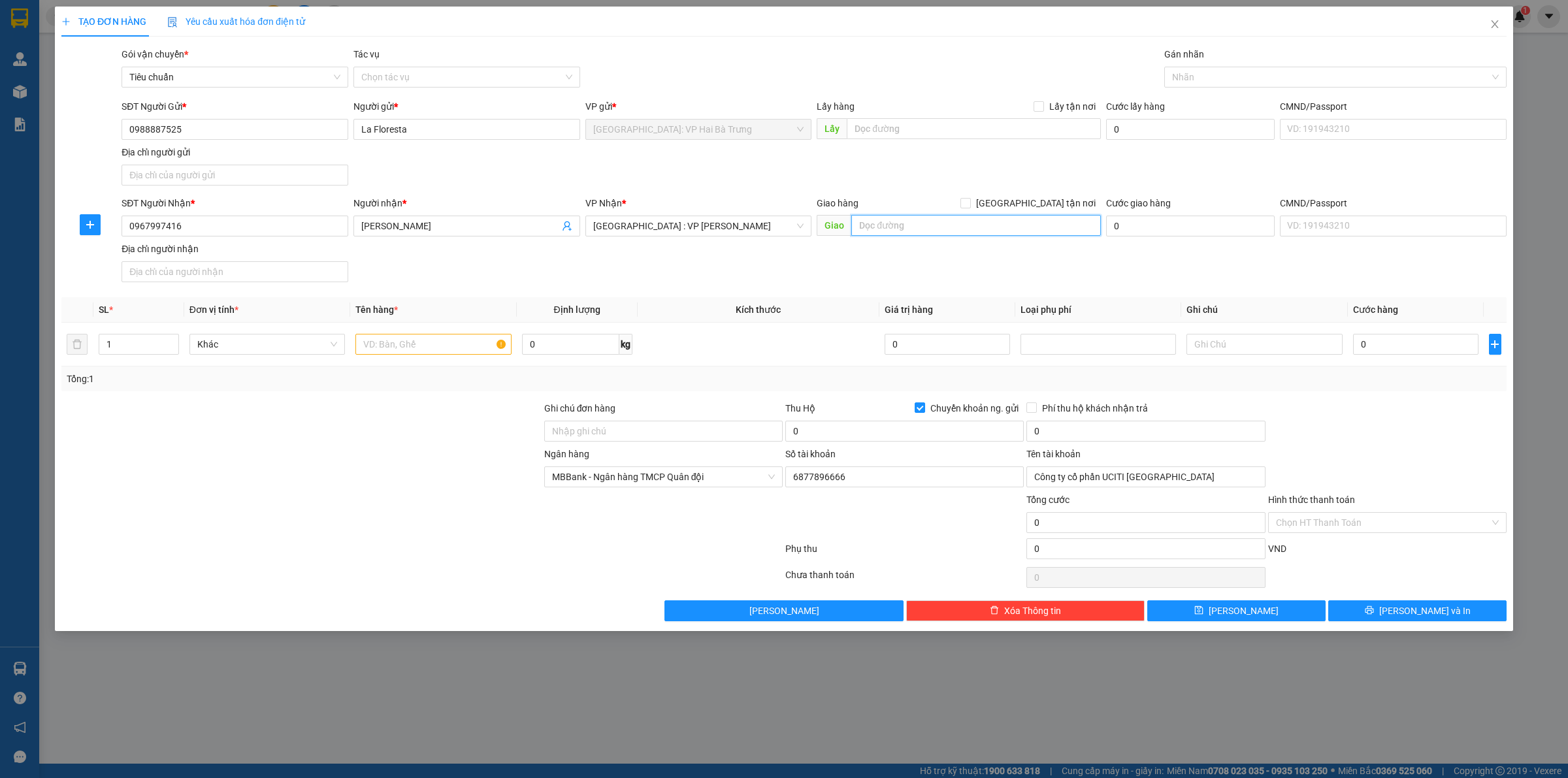
paste input "K10/5 Châu văn liêm - Thuận Phước - Hải Châu - Đà Nẵng"
click at [1072, 206] on span "[GEOGRAPHIC_DATA] tận nơi" at bounding box center [1036, 202] width 130 height 14
click at [969, 206] on input "[GEOGRAPHIC_DATA] tận nơi" at bounding box center [965, 202] width 10 height 10
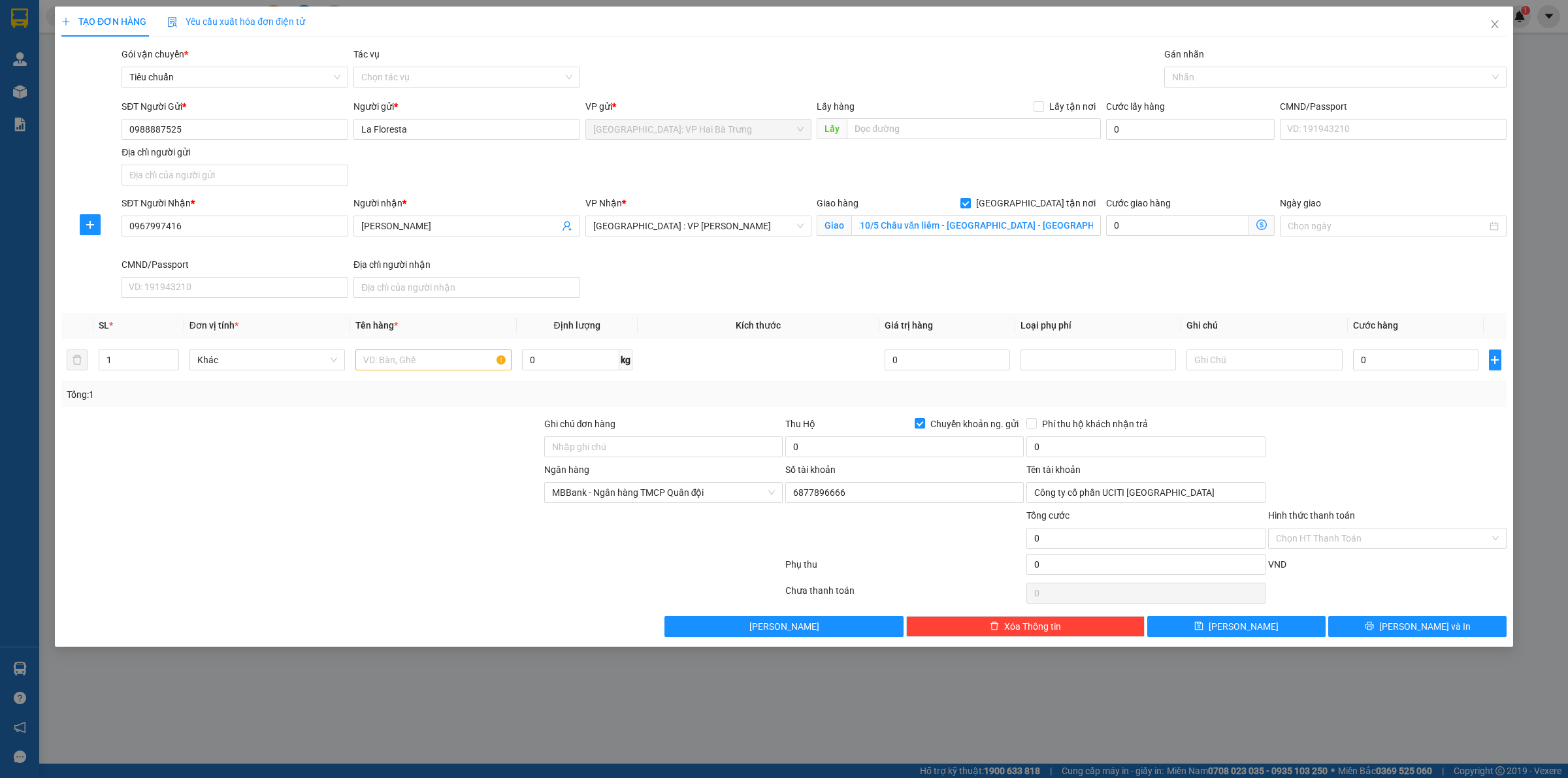
scroll to position [0, 0]
click at [1227, 75] on div at bounding box center [1329, 77] width 322 height 15
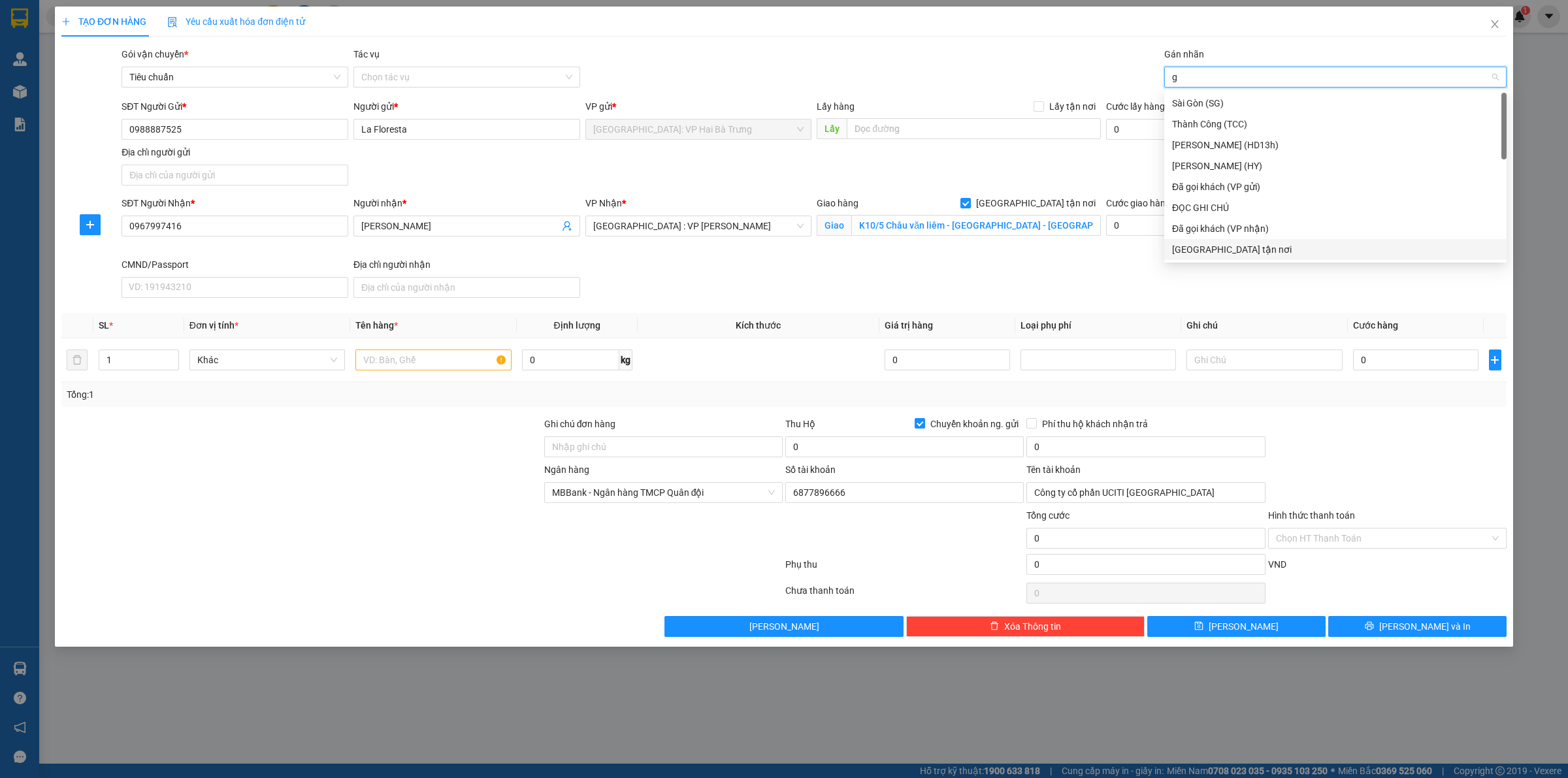
click at [1194, 249] on div "[GEOGRAPHIC_DATA] tận nơi" at bounding box center [1335, 249] width 326 height 14
drag, startPoint x: 396, startPoint y: 358, endPoint x: 419, endPoint y: 347, distance: 25.5
click at [397, 358] on input "text" at bounding box center [433, 359] width 155 height 21
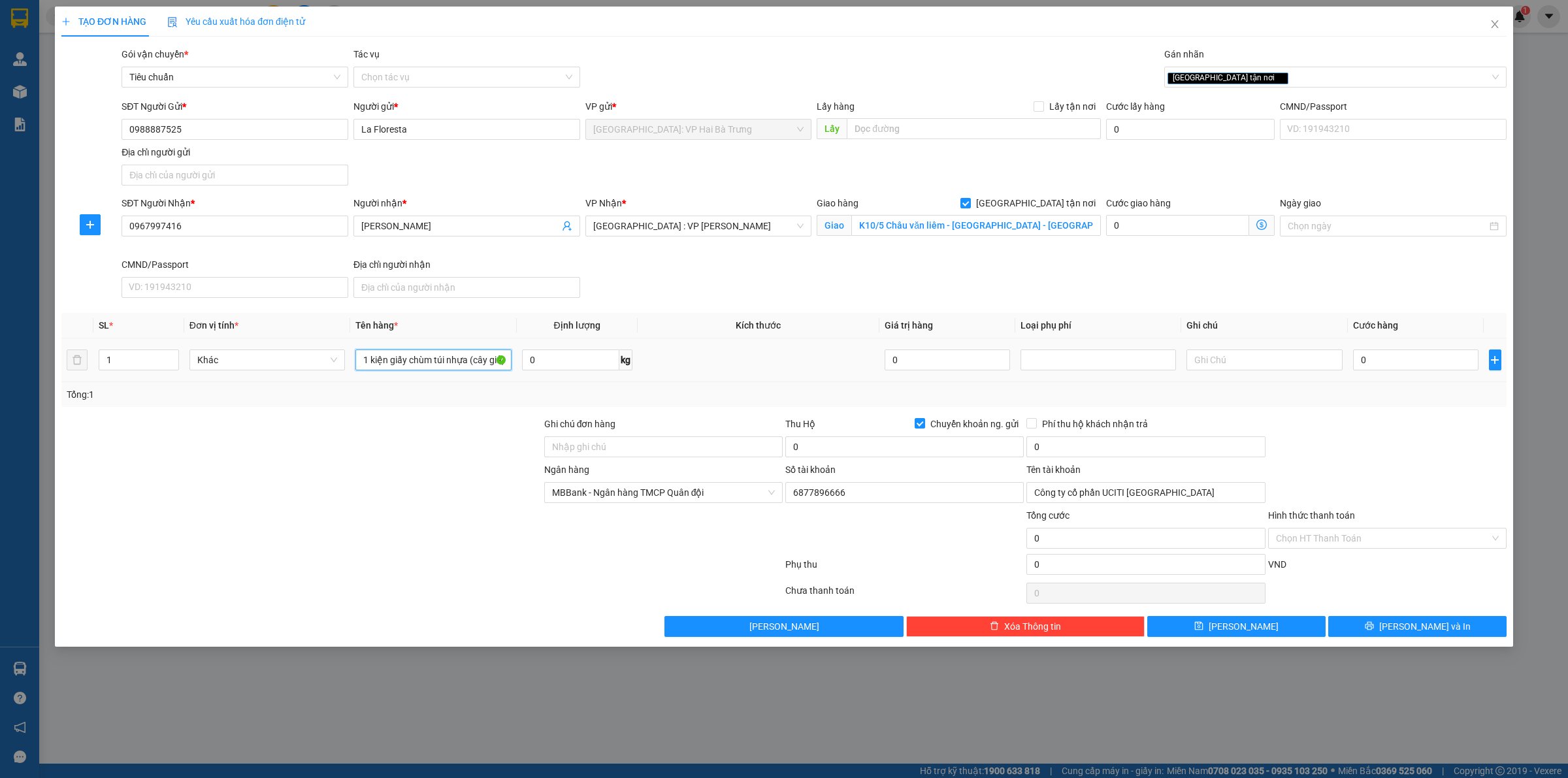
scroll to position [0, 1]
click at [944, 420] on span "Chuyển khoản ng. gửi" at bounding box center [974, 423] width 98 height 14
click at [923, 420] on input "Chuyển khoản ng. gửi" at bounding box center [919, 422] width 10 height 10
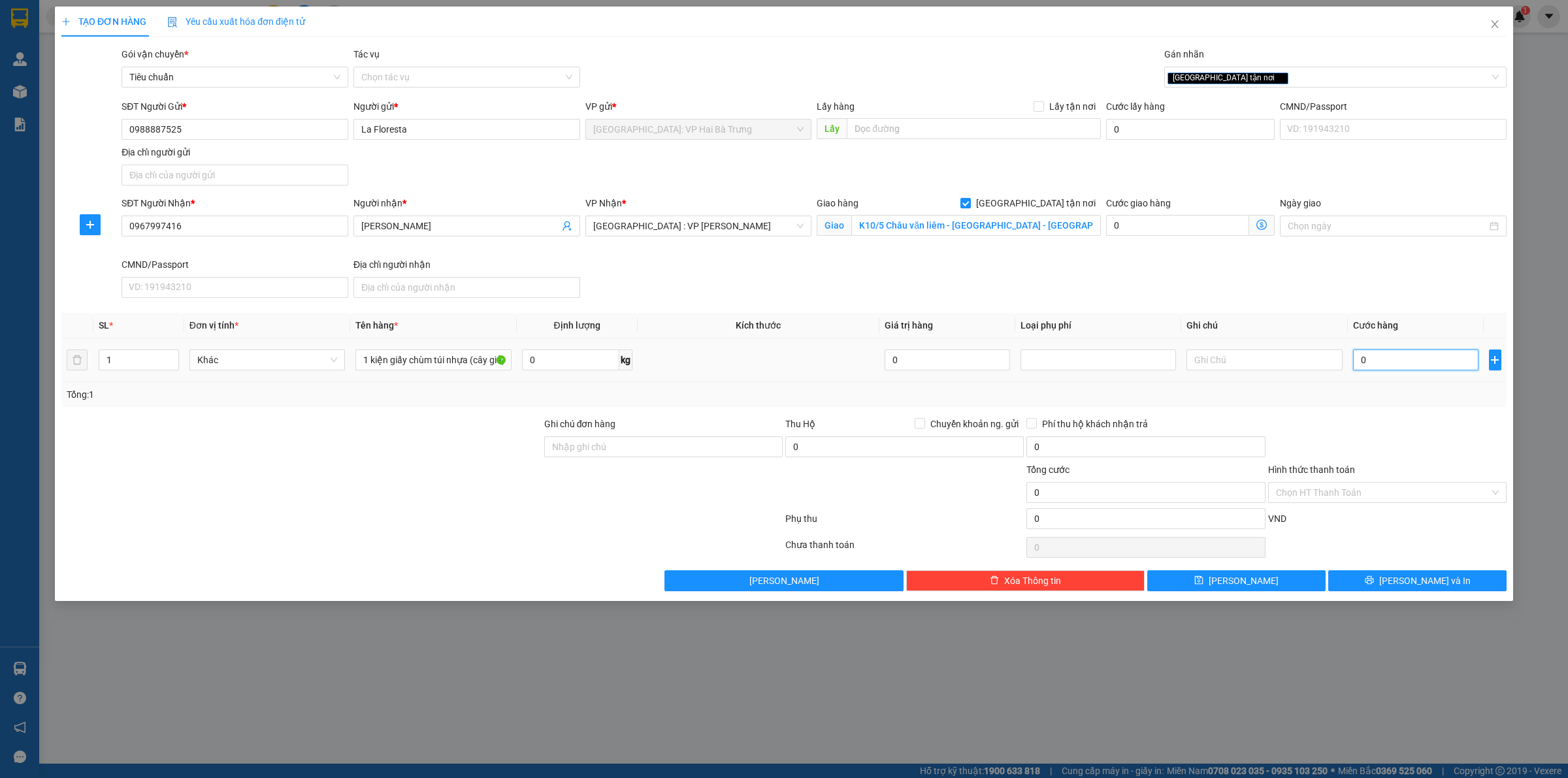
click at [1369, 361] on input "0" at bounding box center [1414, 359] width 125 height 21
click at [1470, 587] on button "[PERSON_NAME] và In" at bounding box center [1416, 581] width 178 height 21
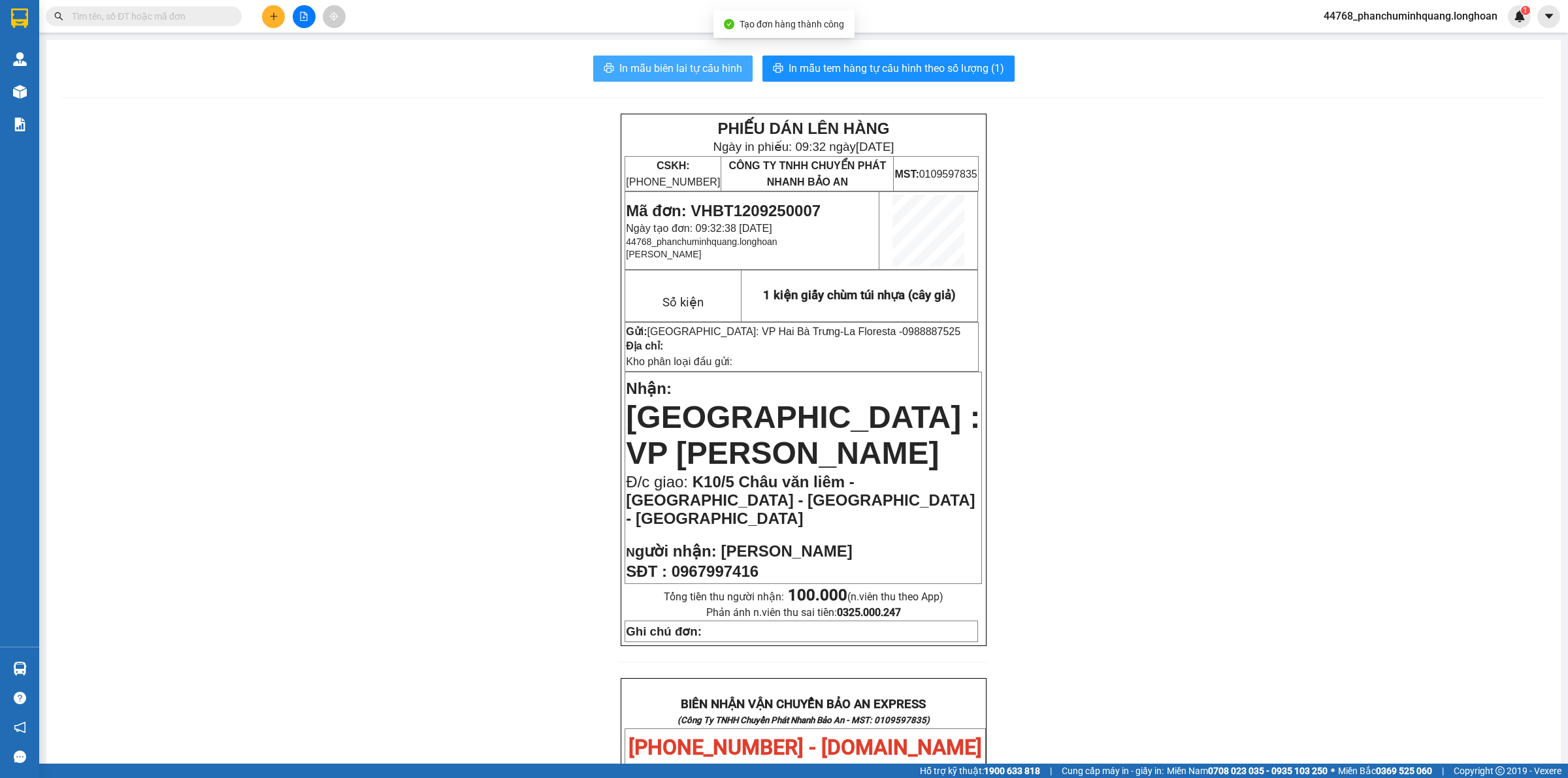
click at [718, 73] on span "In mẫu biên lai tự cấu hình" at bounding box center [680, 68] width 123 height 16
click at [922, 76] on span "In mẫu tem hàng tự cấu hình theo số lượng (1)" at bounding box center [897, 68] width 216 height 16
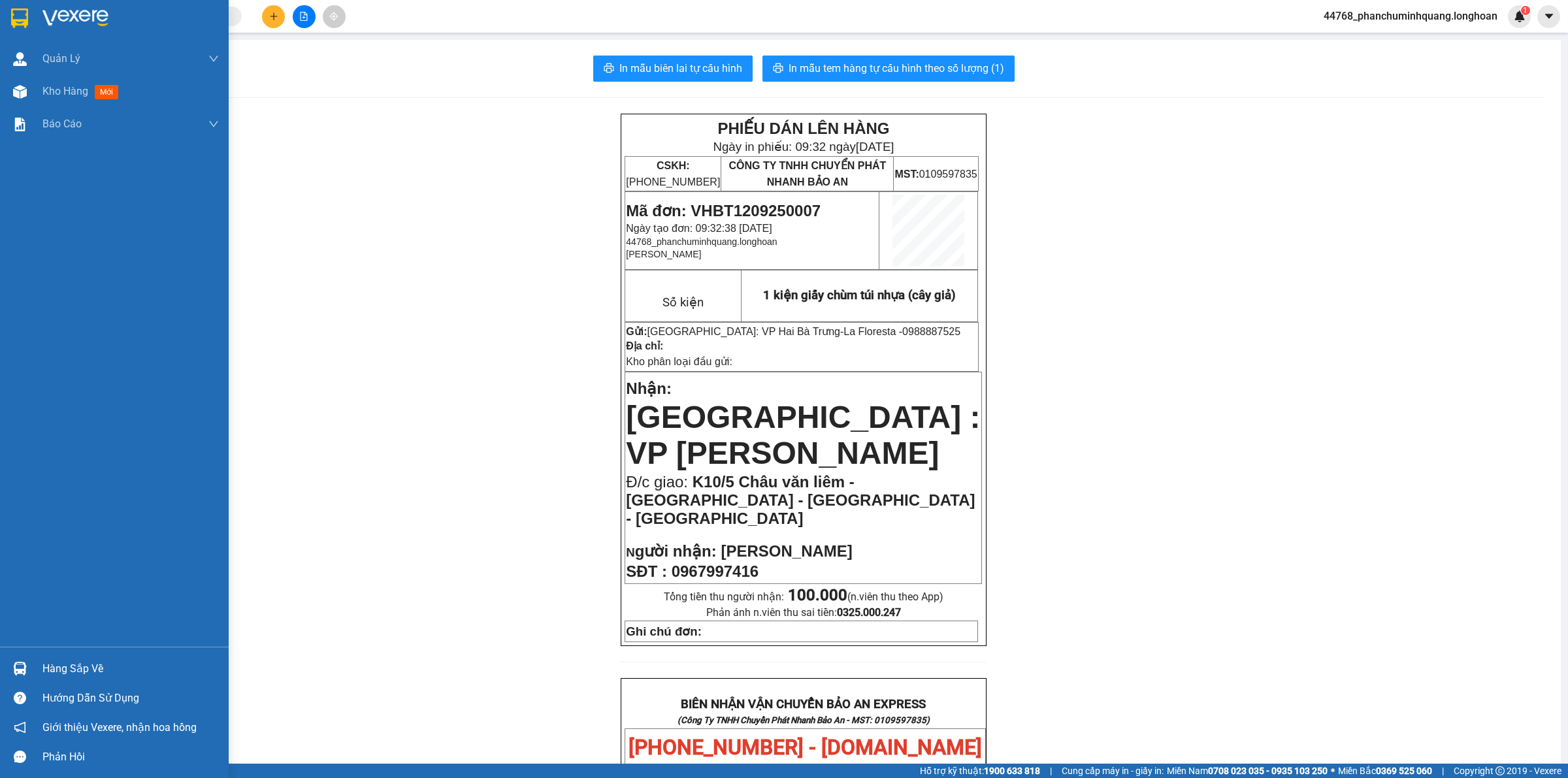
drag, startPoint x: 31, startPoint y: 28, endPoint x: 51, endPoint y: 34, distance: 20.9
click at [31, 27] on div at bounding box center [114, 21] width 229 height 43
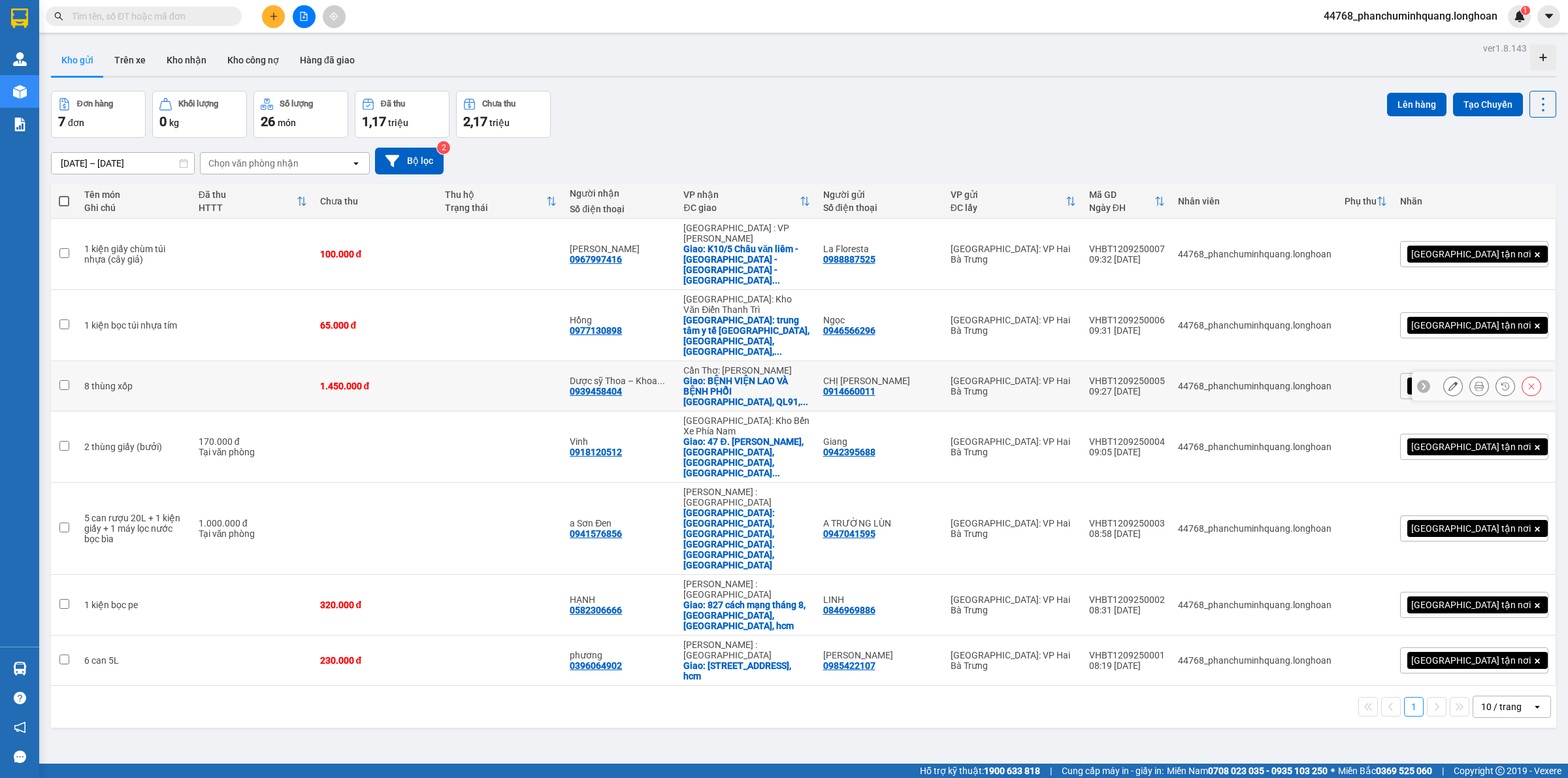
click at [1475, 381] on icon at bounding box center [1479, 386] width 10 height 10
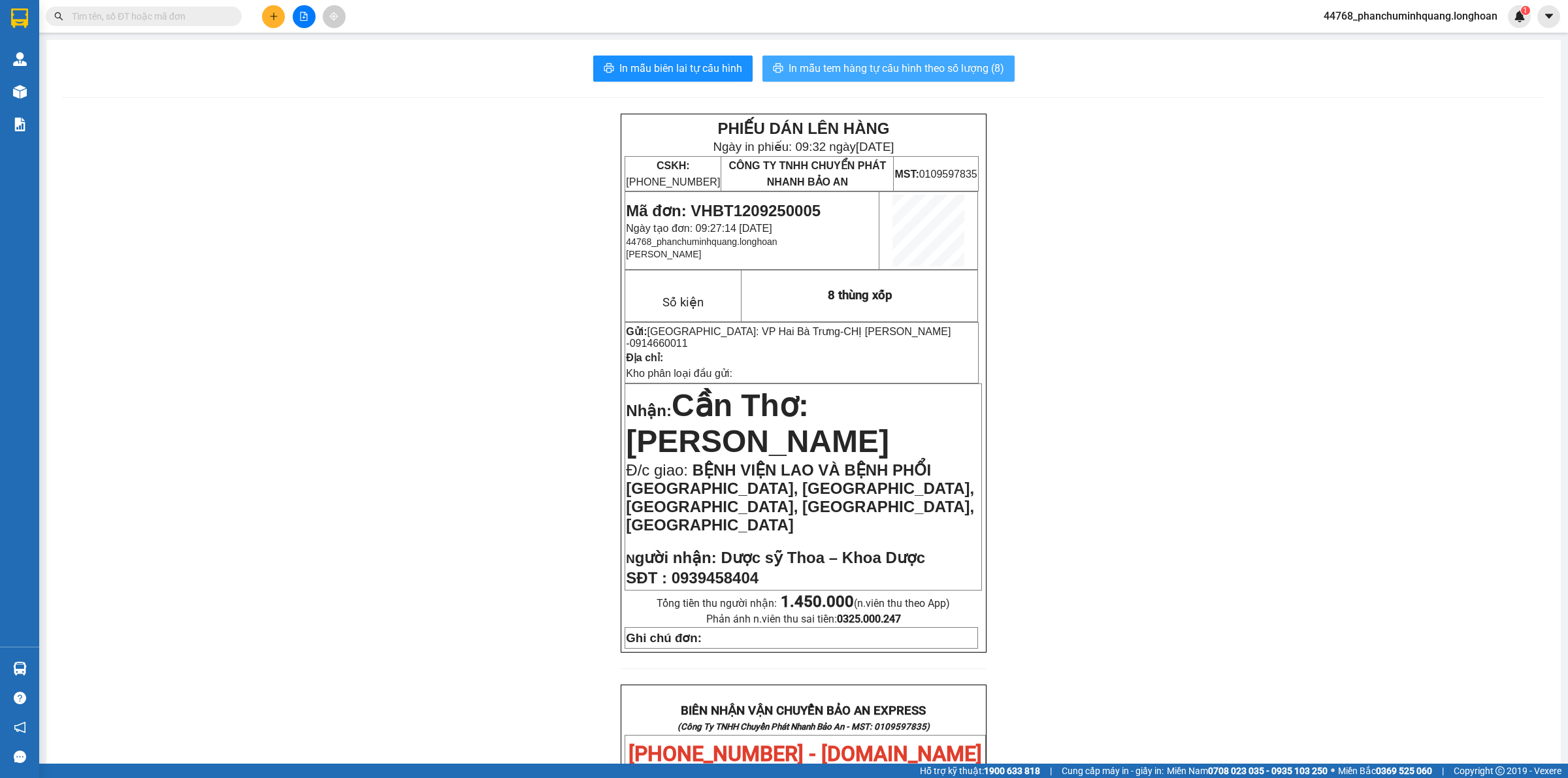
click at [851, 71] on span "In mẫu tem hàng tự cấu hình theo số lượng (8)" at bounding box center [897, 68] width 216 height 16
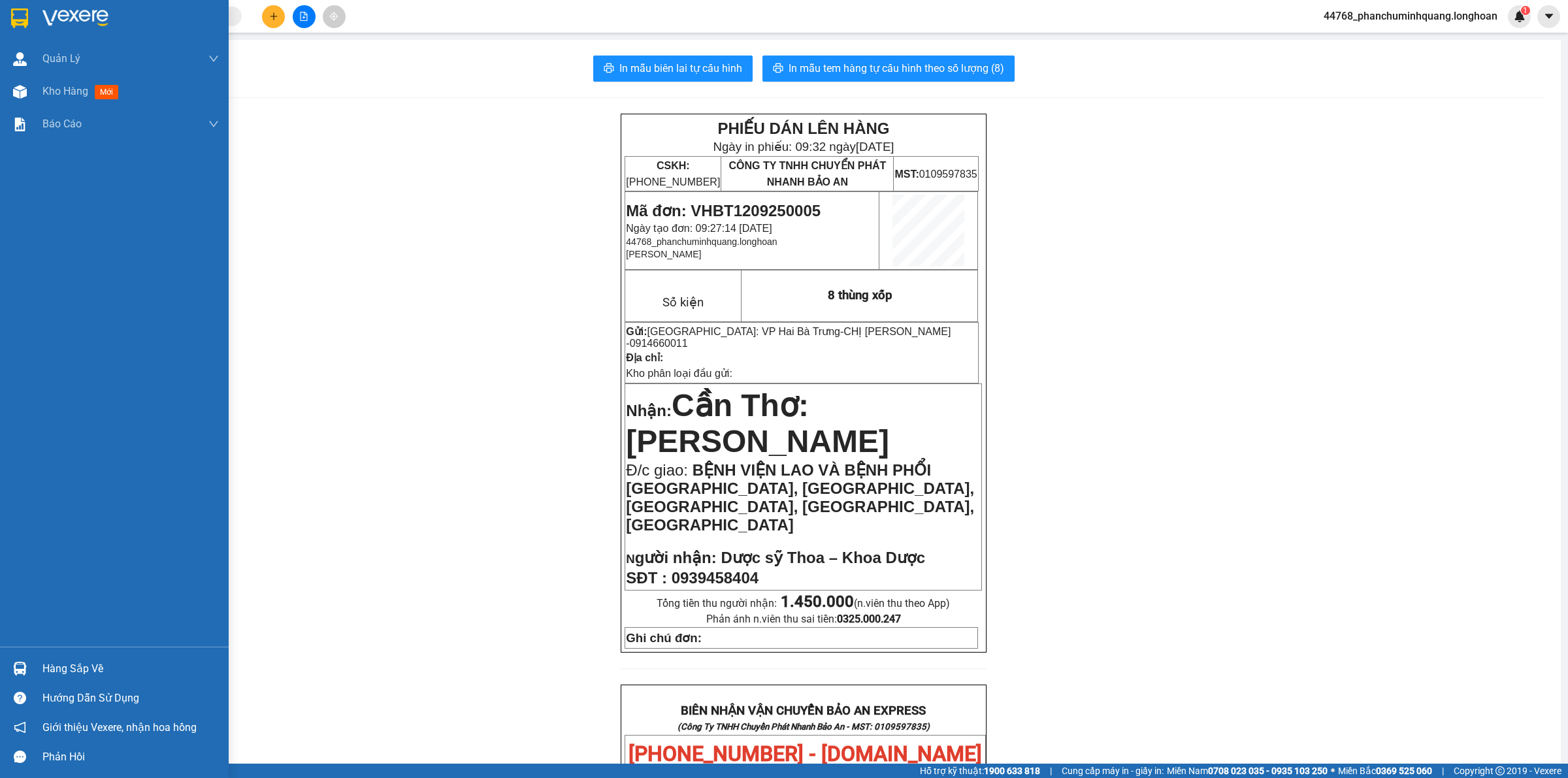
click at [21, 17] on img at bounding box center [20, 18] width 17 height 20
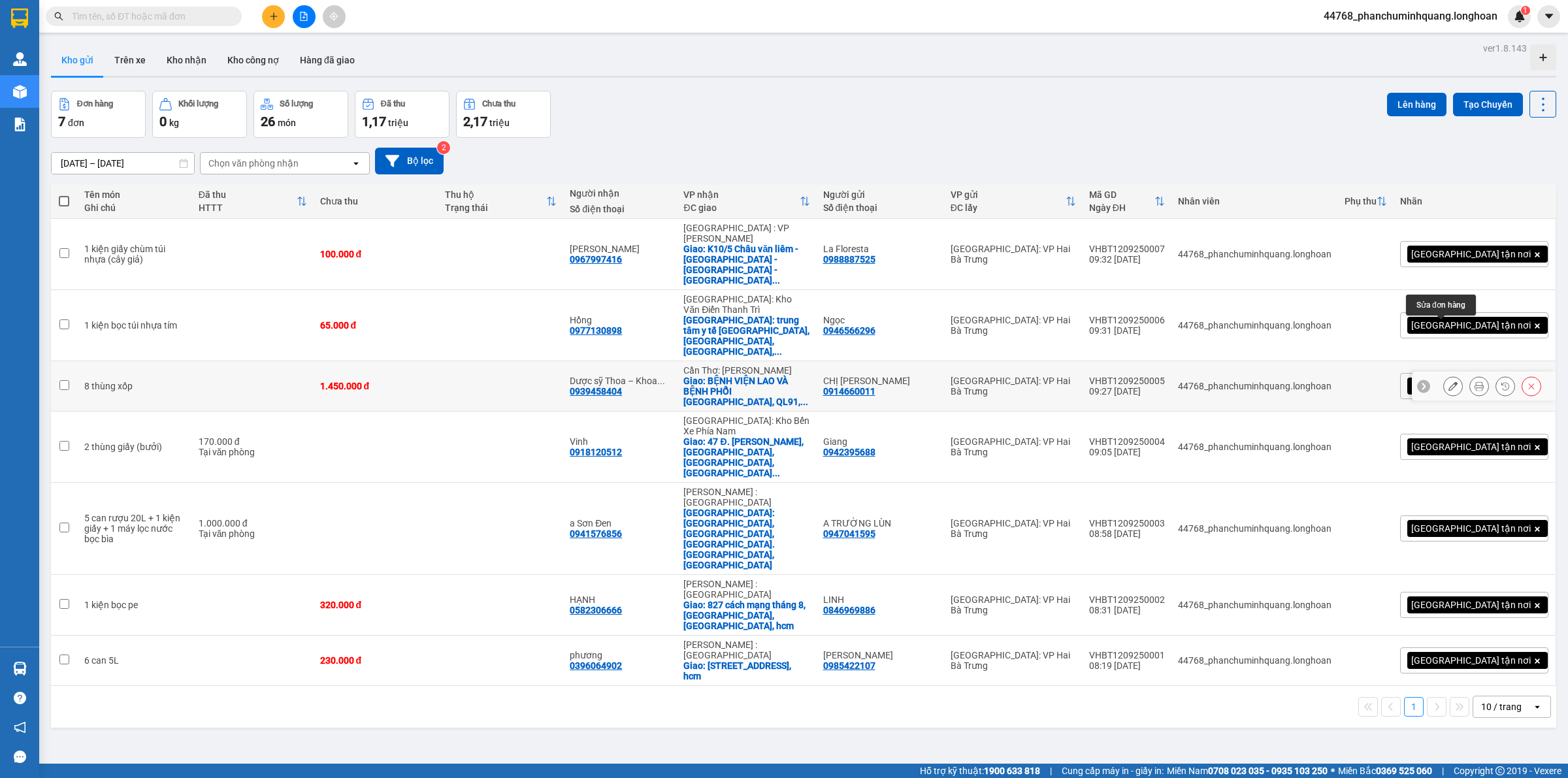
click at [1448, 381] on icon at bounding box center [1453, 386] width 10 height 10
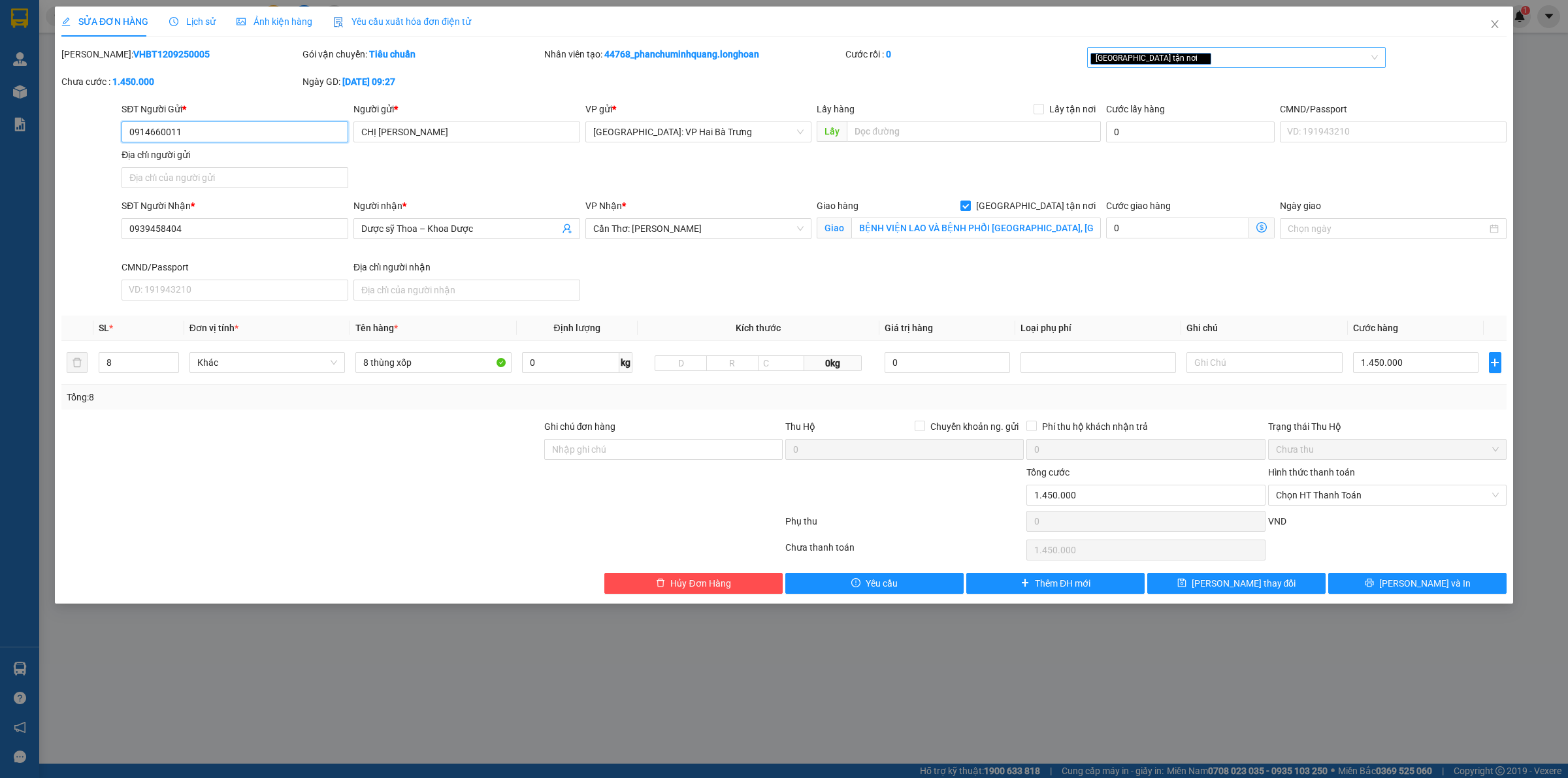
click at [1215, 60] on div "[GEOGRAPHIC_DATA] tận nơi" at bounding box center [1229, 57] width 279 height 15
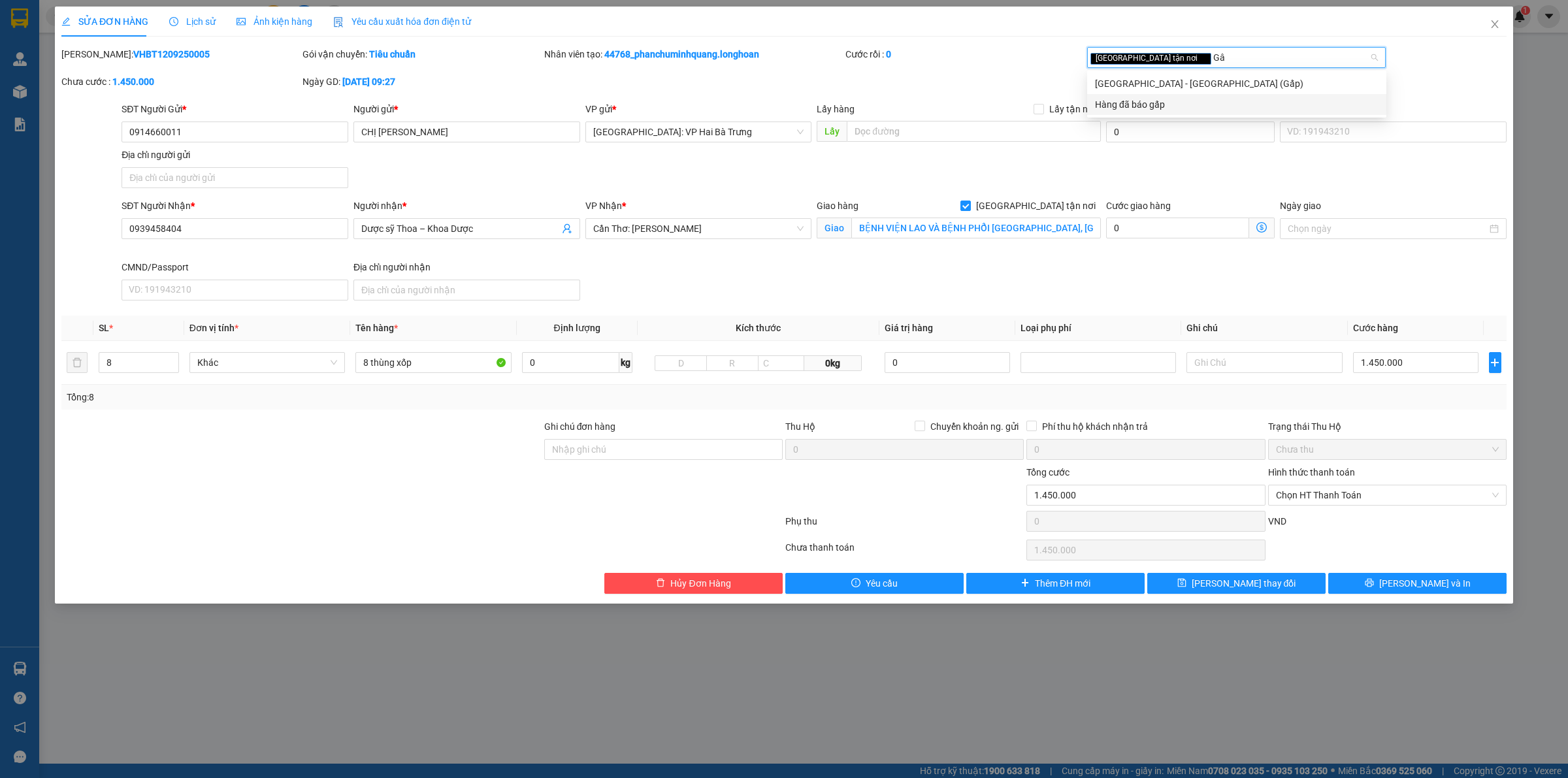
click at [1181, 107] on div "Hàng đã báo gấp" at bounding box center [1236, 104] width 283 height 14
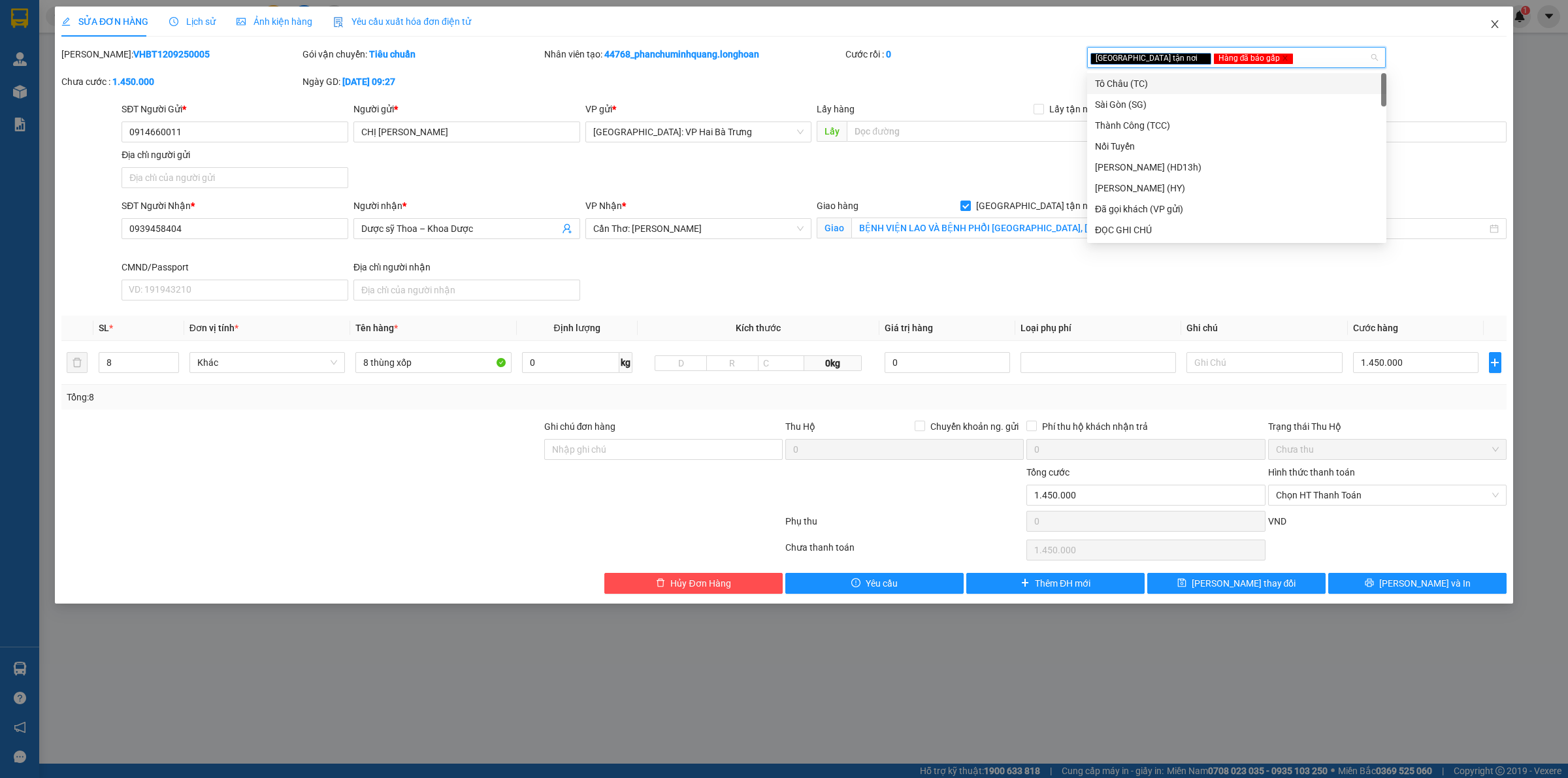
click at [1496, 25] on icon "close" at bounding box center [1494, 24] width 10 height 10
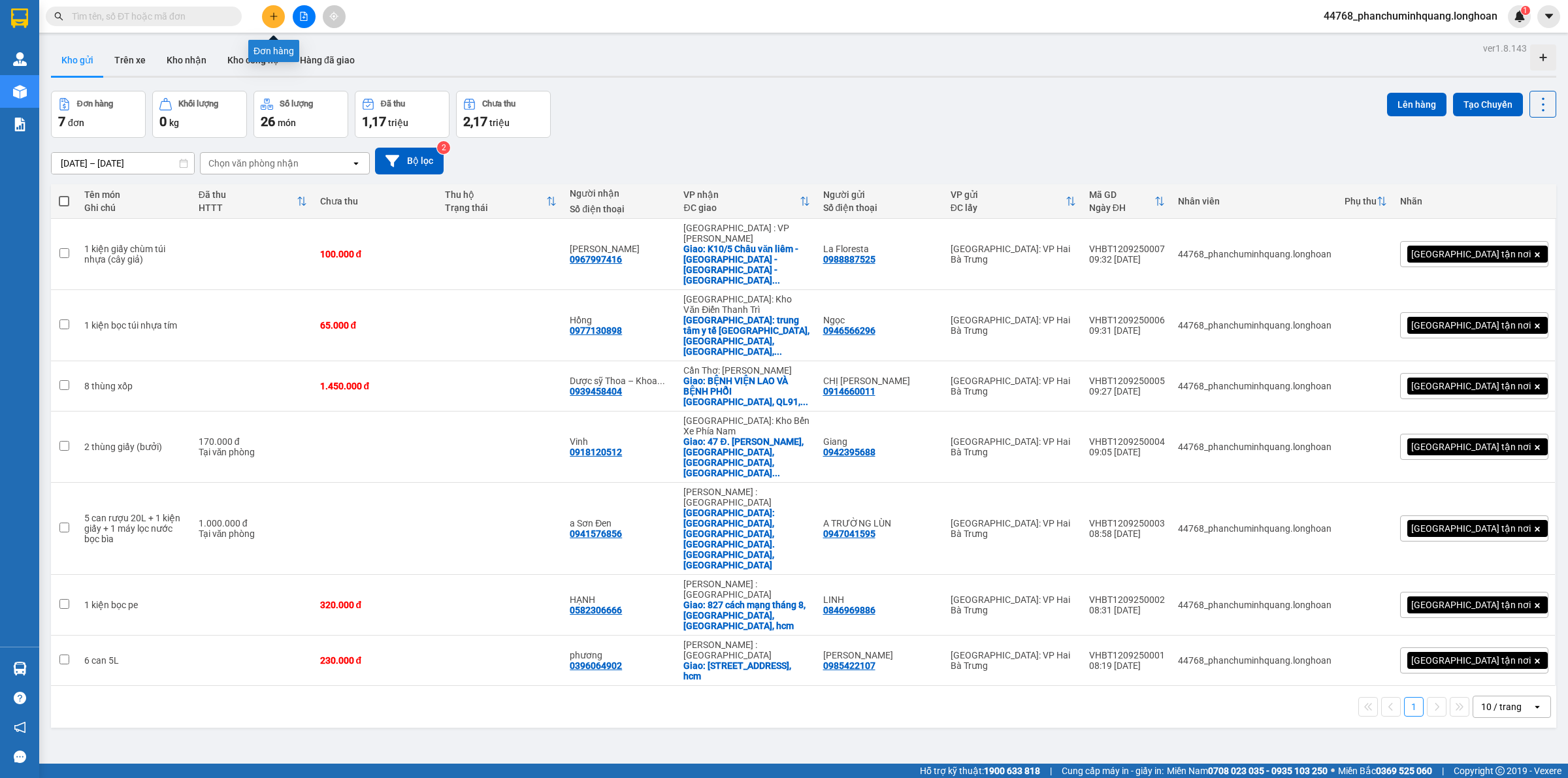
click at [271, 17] on icon "plus" at bounding box center [274, 16] width 10 height 10
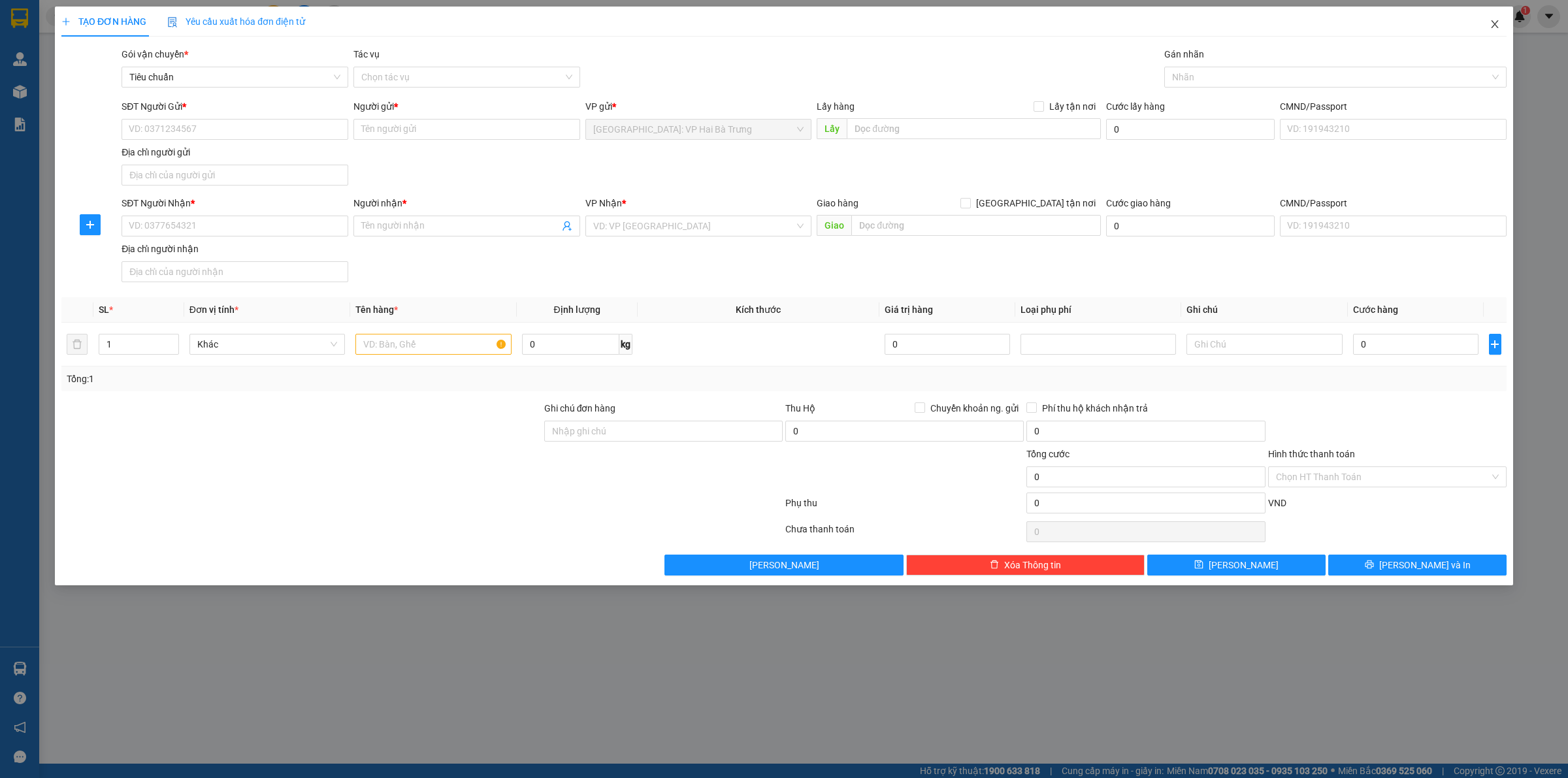
drag, startPoint x: 1497, startPoint y: 26, endPoint x: 1429, endPoint y: 2, distance: 72.1
click at [1496, 25] on icon "close" at bounding box center [1494, 24] width 10 height 10
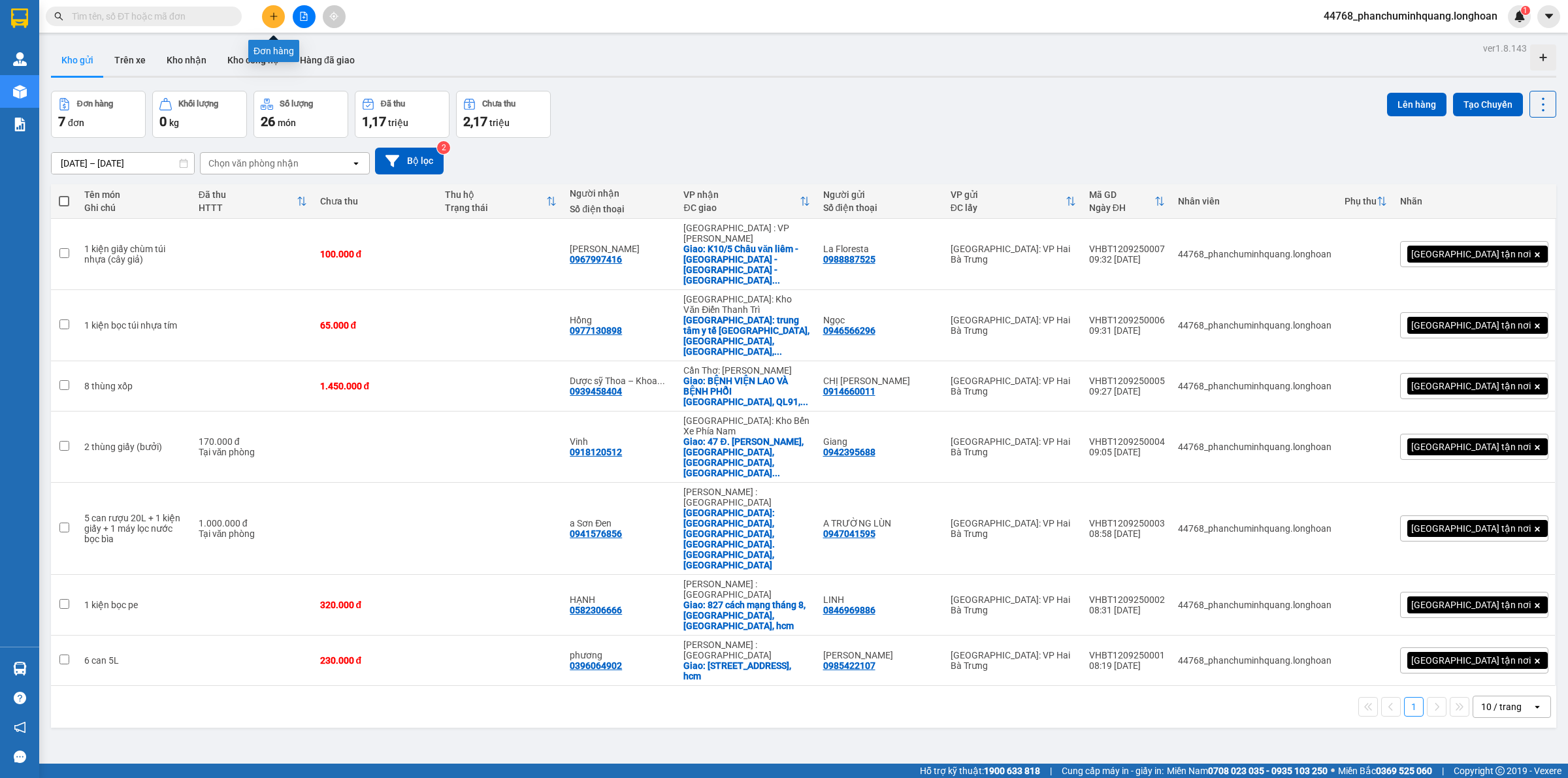
click at [278, 25] on button at bounding box center [274, 16] width 23 height 23
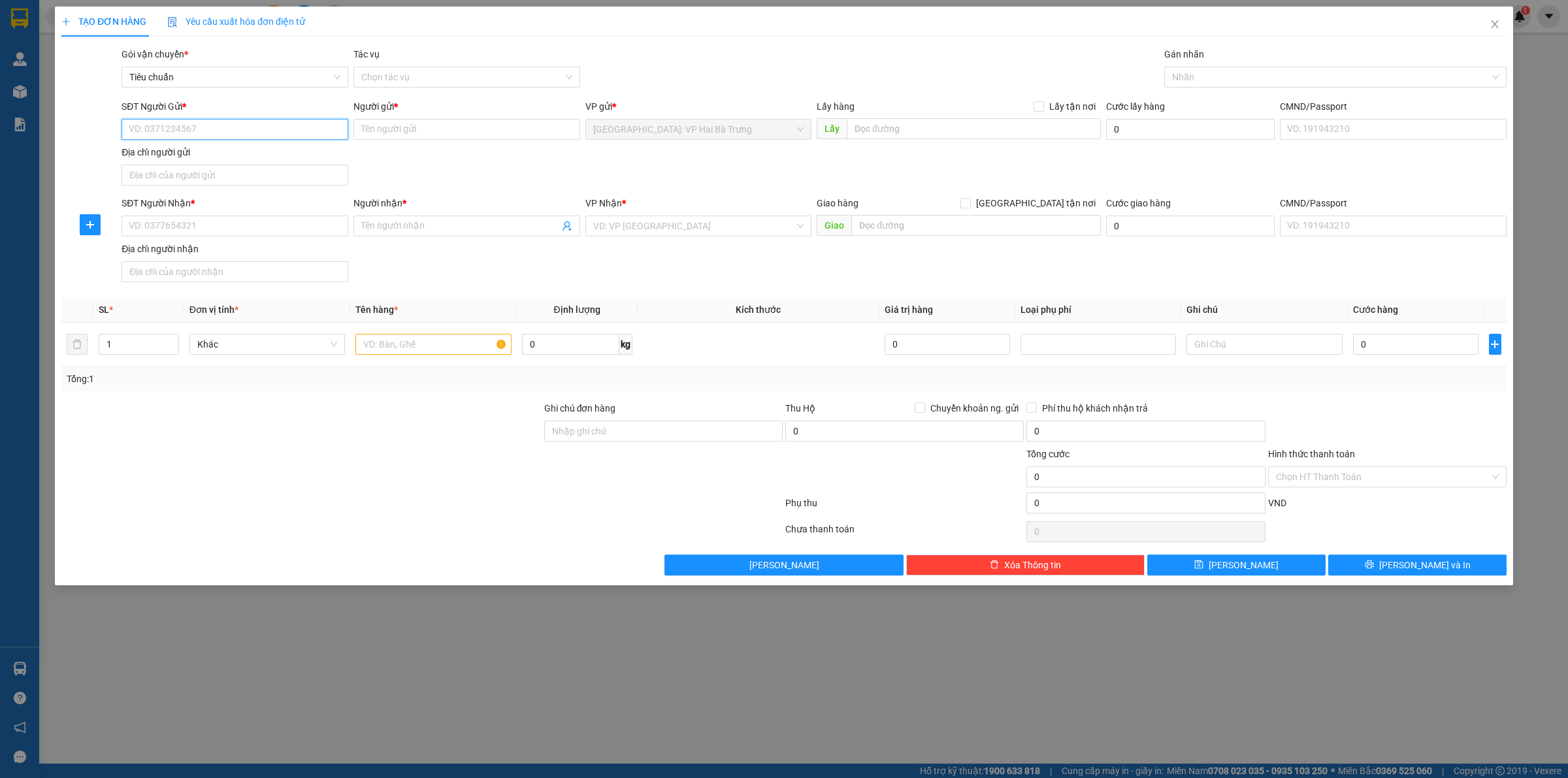
click at [262, 137] on input "SĐT Người Gửi *" at bounding box center [235, 130] width 227 height 21
click at [308, 224] on input "SĐT Người Nhận *" at bounding box center [235, 226] width 227 height 21
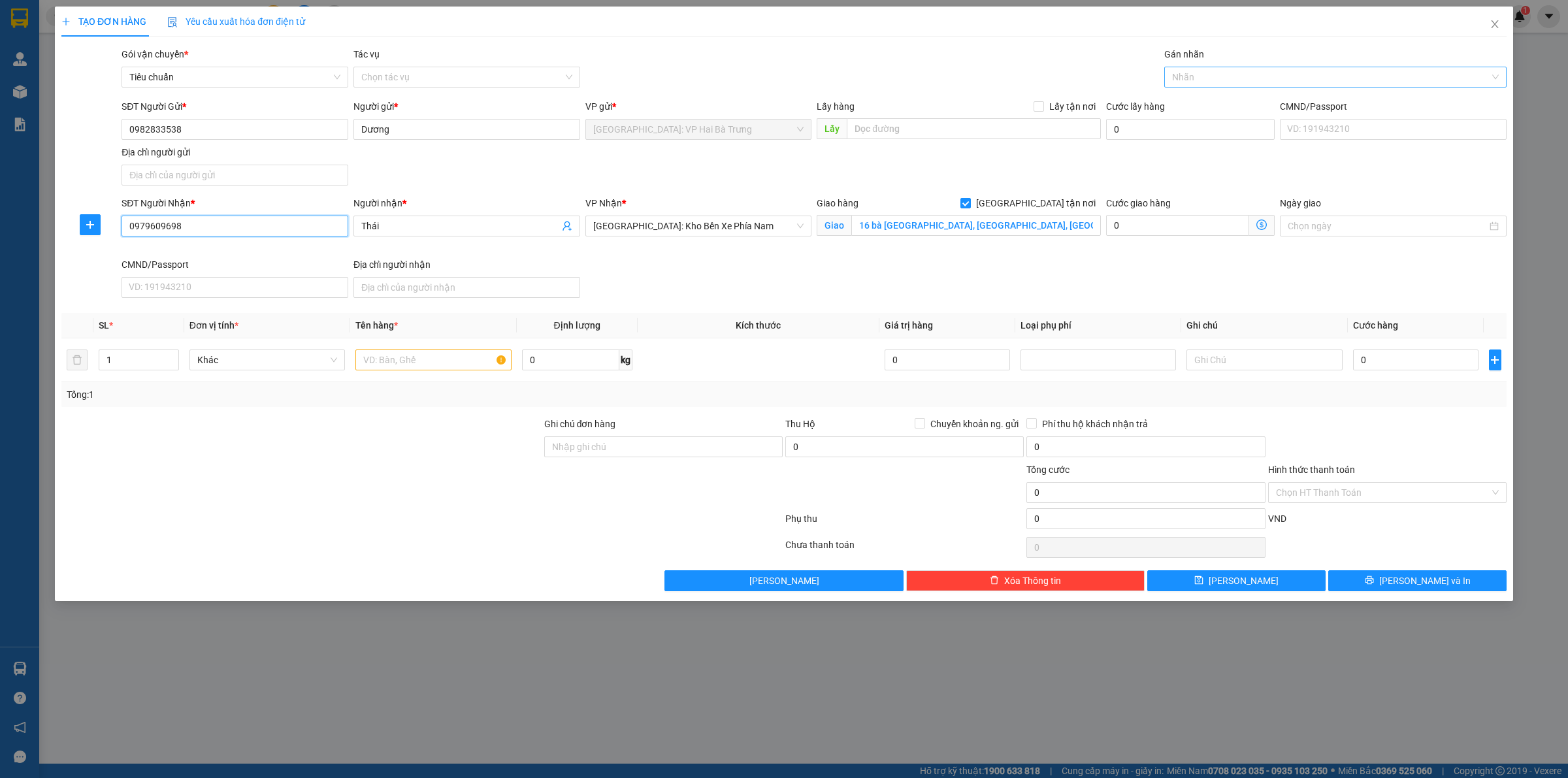
click at [1241, 80] on div at bounding box center [1329, 77] width 322 height 15
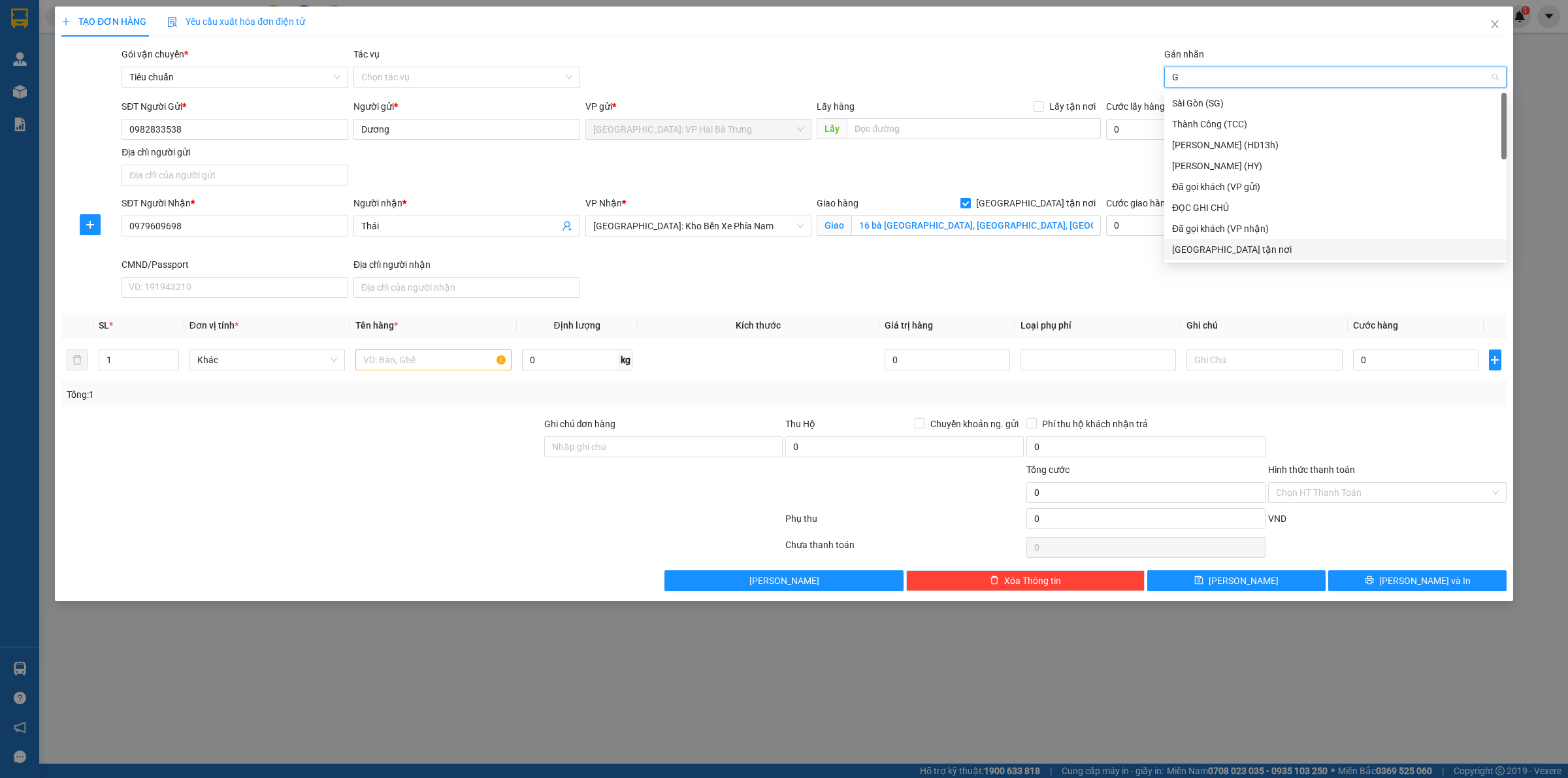
click at [1190, 252] on div "[GEOGRAPHIC_DATA] tận nơi" at bounding box center [1335, 249] width 326 height 14
click at [462, 359] on input "text" at bounding box center [433, 359] width 155 height 21
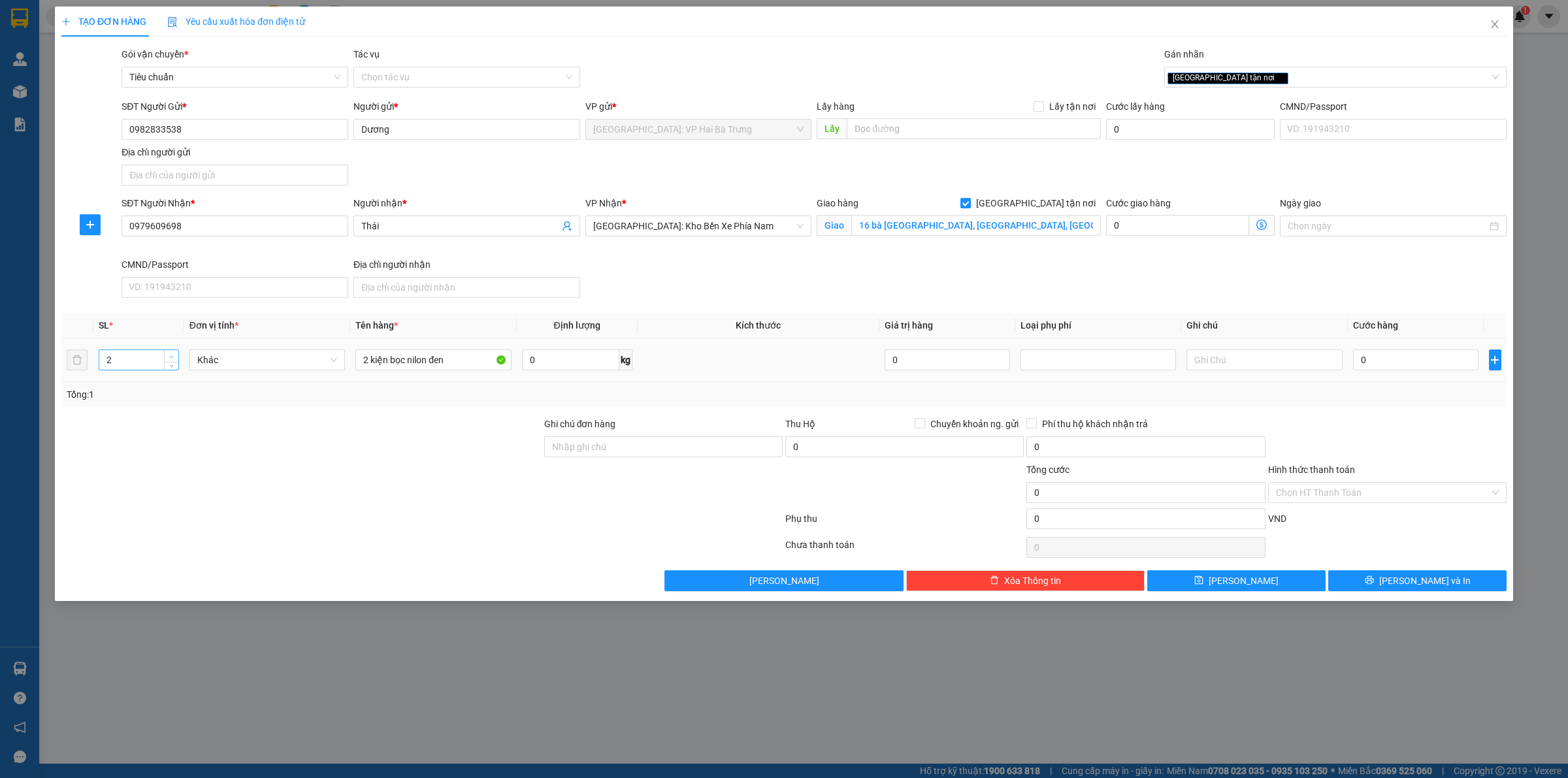
click at [168, 356] on span "up" at bounding box center [172, 357] width 8 height 8
drag, startPoint x: 1418, startPoint y: 357, endPoint x: 1412, endPoint y: 363, distance: 8.5
click at [1415, 358] on input "0" at bounding box center [1414, 359] width 125 height 21
click at [1423, 483] on input "Hình thức thanh toán" at bounding box center [1382, 492] width 214 height 20
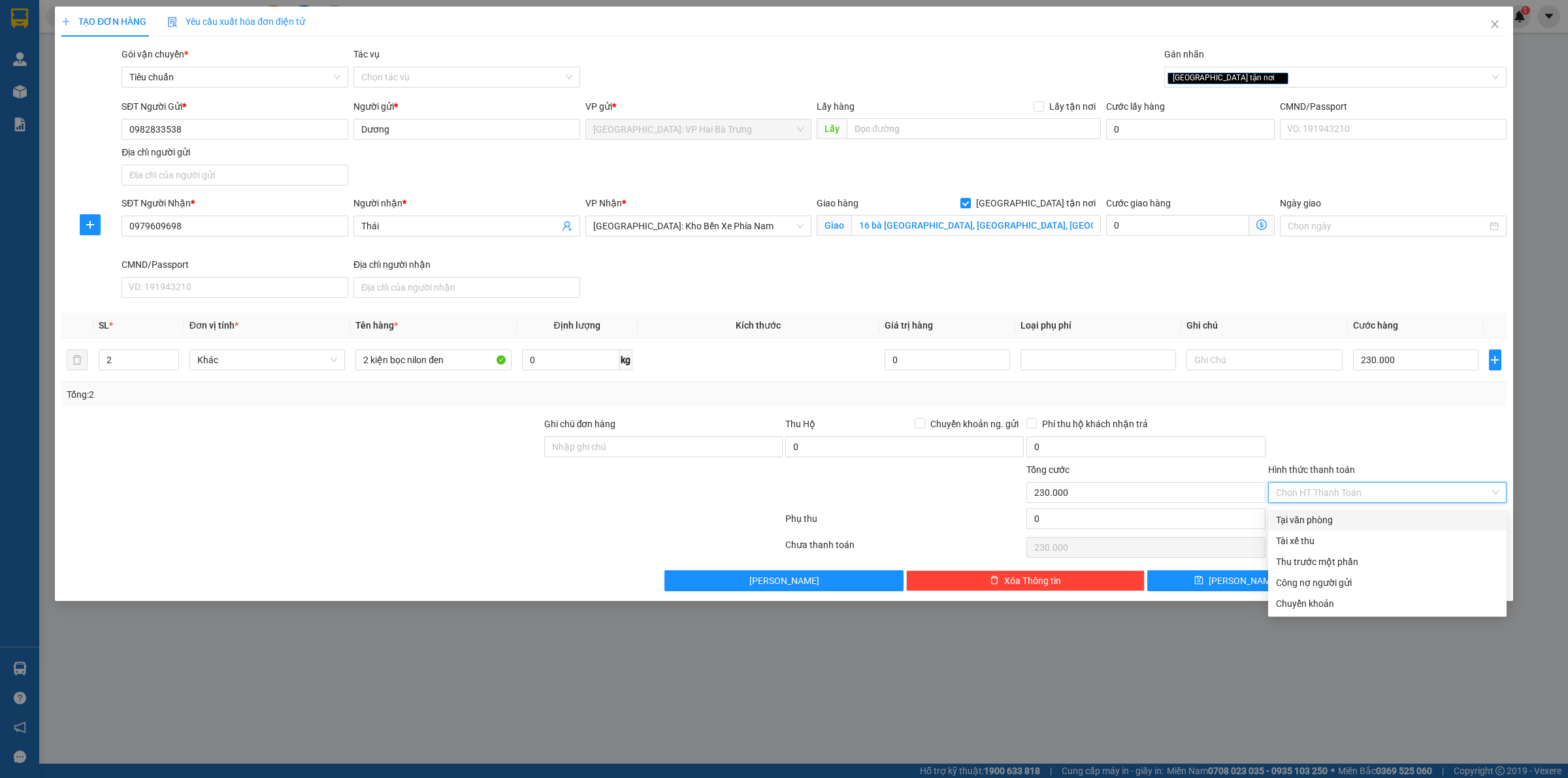
click at [1390, 516] on div "Tại văn phòng" at bounding box center [1387, 520] width 223 height 14
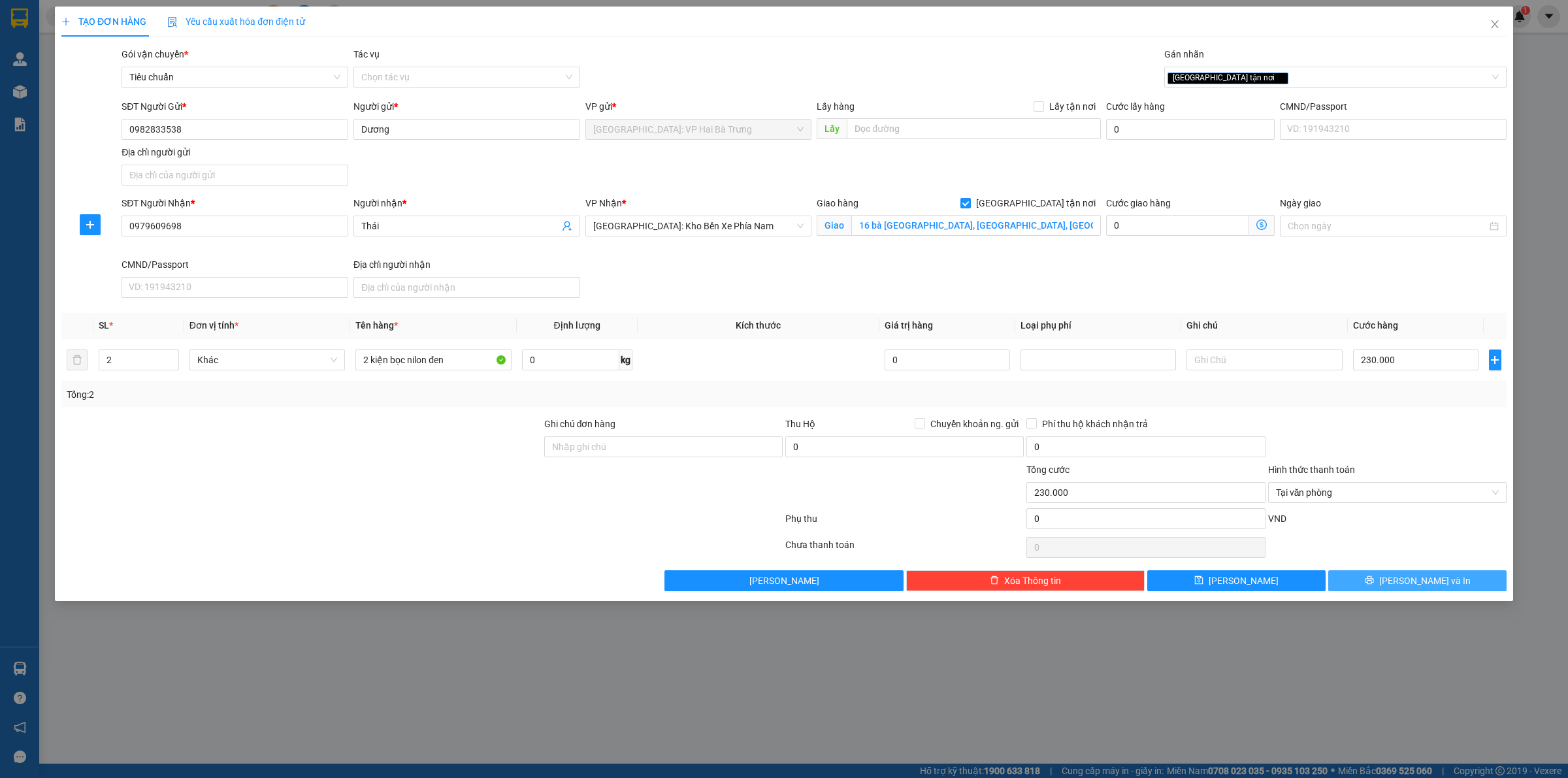
click at [1415, 577] on span "[PERSON_NAME] và In" at bounding box center [1425, 580] width 92 height 14
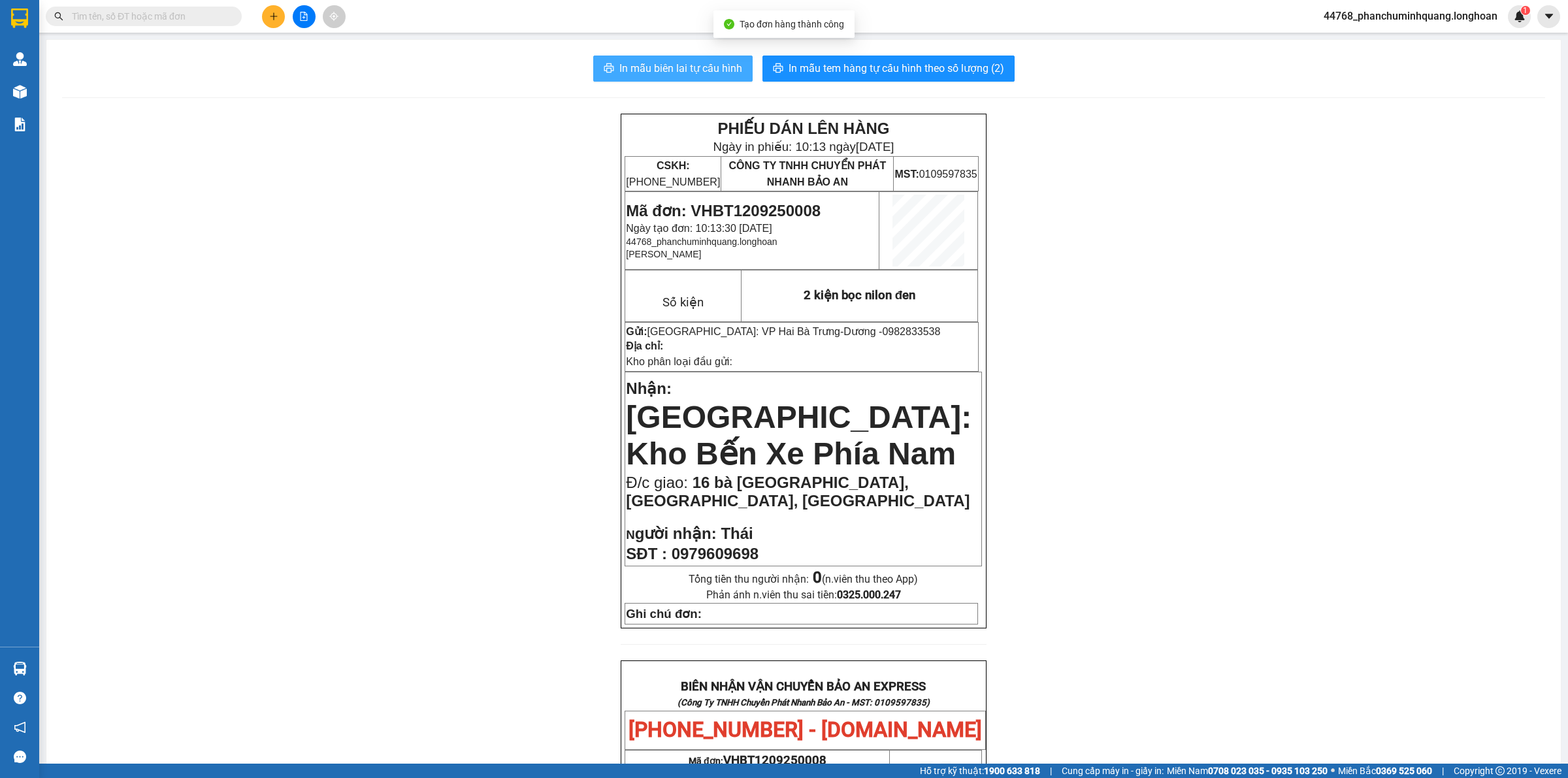
click at [695, 56] on button "In mẫu biên lai tự cấu hình" at bounding box center [672, 68] width 159 height 26
click at [804, 57] on button "In mẫu tem hàng tự cấu hình theo số lượng (2)" at bounding box center [888, 68] width 252 height 26
click at [270, 17] on icon "plus" at bounding box center [274, 16] width 10 height 10
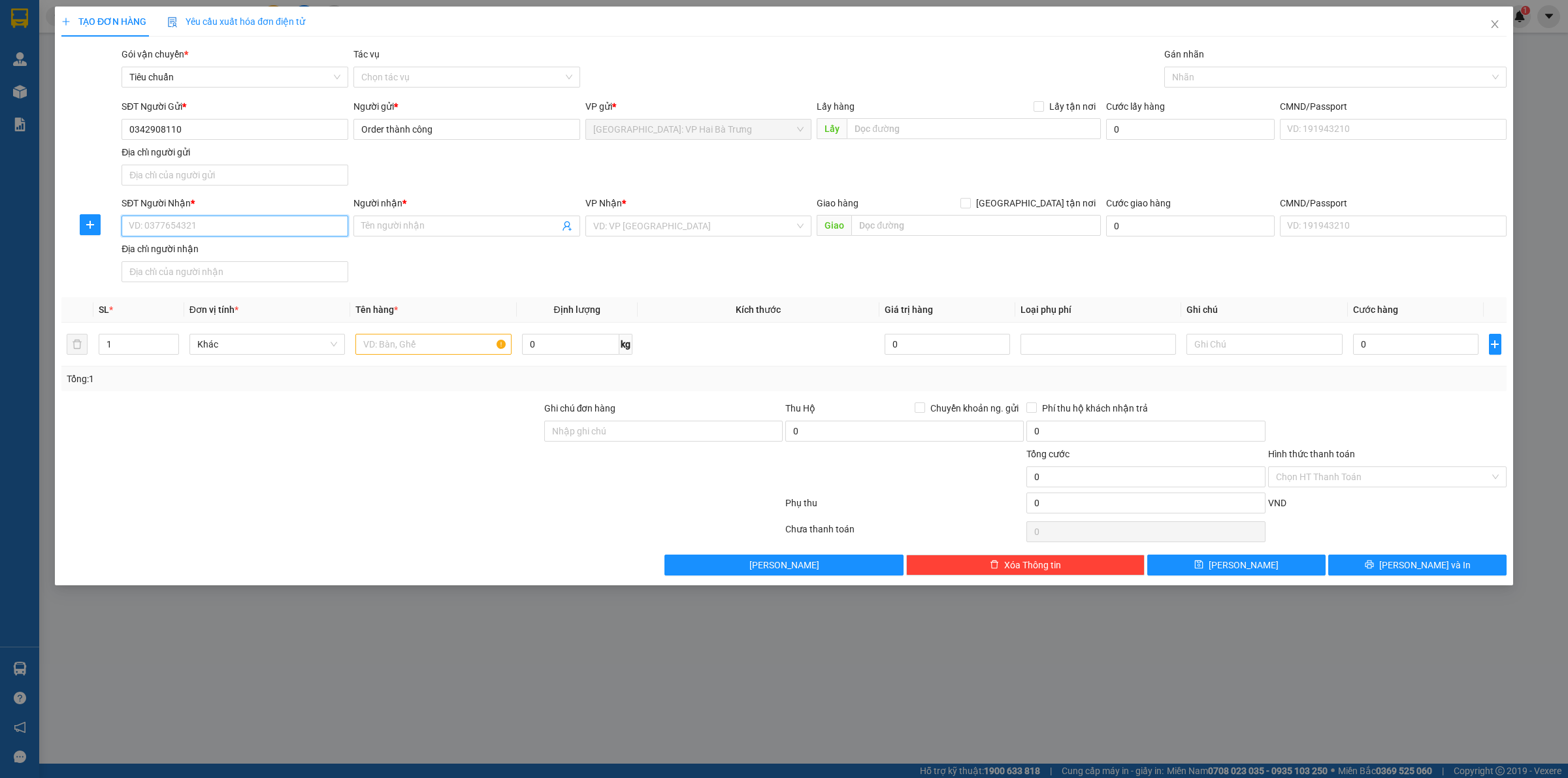
click at [167, 227] on input "SĐT Người Nhận *" at bounding box center [235, 226] width 227 height 21
click at [988, 223] on input "ĐƯỜNG NGUYỄN TẤT THÀNH, THÔN PHÚ VANG, BÌNH KIẾN, TP TUY HÒA" at bounding box center [976, 225] width 250 height 21
click at [1007, 223] on input "ĐƯỜNG NGUYỄN TẤT THÀNH, THÔN PHÚ VANG, BÌNH KIẾN, TP TUY HÒA" at bounding box center [976, 225] width 250 height 21
click at [1042, 194] on form "SĐT Người Gửi * 0342908110 Người gửi * Order thành công VP gửi * Hà Nội: VP Hai…" at bounding box center [783, 193] width 1445 height 188
click at [1037, 197] on label "[GEOGRAPHIC_DATA] tận nơi" at bounding box center [1030, 202] width 140 height 14
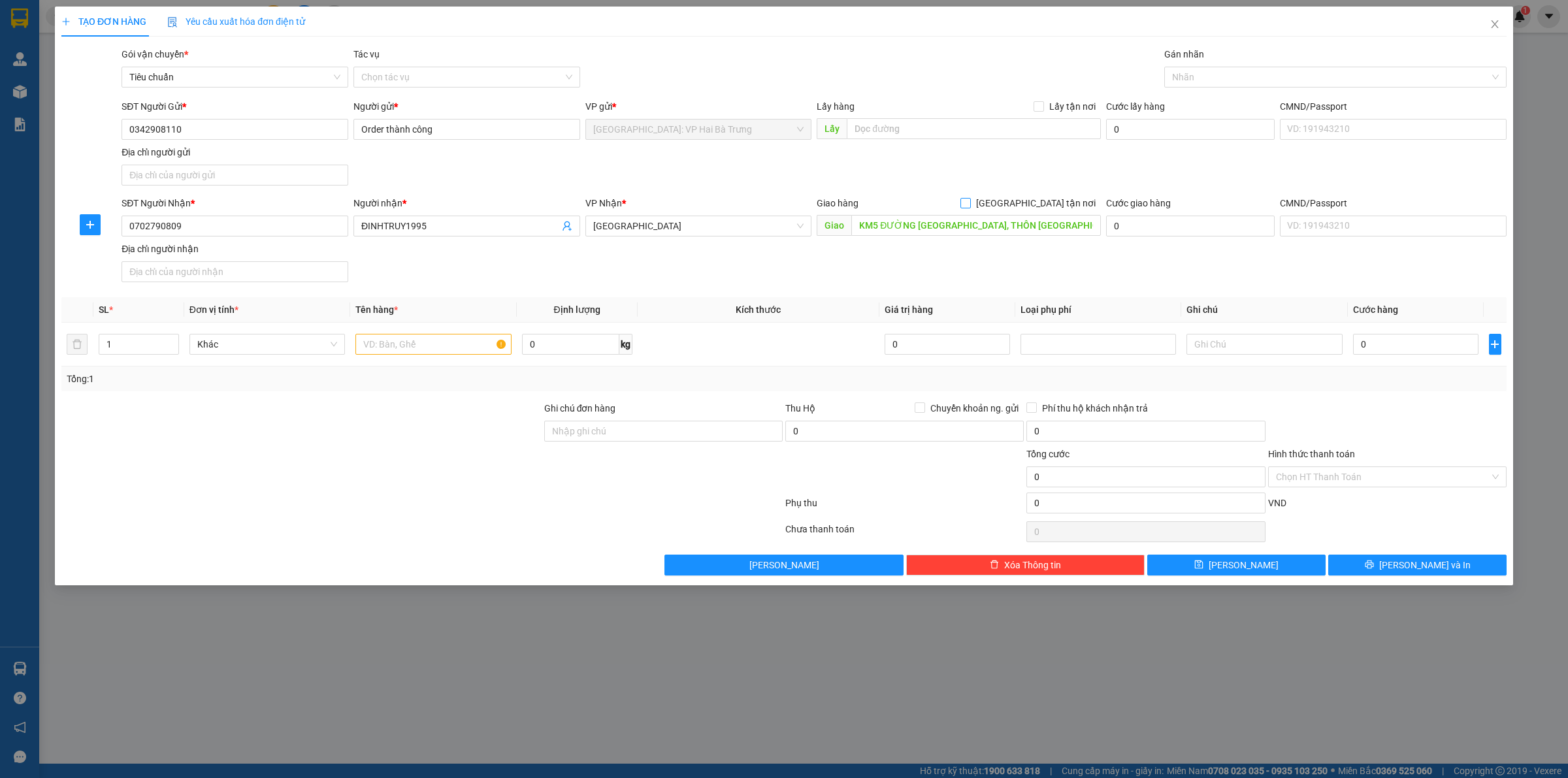
click at [969, 197] on input "[GEOGRAPHIC_DATA] tận nơi" at bounding box center [965, 202] width 10 height 10
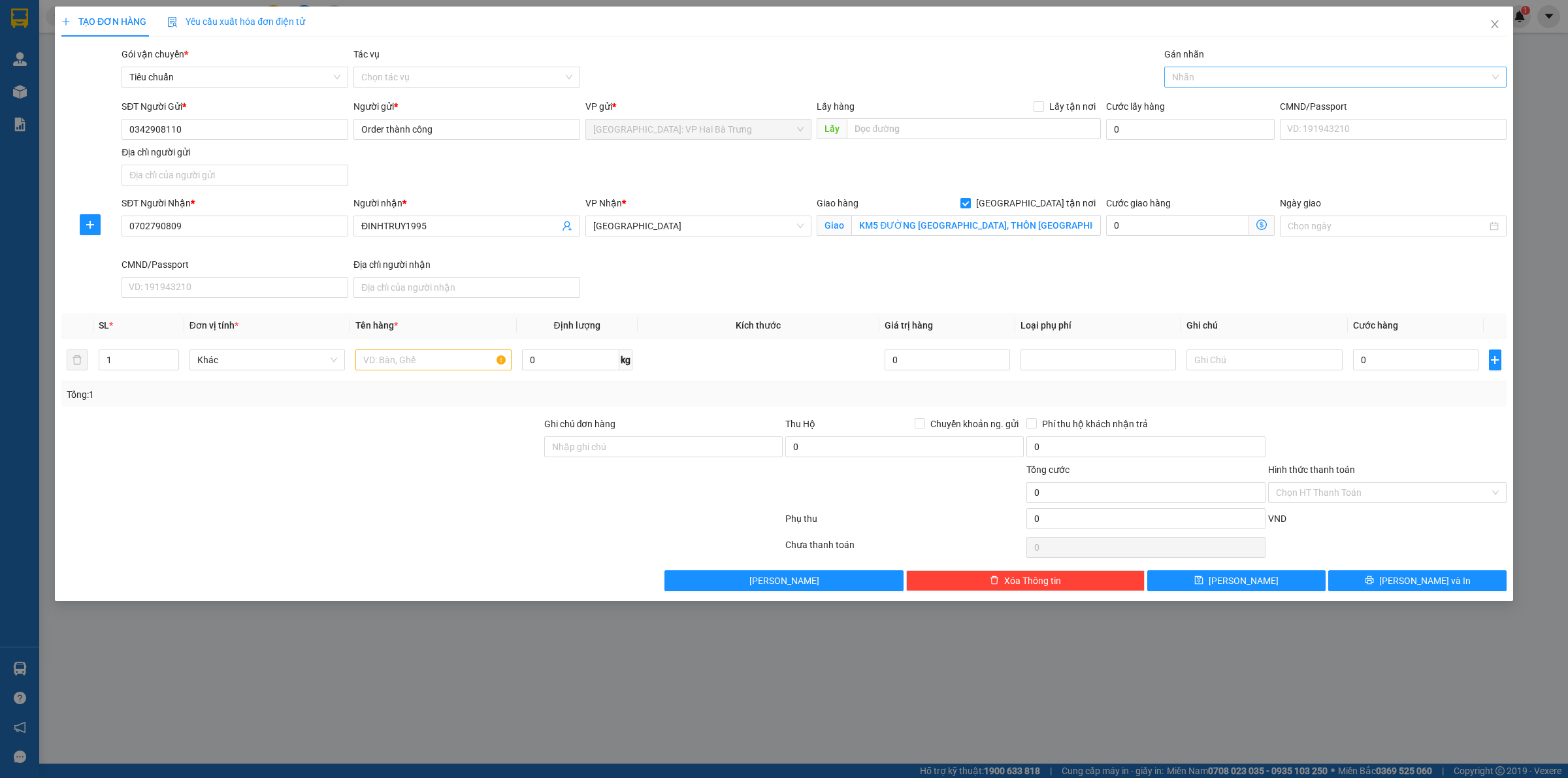
click at [1195, 73] on div at bounding box center [1329, 77] width 322 height 15
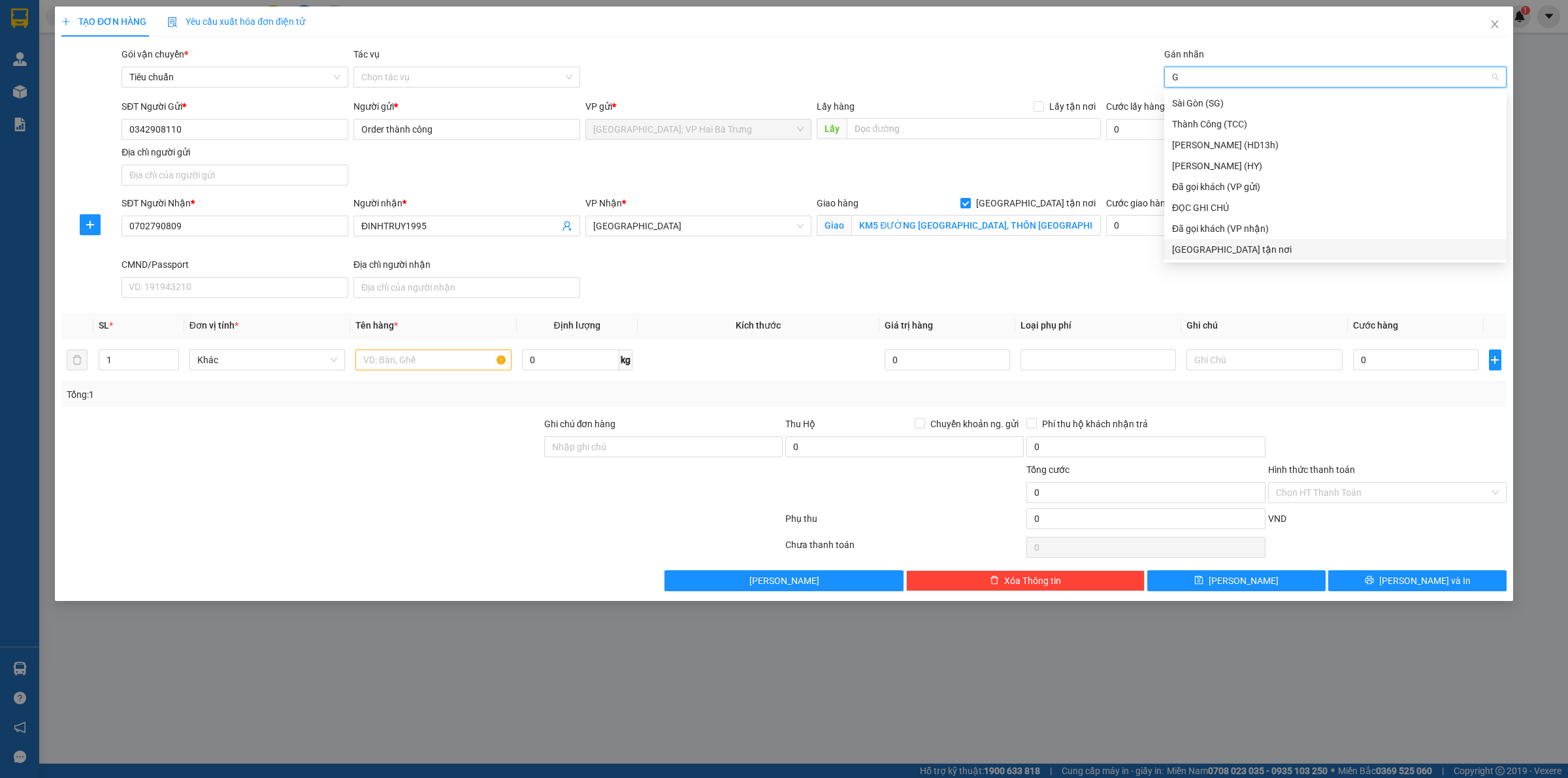
click at [1392, 256] on div "[GEOGRAPHIC_DATA] tận nơi" at bounding box center [1334, 250] width 342 height 21
click at [164, 354] on span "Increase Value" at bounding box center [171, 356] width 14 height 11
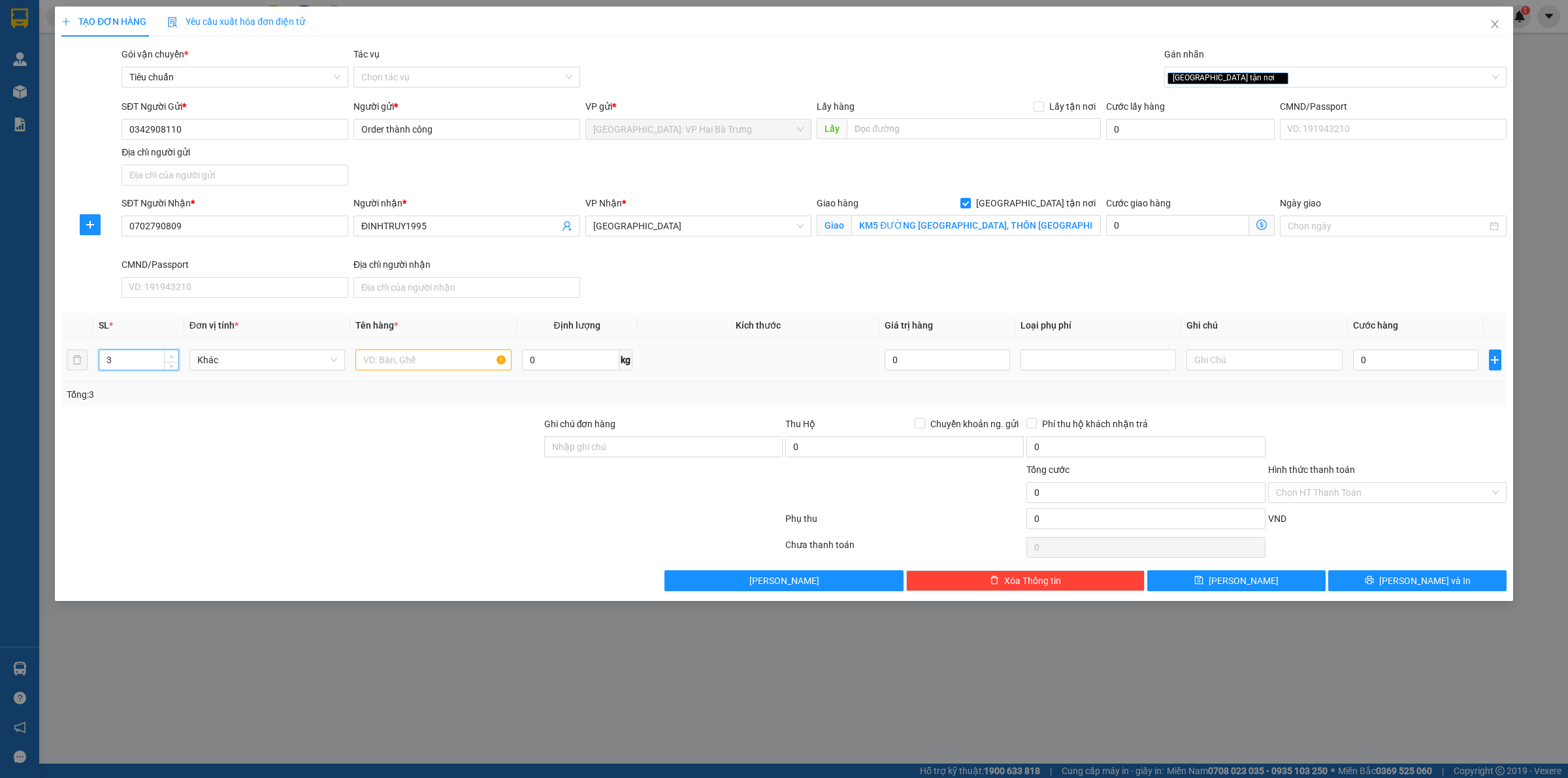
click at [164, 354] on span "Increase Value" at bounding box center [171, 356] width 14 height 11
click at [426, 363] on input "text" at bounding box center [433, 359] width 155 height 21
click at [1435, 362] on input "0" at bounding box center [1414, 359] width 125 height 21
click at [1369, 584] on button "[PERSON_NAME] và In" at bounding box center [1416, 581] width 178 height 21
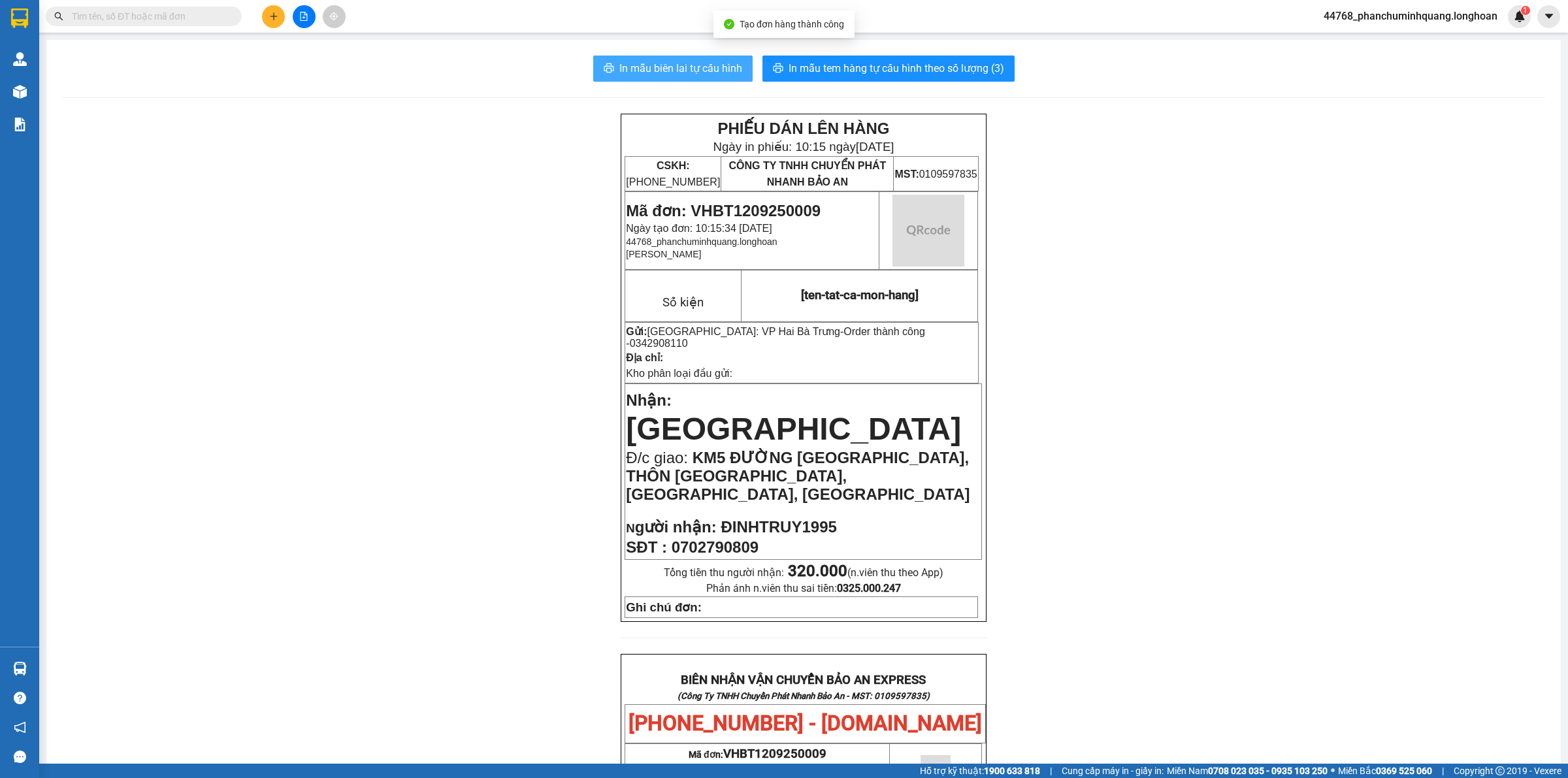
click at [632, 75] on span "In mẫu biên lai tự cấu hình" at bounding box center [680, 68] width 123 height 16
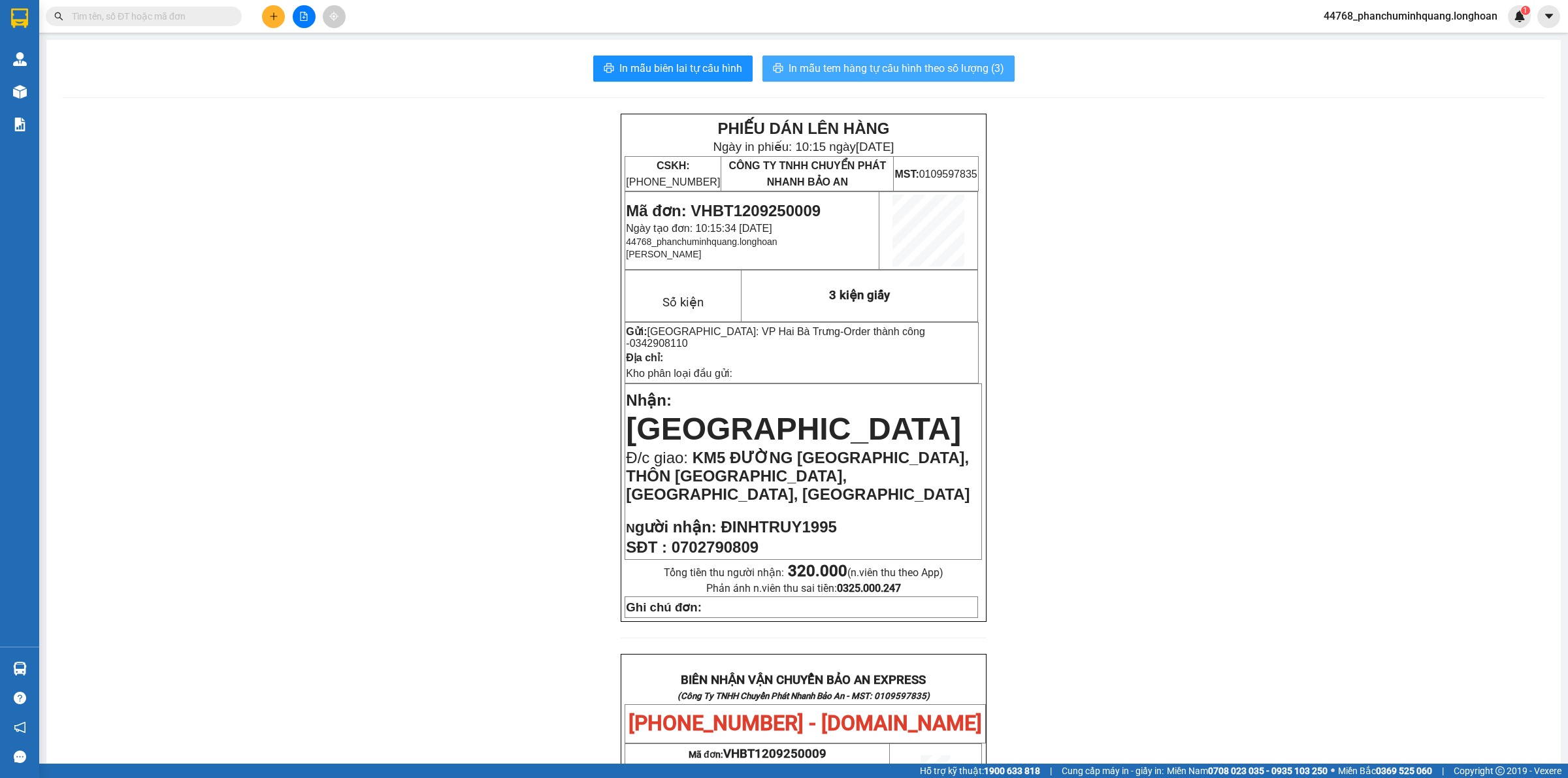
click at [954, 78] on button "In mẫu tem hàng tự cấu hình theo số lượng (3)" at bounding box center [888, 68] width 252 height 26
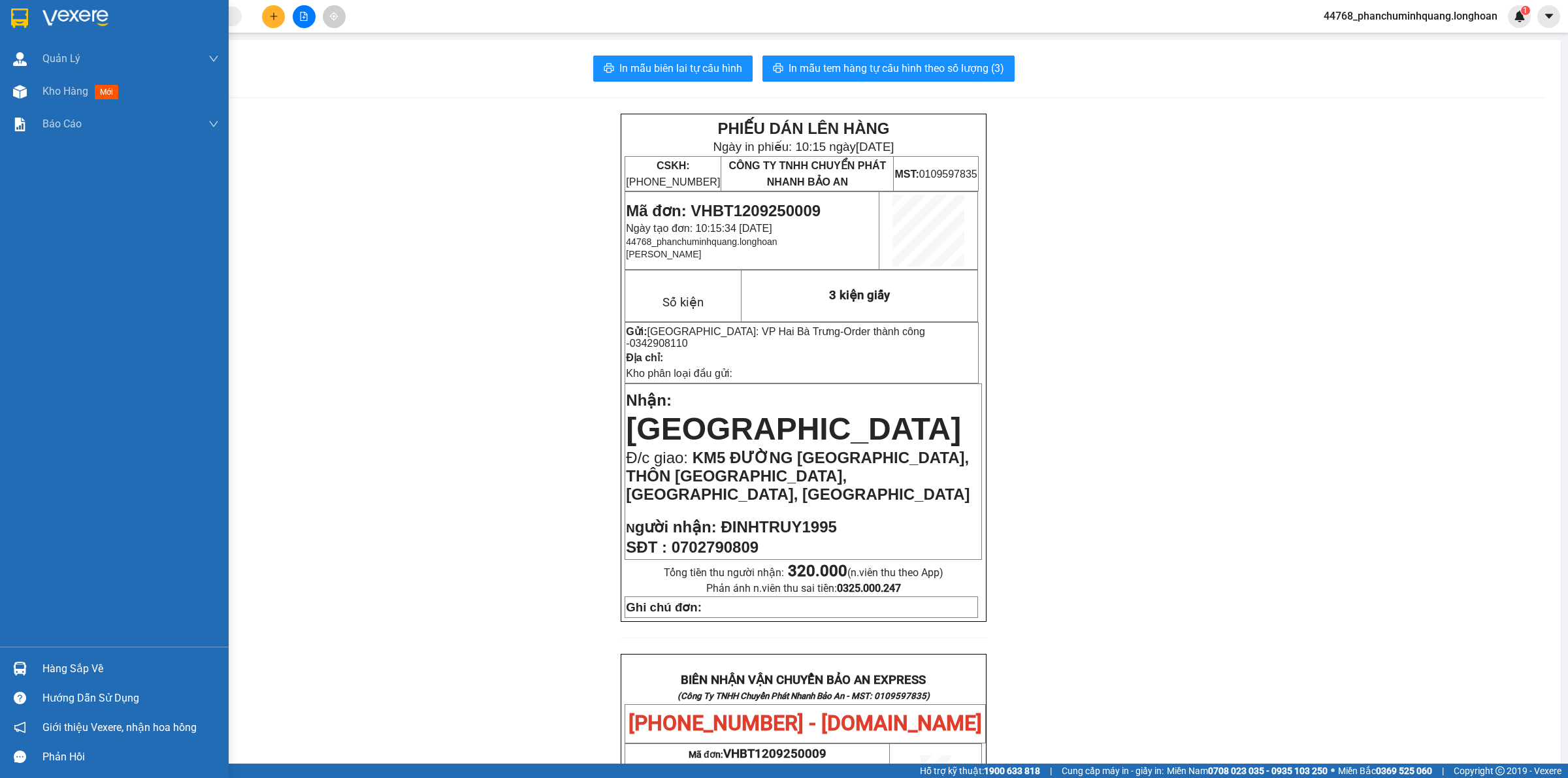
click at [20, 13] on img at bounding box center [20, 18] width 17 height 20
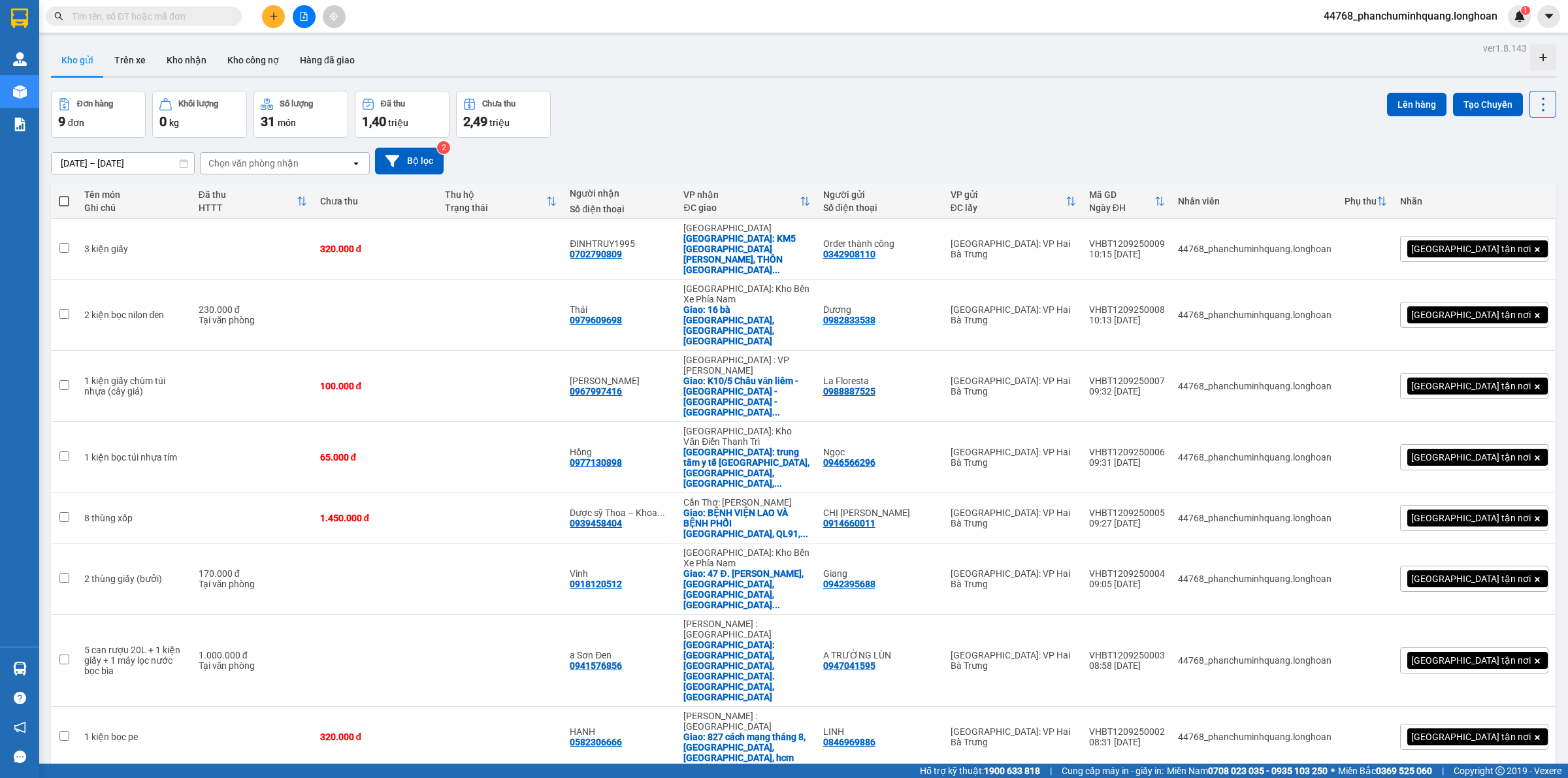
click at [270, 26] on button at bounding box center [274, 16] width 23 height 23
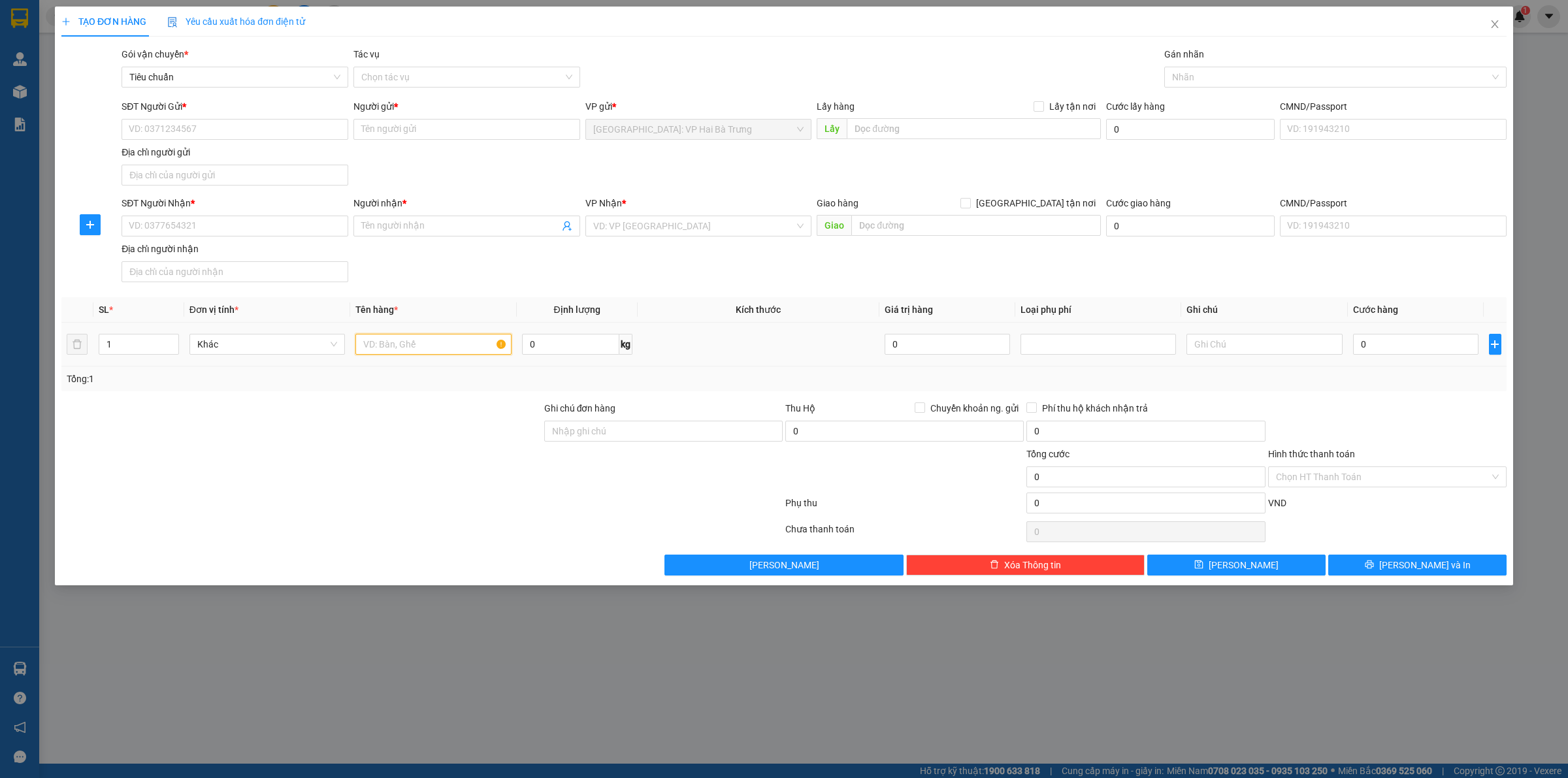
click at [403, 347] on input "text" at bounding box center [433, 344] width 155 height 21
drag, startPoint x: 1052, startPoint y: 204, endPoint x: 1131, endPoint y: 87, distance: 141.2
click at [1053, 202] on span "[GEOGRAPHIC_DATA] tận nơi" at bounding box center [1036, 202] width 130 height 14
click at [969, 202] on input "[GEOGRAPHIC_DATA] tận nơi" at bounding box center [965, 202] width 10 height 10
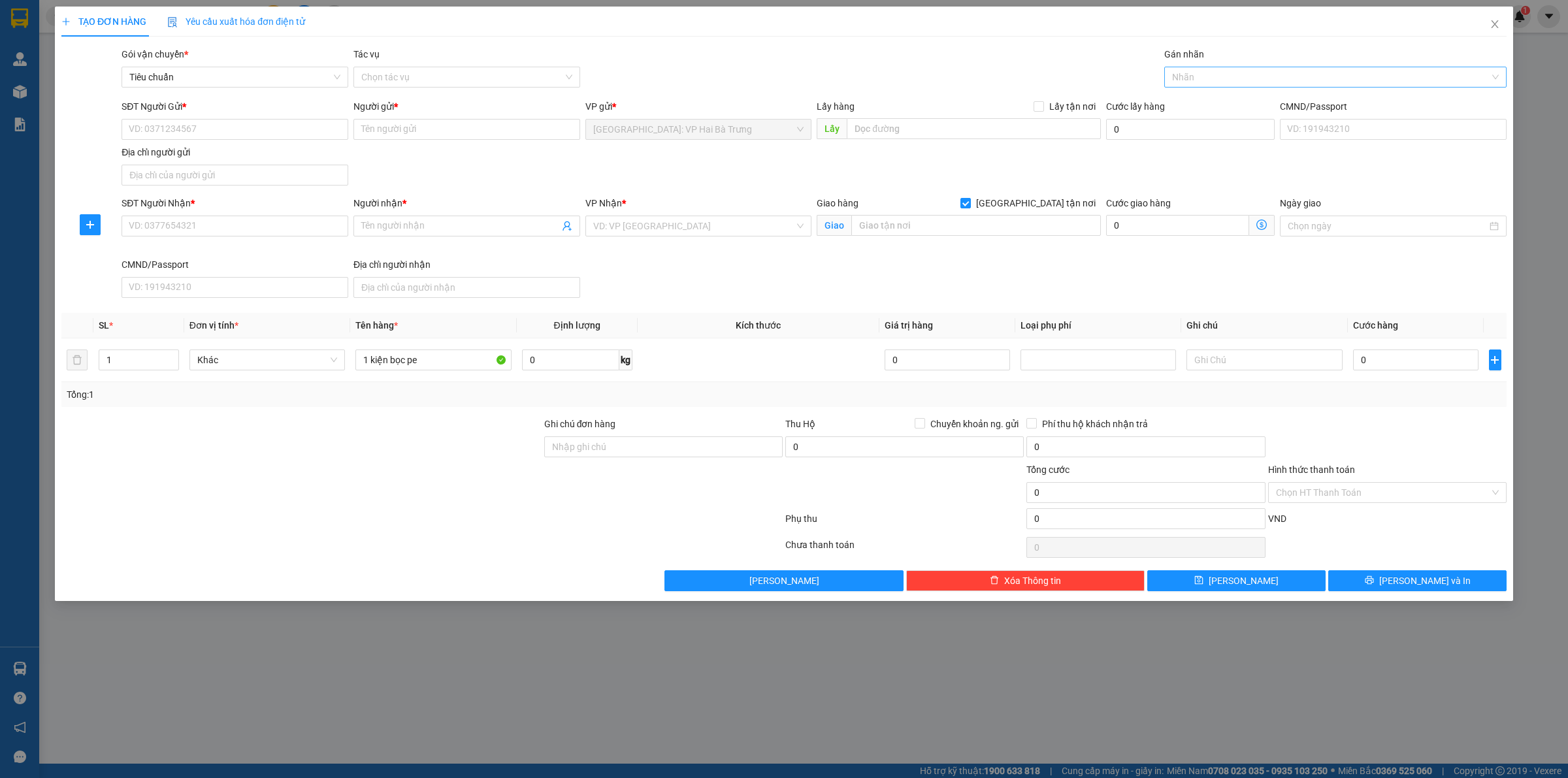
click at [1197, 71] on div at bounding box center [1329, 77] width 322 height 15
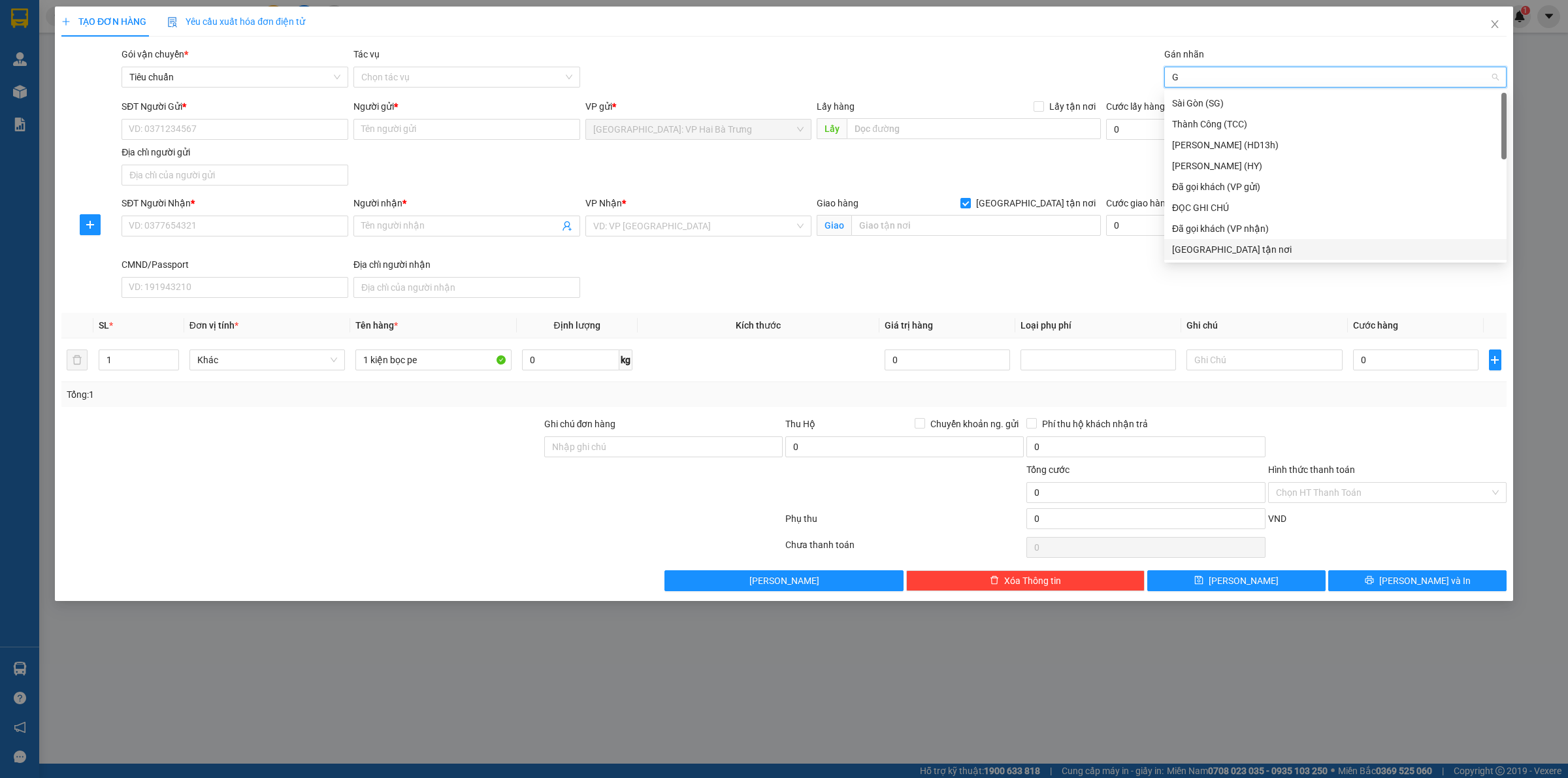
click at [1197, 243] on div "[GEOGRAPHIC_DATA] tận nơi" at bounding box center [1335, 249] width 326 height 14
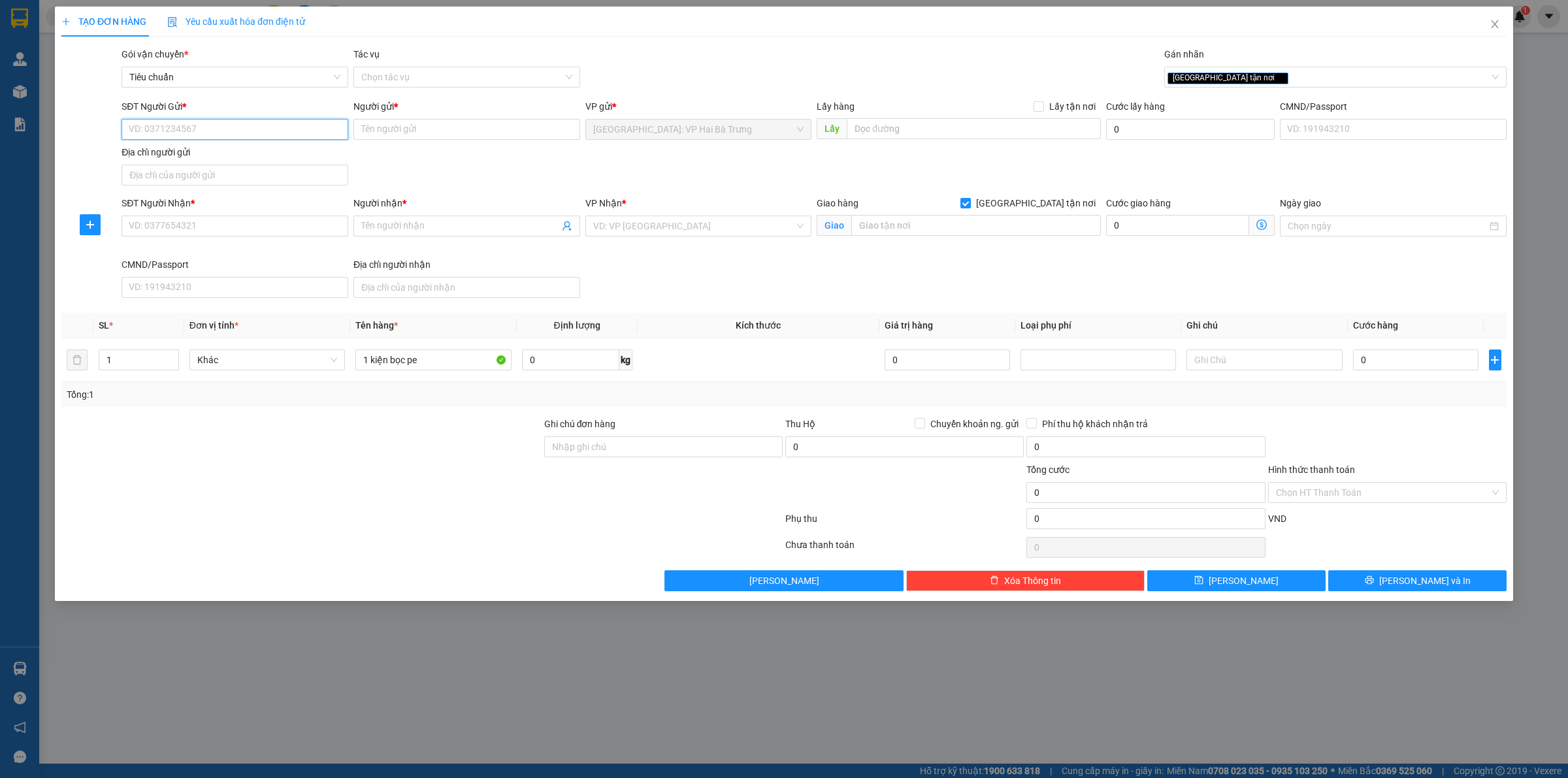
drag, startPoint x: 286, startPoint y: 119, endPoint x: 316, endPoint y: 103, distance: 34.0
click at [289, 119] on input "SĐT Người Gửi *" at bounding box center [235, 130] width 227 height 21
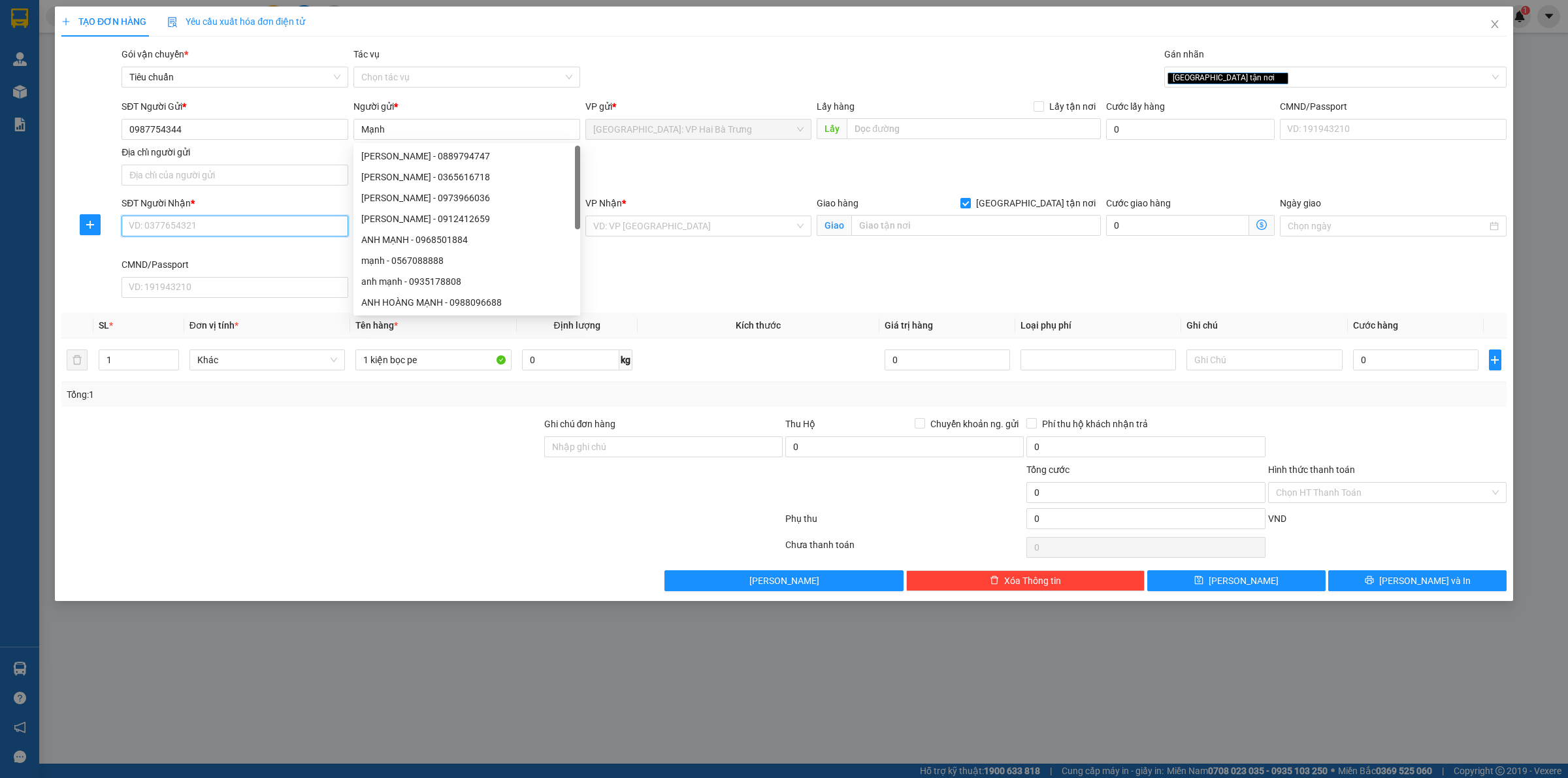
click at [294, 220] on input "SĐT Người Nhận *" at bounding box center [235, 226] width 227 height 21
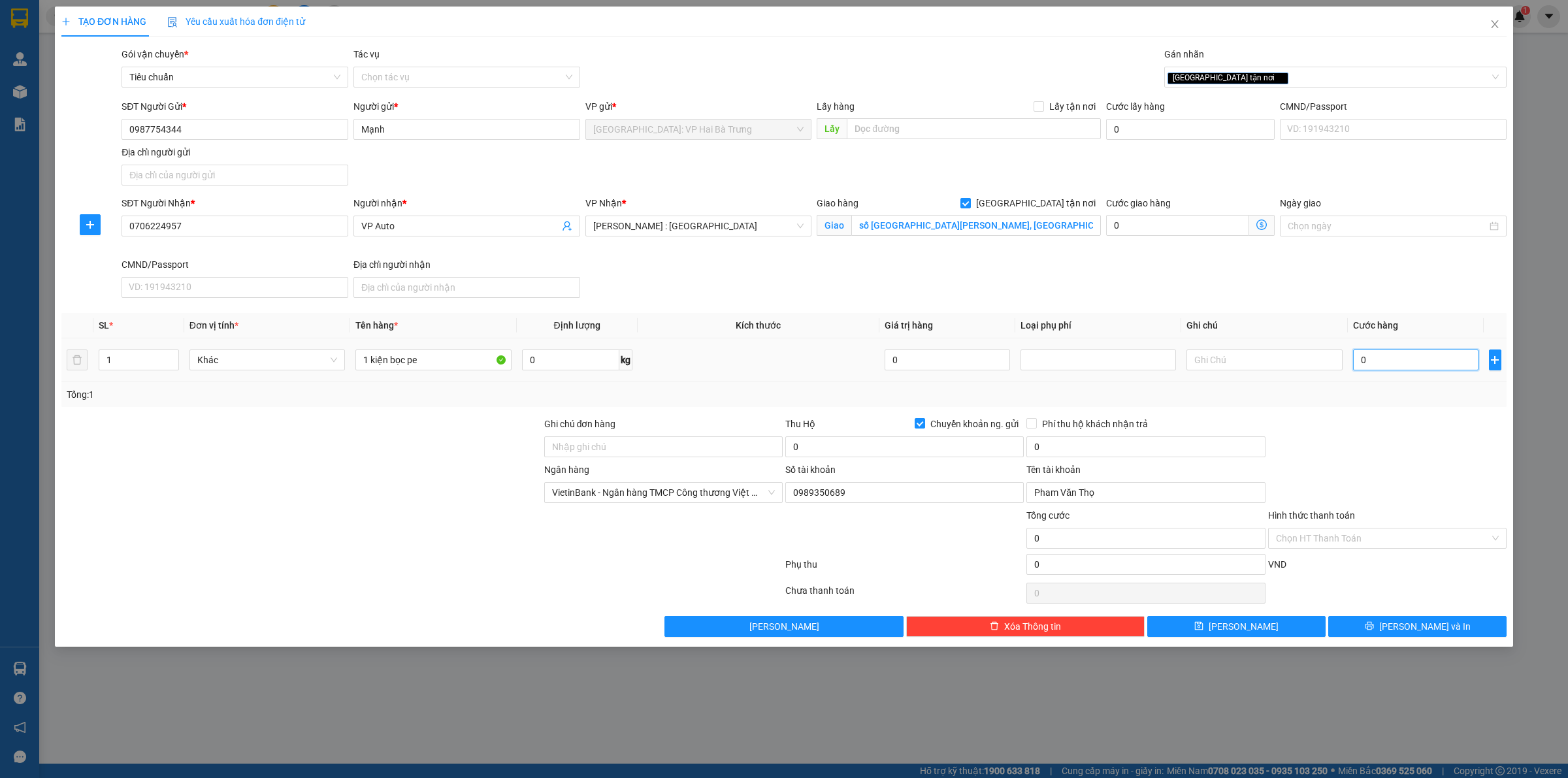
click at [1372, 363] on input "0" at bounding box center [1414, 359] width 125 height 21
click at [927, 420] on span "Chuyển khoản ng. gửi" at bounding box center [974, 423] width 98 height 14
click at [923, 420] on input "Chuyển khoản ng. gửi" at bounding box center [919, 422] width 10 height 10
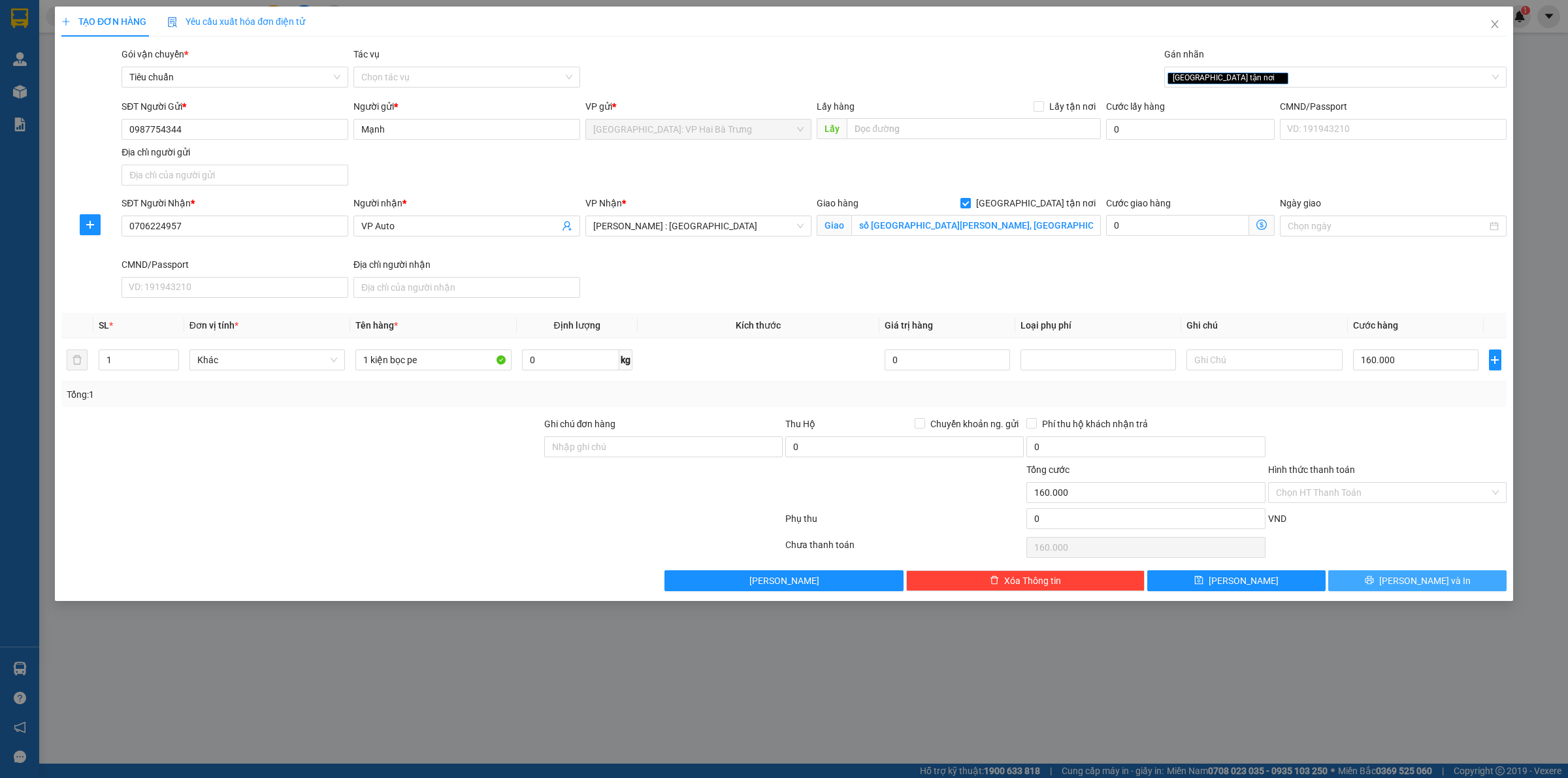
drag, startPoint x: 1369, startPoint y: 580, endPoint x: 1358, endPoint y: 577, distance: 11.4
click at [1366, 581] on button "[PERSON_NAME] và In" at bounding box center [1416, 581] width 178 height 21
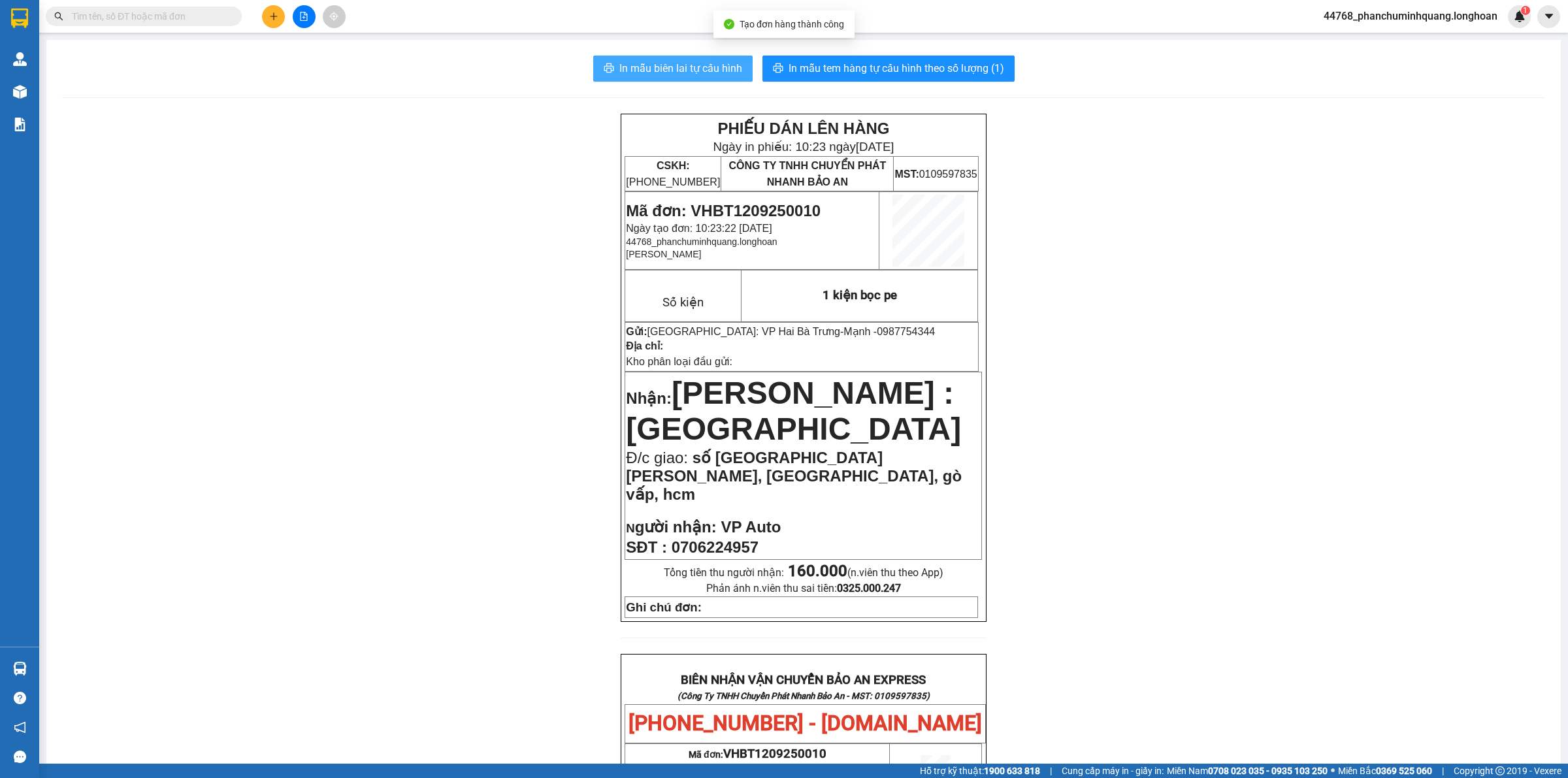
click at [651, 71] on span "In mẫu biên lai tự cấu hình" at bounding box center [680, 68] width 123 height 16
click at [812, 73] on span "In mẫu tem hàng tự cấu hình theo số lượng (1)" at bounding box center [897, 68] width 216 height 16
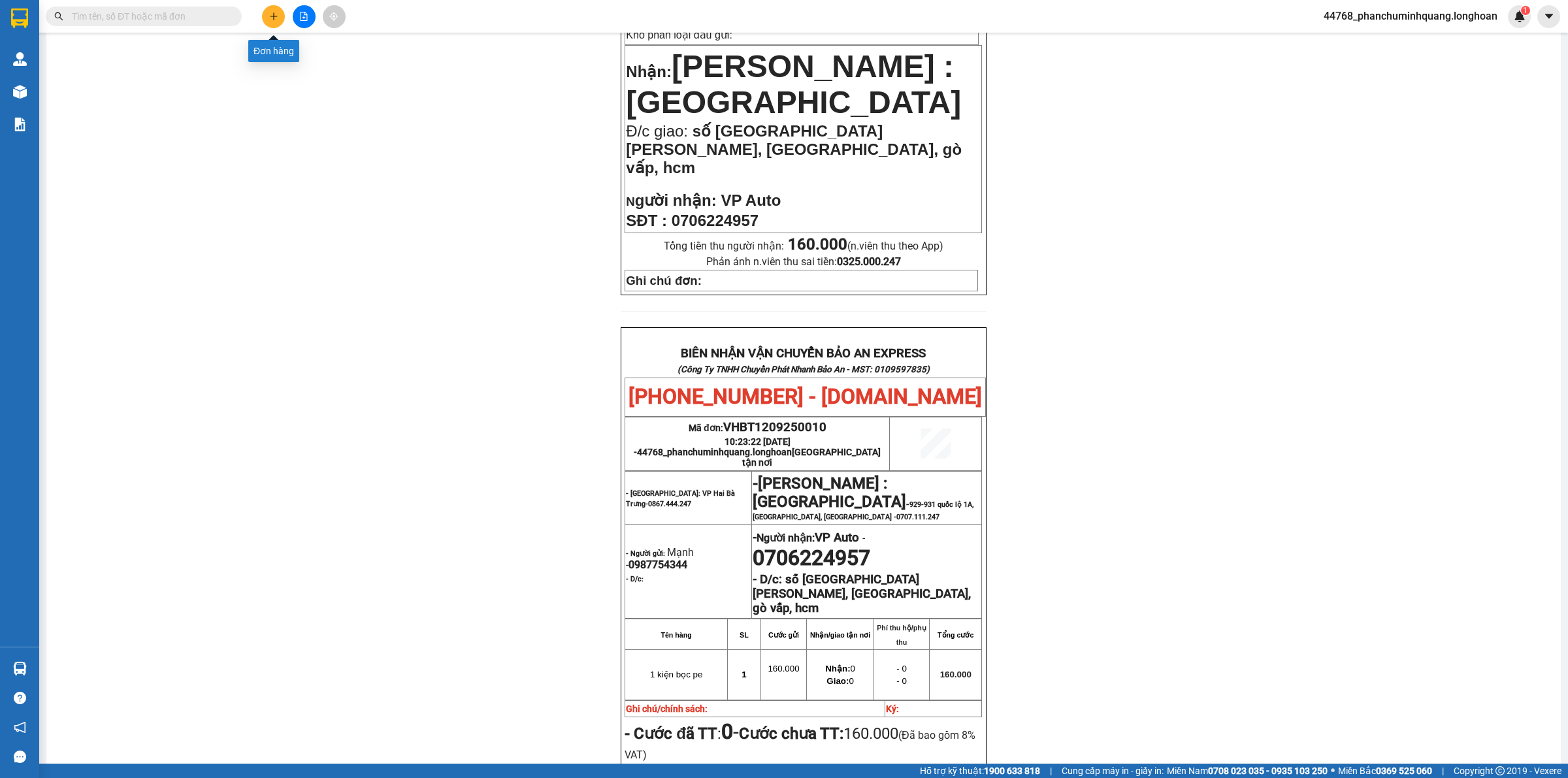
click at [275, 11] on icon "plus" at bounding box center [274, 16] width 10 height 10
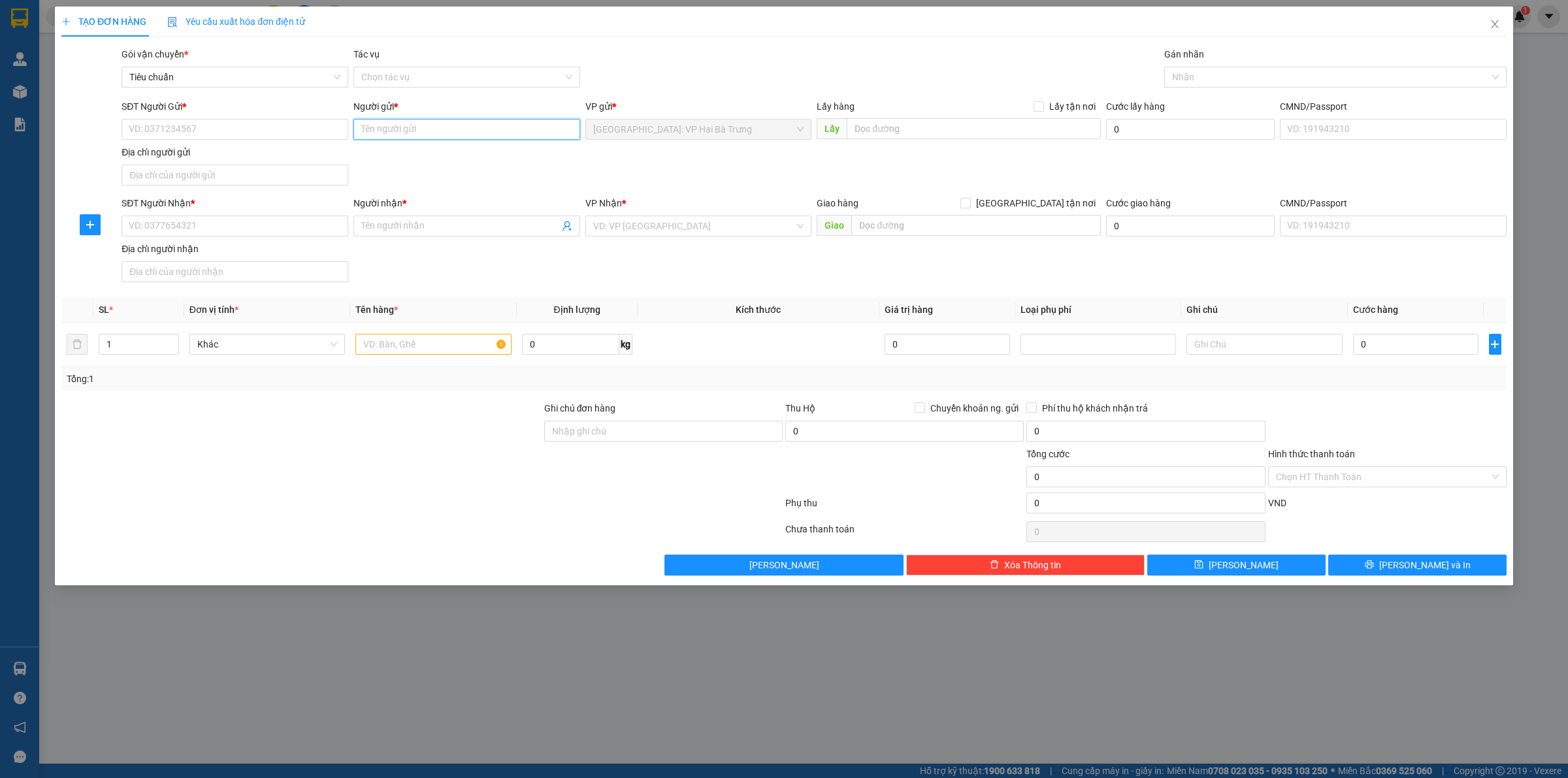
drag, startPoint x: 391, startPoint y: 128, endPoint x: 468, endPoint y: 114, distance: 78.3
click at [422, 123] on input "Người gửi *" at bounding box center [466, 130] width 227 height 21
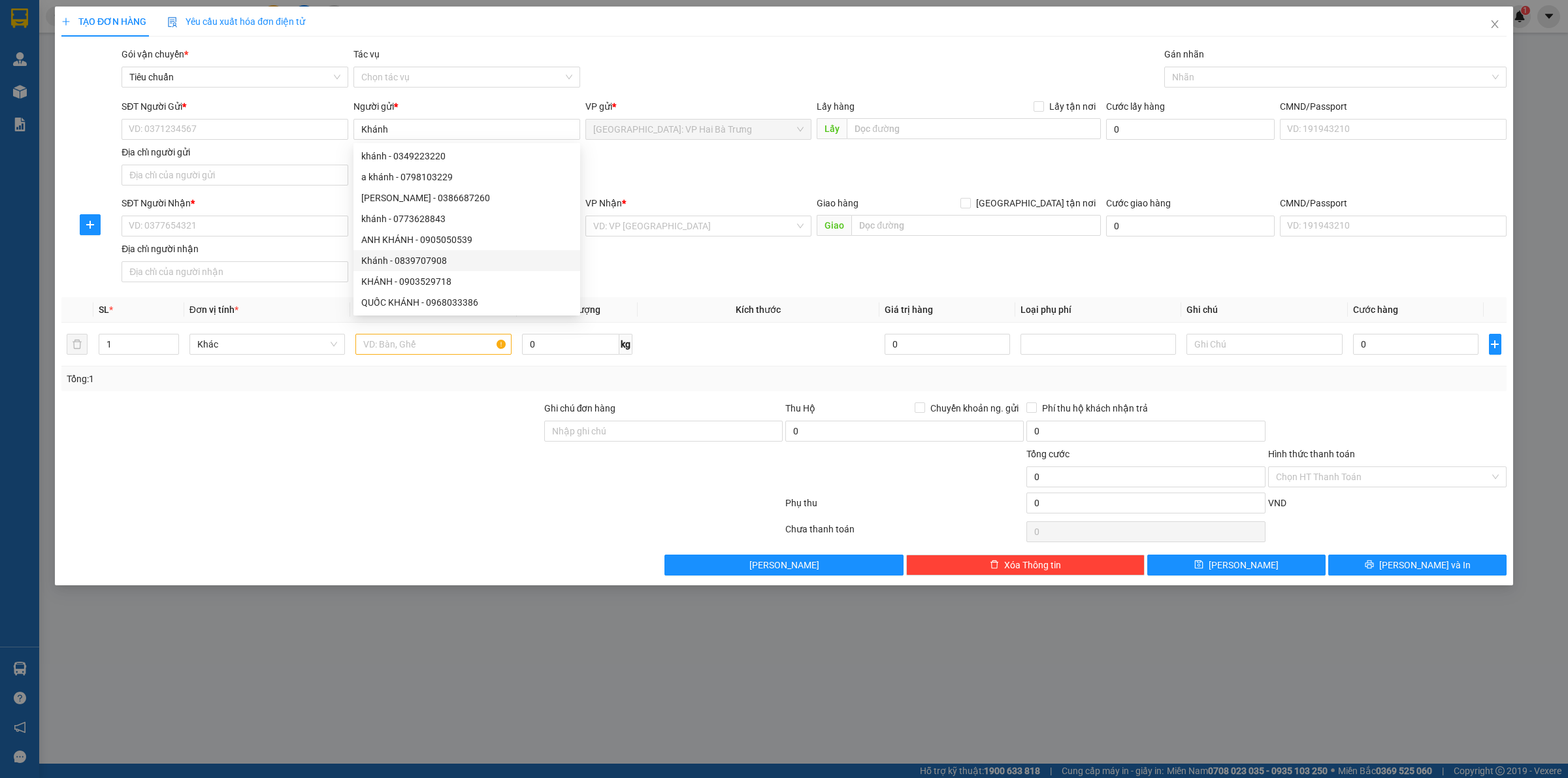
click at [733, 259] on div "SĐT Người Nhận * VD: 0377654321 Người nhận * Tên người nhận VP Nhận * VD: VP Sà…" at bounding box center [814, 241] width 1390 height 92
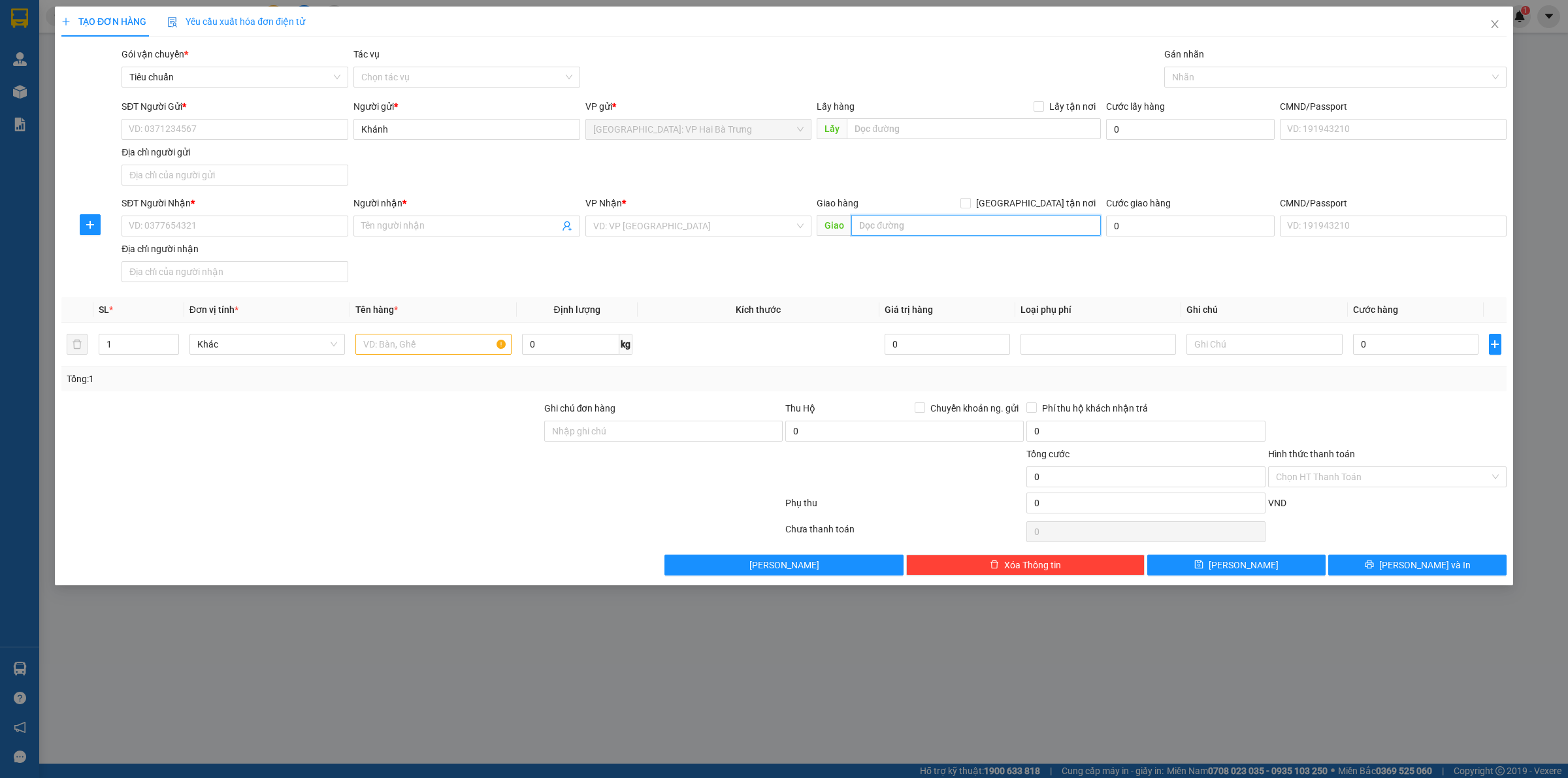
click at [870, 232] on input "text" at bounding box center [976, 225] width 250 height 21
paste input "550 Đường Lê Duẩn, Phường 4, Sóc Trăng, Việt Nam"
click at [856, 224] on input "550 Đường Lê Duẩn, Phường 4, Sóc Trăng, Việt Nam" at bounding box center [976, 225] width 250 height 21
drag, startPoint x: 1032, startPoint y: 227, endPoint x: 1116, endPoint y: 229, distance: 84.0
click at [1116, 229] on div "SĐT Người Nhận * VD: 0377654321 Người nhận * Tên người nhận VP Nhận * VD: VP Sà…" at bounding box center [814, 241] width 1390 height 92
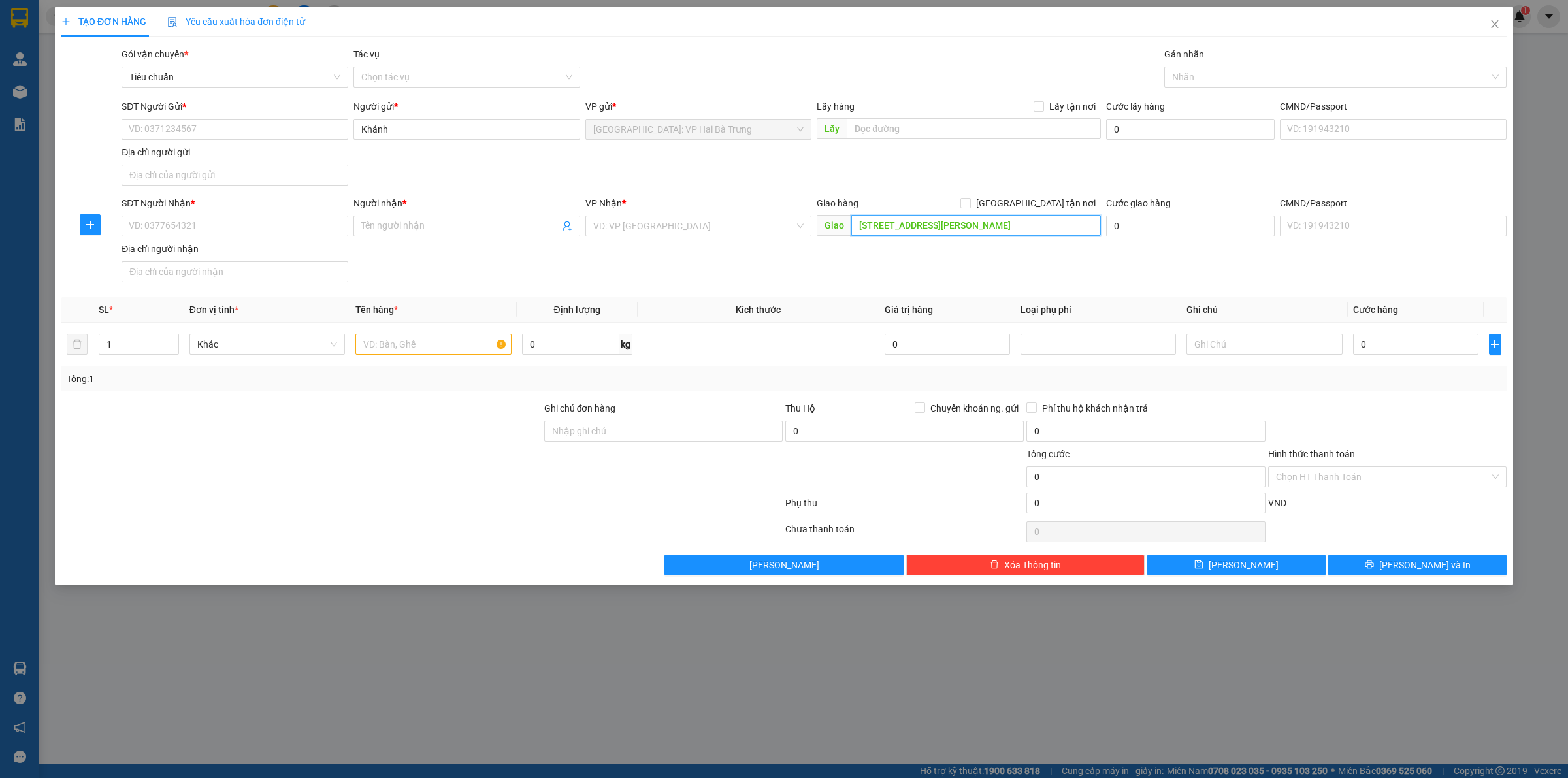
click at [859, 226] on input "550 Đường Lê Duẩn, Phường 4, Sóc Trăng" at bounding box center [976, 225] width 250 height 21
click at [661, 229] on input "search" at bounding box center [694, 226] width 202 height 20
click at [683, 258] on div "Cần Thơ: [PERSON_NAME]" at bounding box center [698, 252] width 211 height 14
click at [1053, 208] on span "[GEOGRAPHIC_DATA] tận nơi" at bounding box center [1036, 202] width 130 height 14
click at [969, 207] on input "[GEOGRAPHIC_DATA] tận nơi" at bounding box center [965, 202] width 10 height 10
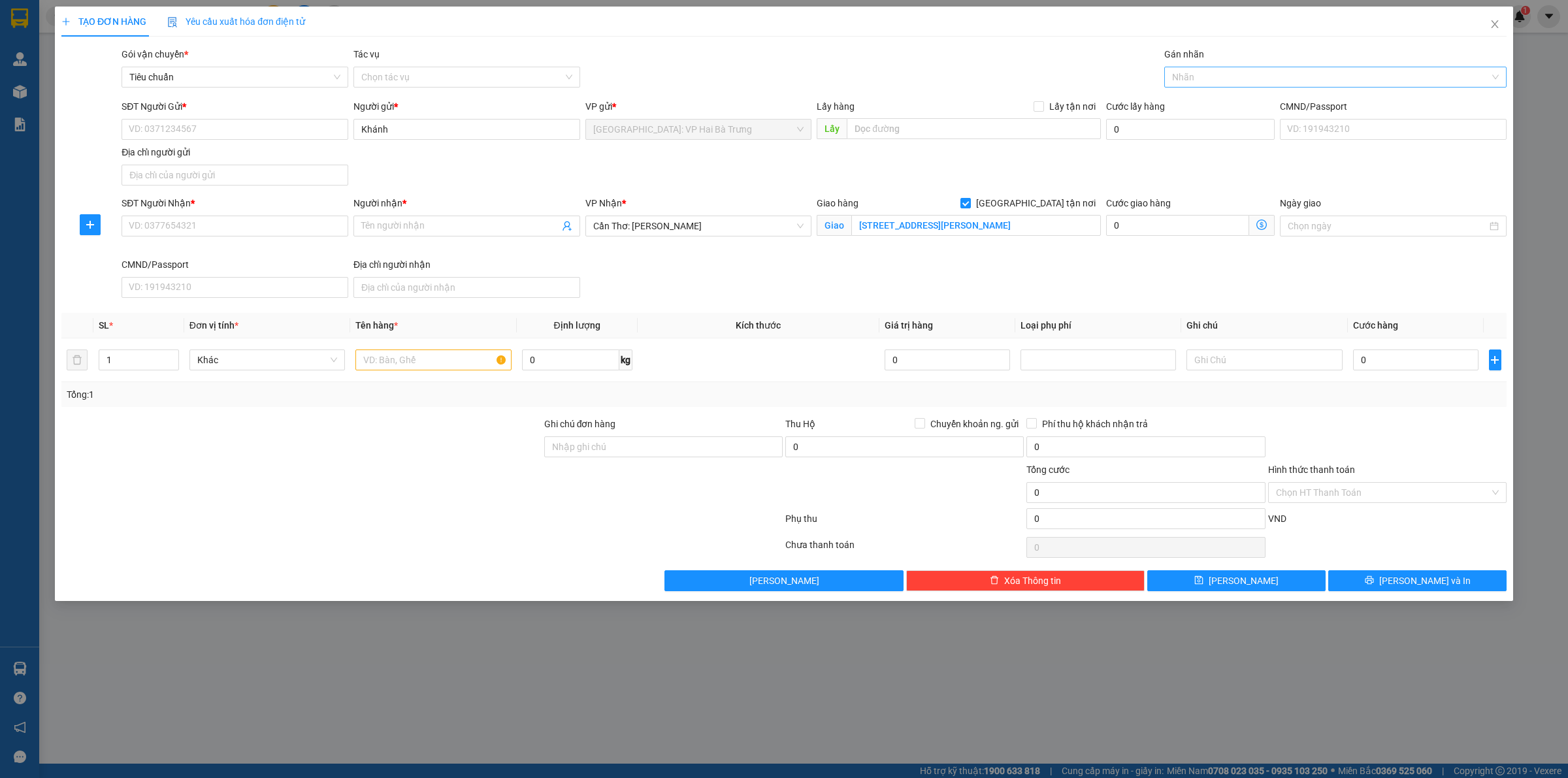
click at [1193, 80] on div at bounding box center [1329, 77] width 322 height 15
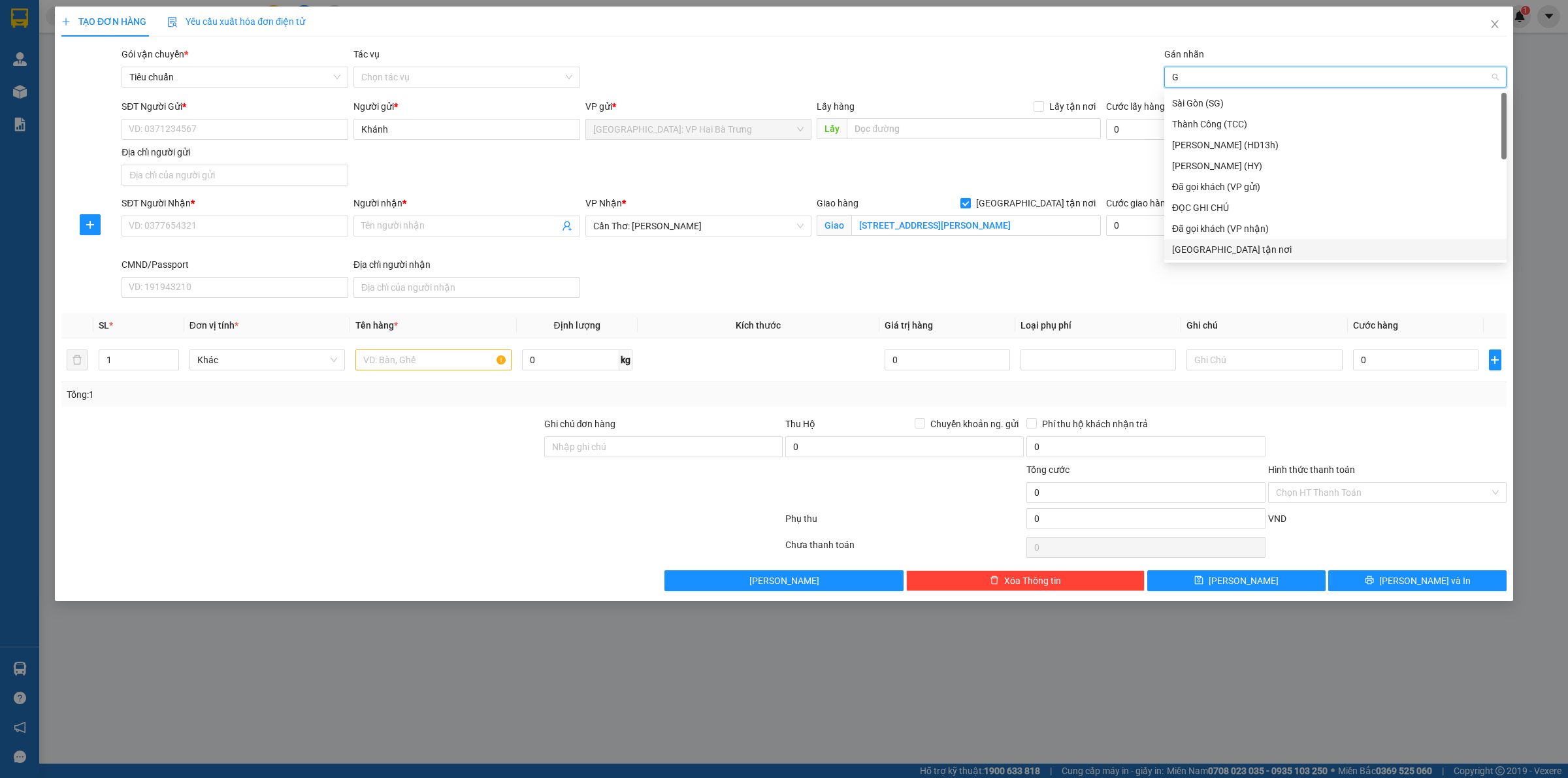
click at [1205, 243] on div "[GEOGRAPHIC_DATA] tận nơi" at bounding box center [1335, 249] width 326 height 14
click at [859, 226] on input "550 Đường Lê Duẩn, Phường 4, Sóc Trăng" at bounding box center [976, 225] width 250 height 21
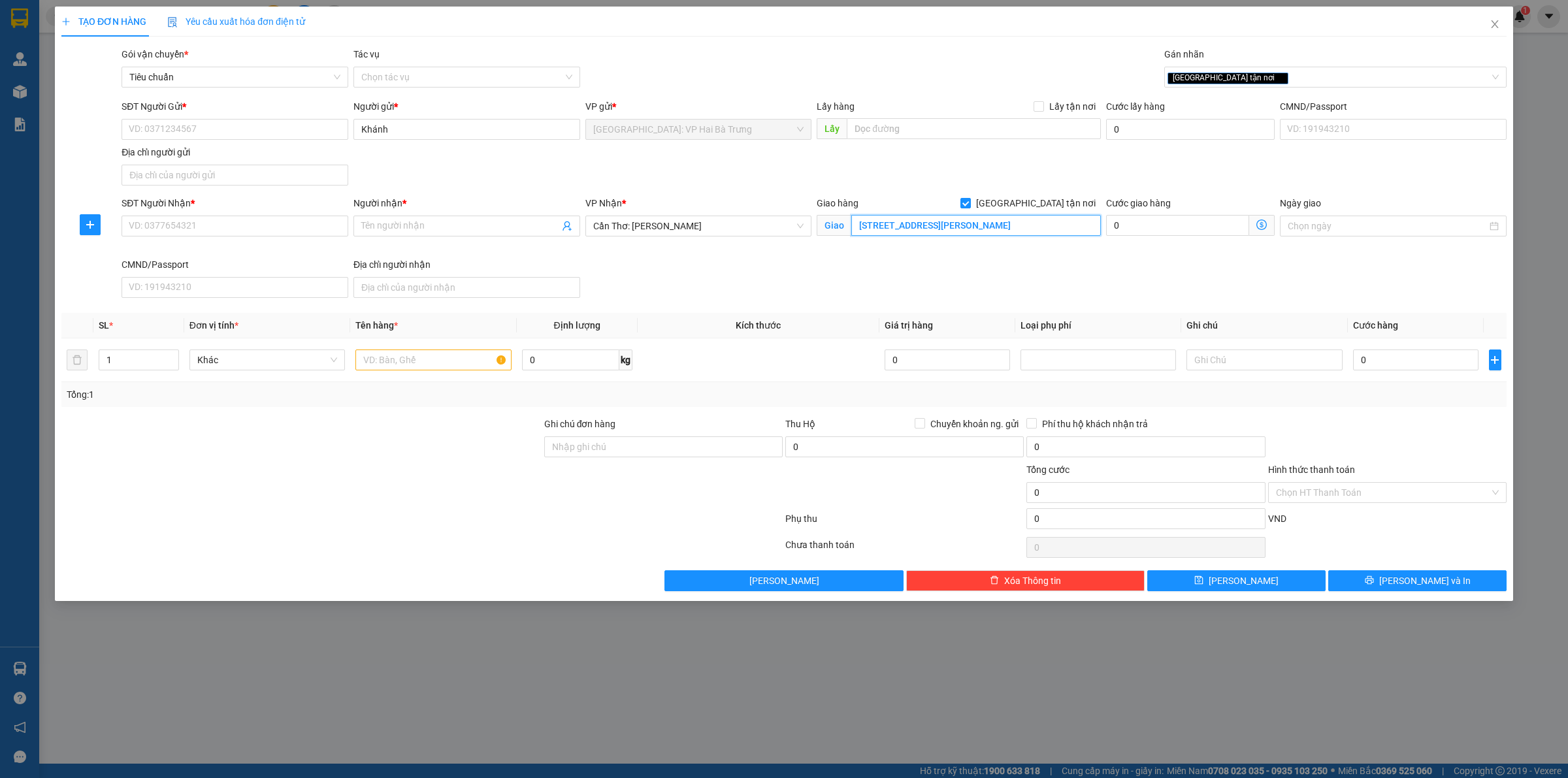
click at [859, 226] on input "550 Đường Lê Duẩn, Phường 4, Sóc Trăng" at bounding box center [976, 225] width 250 height 21
click at [172, 356] on icon "up" at bounding box center [171, 357] width 5 height 5
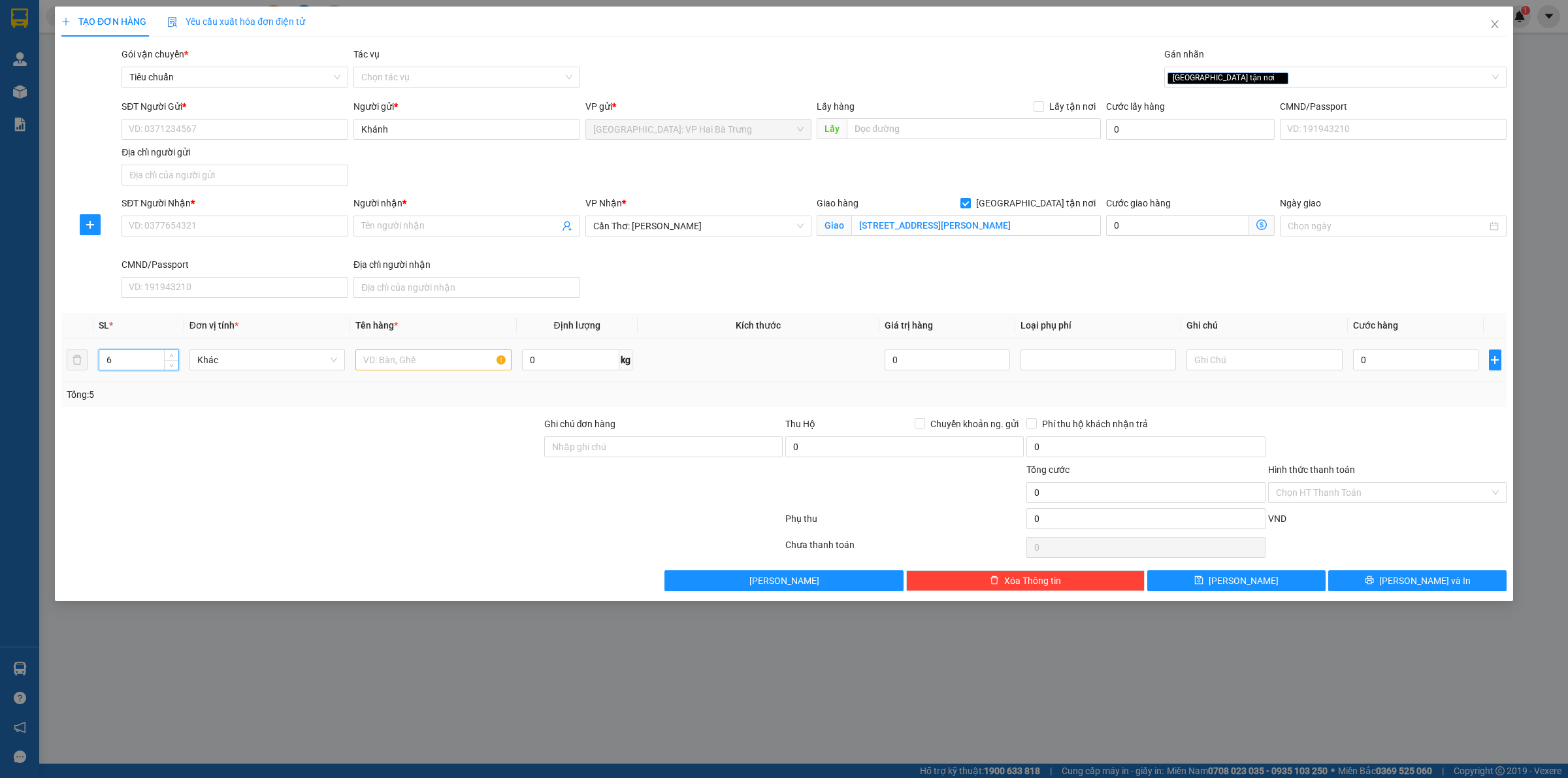
drag, startPoint x: 172, startPoint y: 356, endPoint x: 208, endPoint y: 349, distance: 36.7
click at [172, 355] on icon "up" at bounding box center [171, 355] width 5 height 5
click at [399, 359] on input "text" at bounding box center [433, 359] width 155 height 21
click at [913, 229] on input "550 Đường Lê Duẩn, Phường 4, Sóc Trăng" at bounding box center [976, 225] width 250 height 21
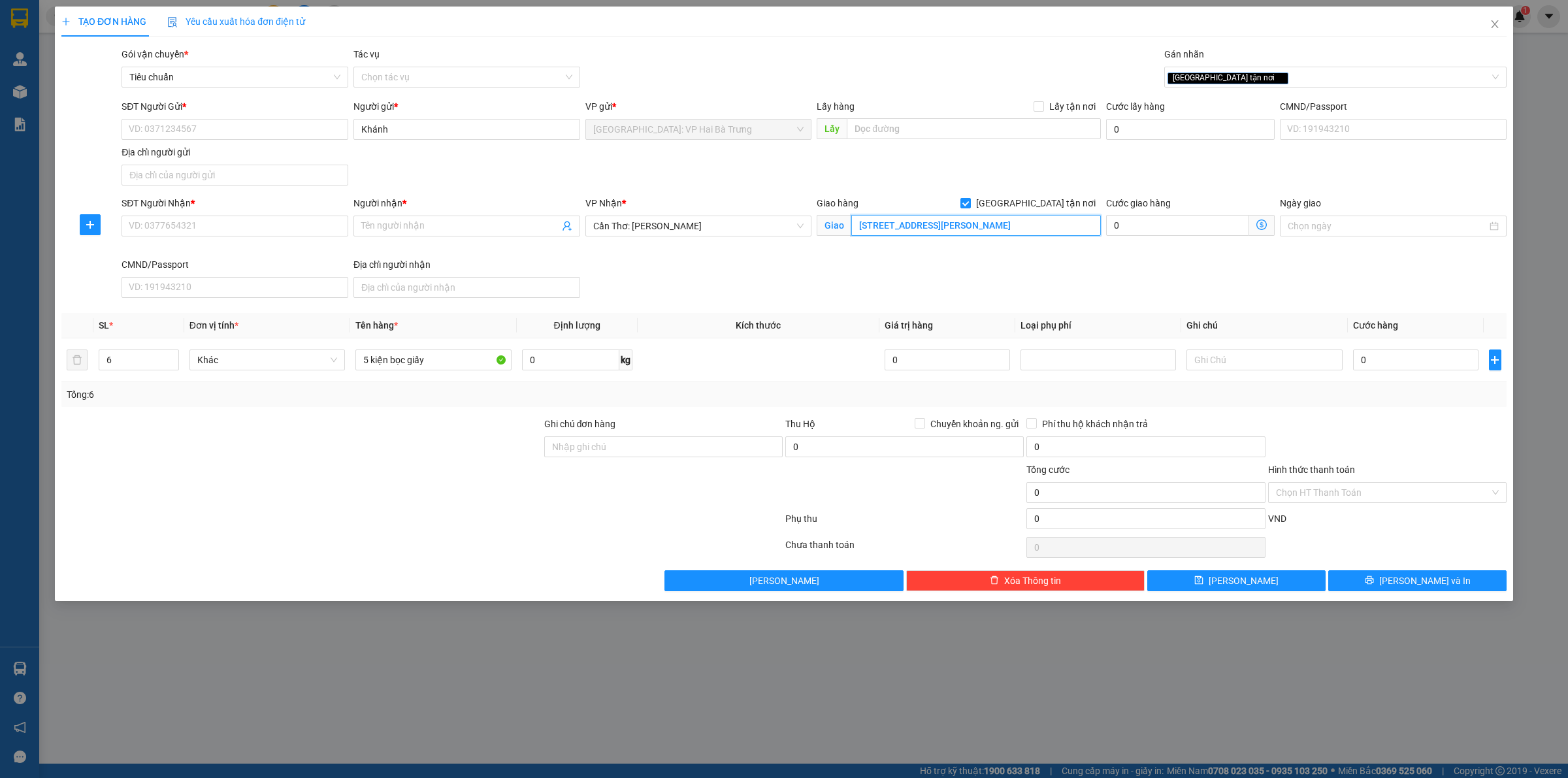
click at [913, 229] on input "550 Đường Lê Duẩn, Phường 4, Sóc Trăng" at bounding box center [976, 225] width 250 height 21
click at [217, 133] on input "SĐT Người Gửi *" at bounding box center [235, 130] width 227 height 21
click at [233, 156] on div "0522158666 - Khánh" at bounding box center [235, 155] width 211 height 14
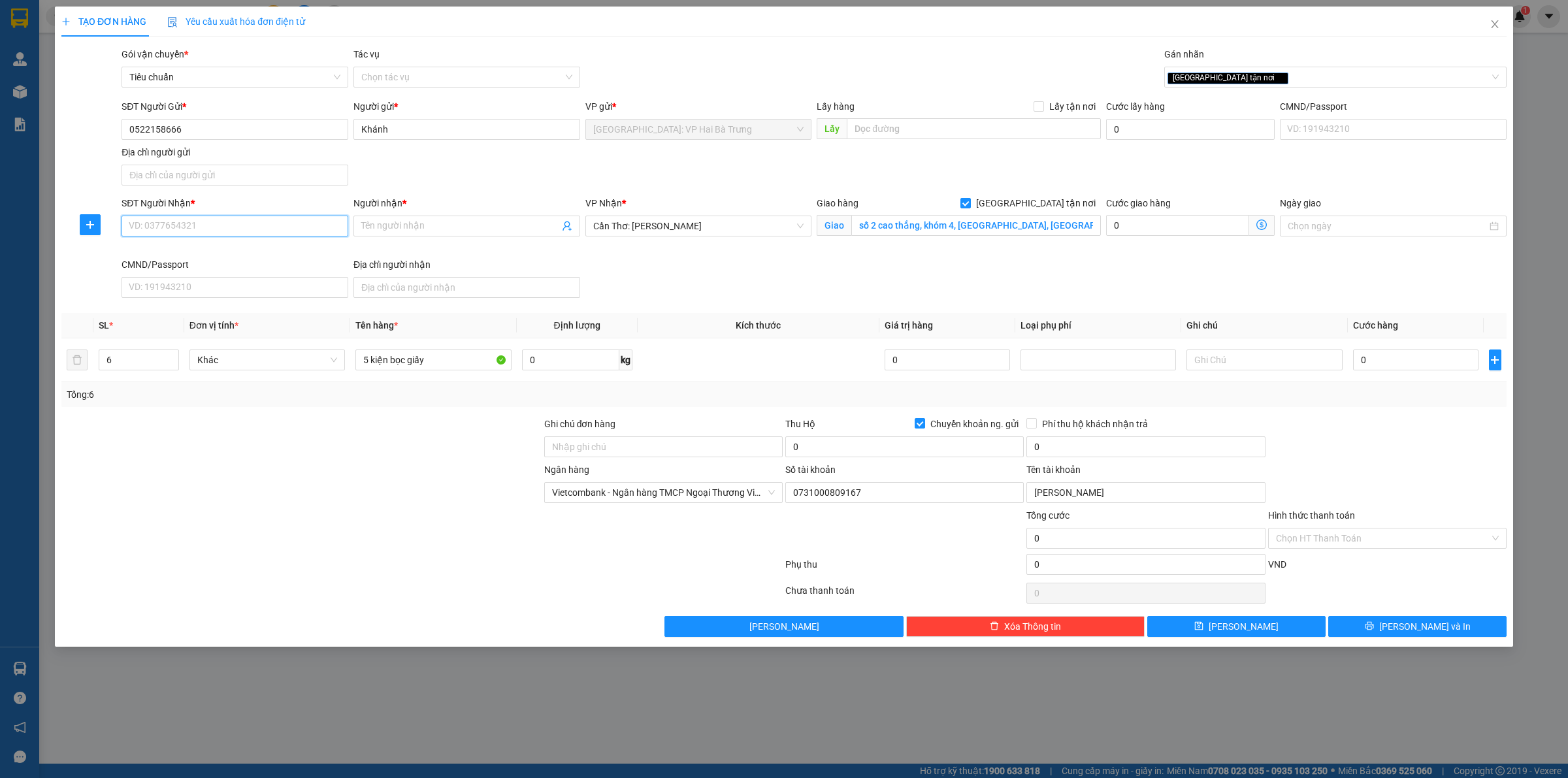
click at [280, 231] on input "SĐT Người Nhận *" at bounding box center [235, 226] width 227 height 21
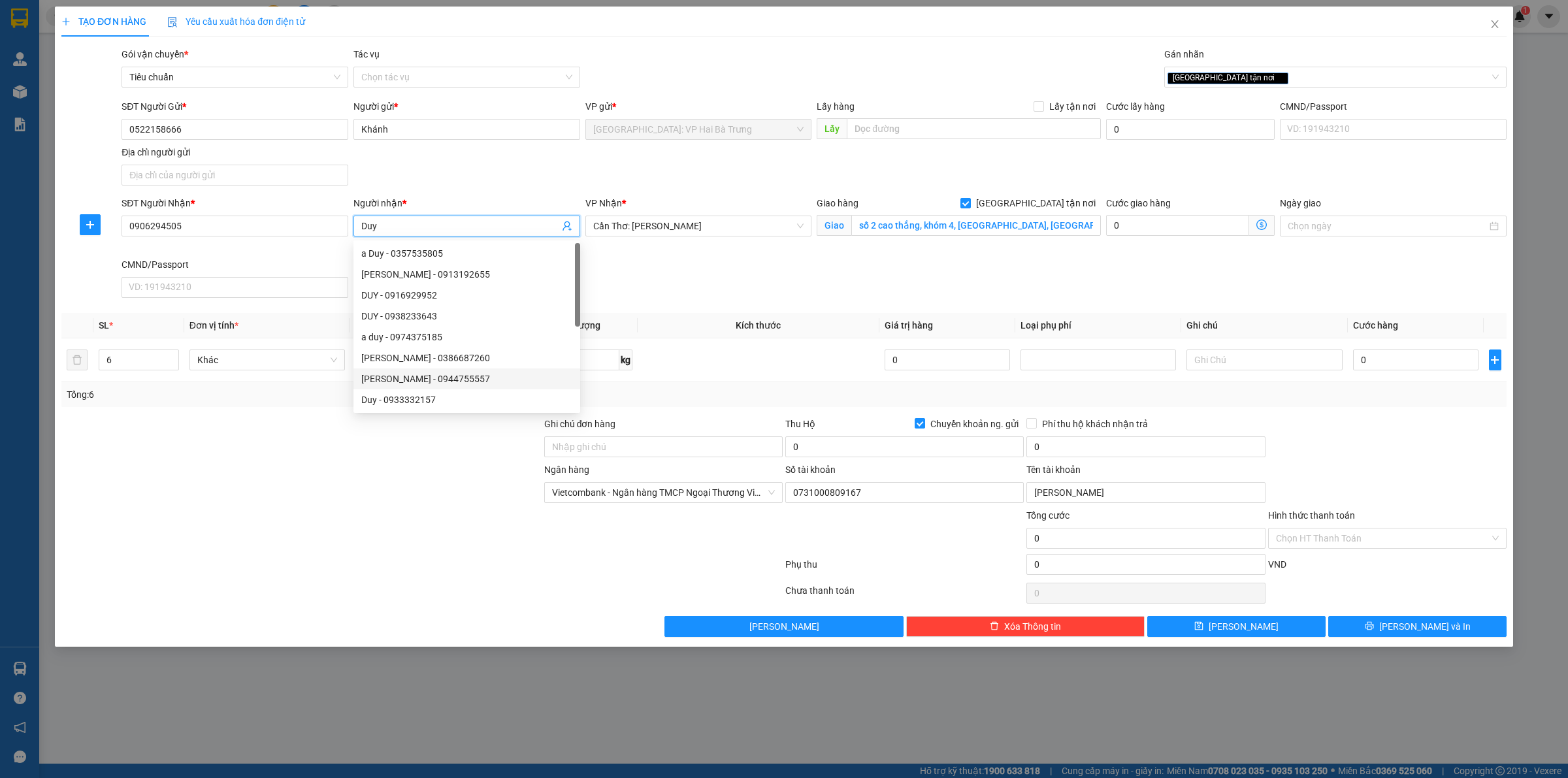
click at [275, 461] on div at bounding box center [301, 440] width 483 height 46
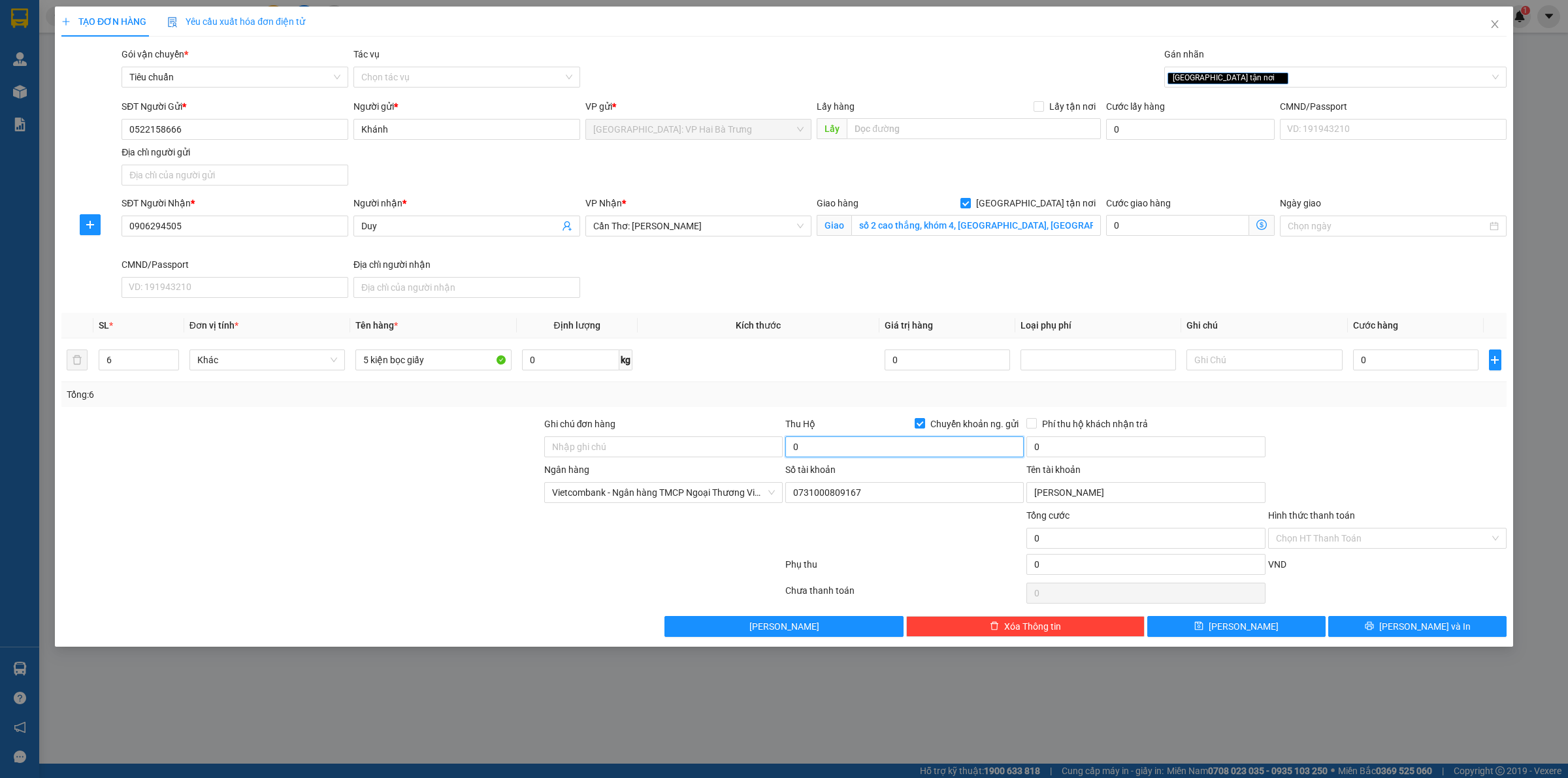
click at [836, 440] on input "0" at bounding box center [904, 446] width 238 height 21
drag, startPoint x: 676, startPoint y: 495, endPoint x: 759, endPoint y: 495, distance: 83.0
click at [676, 495] on span "Vietcombank - Ngân hàng TMCP Ngoại Thương Việt Nam" at bounding box center [664, 492] width 223 height 20
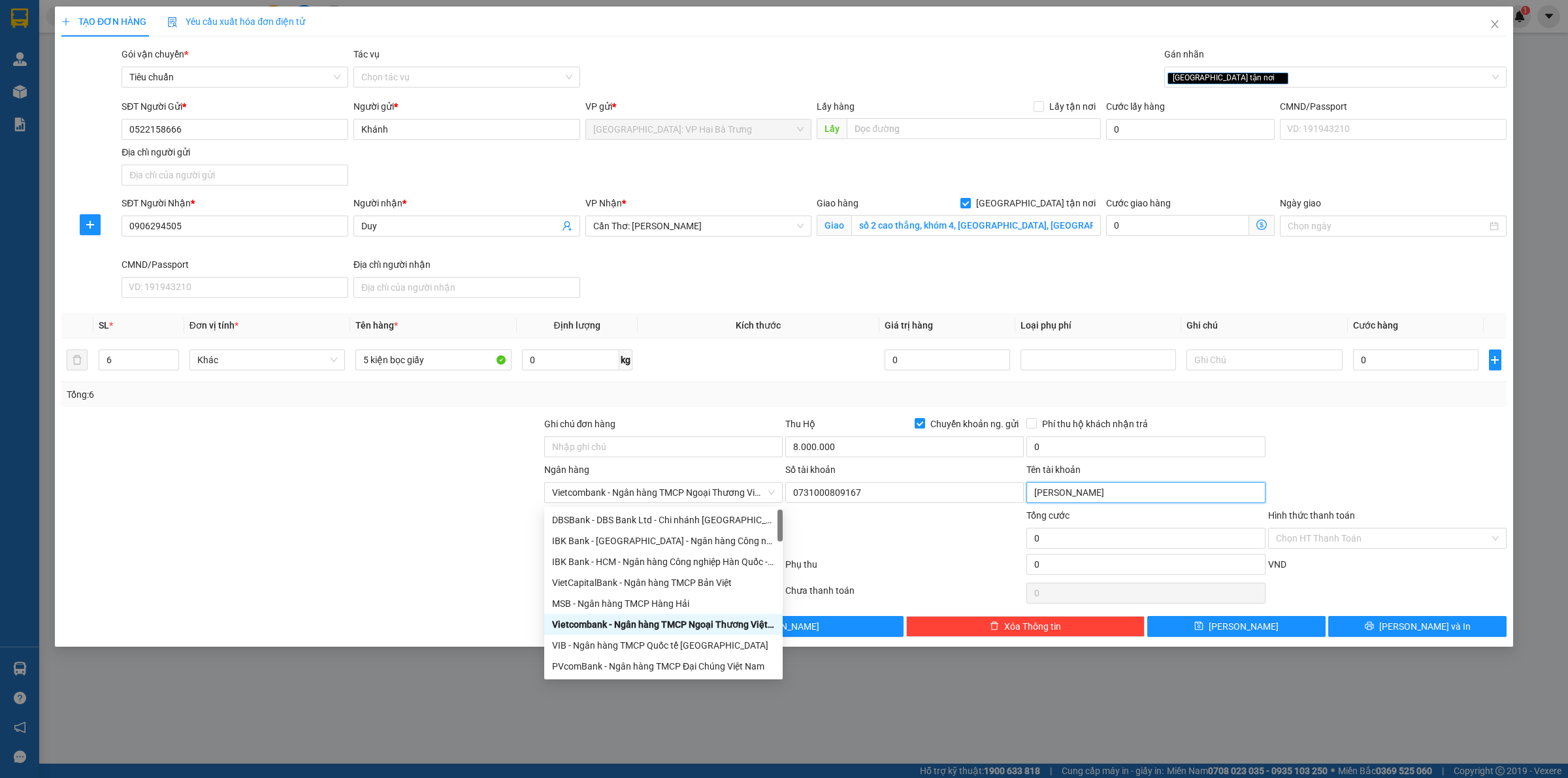
click at [1056, 500] on input "DAO VAN MINH" at bounding box center [1145, 492] width 238 height 21
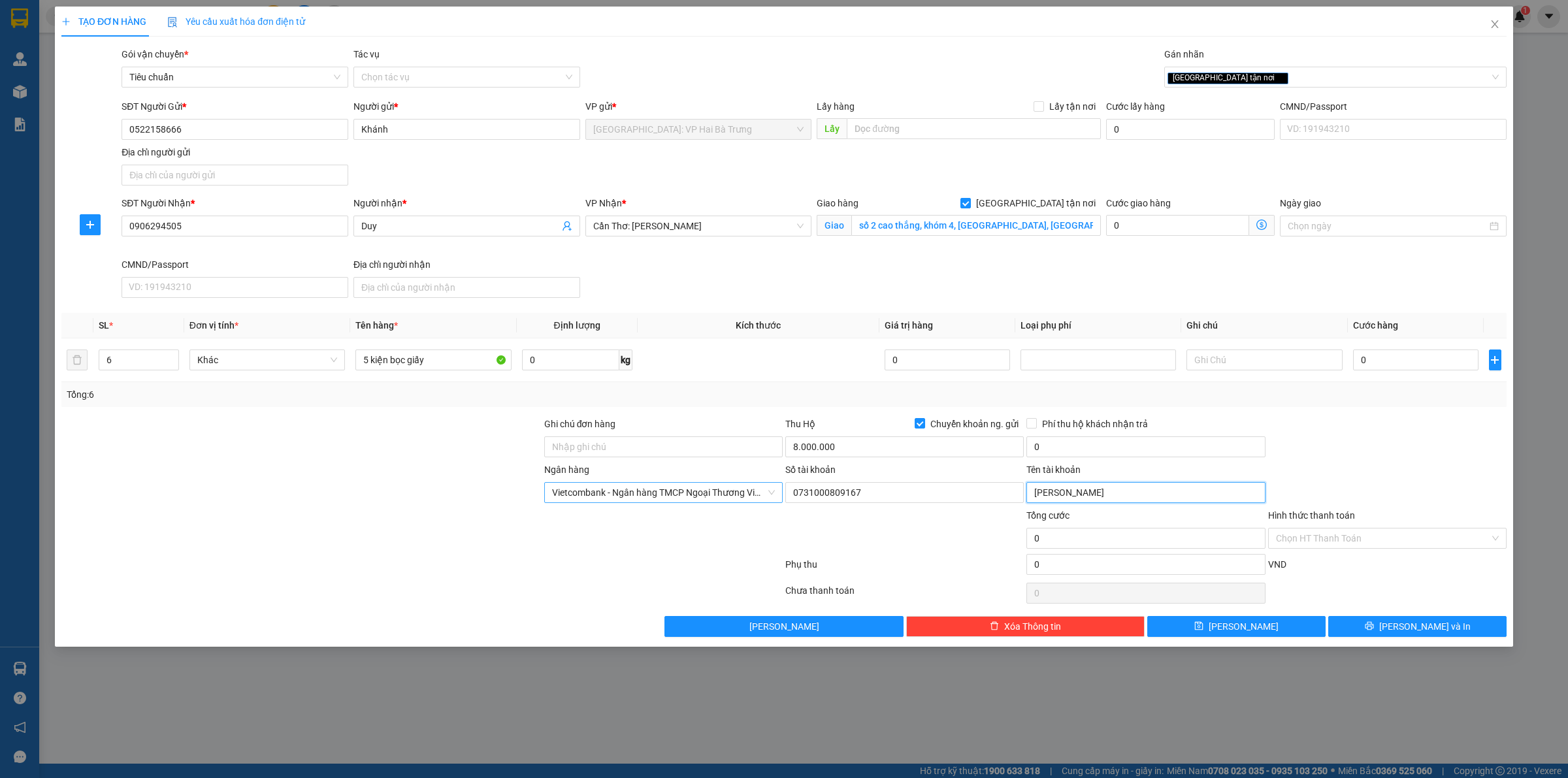
click at [724, 496] on span "Vietcombank - Ngân hàng TMCP Ngoại Thương Việt Nam" at bounding box center [664, 492] width 223 height 20
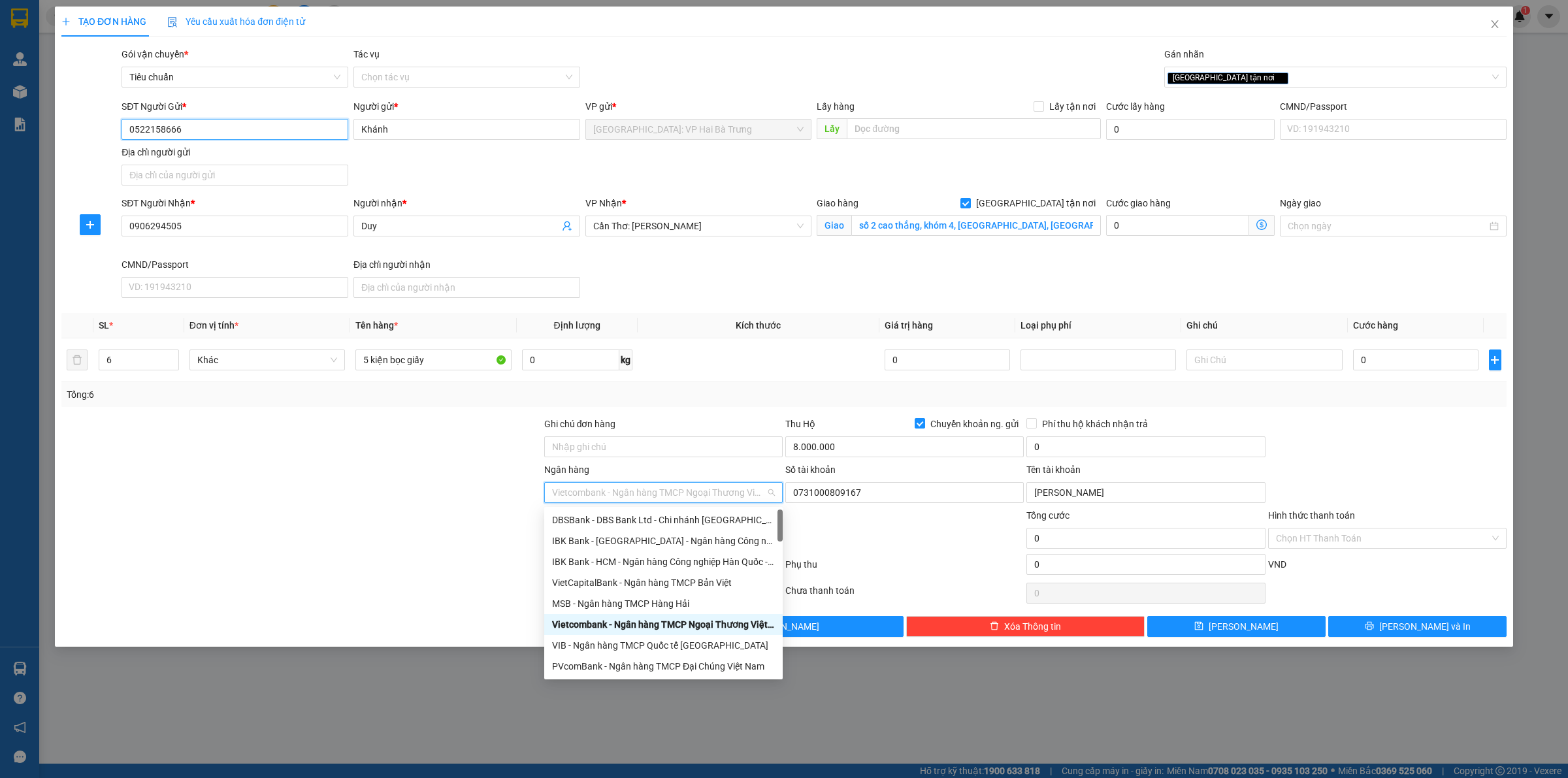
click at [229, 123] on input "0522158666" at bounding box center [235, 130] width 227 height 21
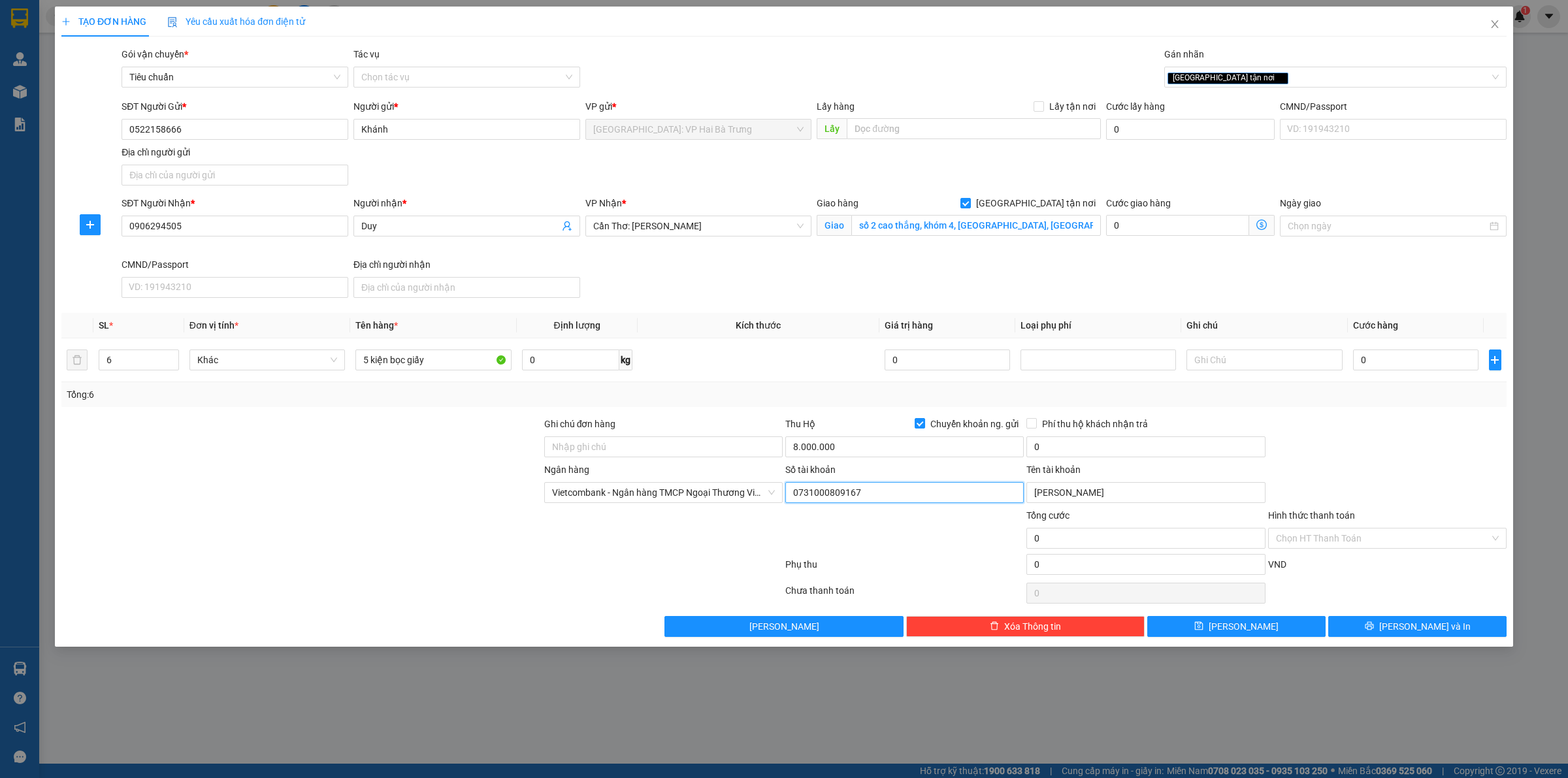
click at [897, 491] on input "0731000809167" at bounding box center [904, 492] width 238 height 21
paste input "106875651224"
click at [704, 490] on span "Vietcombank - Ngân hàng TMCP Ngoại Thương Việt Nam" at bounding box center [664, 492] width 223 height 20
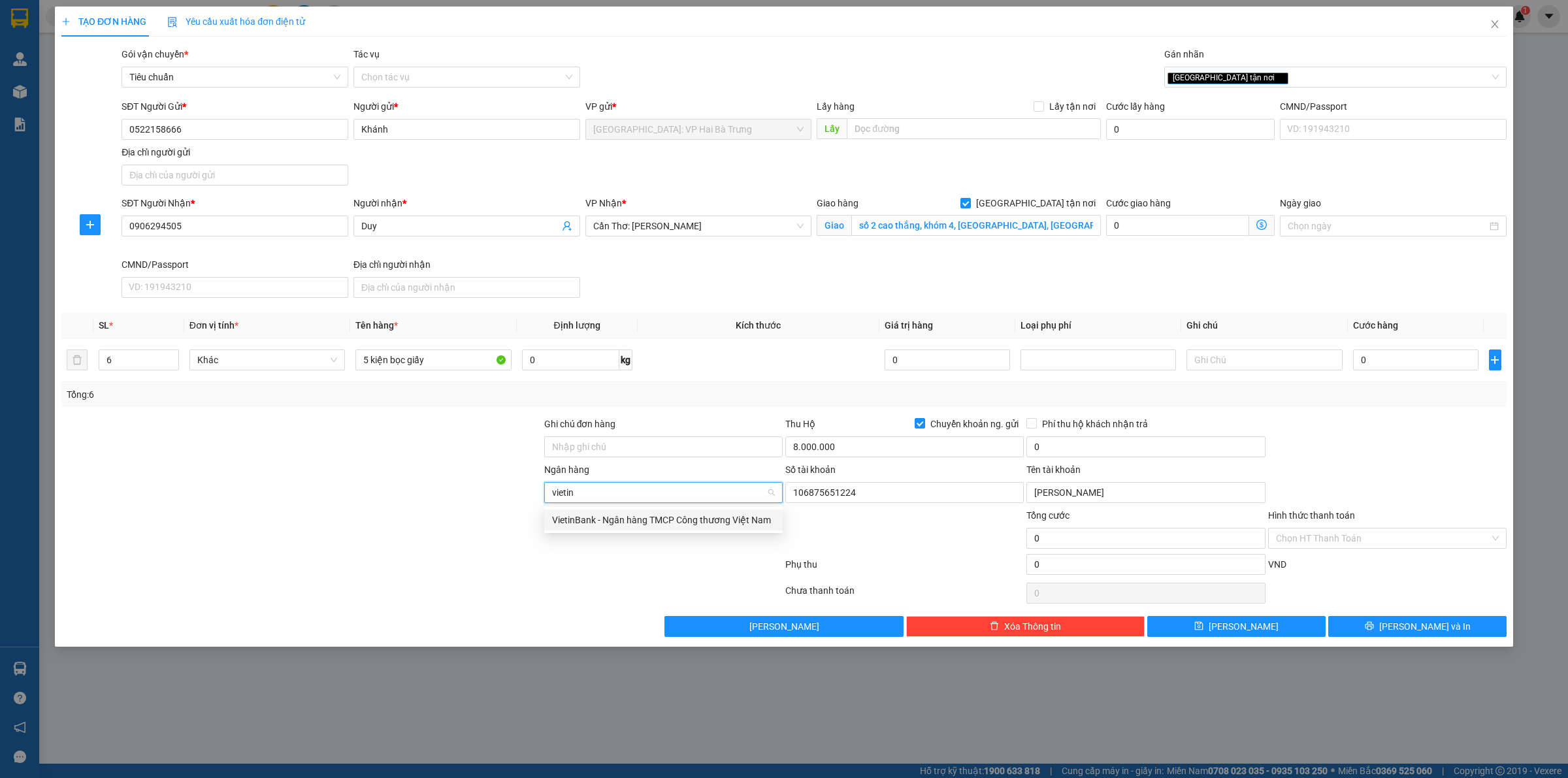
drag, startPoint x: 660, startPoint y: 518, endPoint x: 653, endPoint y: 504, distance: 15.7
click at [658, 518] on div "VietinBank - Ngân hàng TMCP Công thương Việt Nam" at bounding box center [664, 520] width 223 height 14
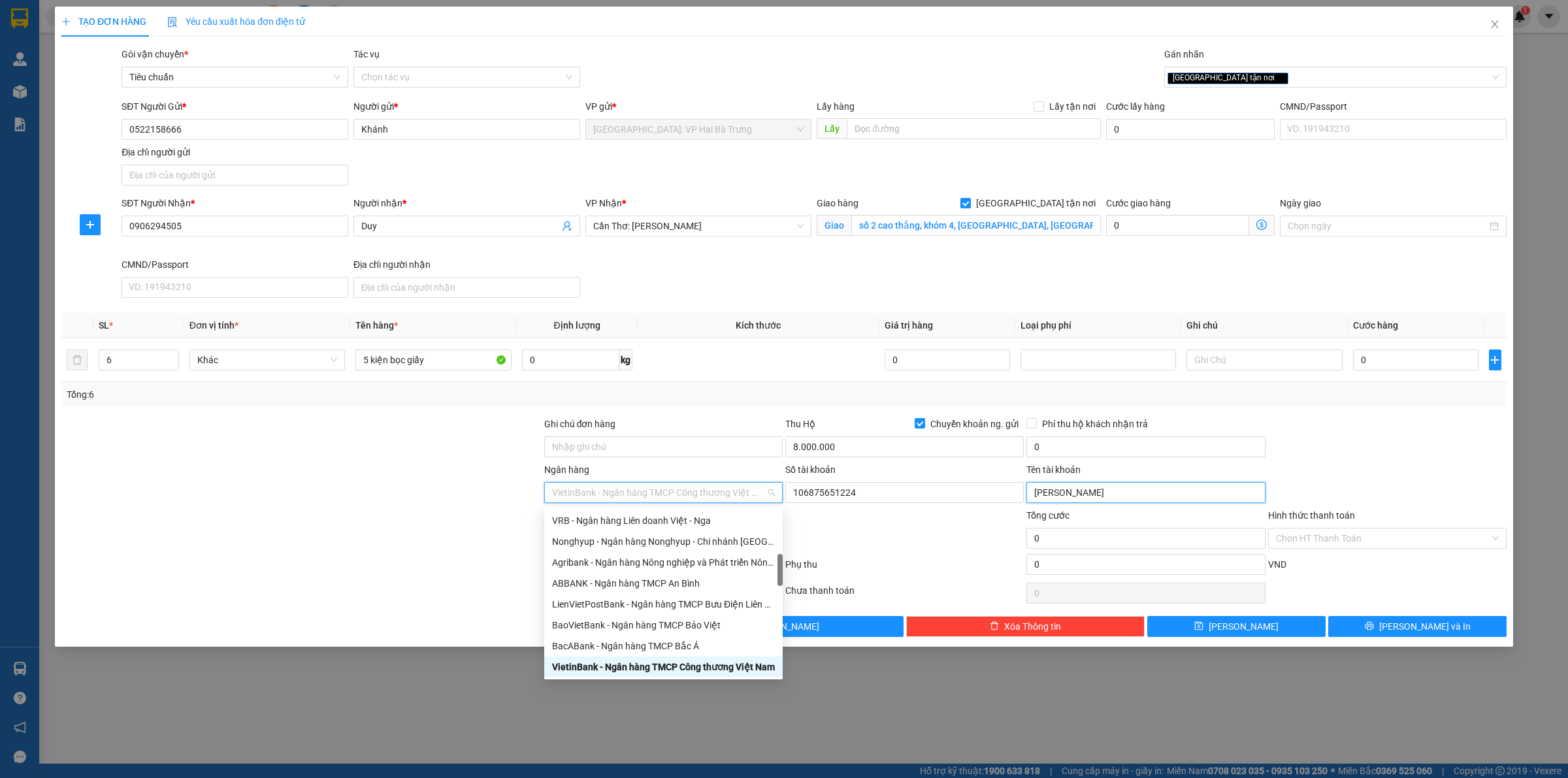
click at [1117, 495] on input "DAO VAN MINH" at bounding box center [1145, 492] width 238 height 21
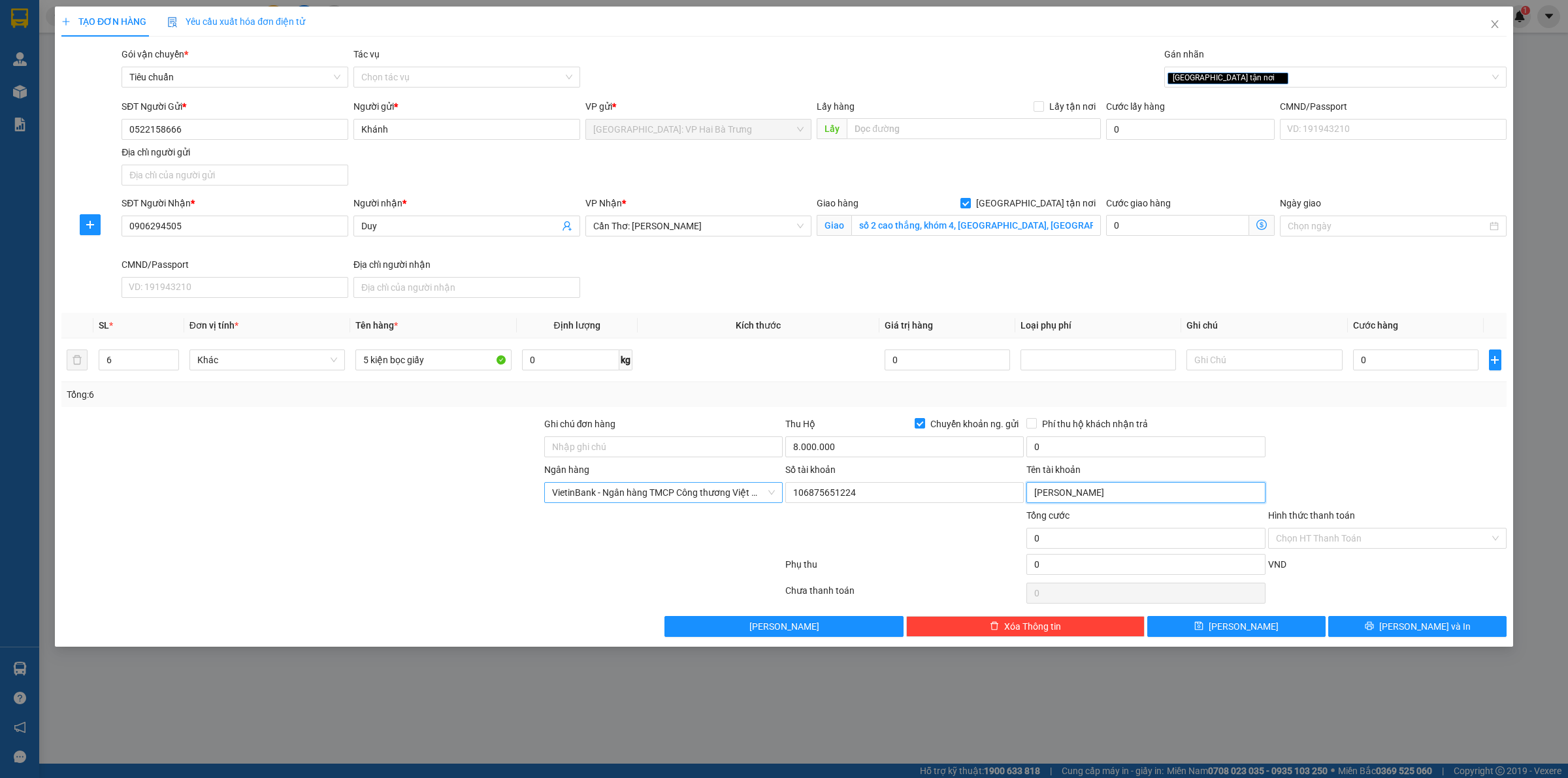
click at [1117, 495] on input "DAO VAN MINH" at bounding box center [1145, 492] width 238 height 21
paste input "CHU BA KHA"
click at [1063, 445] on input "0" at bounding box center [1145, 446] width 238 height 21
click at [447, 364] on input "5 kiện bọc giấy" at bounding box center [433, 359] width 155 height 21
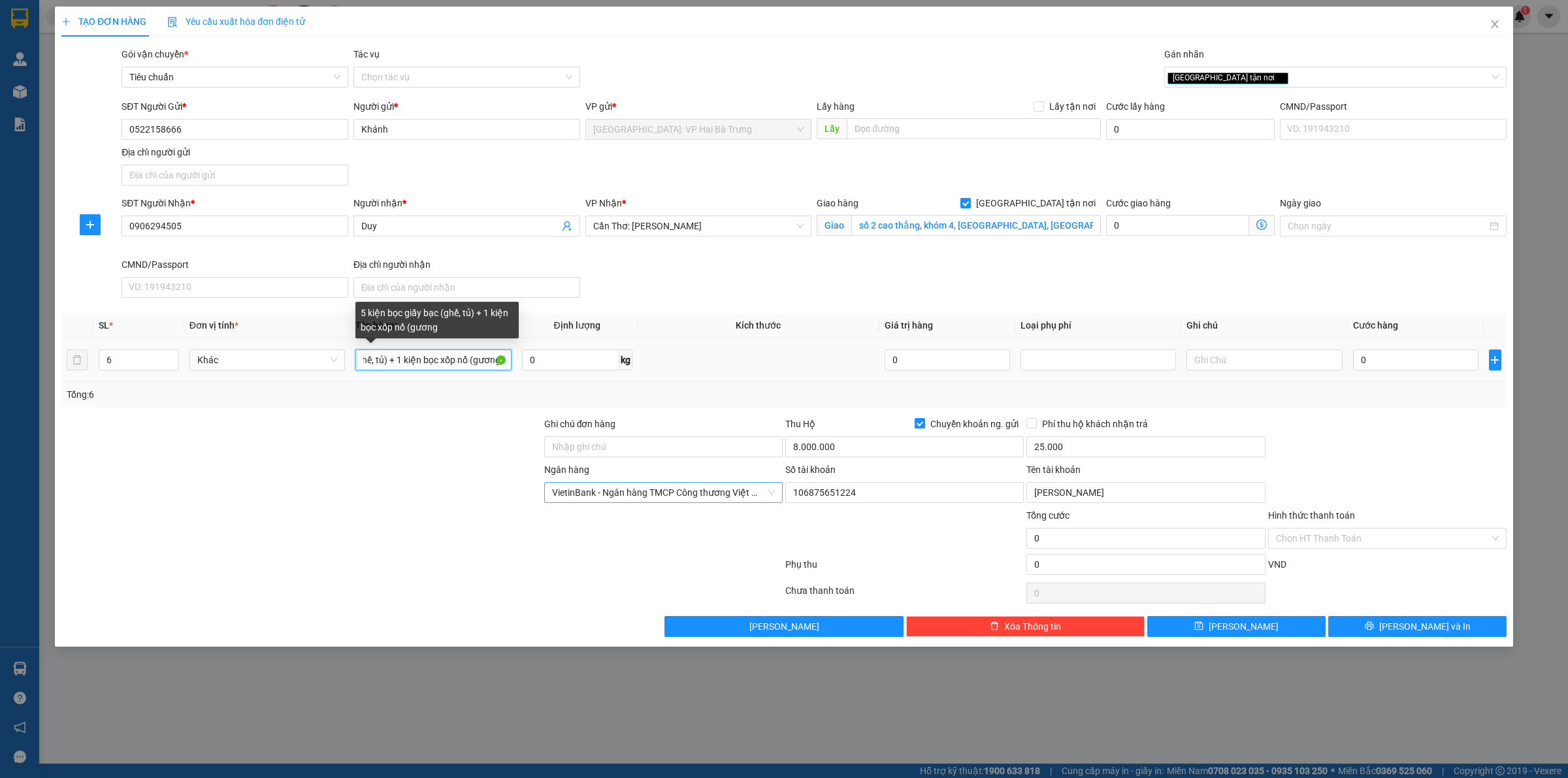
scroll to position [0, 93]
click at [693, 446] on input "Ghi chú đơn hàng" at bounding box center [663, 446] width 238 height 21
click at [1376, 363] on input "0" at bounding box center [1414, 359] width 125 height 21
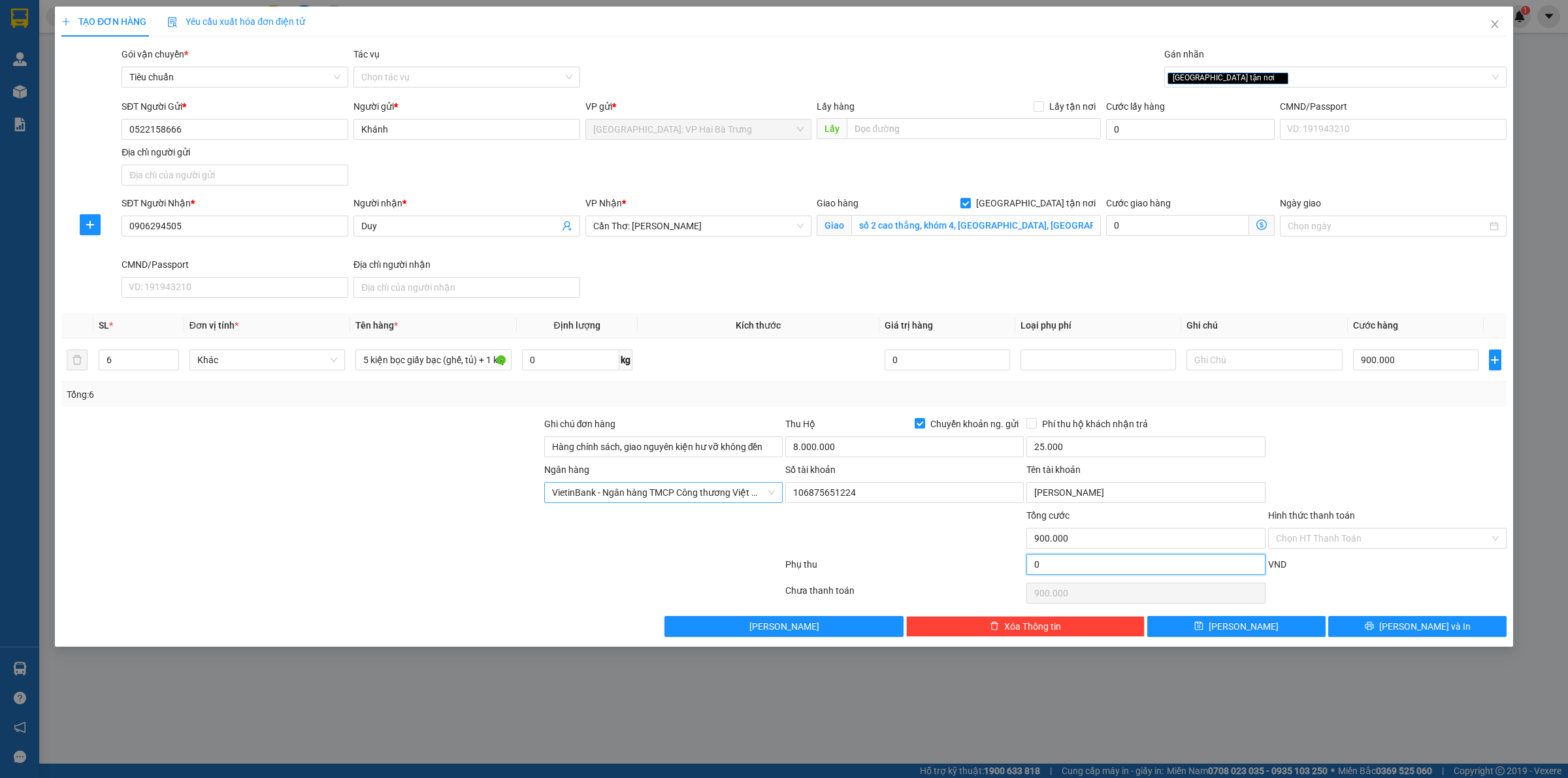
click at [1163, 568] on input "0" at bounding box center [1145, 564] width 238 height 21
drag, startPoint x: 1003, startPoint y: 463, endPoint x: 1008, endPoint y: 453, distance: 11.2
click at [1004, 462] on form "Ghi chú đơn hàng Hàng chính sách, giao nguyên kiện hư vỡ không đền Thu Hộ Chuyể…" at bounding box center [783, 498] width 1445 height 163
click at [1008, 444] on input "8.000.000" at bounding box center [904, 446] width 238 height 21
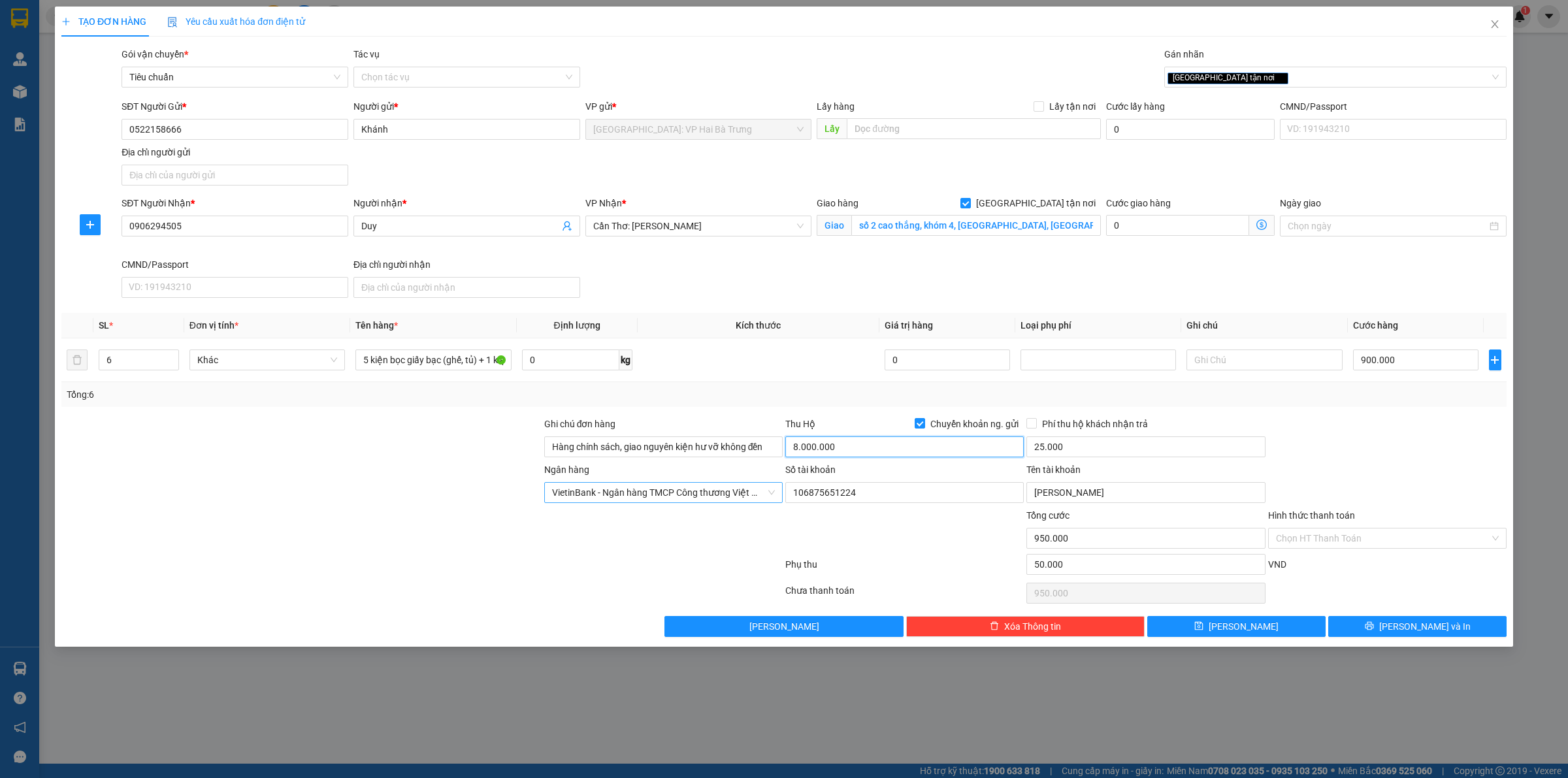
click at [1008, 444] on input "8.000.000" at bounding box center [904, 446] width 238 height 21
click at [1423, 627] on span "[PERSON_NAME] và In" at bounding box center [1425, 625] width 92 height 14
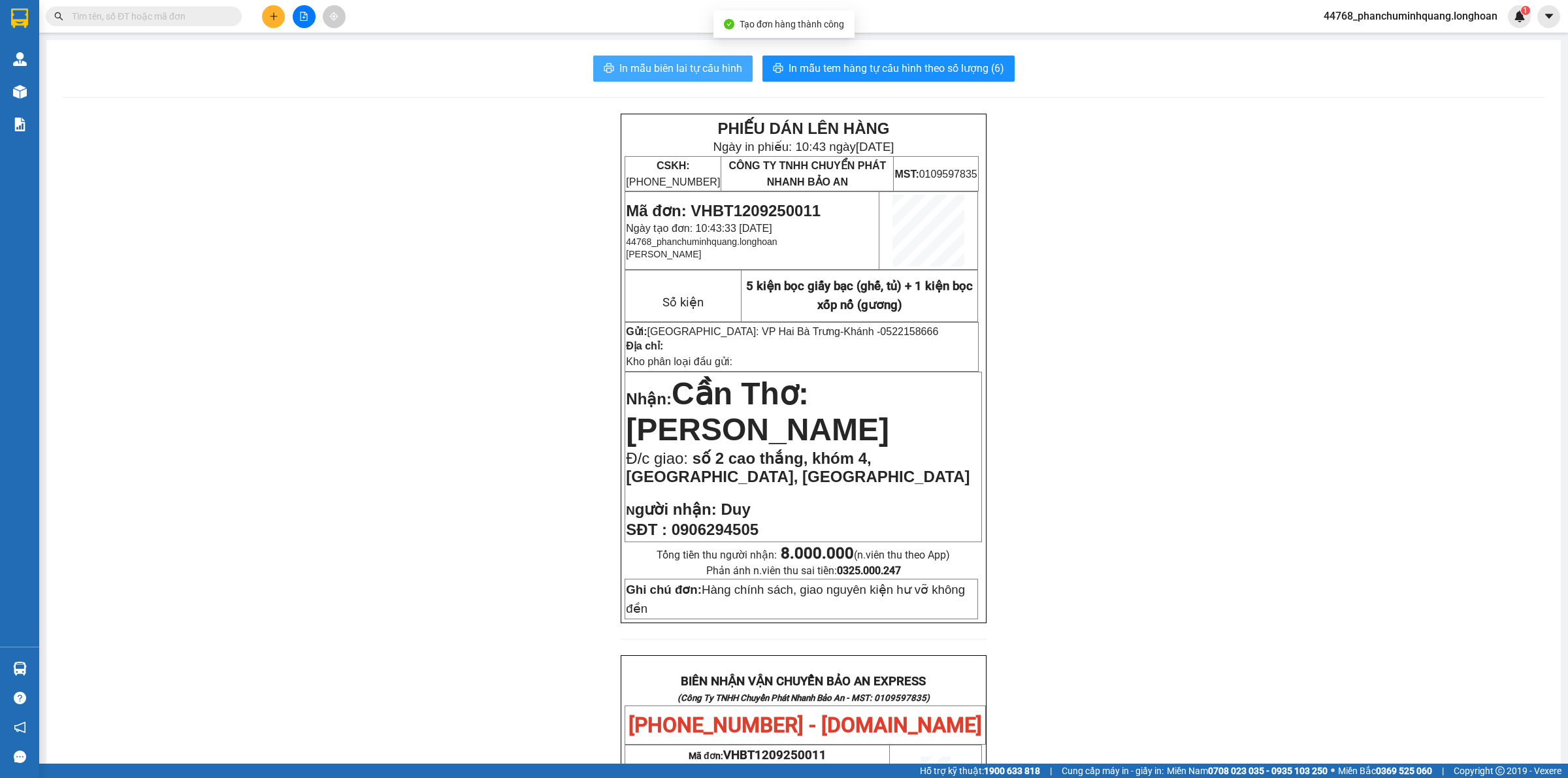
click at [639, 65] on span "In mẫu biên lai tự cấu hình" at bounding box center [680, 68] width 123 height 16
click at [855, 70] on span "In mẫu tem hàng tự cấu hình theo số lượng (6)" at bounding box center [897, 68] width 216 height 16
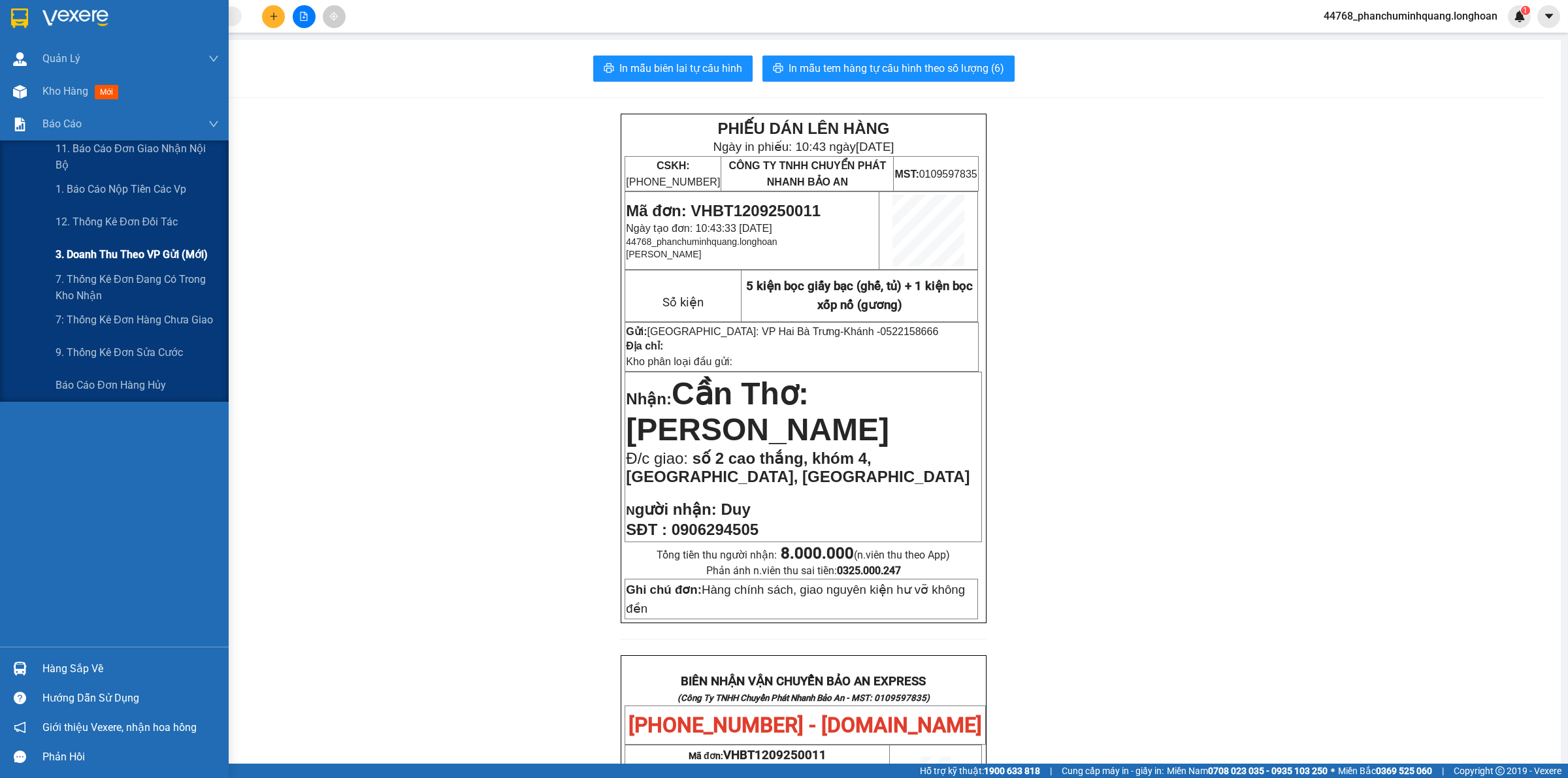
click at [113, 252] on span "3. Doanh Thu theo VP Gửi (mới)" at bounding box center [132, 254] width 153 height 16
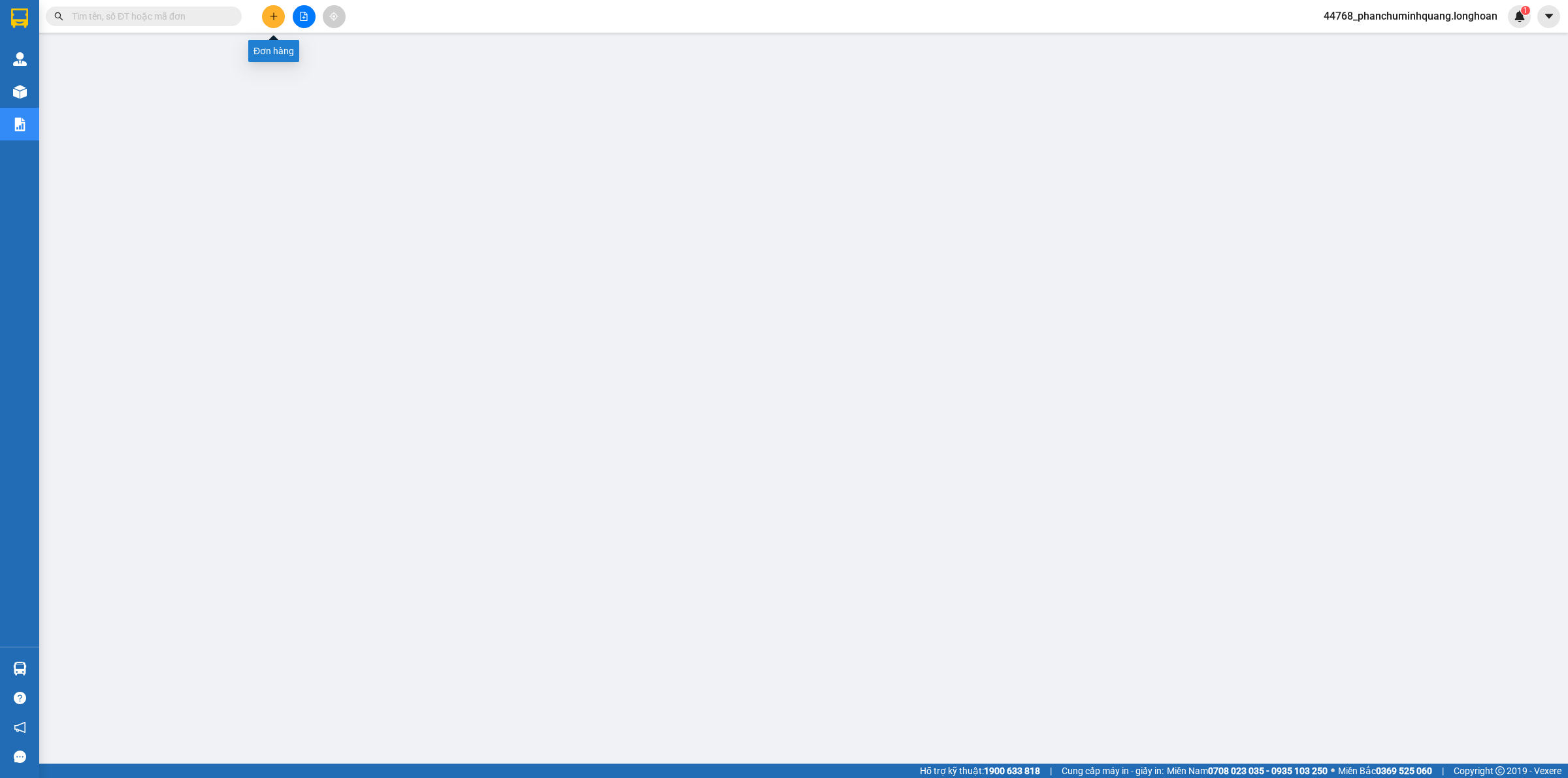
click at [279, 21] on button at bounding box center [274, 16] width 23 height 23
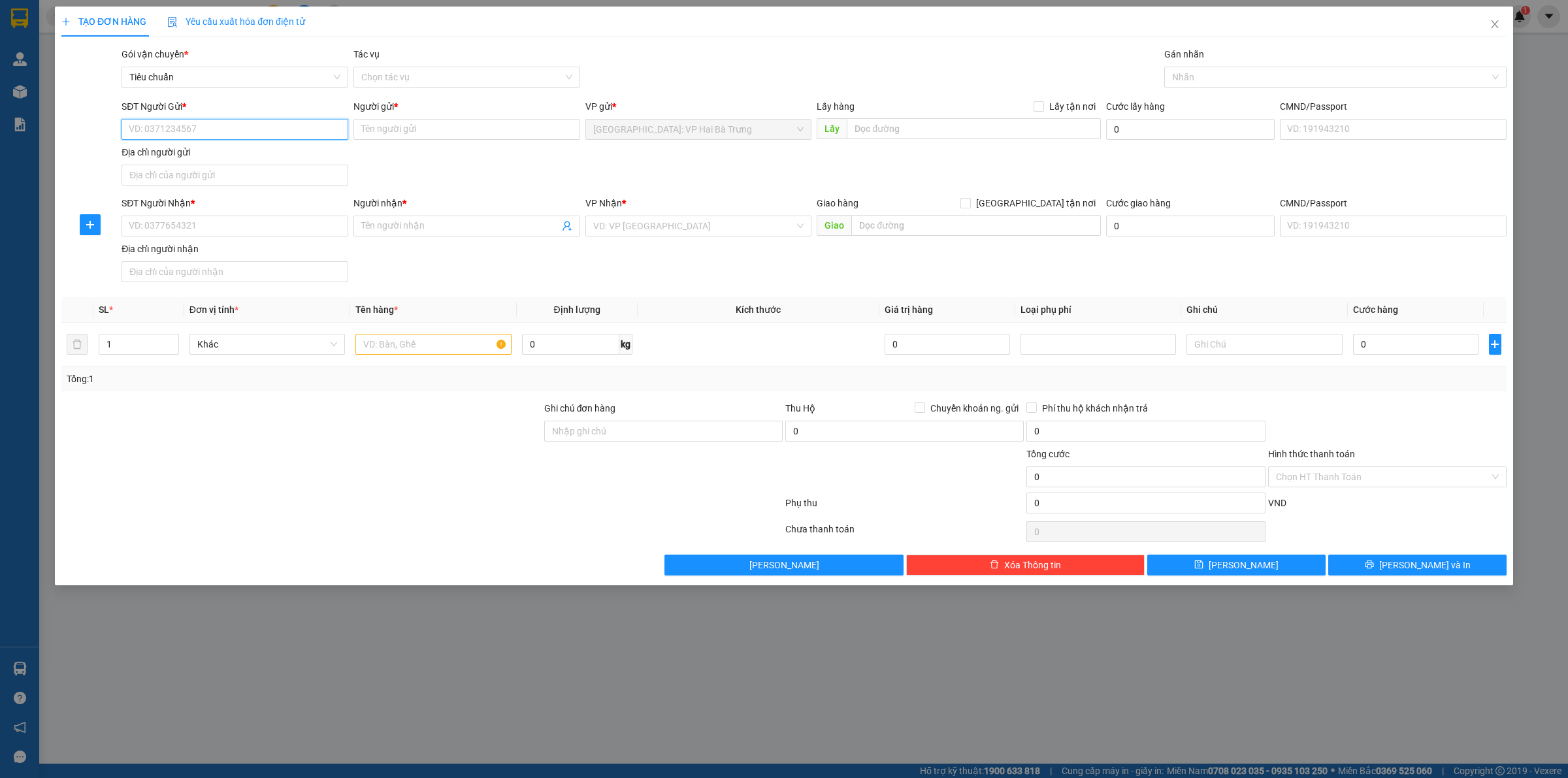
click at [247, 130] on input "SĐT Người Gửi *" at bounding box center [235, 130] width 227 height 21
click at [412, 347] on input "text" at bounding box center [433, 344] width 155 height 21
drag, startPoint x: 1052, startPoint y: 204, endPoint x: 1118, endPoint y: 118, distance: 108.4
click at [1053, 202] on span "[GEOGRAPHIC_DATA] tận nơi" at bounding box center [1036, 202] width 130 height 14
click at [969, 202] on input "[GEOGRAPHIC_DATA] tận nơi" at bounding box center [965, 202] width 10 height 10
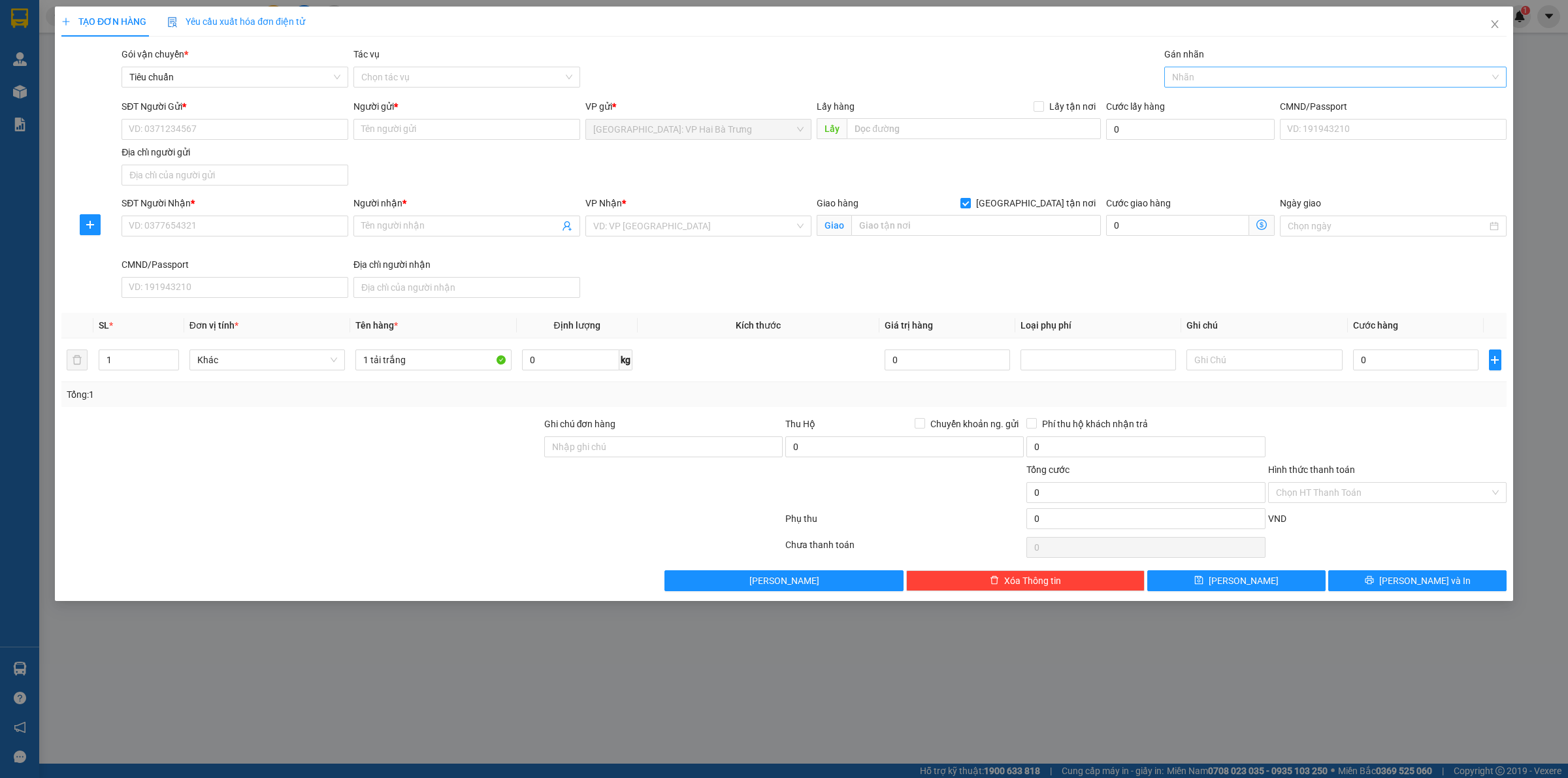
click at [1211, 82] on div at bounding box center [1329, 77] width 322 height 15
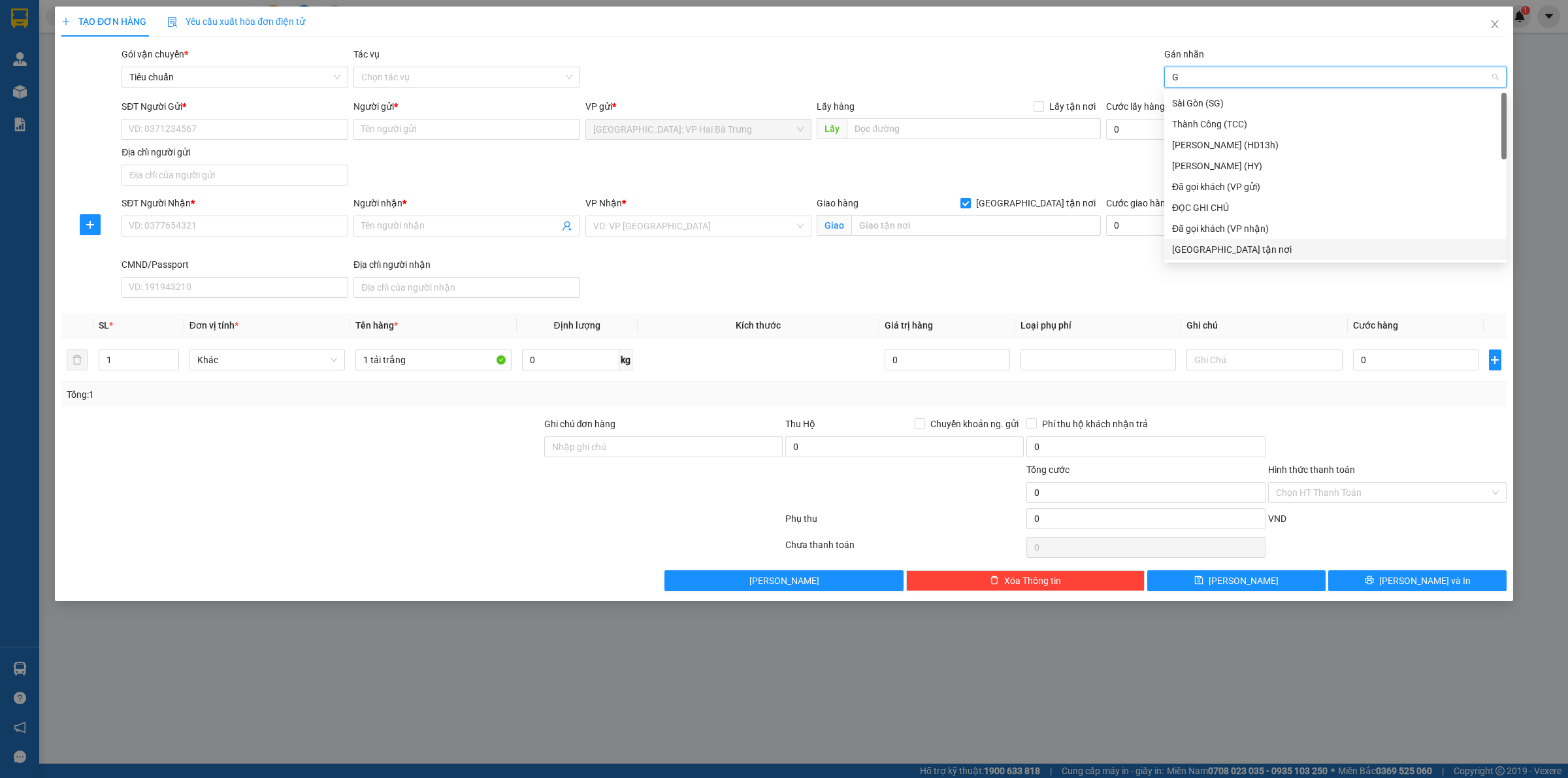
drag, startPoint x: 1190, startPoint y: 248, endPoint x: 1130, endPoint y: 246, distance: 60.0
click at [1190, 249] on div "[GEOGRAPHIC_DATA] tận nơi" at bounding box center [1335, 249] width 326 height 14
click at [715, 225] on input "search" at bounding box center [694, 226] width 202 height 20
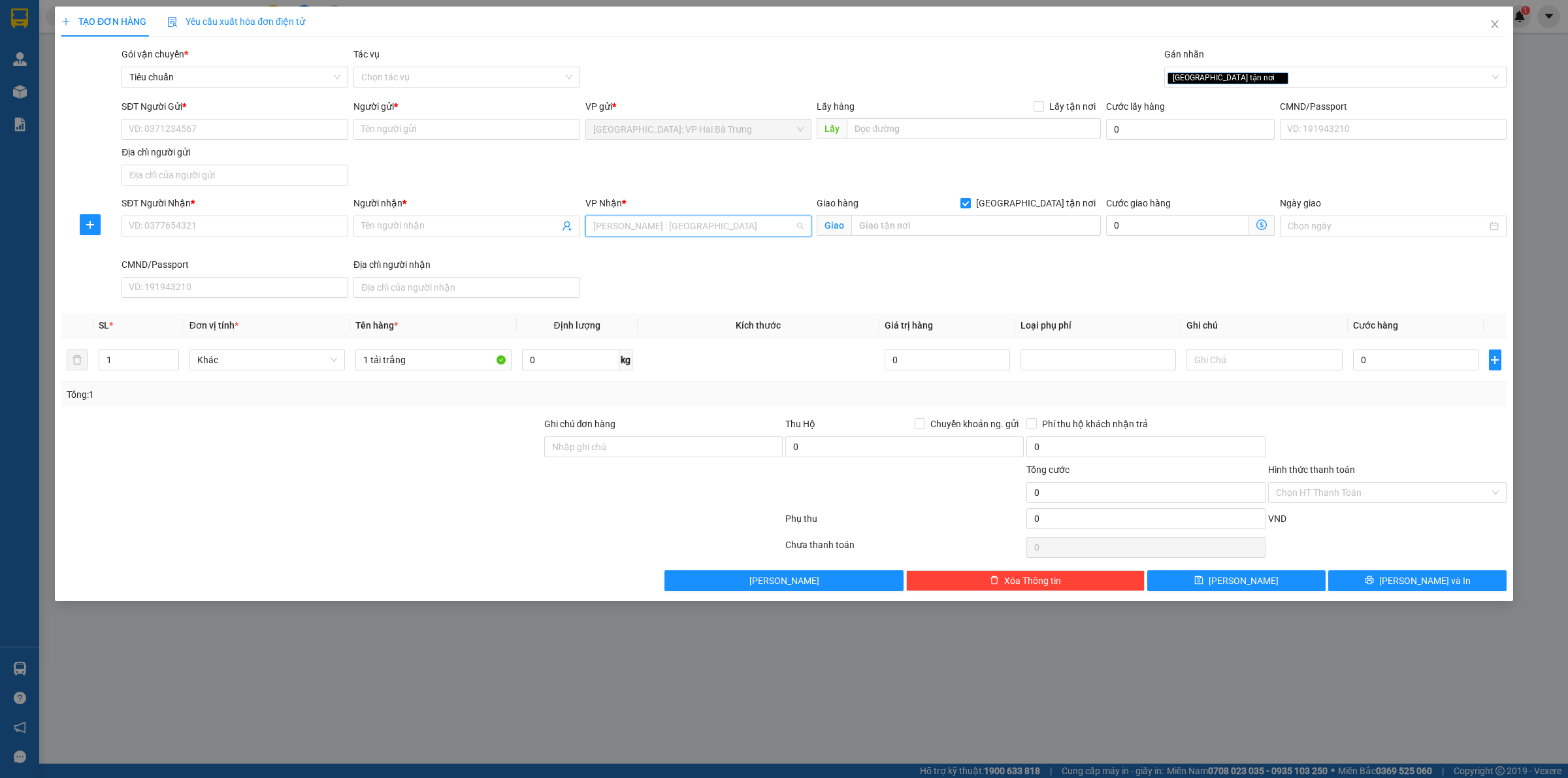
scroll to position [324, 0]
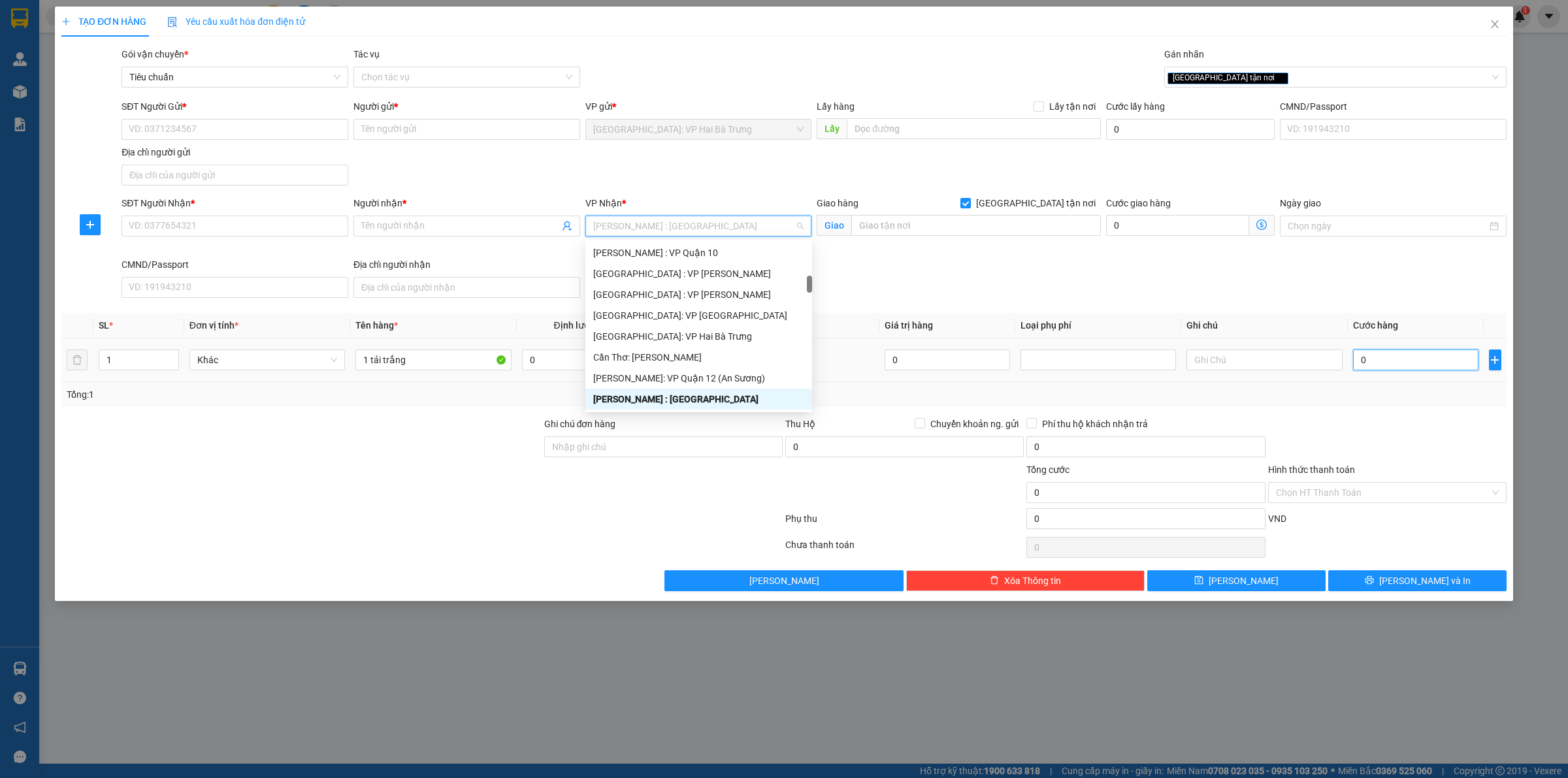
drag, startPoint x: 1427, startPoint y: 361, endPoint x: 1406, endPoint y: 361, distance: 21.0
click at [1426, 361] on input "0" at bounding box center [1414, 359] width 125 height 21
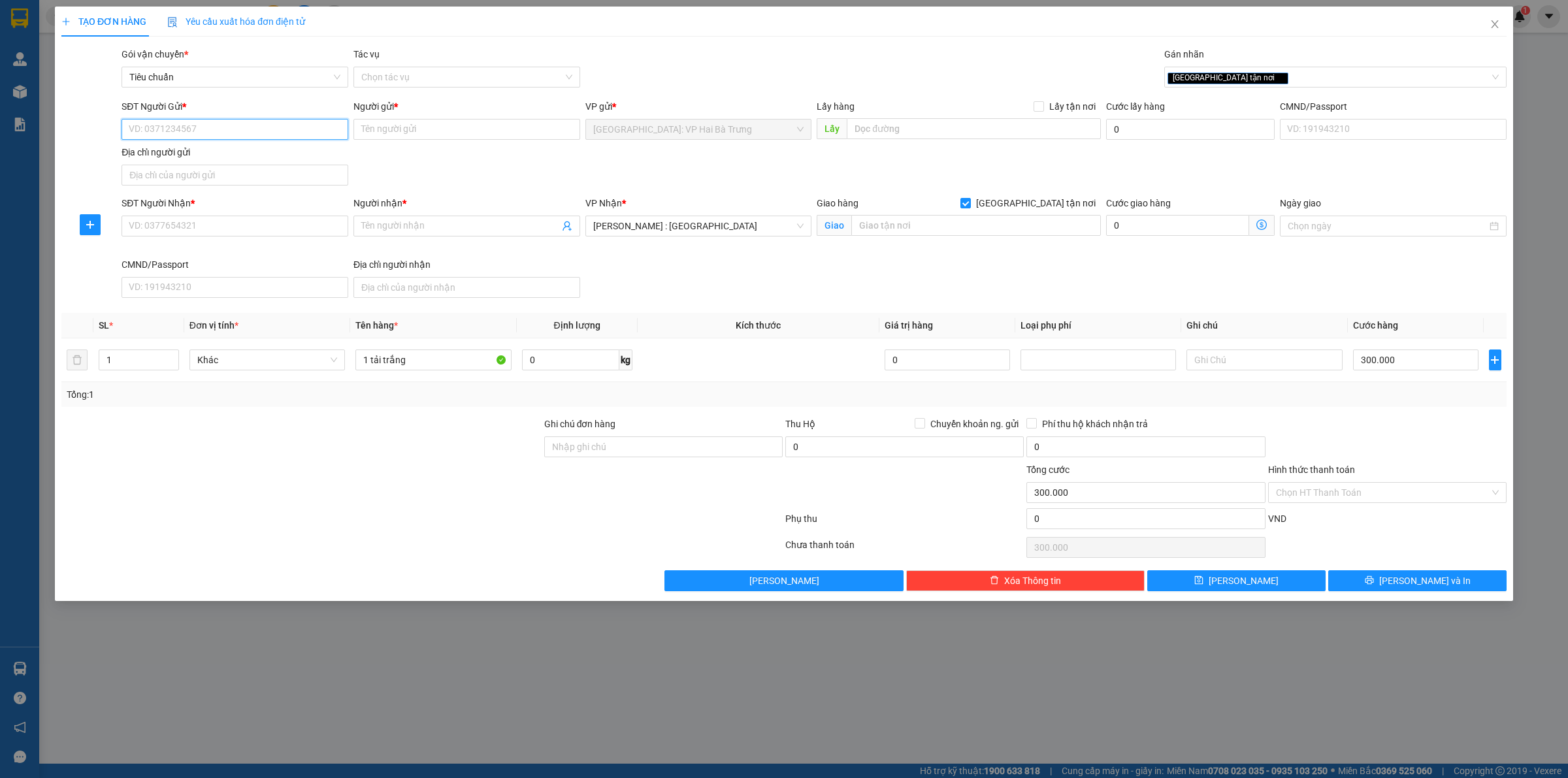
click at [243, 133] on input "SĐT Người Gửi *" at bounding box center [235, 130] width 227 height 21
click at [494, 130] on input "Người gửi *" at bounding box center [466, 130] width 227 height 21
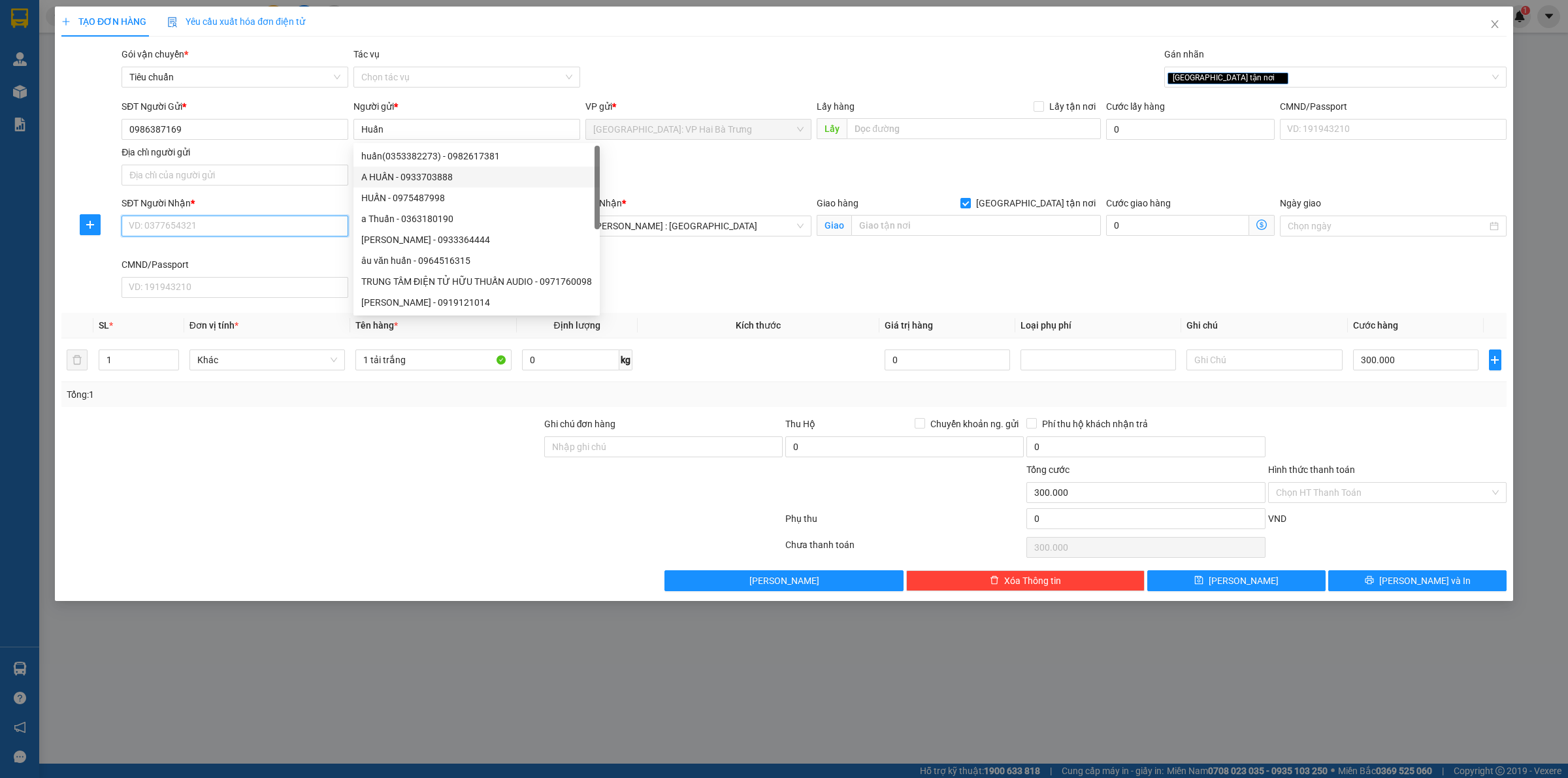
click at [317, 227] on input "SĐT Người Nhận *" at bounding box center [235, 226] width 227 height 21
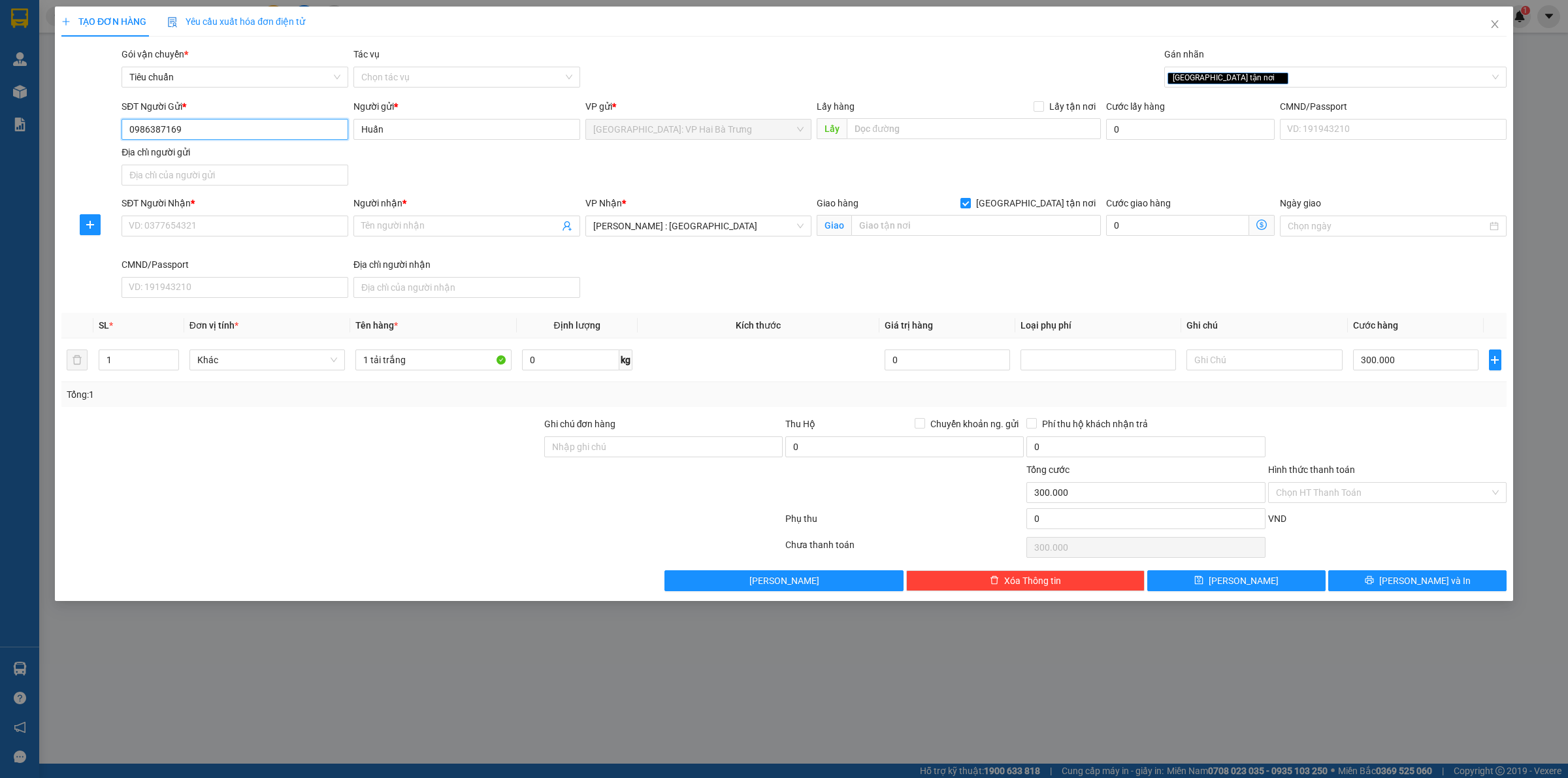
click at [320, 135] on input "0986387169" at bounding box center [235, 130] width 227 height 21
click at [279, 227] on input "SĐT Người Nhận *" at bounding box center [235, 226] width 227 height 21
paste input "0986387169"
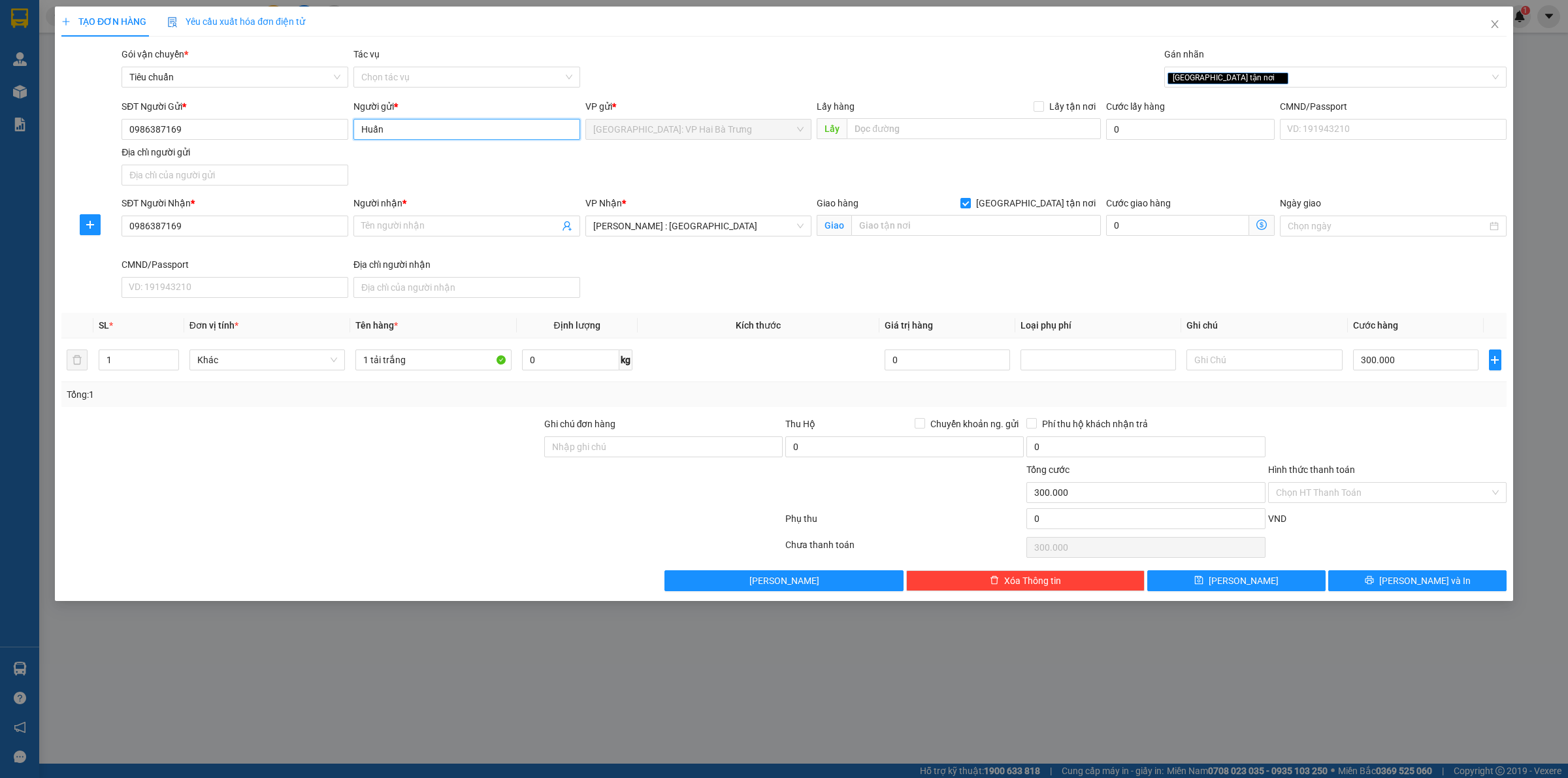
click at [400, 132] on input "Huấn" at bounding box center [466, 130] width 227 height 21
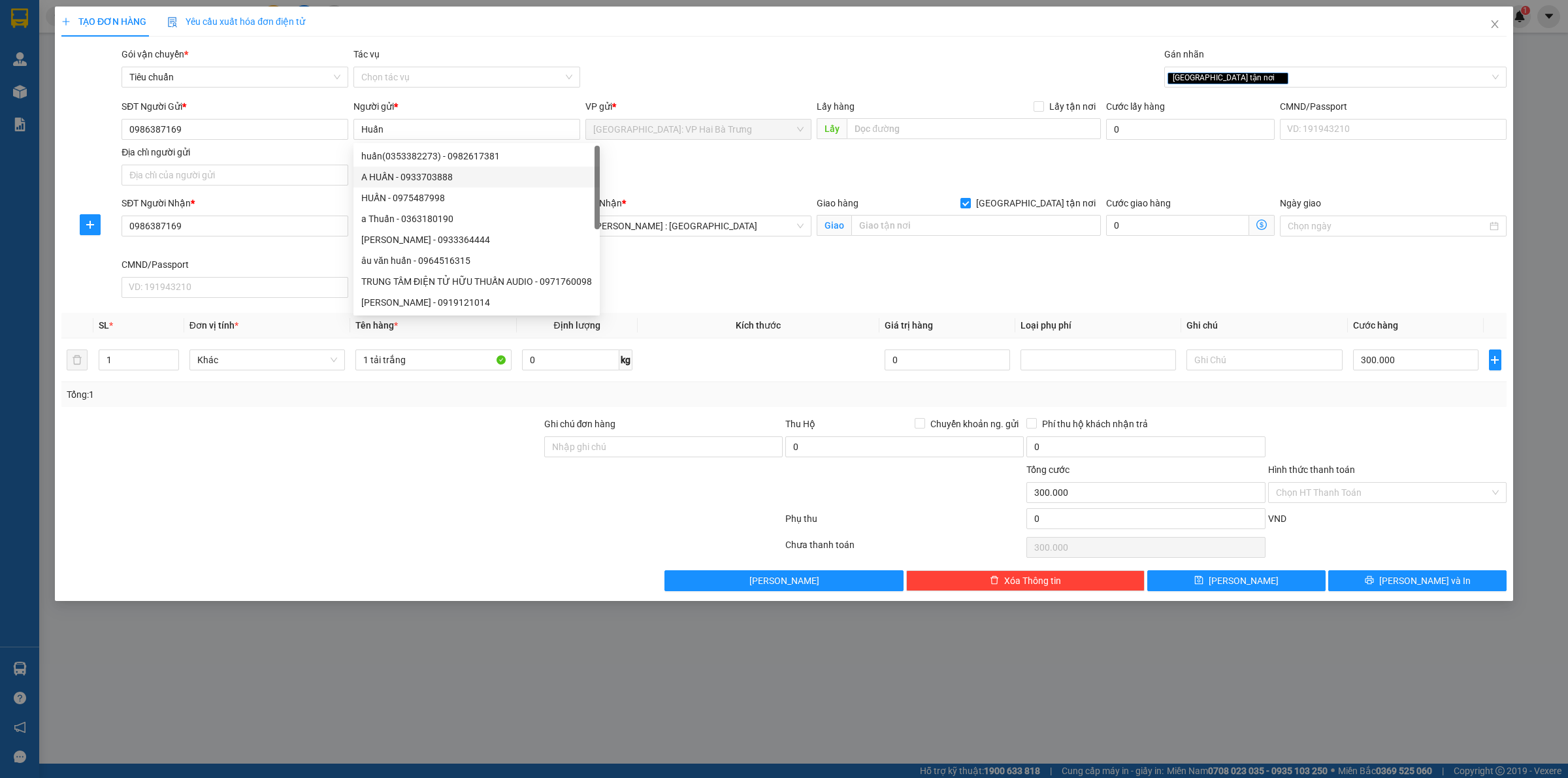
click at [755, 154] on div "SĐT Người Gửi * 0986387169 Người gửi * Huấn VP gửi * Hà Nội: VP Hai Bà Trưng Lấ…" at bounding box center [814, 145] width 1390 height 92
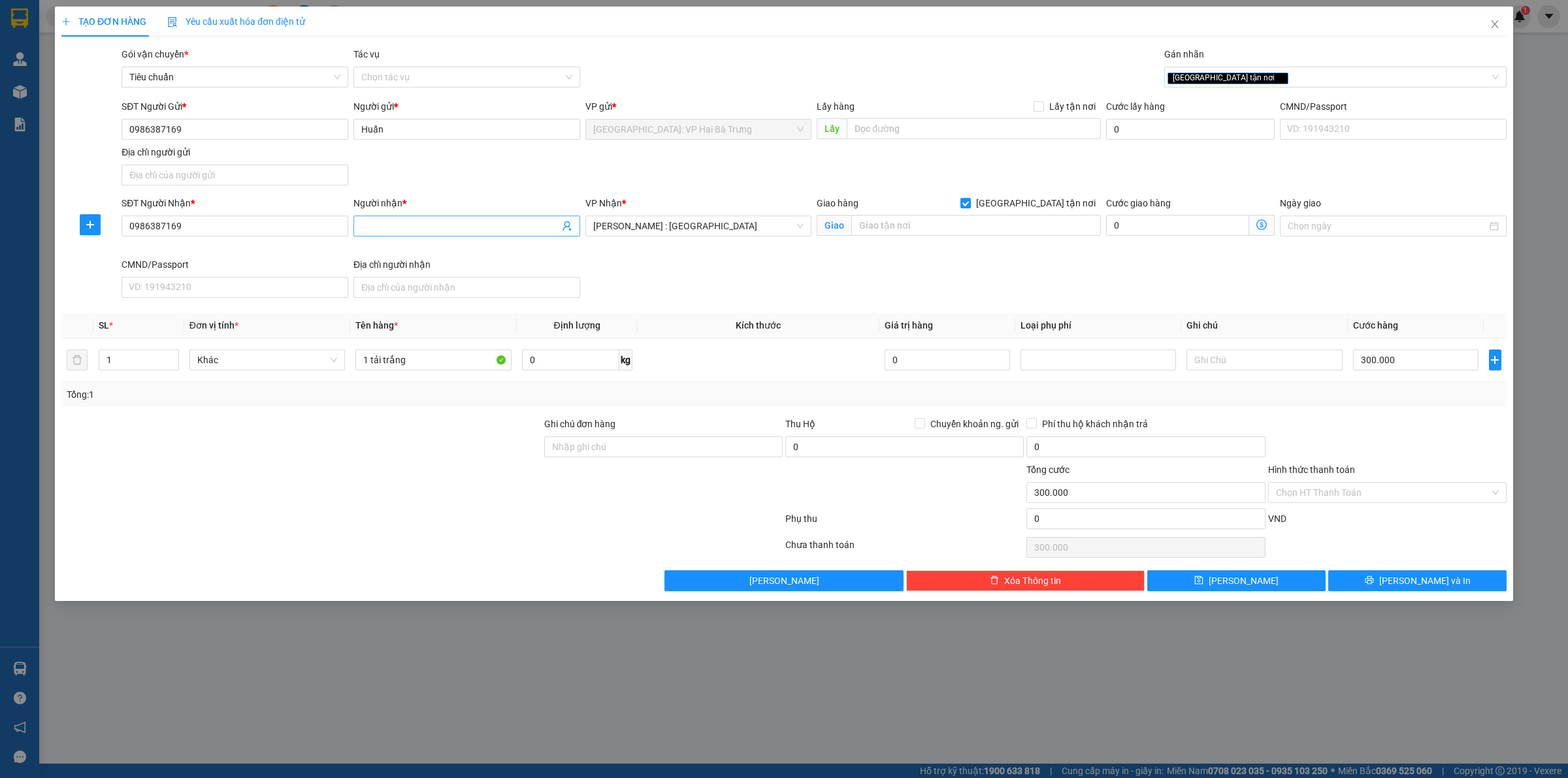
click at [533, 233] on input "Người nhận *" at bounding box center [460, 225] width 197 height 14
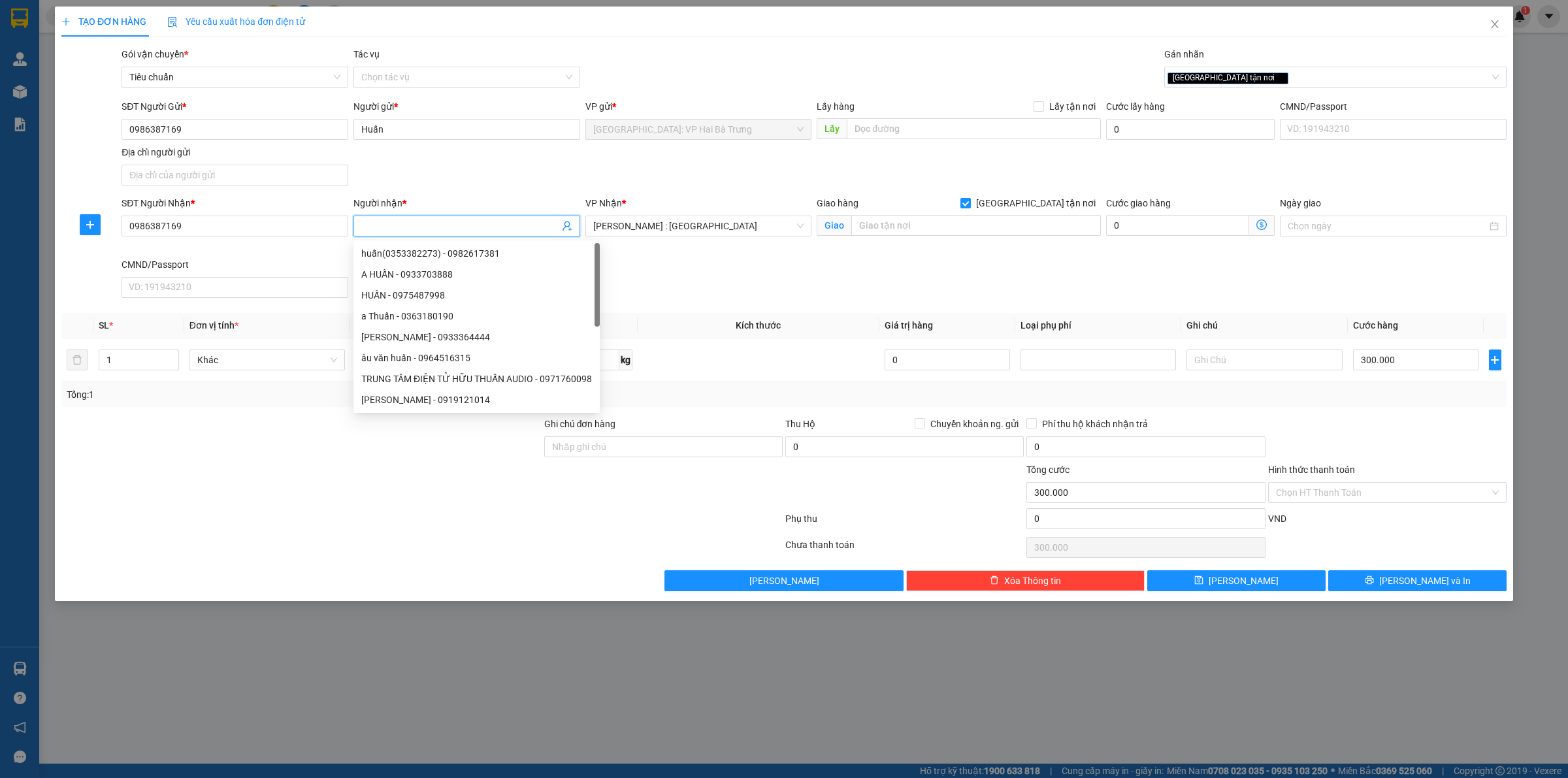
paste input "Huấn"
click at [312, 121] on input "0986387169" at bounding box center [235, 130] width 227 height 21
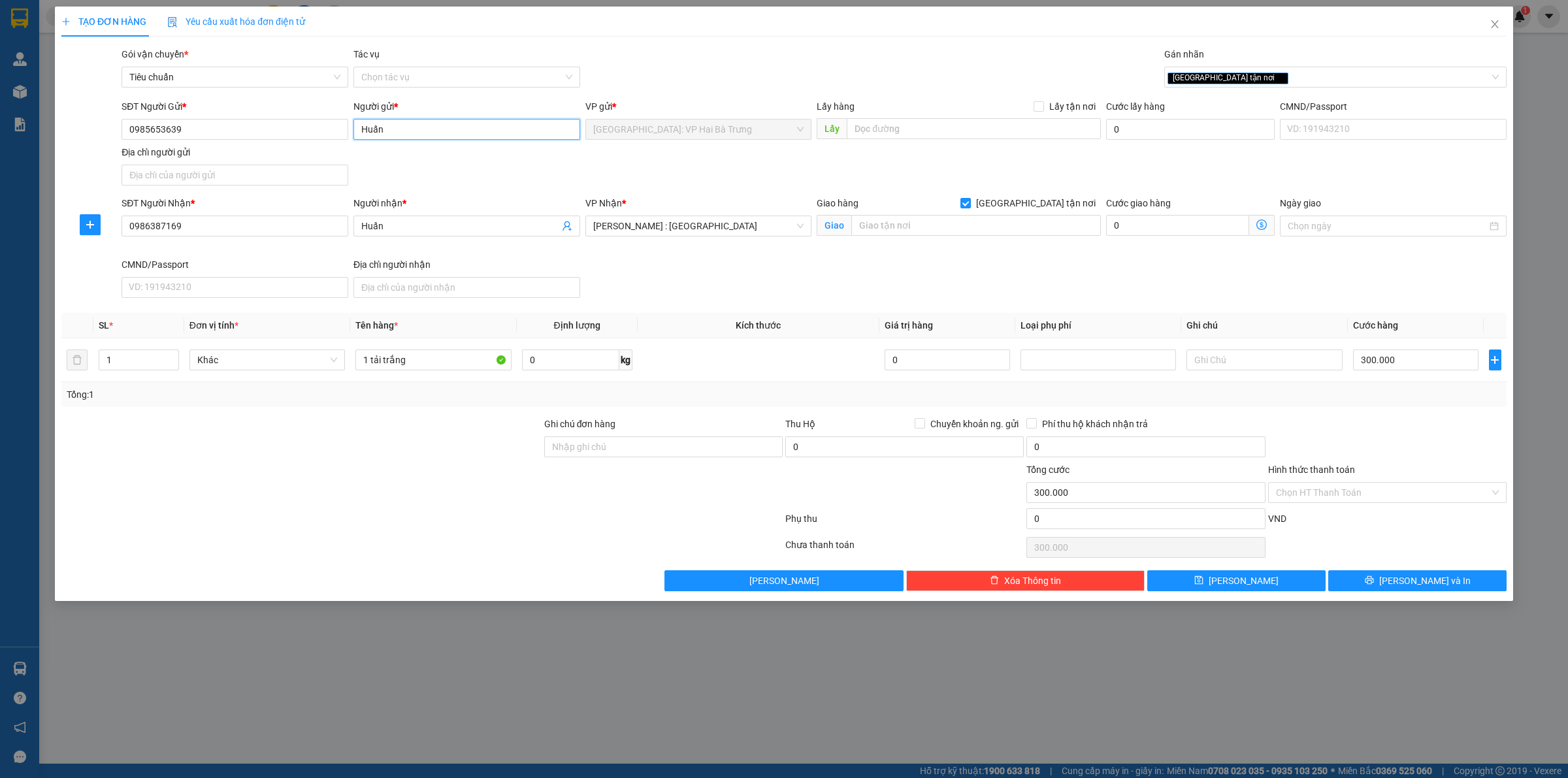
click at [409, 129] on input "Huấn" at bounding box center [466, 130] width 227 height 21
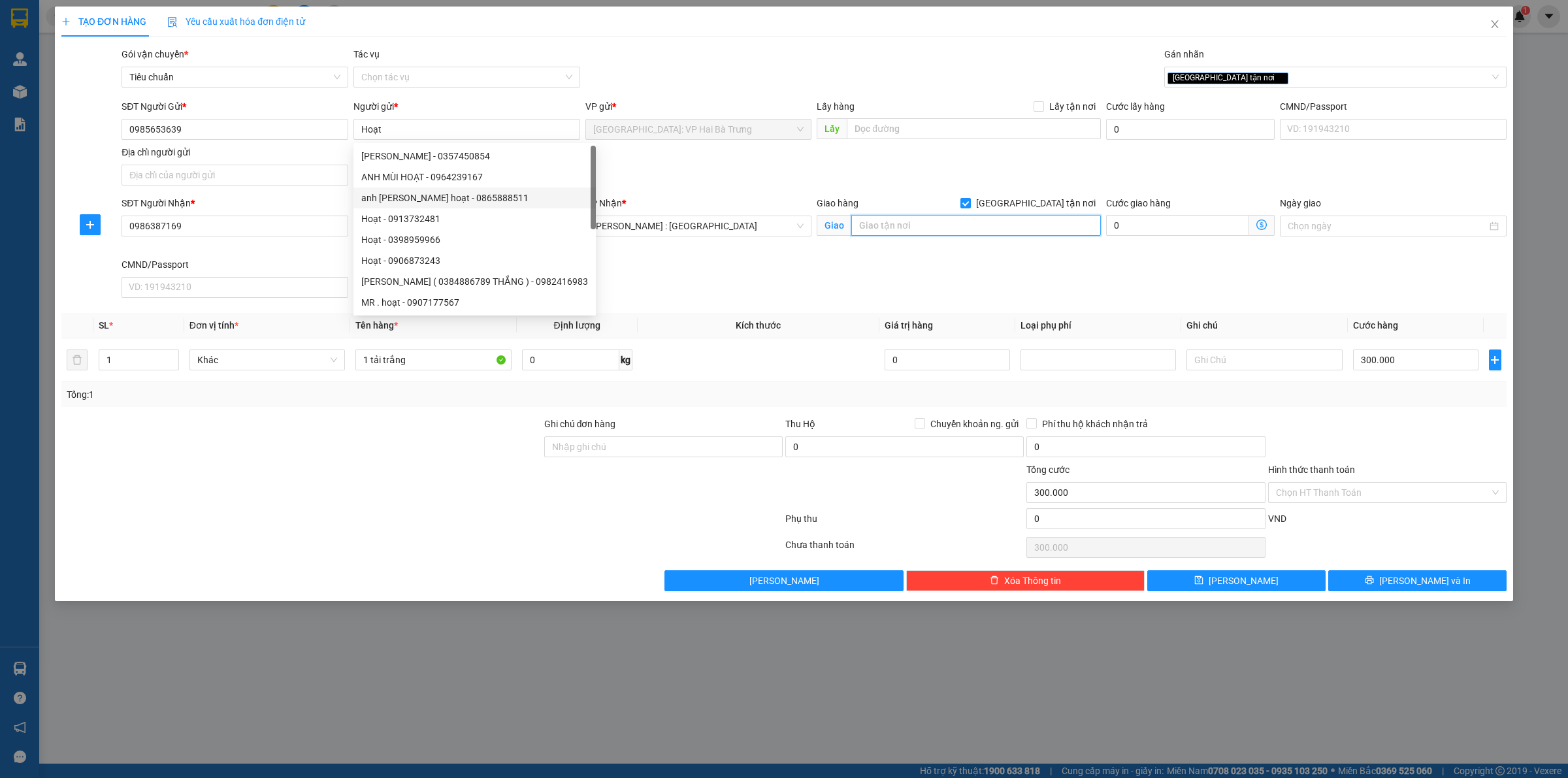
drag, startPoint x: 967, startPoint y: 235, endPoint x: 948, endPoint y: 227, distance: 20.6
click at [967, 233] on input "text" at bounding box center [976, 225] width 250 height 21
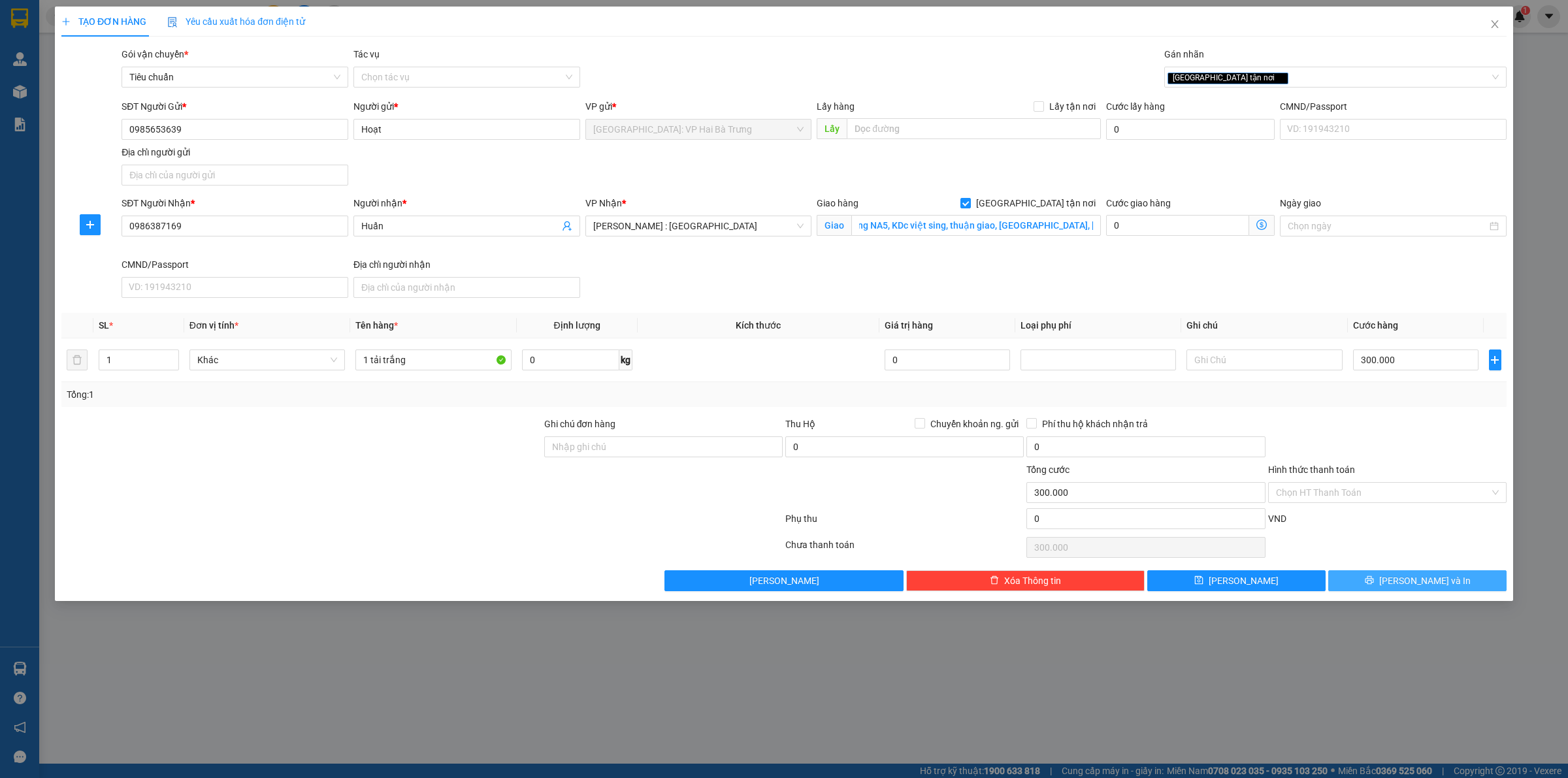
scroll to position [0, 0]
drag, startPoint x: 1352, startPoint y: 581, endPoint x: 1328, endPoint y: 556, distance: 34.7
click at [1352, 582] on button "[PERSON_NAME] và In" at bounding box center [1416, 581] width 178 height 21
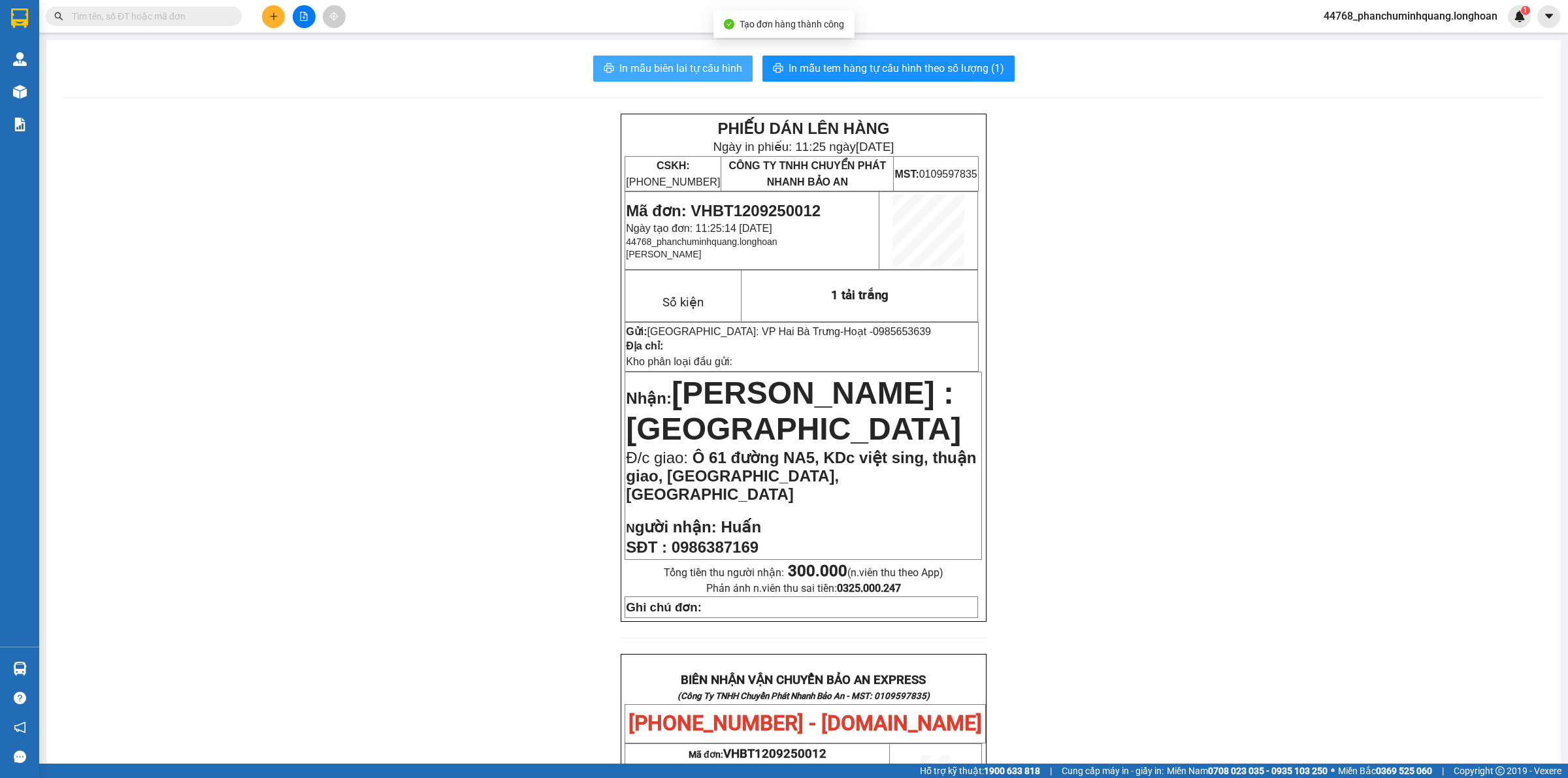
drag, startPoint x: 699, startPoint y: 47, endPoint x: 696, endPoint y: 71, distance: 24.2
click at [699, 51] on div "In mẫu biên lai tự cấu hình In mẫu tem hàng tự cấu hình theo số lượng (1) PHIẾU…" at bounding box center [803, 682] width 1514 height 1283
click at [696, 71] on span "In mẫu biên lai tự cấu hình" at bounding box center [680, 68] width 123 height 16
click at [899, 55] on button "In mẫu tem hàng tự cấu hình theo số lượng (1)" at bounding box center [888, 68] width 252 height 26
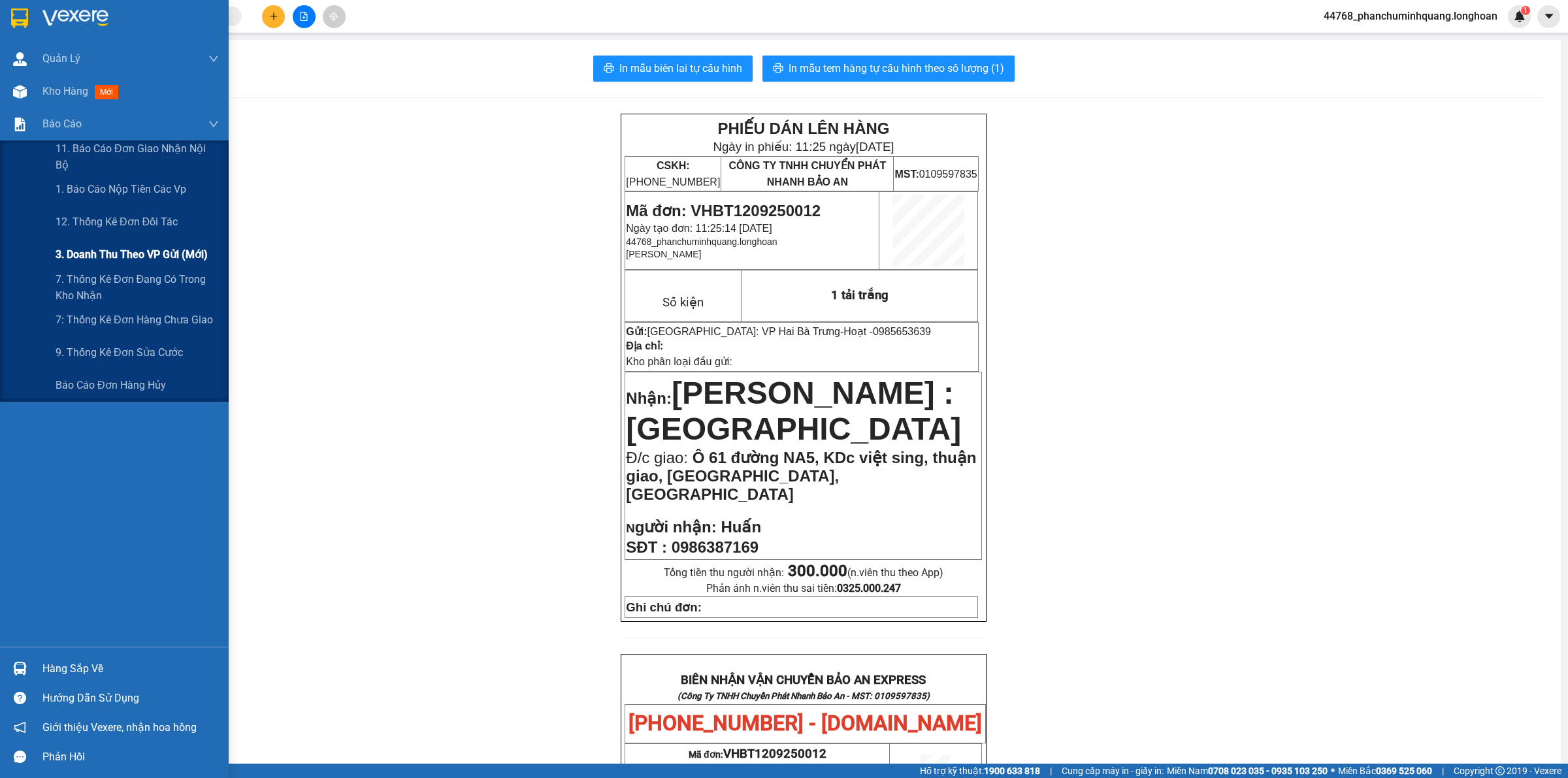
click at [134, 258] on span "3. Doanh Thu theo VP Gửi (mới)" at bounding box center [132, 254] width 153 height 16
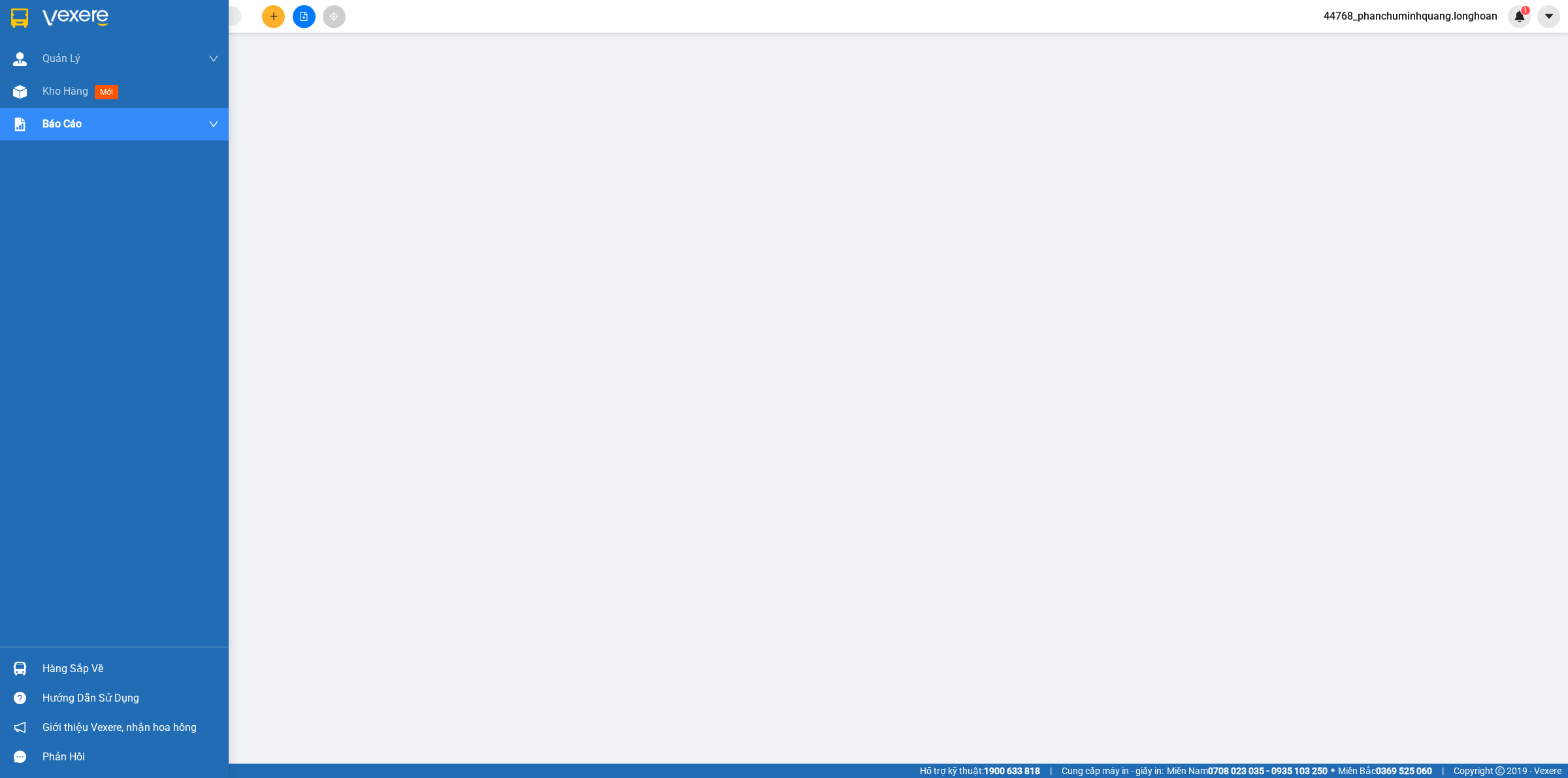
click at [20, 17] on img at bounding box center [20, 18] width 17 height 20
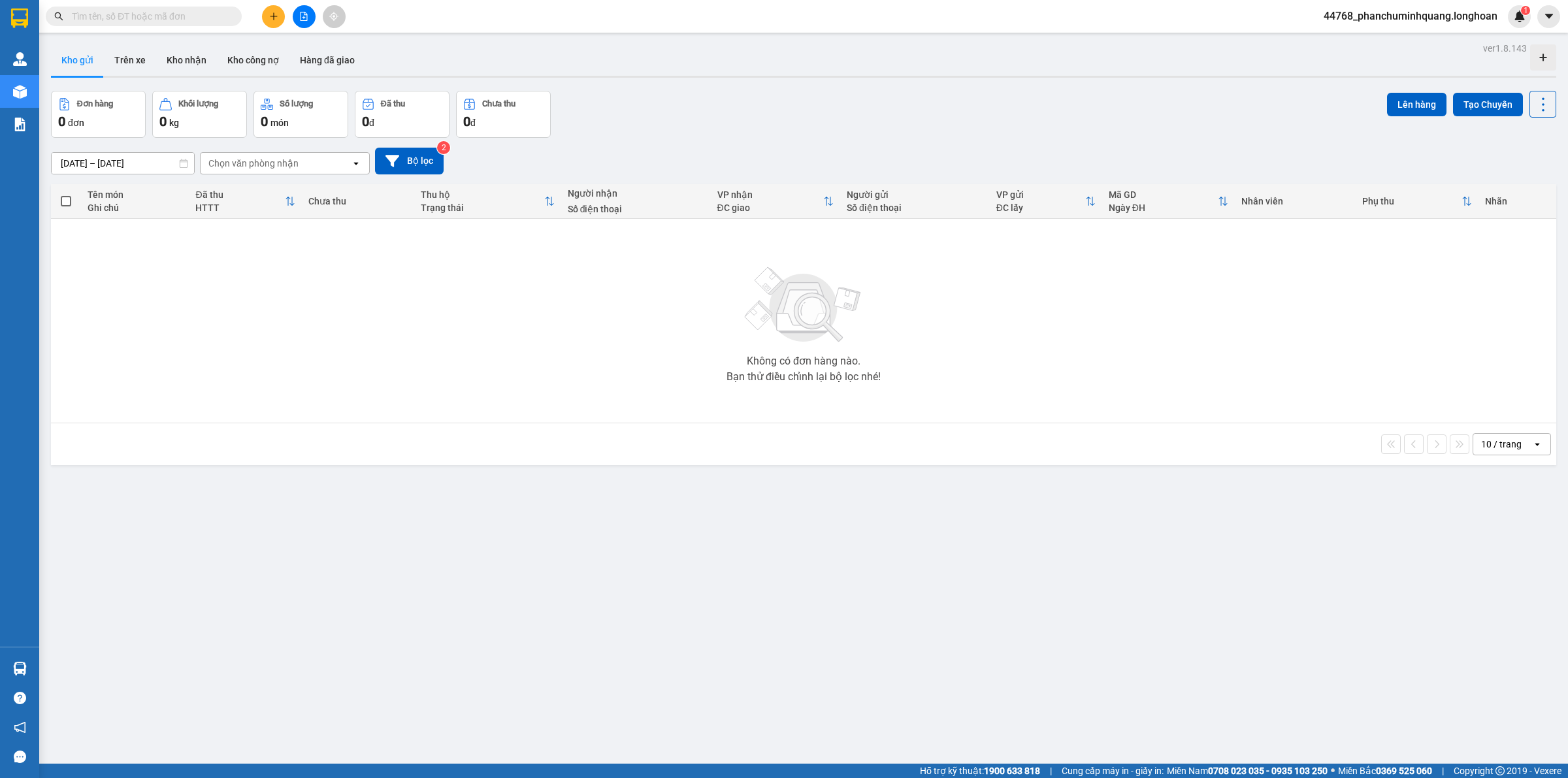
click at [183, 24] on span at bounding box center [143, 16] width 196 height 20
drag, startPoint x: 183, startPoint y: 24, endPoint x: 201, endPoint y: 21, distance: 18.2
click at [183, 24] on span at bounding box center [143, 16] width 196 height 20
click at [201, 21] on input "text" at bounding box center [149, 16] width 155 height 14
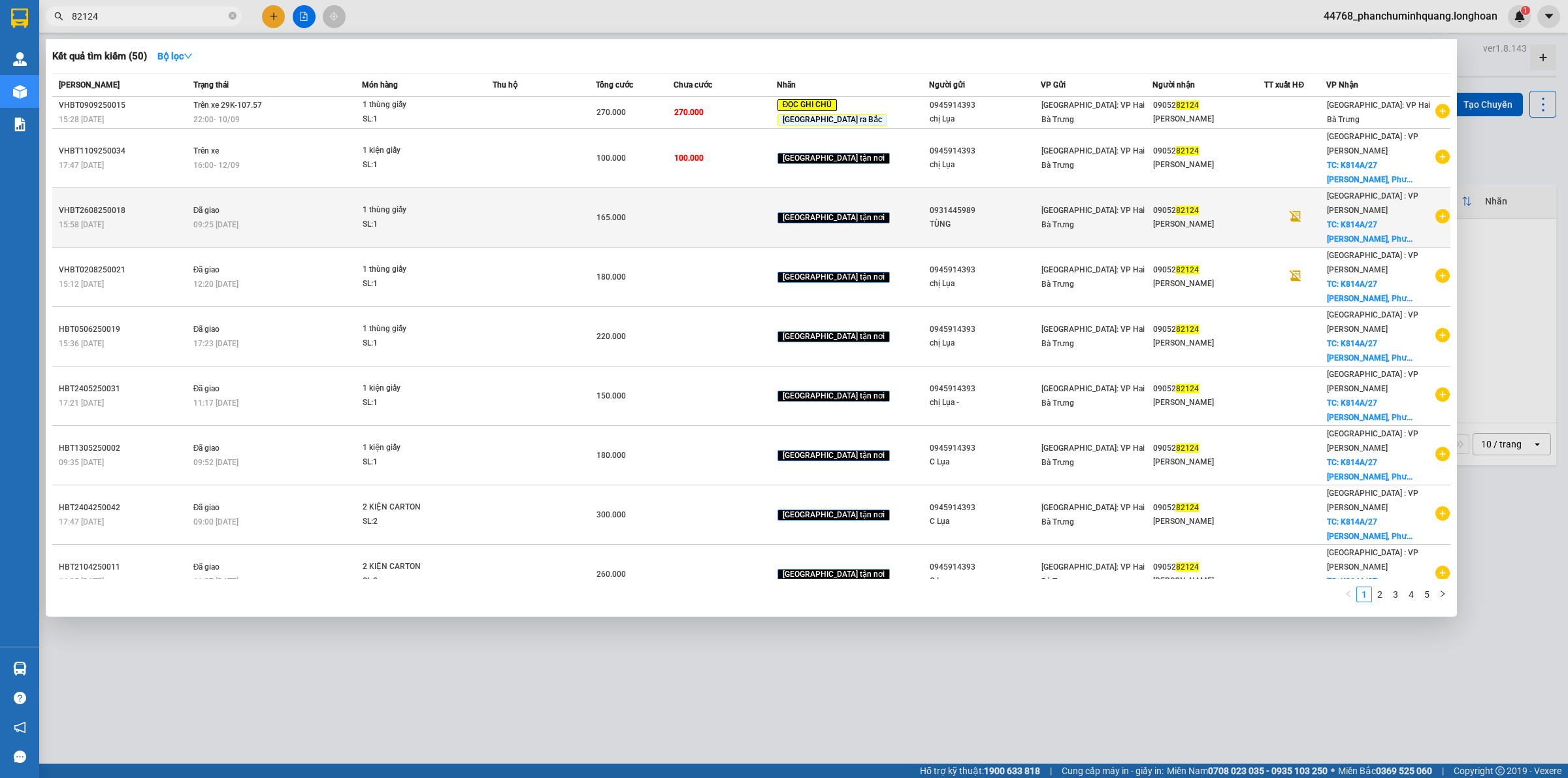
type input "82124"
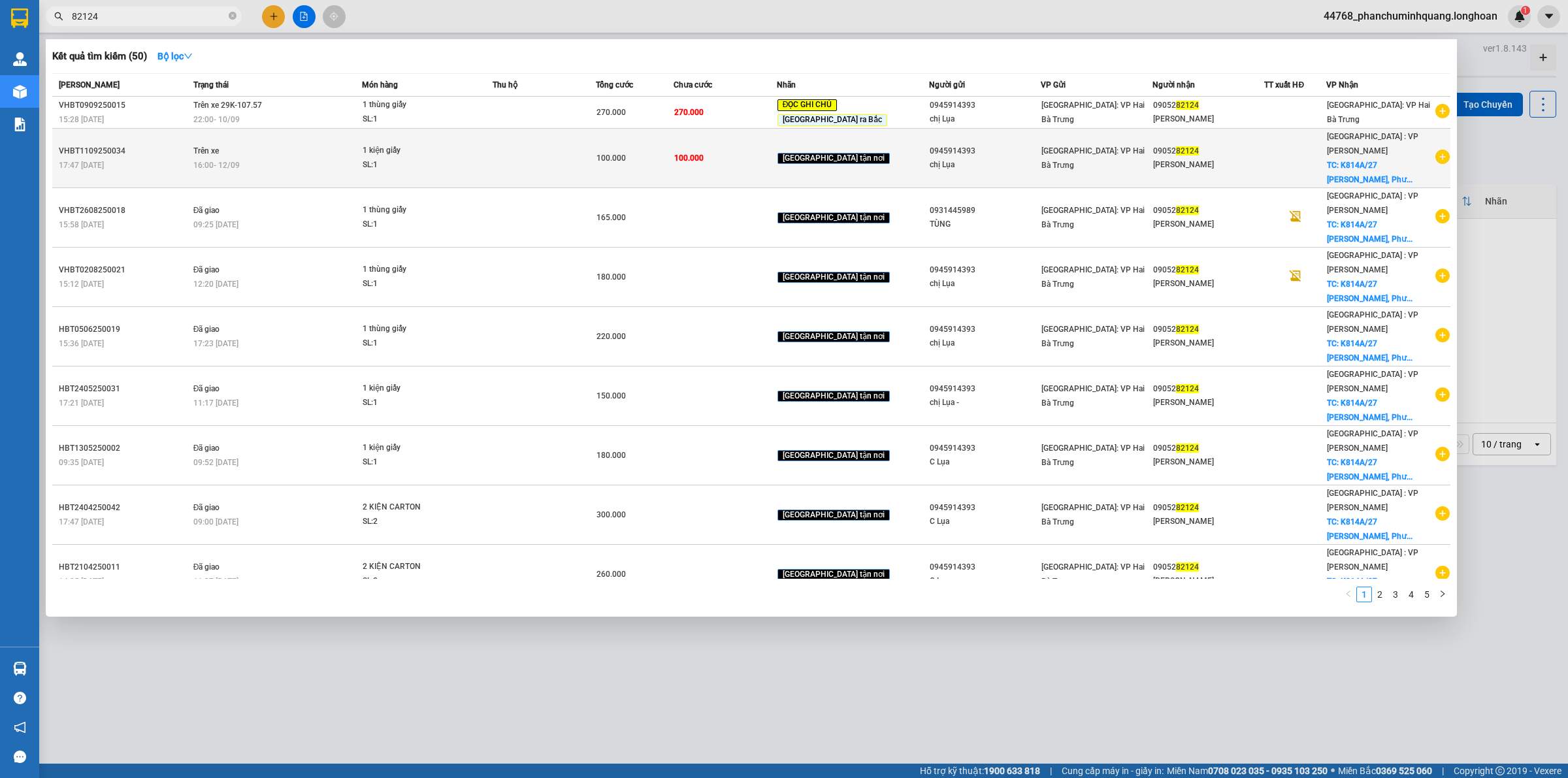
click at [492, 149] on span "1 kiện giấy SL: 1" at bounding box center [427, 157] width 130 height 28
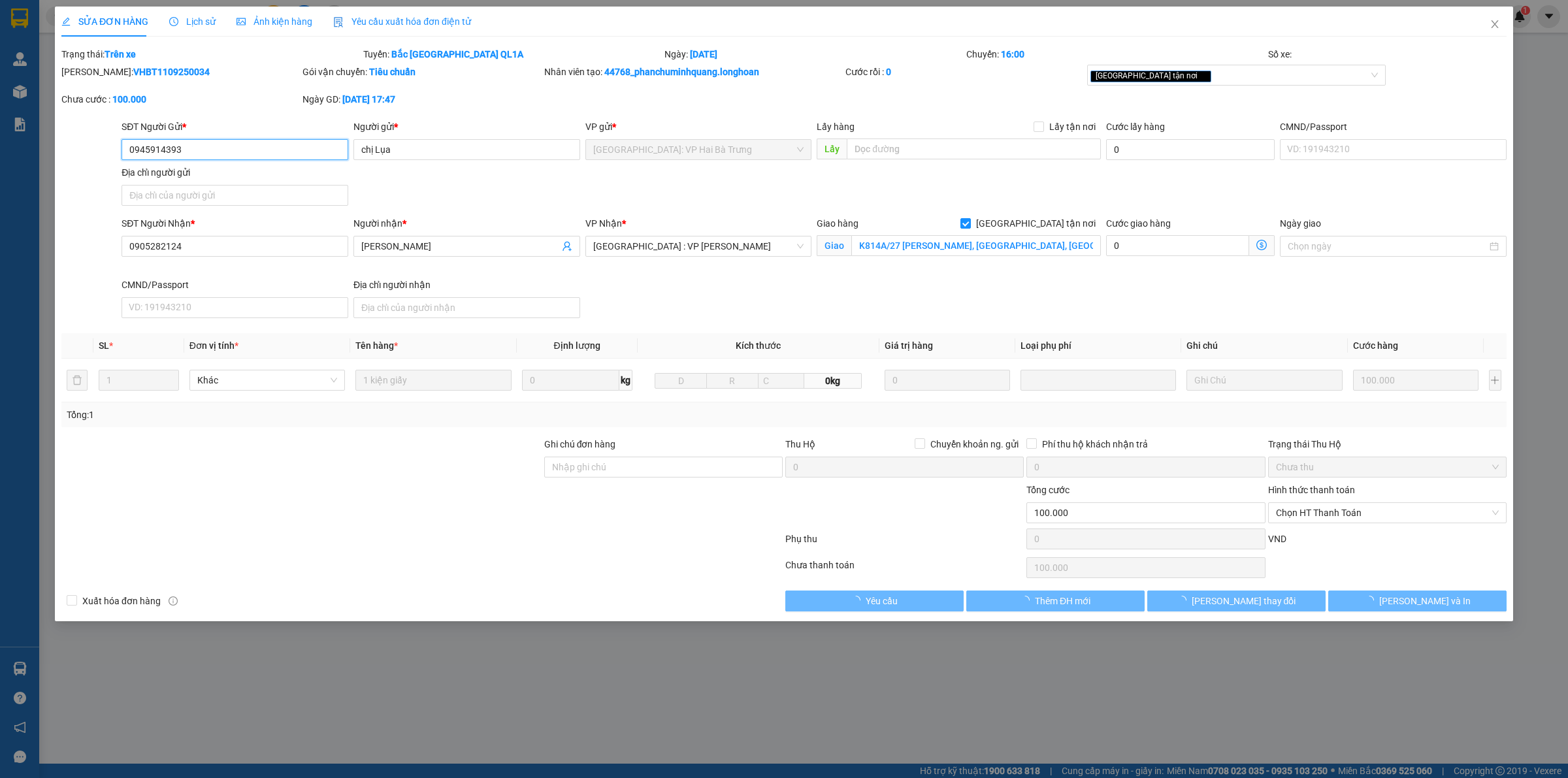
type input "0945914393"
type input "chị Lụa"
type input "0905282124"
type input "[PERSON_NAME]"
checkbox input "true"
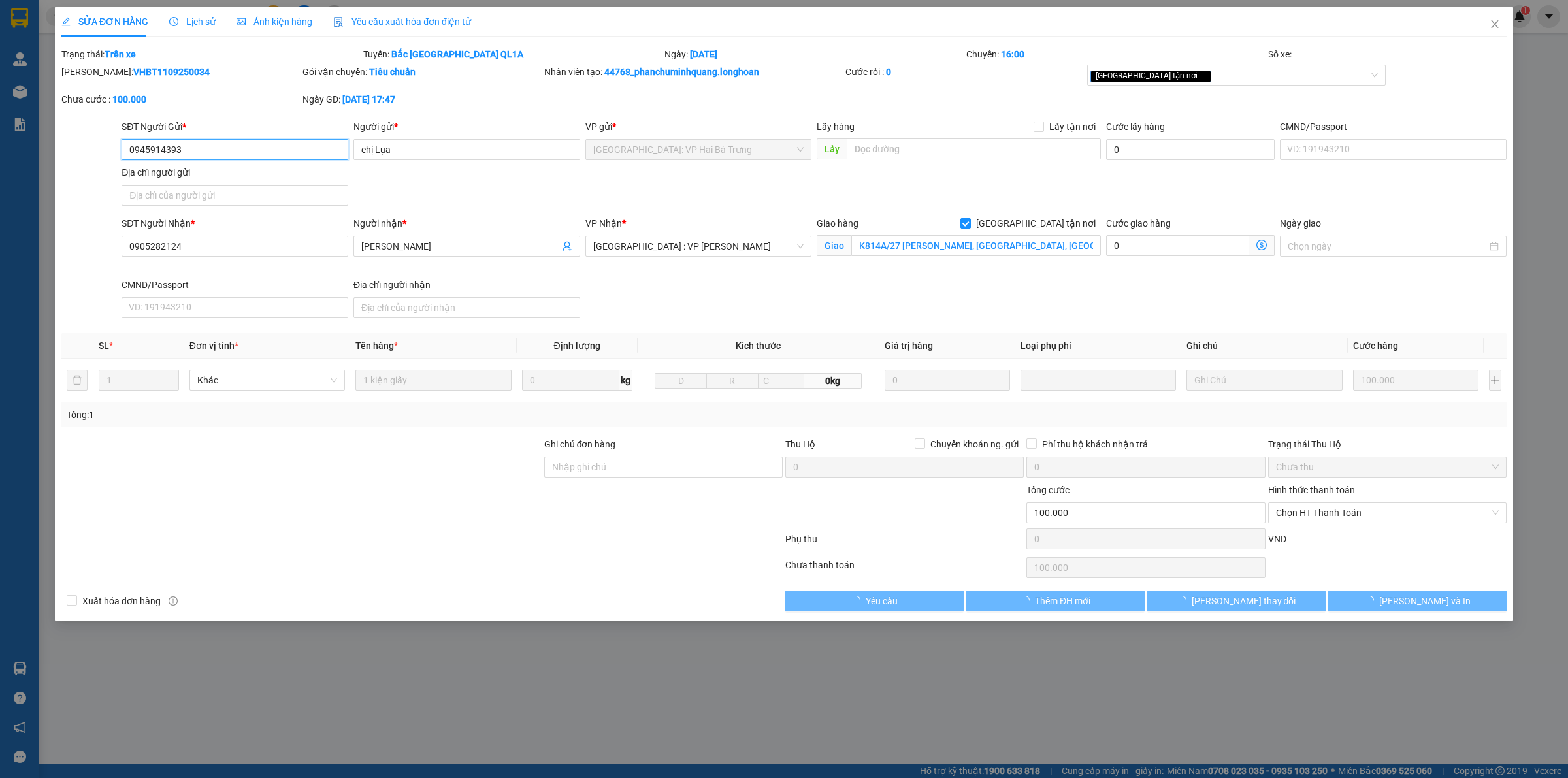
type input "K814A/27 Trần Cao Vân, Phường Thanh Khê Đông, Quận Thanh Khê, Đà Nẵng"
type input "100.000"
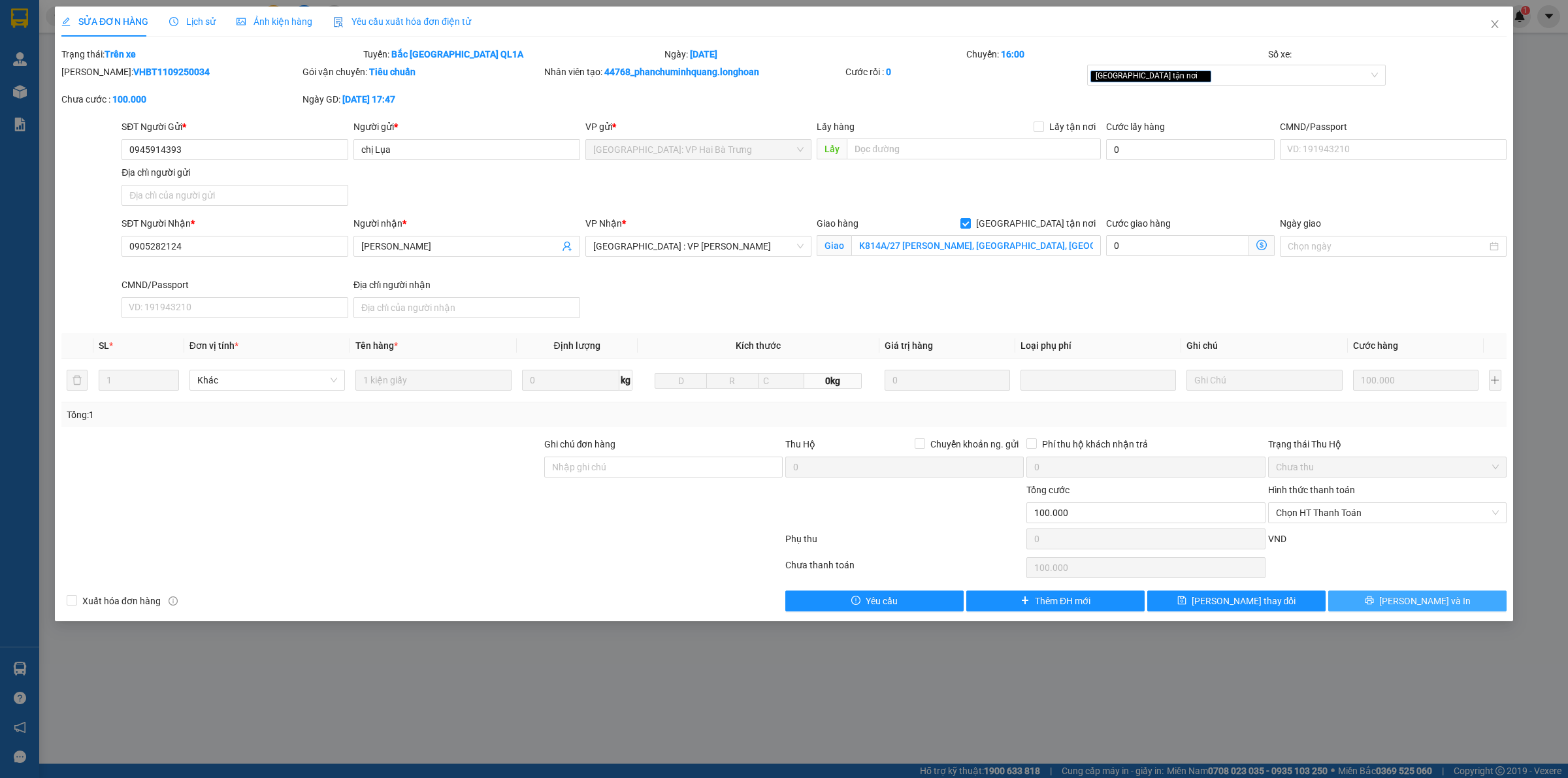
click at [1389, 608] on button "[PERSON_NAME] và In" at bounding box center [1416, 601] width 178 height 21
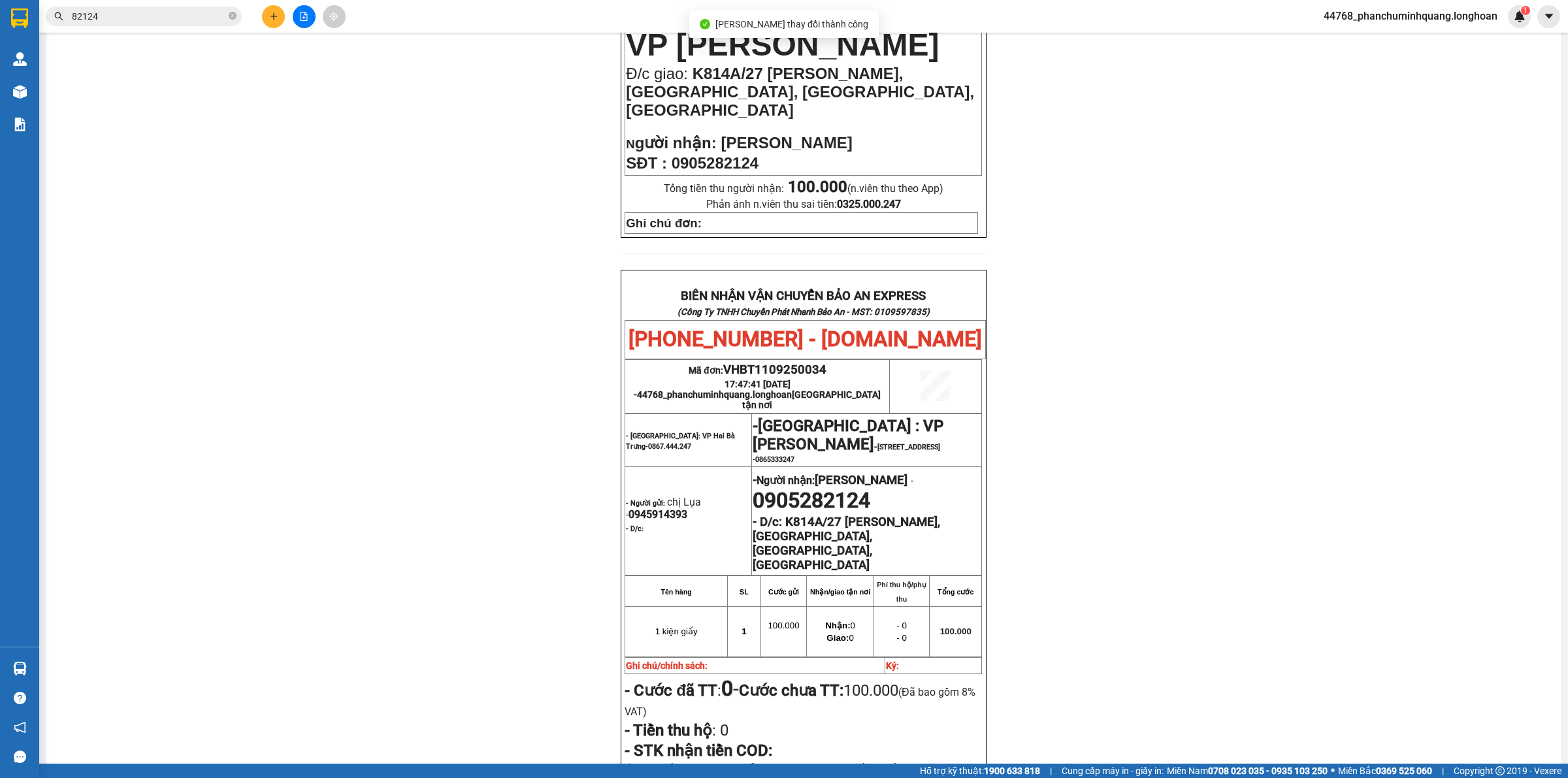
scroll to position [571, 0]
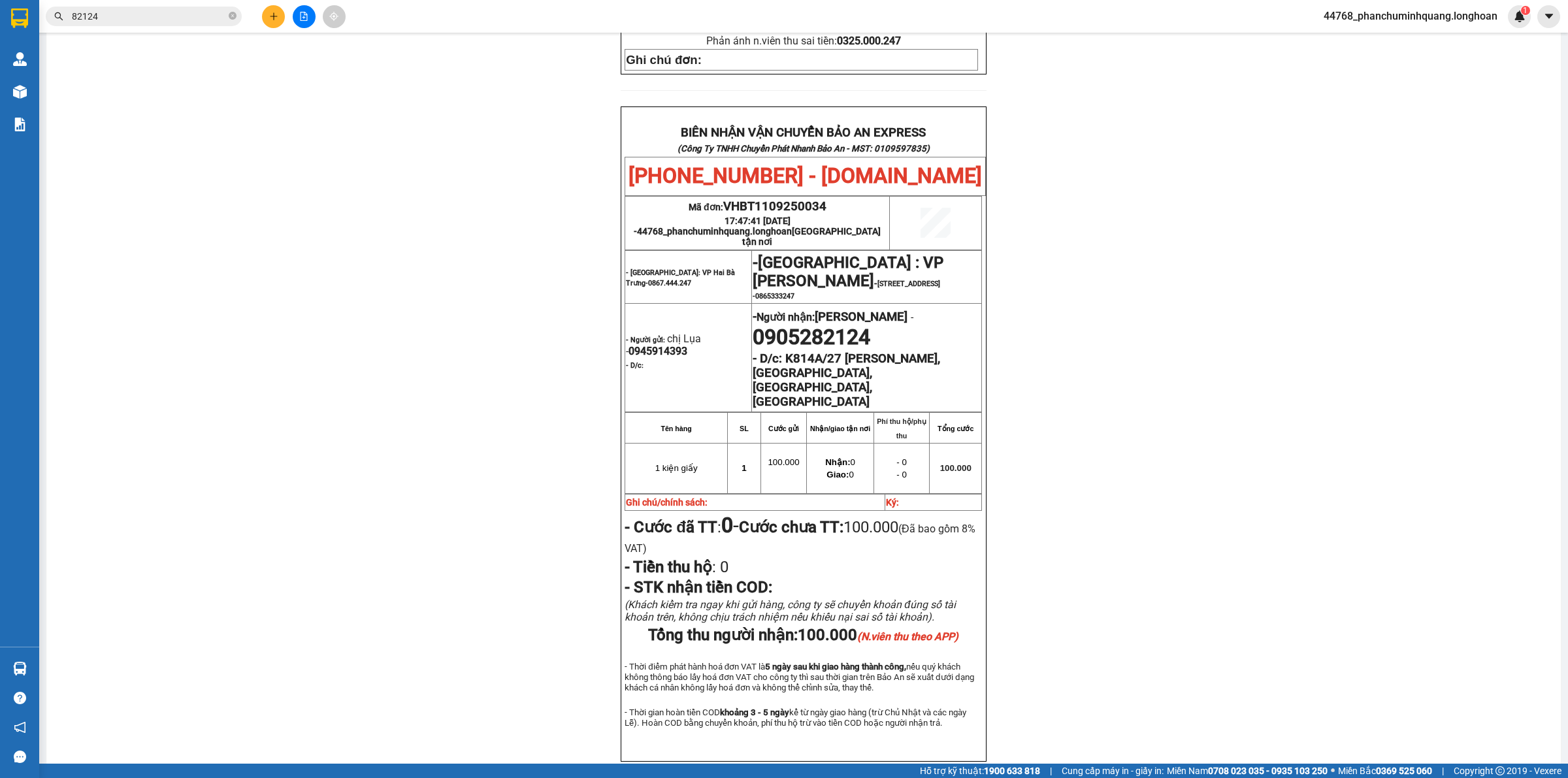
click at [131, 17] on input "82124" at bounding box center [149, 16] width 155 height 14
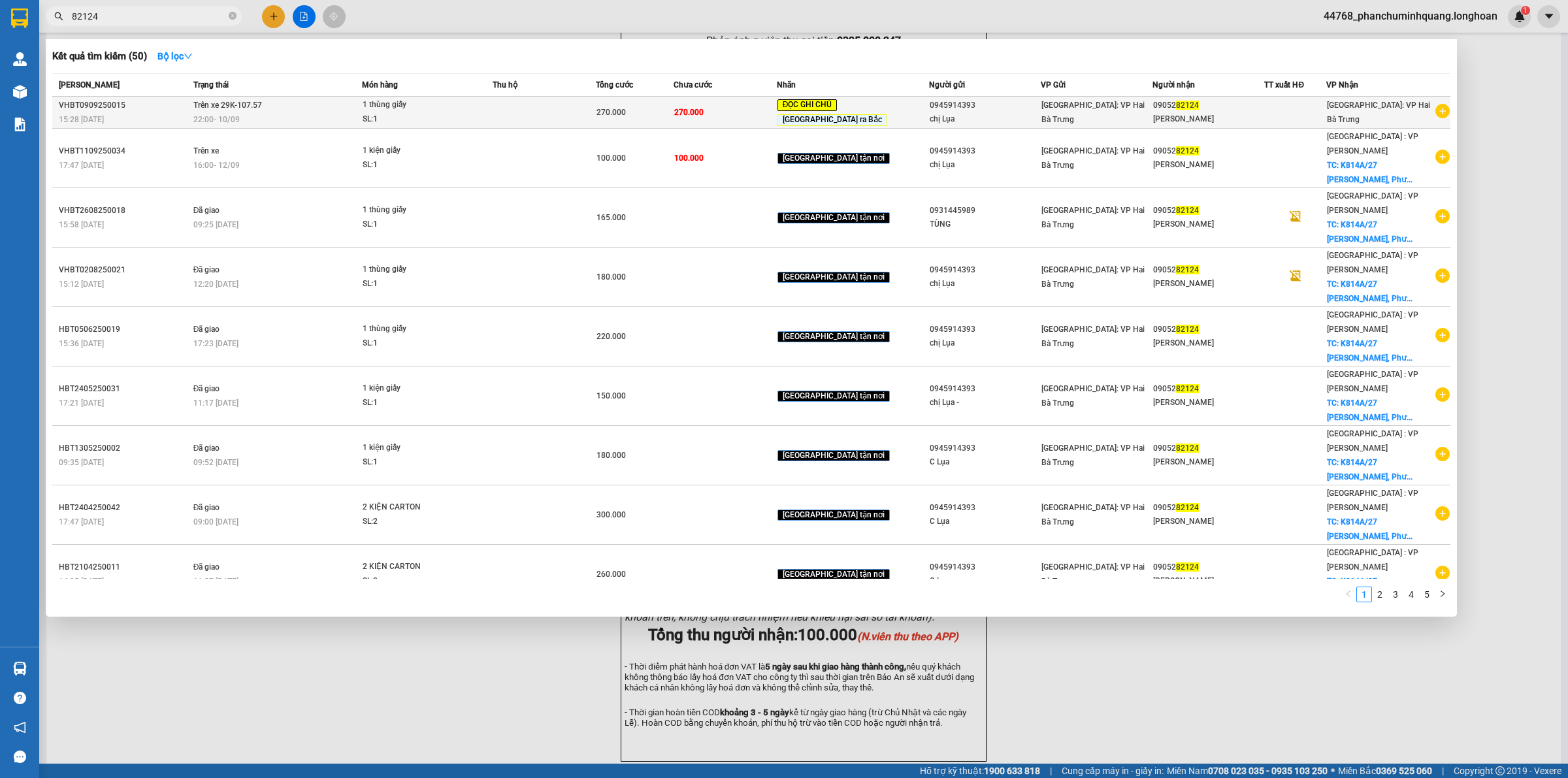
click at [432, 119] on div "SL: 1" at bounding box center [411, 119] width 98 height 14
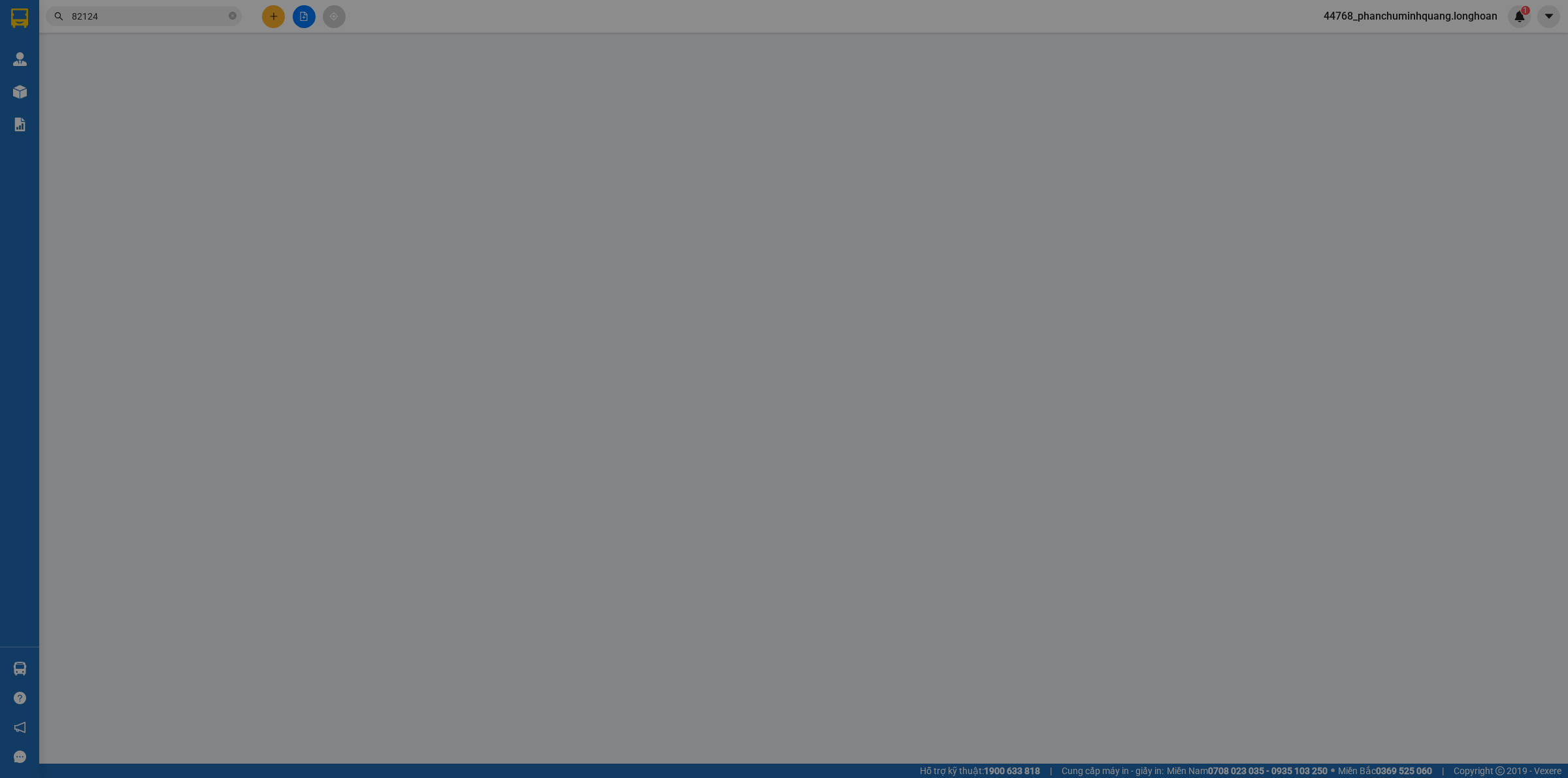
type input "0945914393"
type input "chị Lụa"
type input "0905282124"
type input "[PERSON_NAME]"
type input "KHÁCH KHÔNG NHẬN,CHO QUAY ĐẦU"
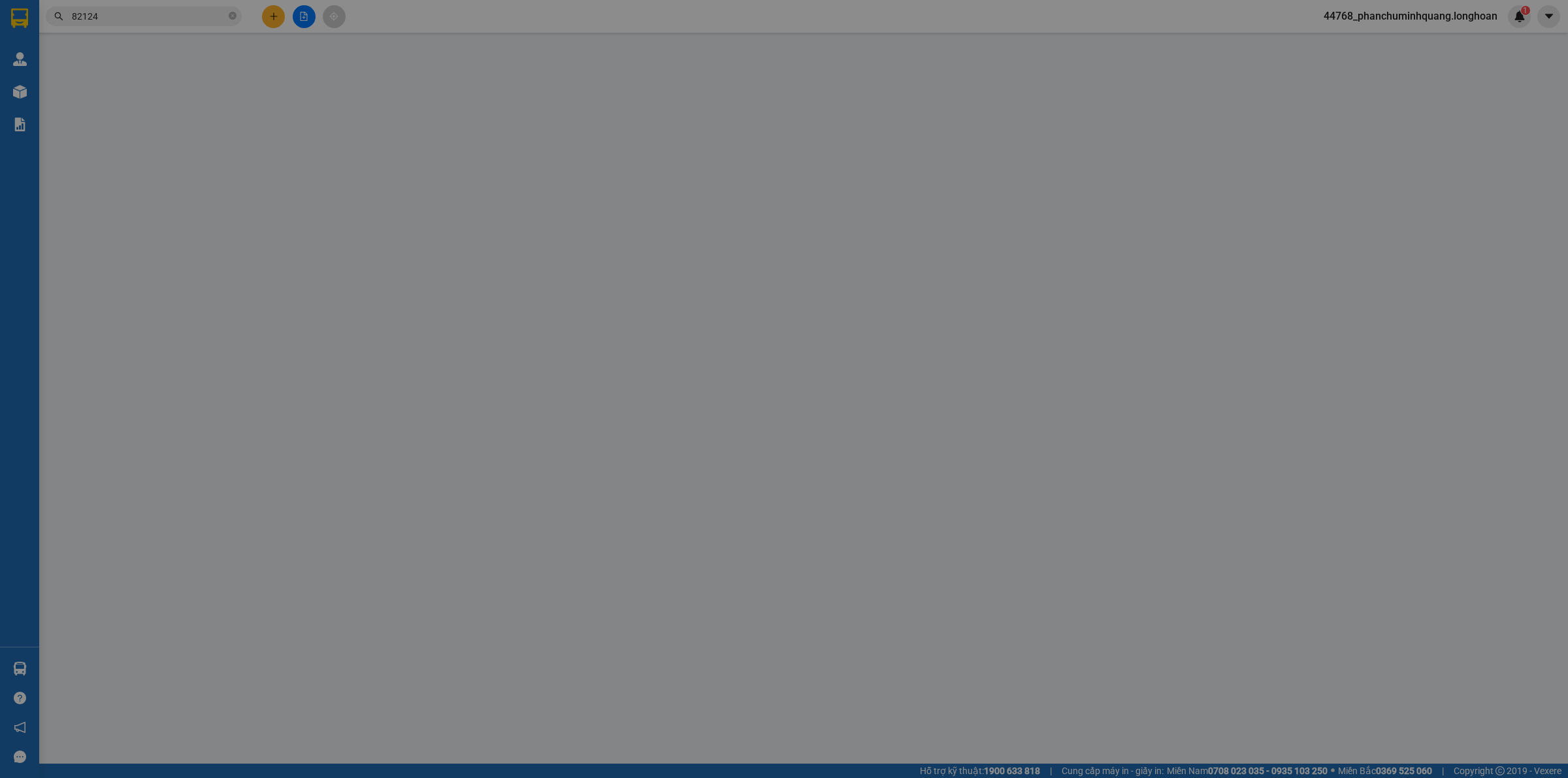
type input "270.000"
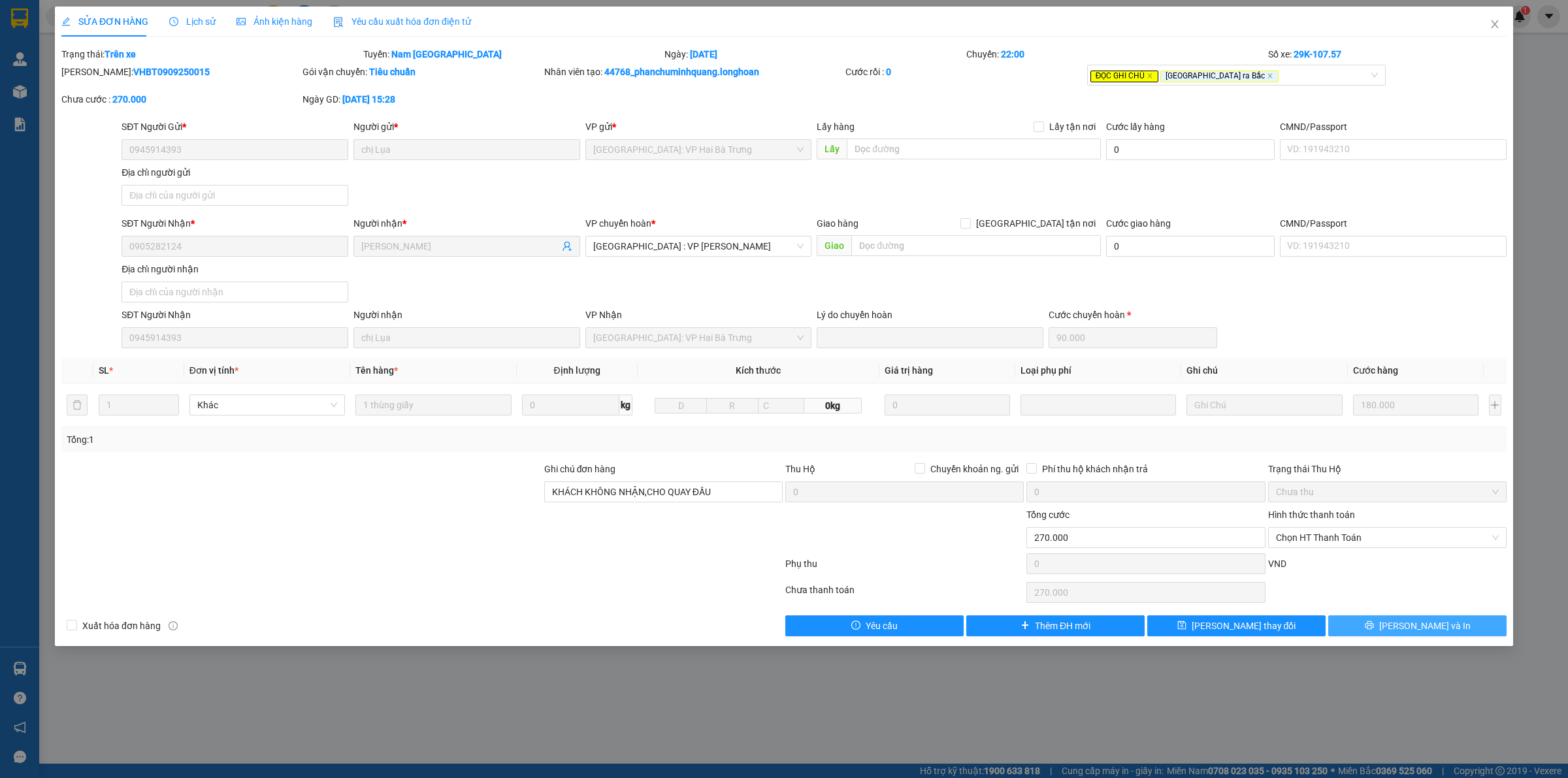
click at [1364, 627] on button "[PERSON_NAME] và In" at bounding box center [1416, 625] width 178 height 21
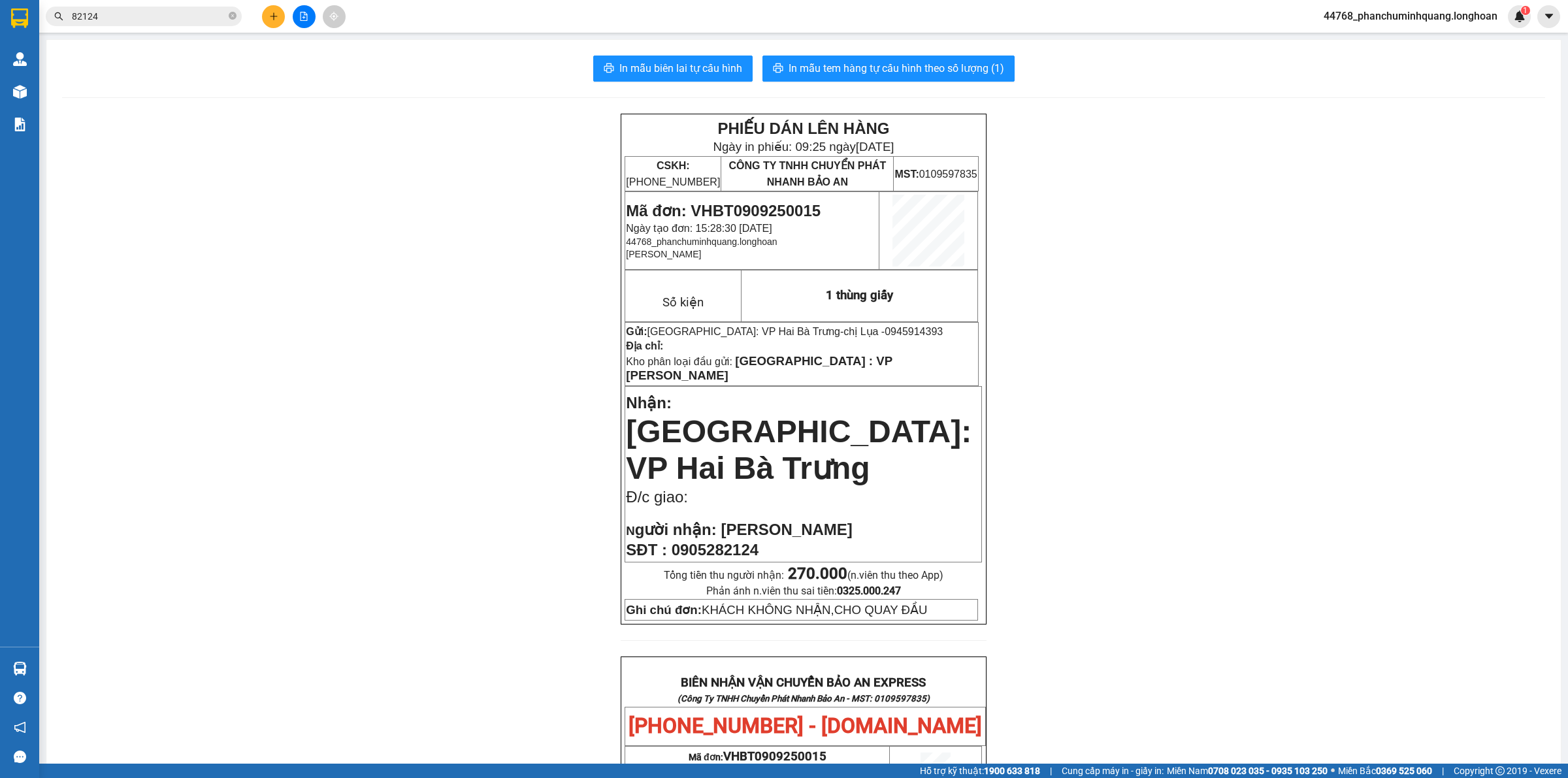
click at [180, 17] on input "82124" at bounding box center [149, 16] width 155 height 14
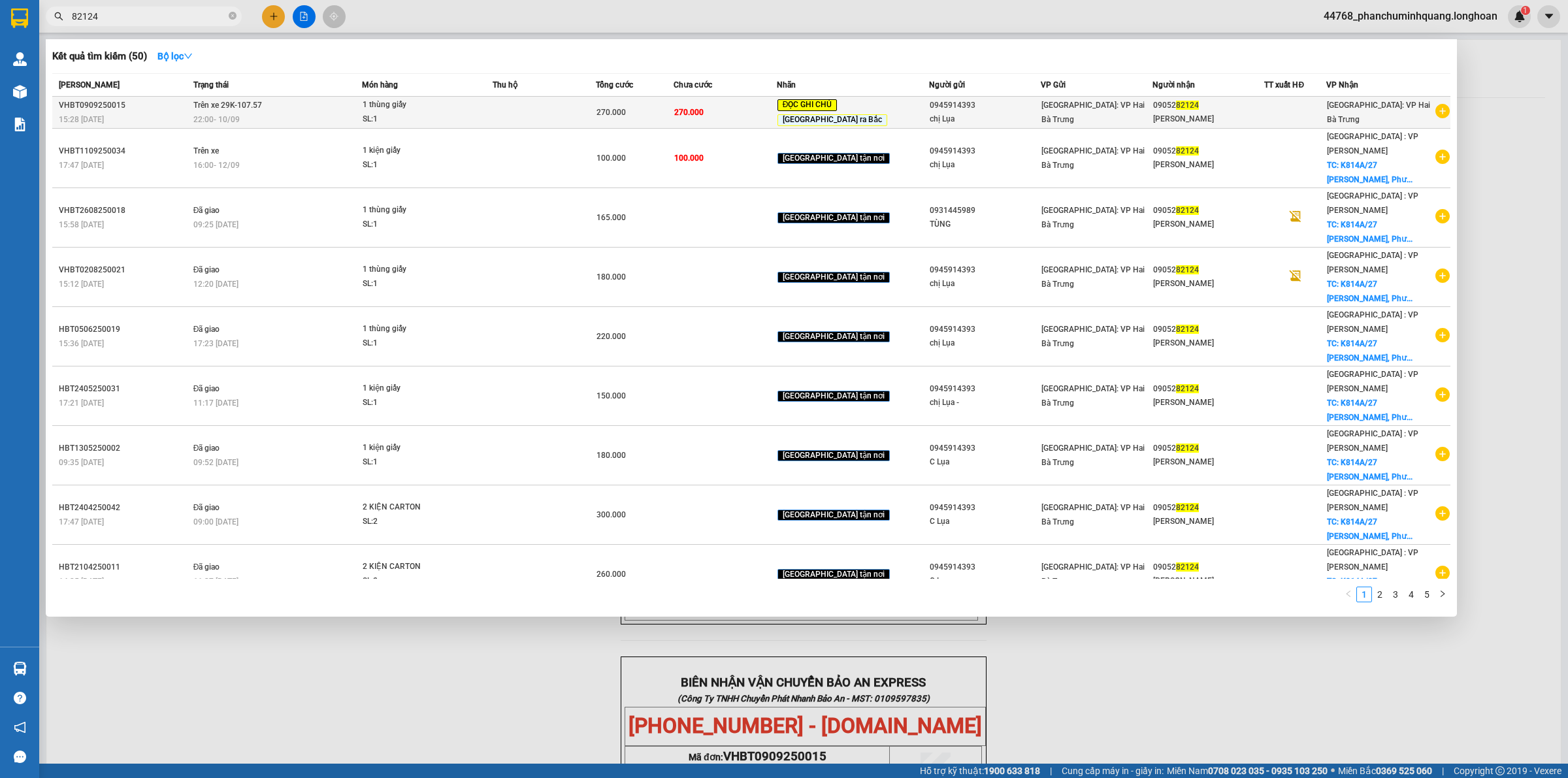
click at [492, 113] on span "1 thùng giấy SL: 1" at bounding box center [427, 112] width 130 height 28
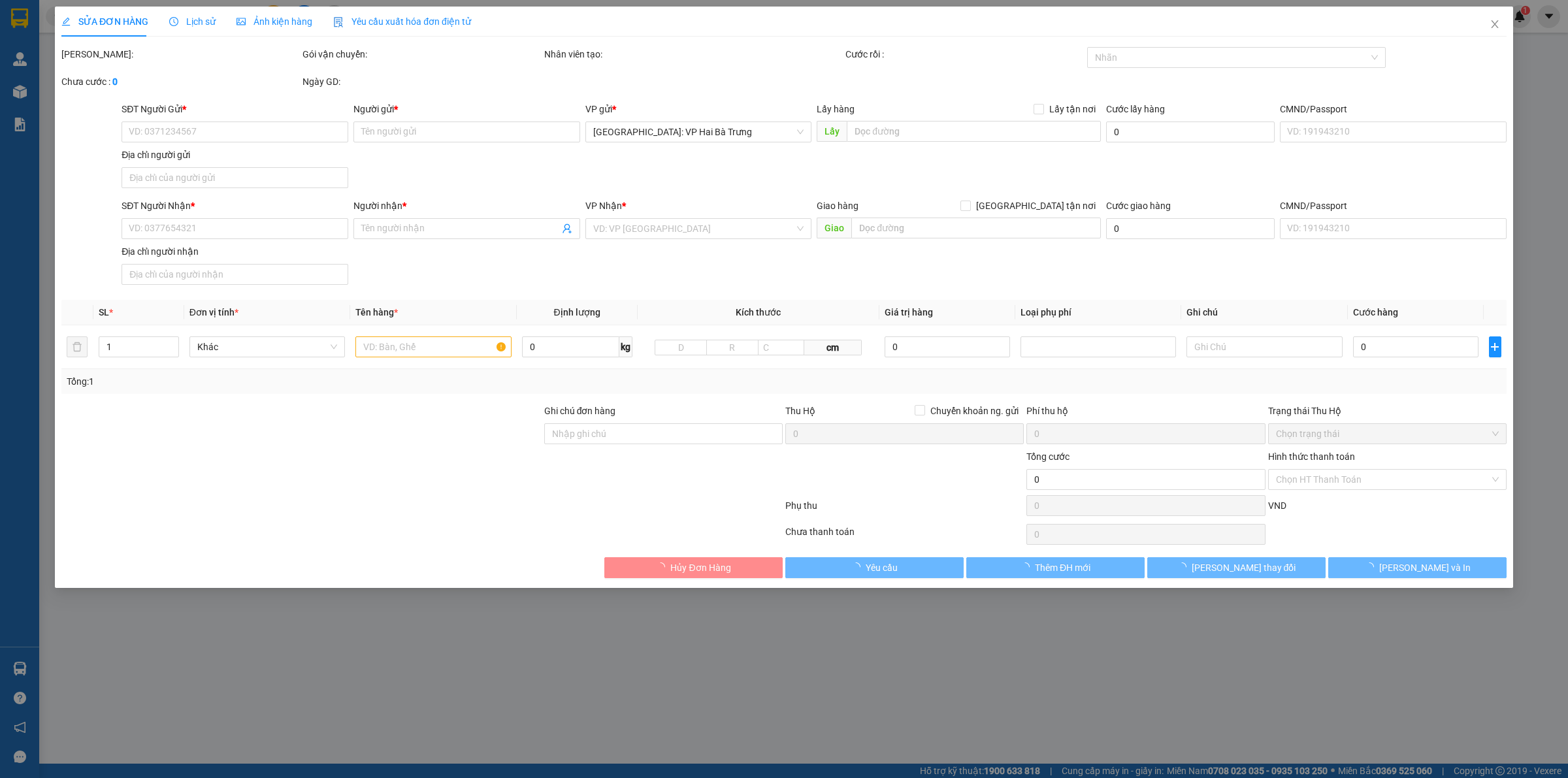
type input "0945914393"
type input "chị Lụa"
type input "0905282124"
type input "[PERSON_NAME]"
type input "KHÁCH KHÔNG NHẬN,CHO QUAY ĐẦU"
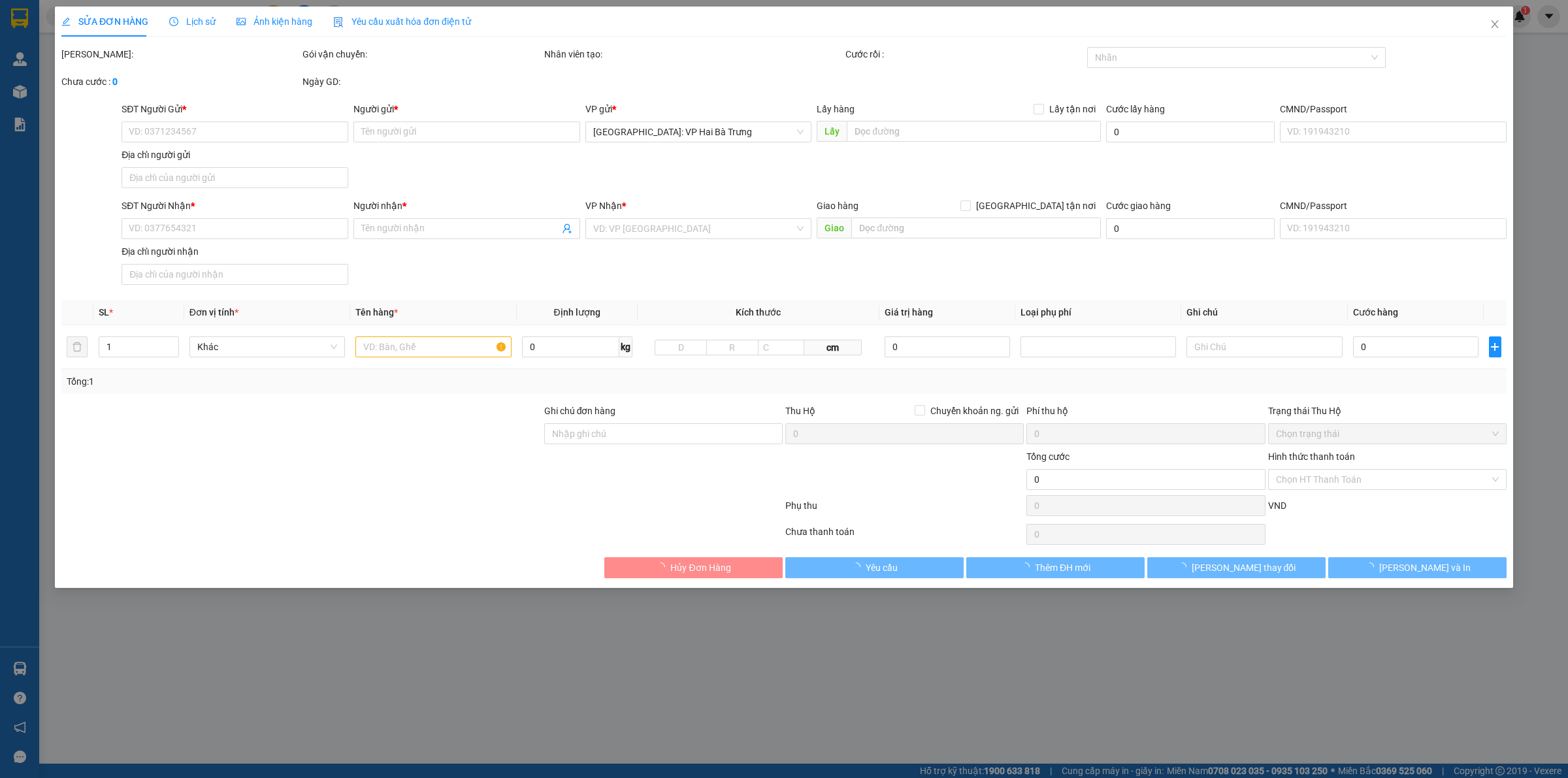
type input "270.000"
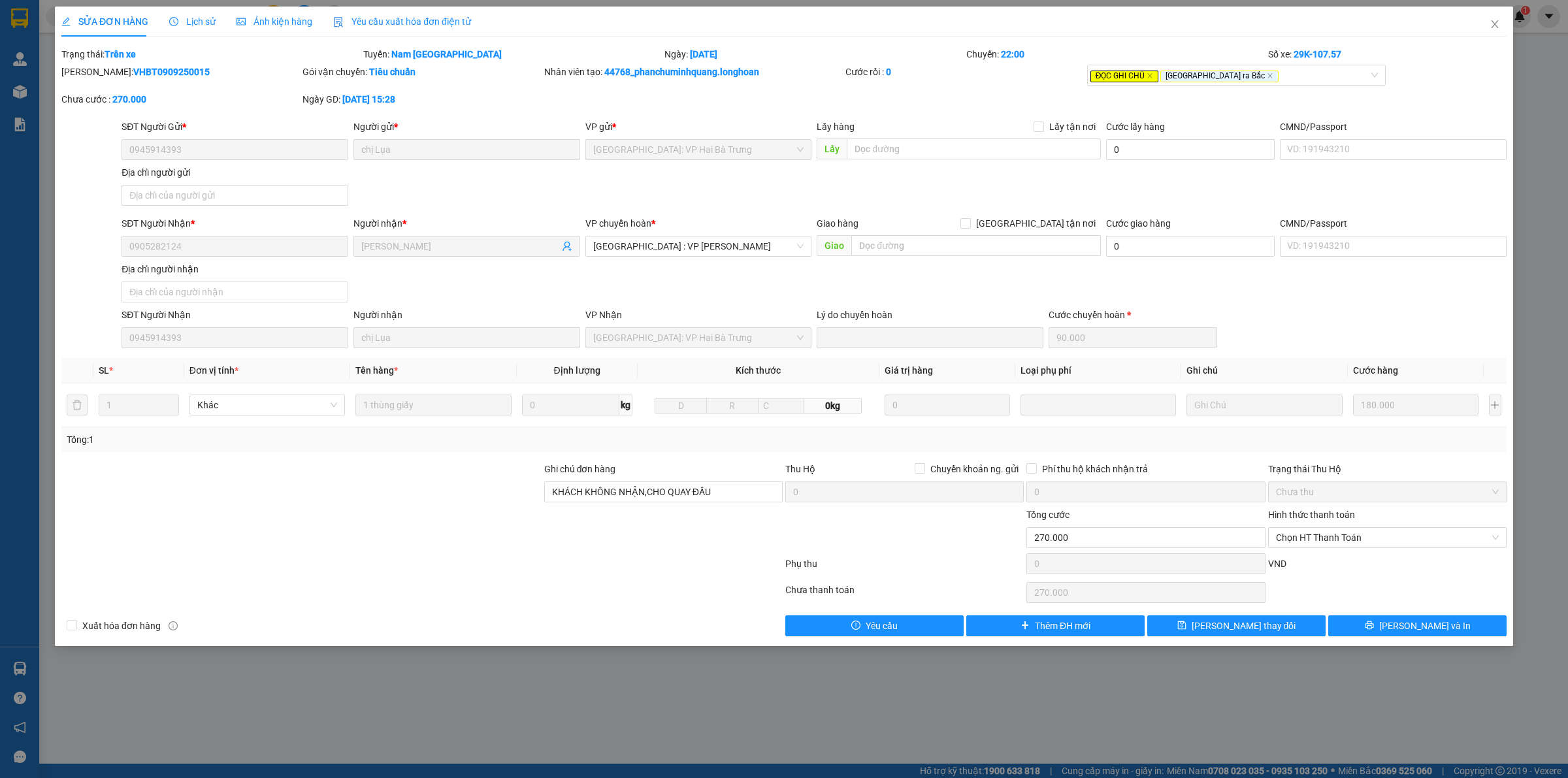
click at [186, 18] on span "Lịch sử" at bounding box center [192, 21] width 47 height 10
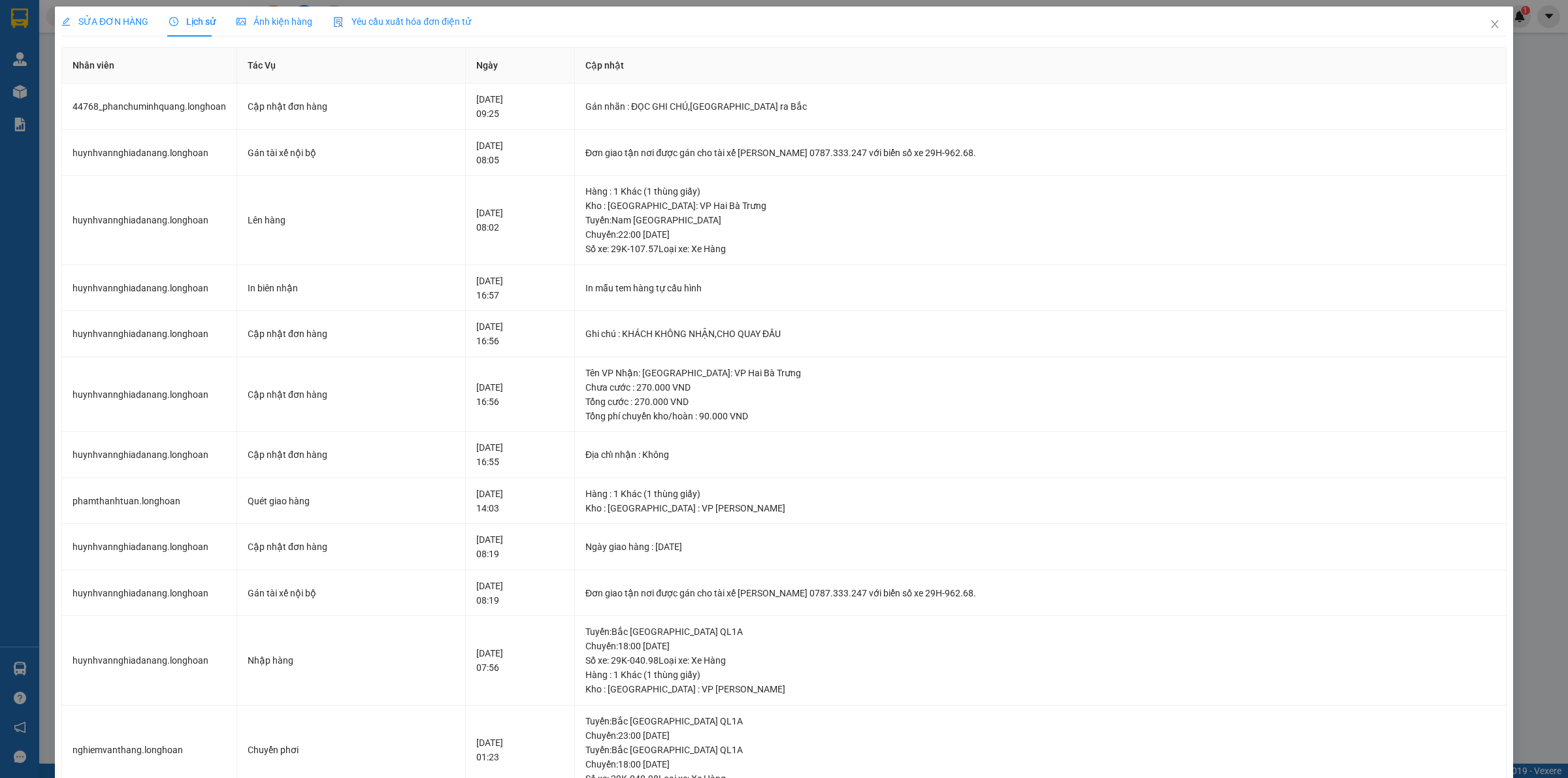
click at [112, 17] on span "SỬA ĐƠN HÀNG" at bounding box center [104, 21] width 87 height 10
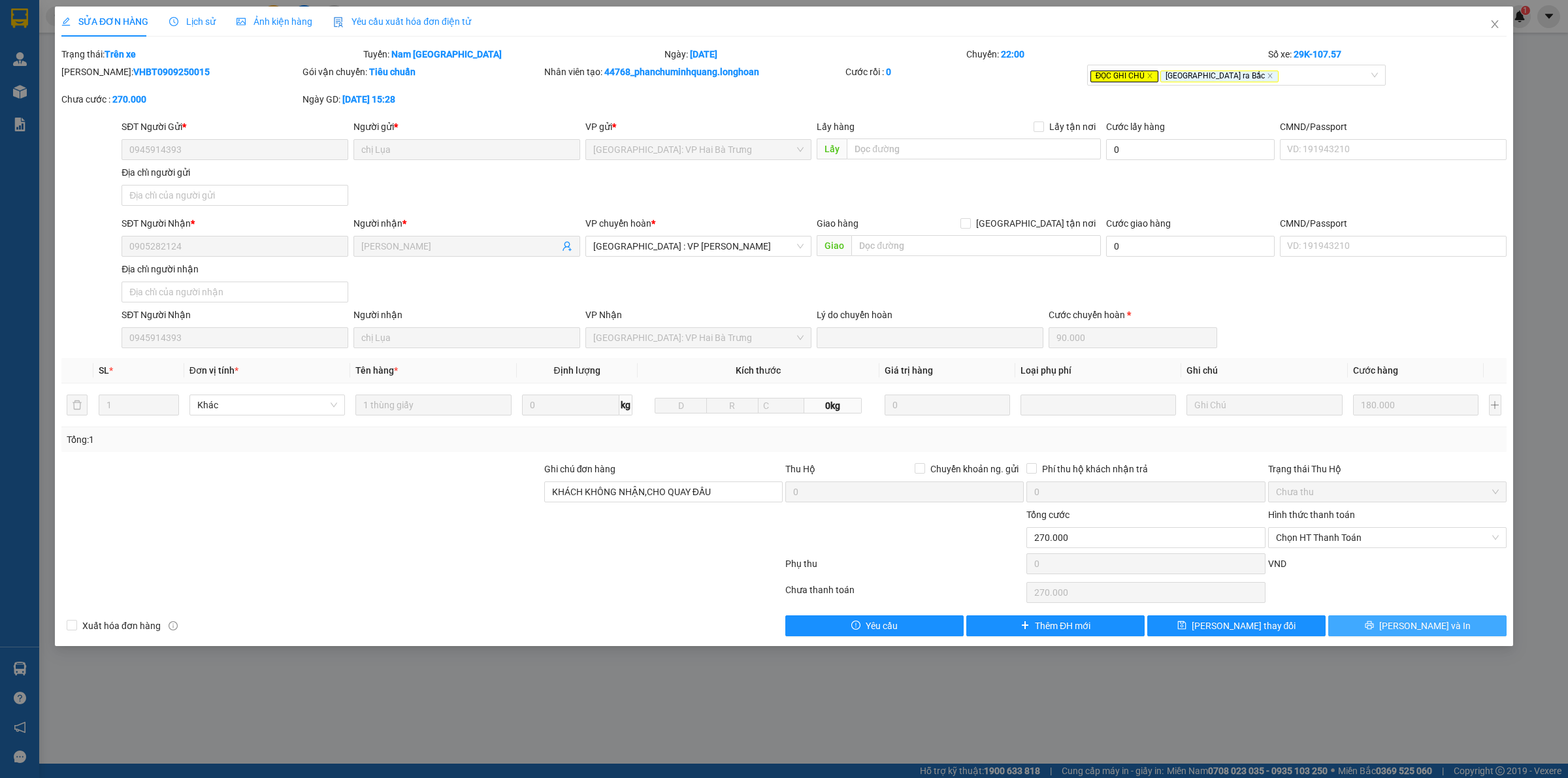
click at [1364, 627] on button "[PERSON_NAME] và In" at bounding box center [1416, 625] width 178 height 21
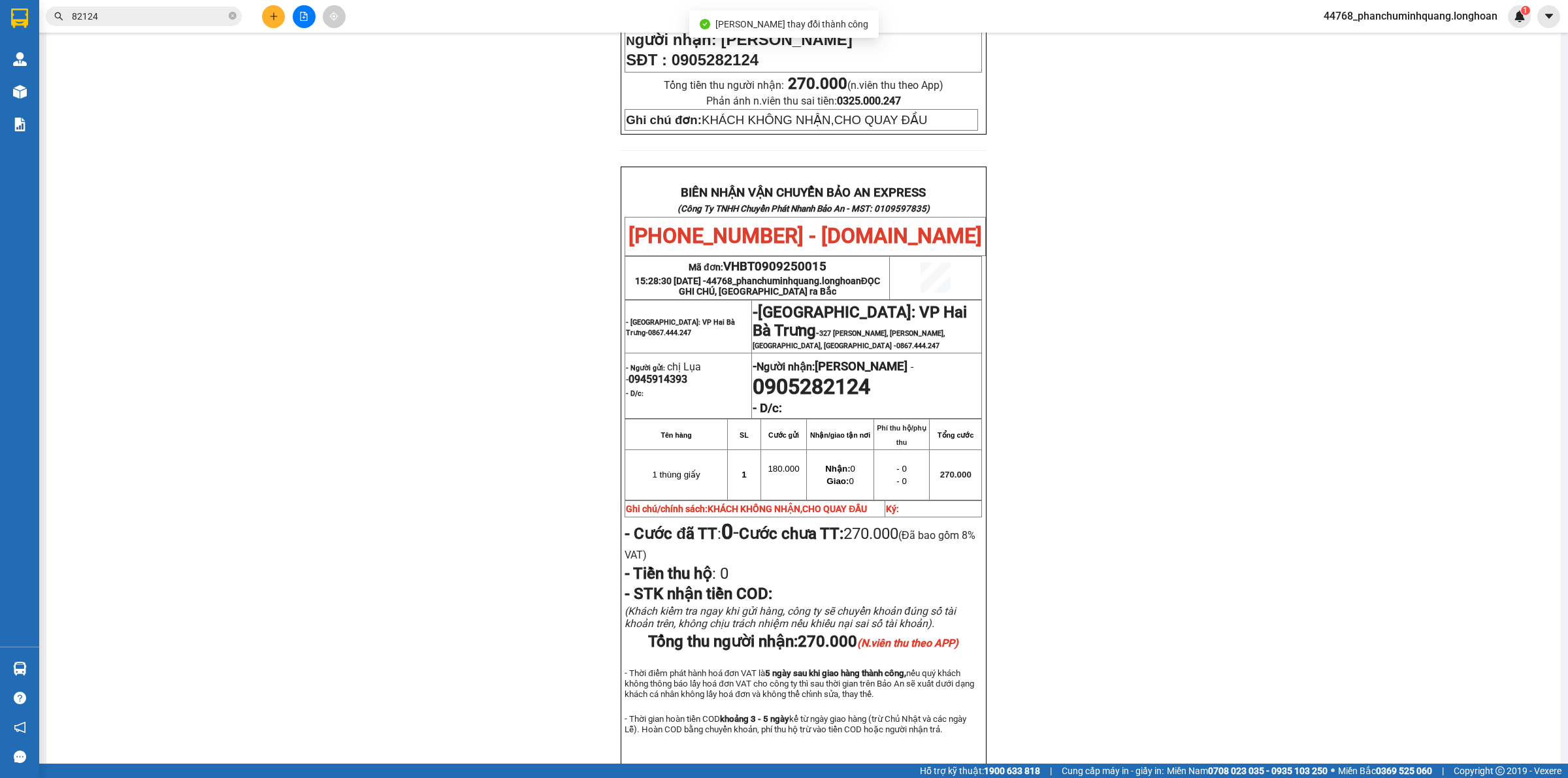
scroll to position [562, 0]
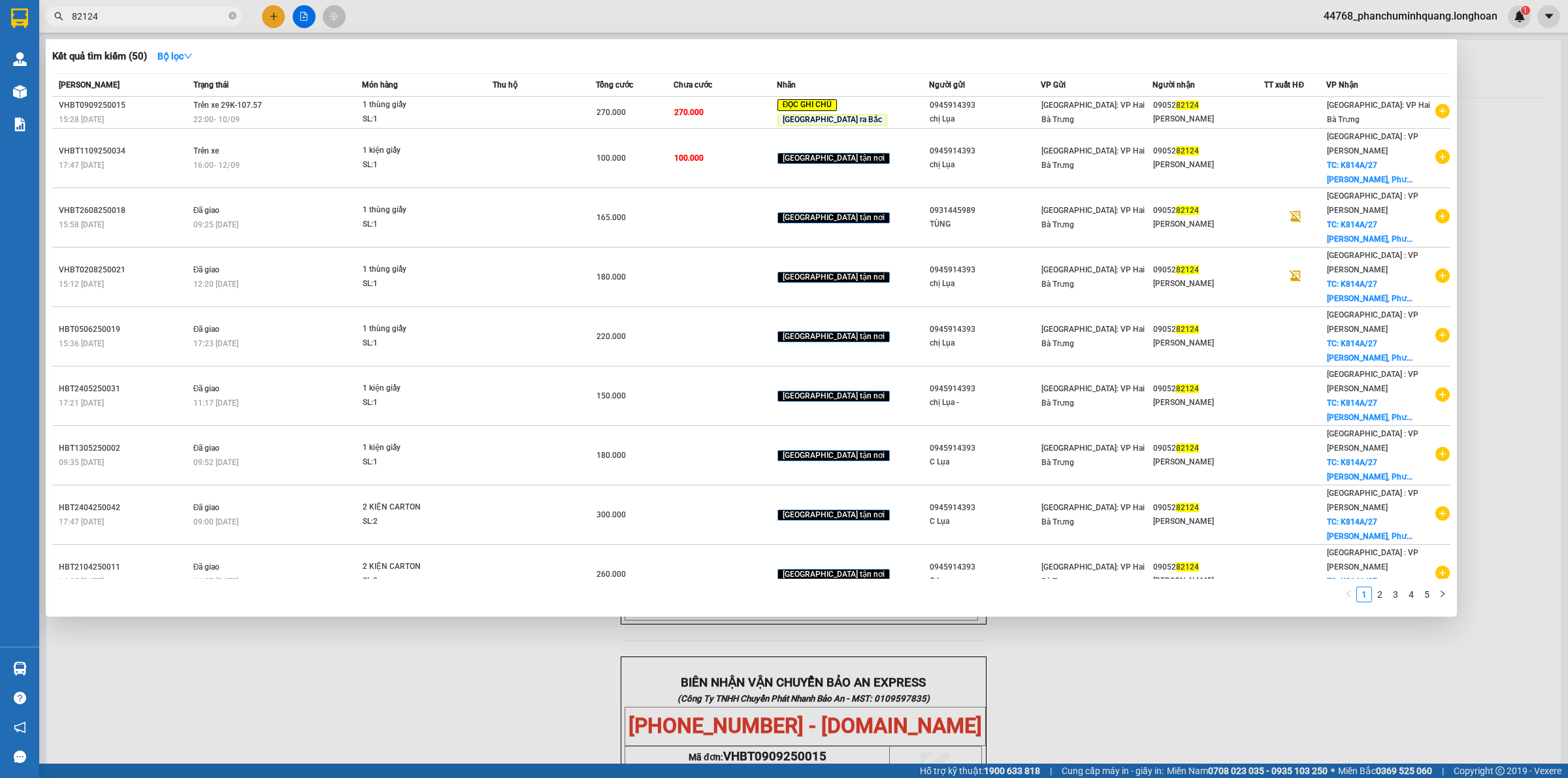
scroll to position [562, 0]
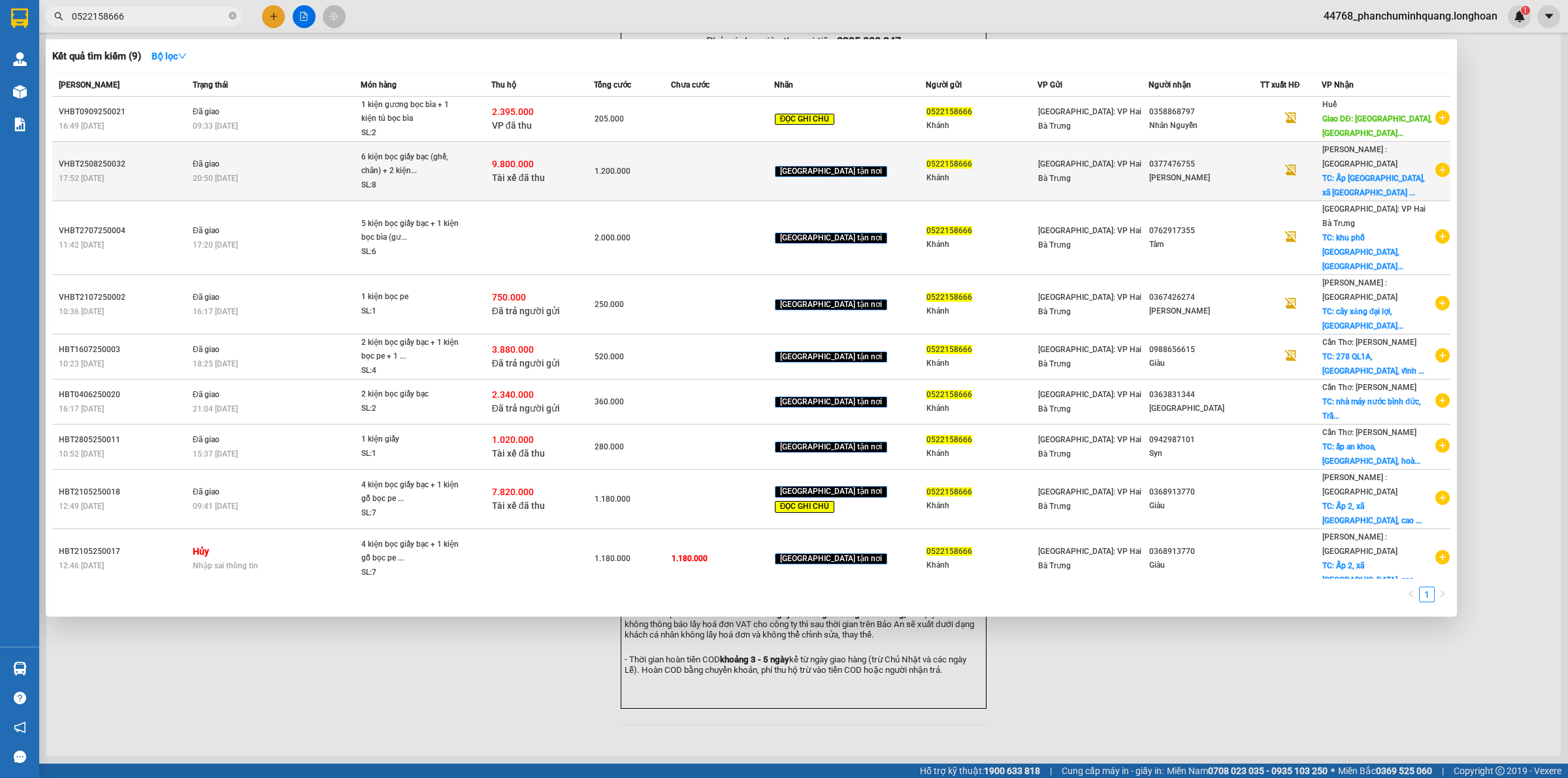
type input "0522158666"
click at [565, 157] on div "9.800.000 Tài xế đã thu" at bounding box center [543, 171] width 101 height 28
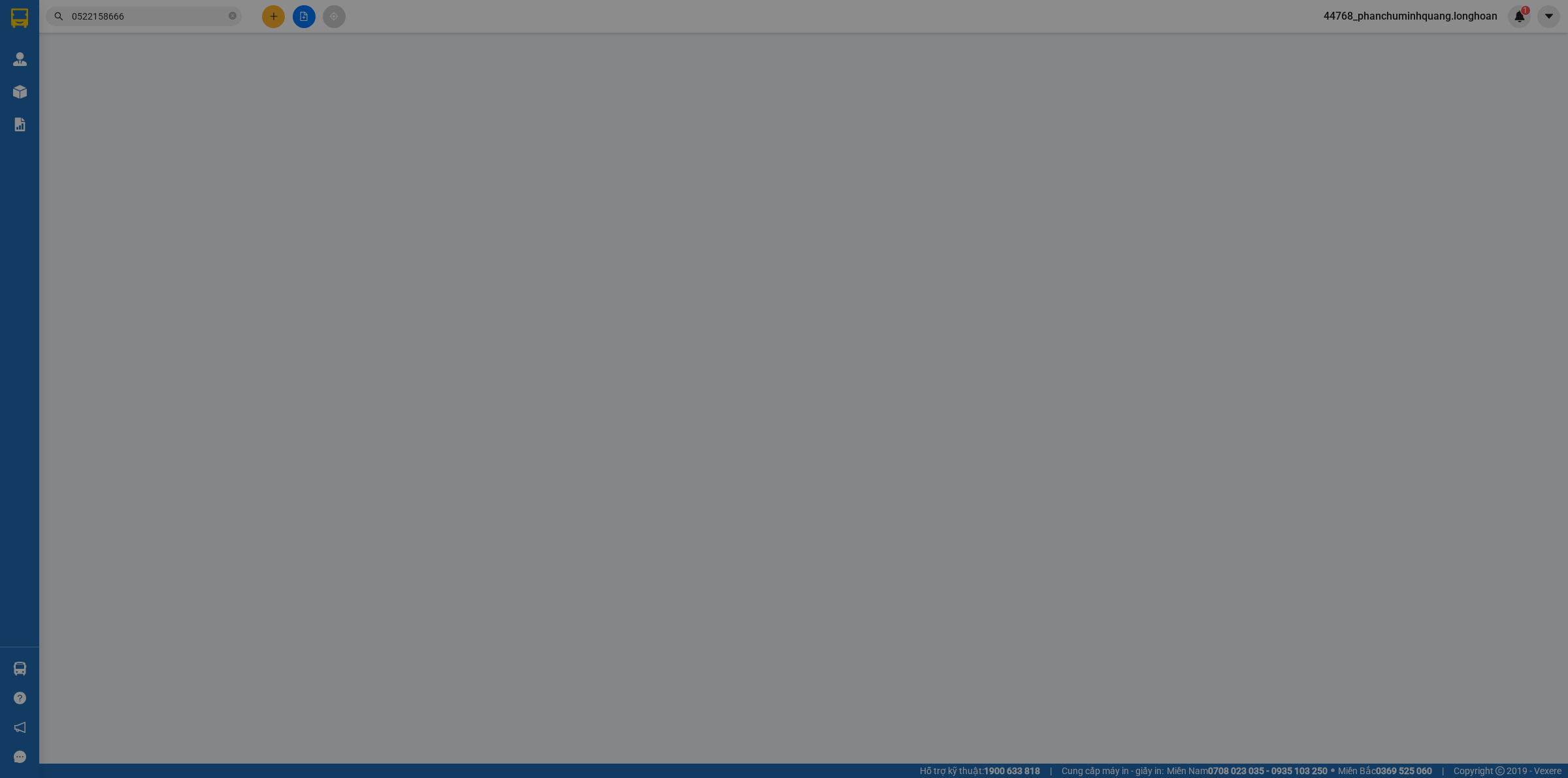
type input "0522158666"
type input "Khánh"
type input "0377476755"
type input "[PERSON_NAME]"
checkbox input "true"
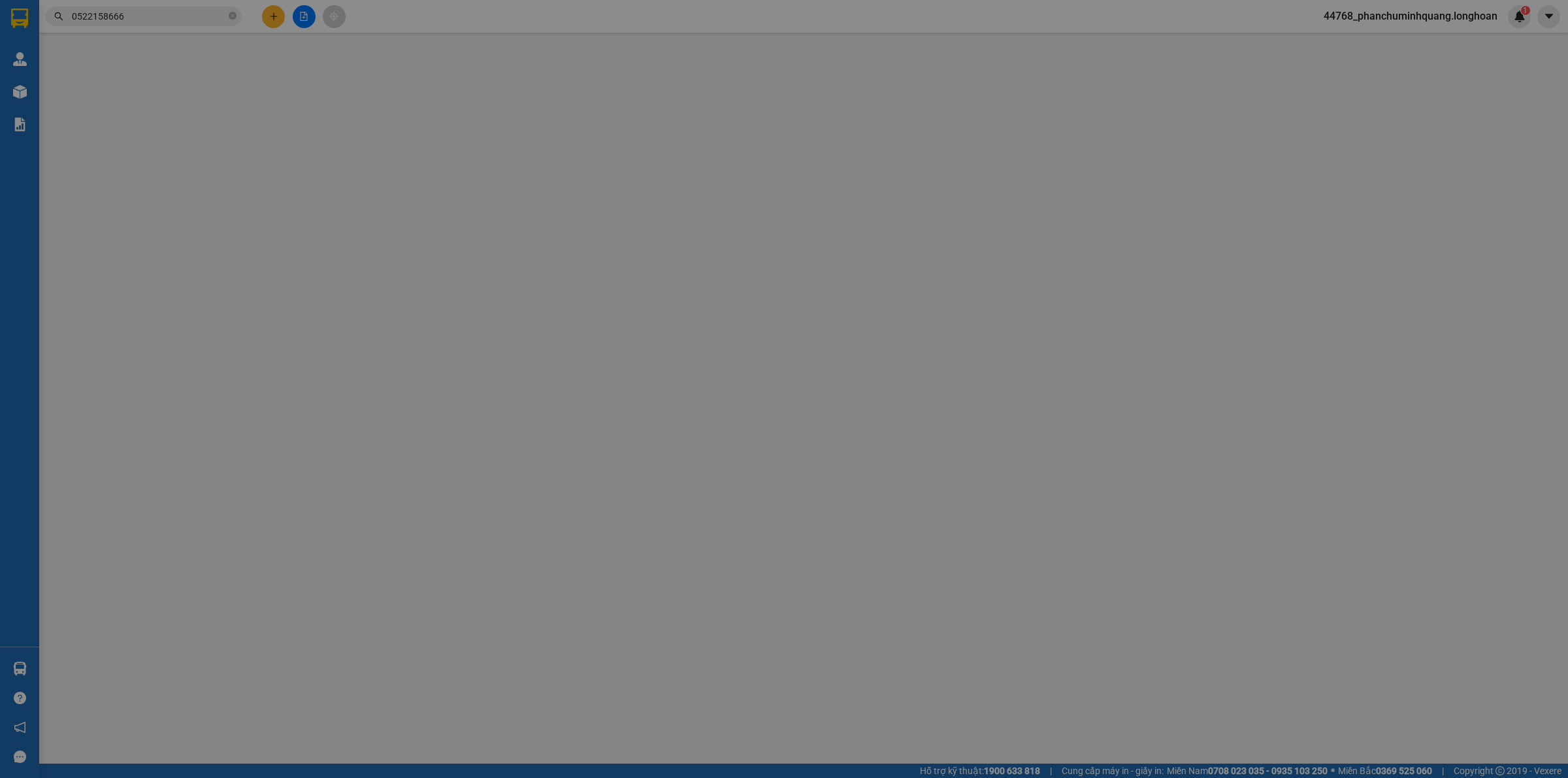
type input "[GEOGRAPHIC_DATA], xã [GEOGRAPHIC_DATA] ,huyện [GEOGRAPHIC_DATA], tỉnh [GEOGRAP…"
checkbox input "true"
type input "9.800.000"
type input "25.000"
type input "1.200.000"
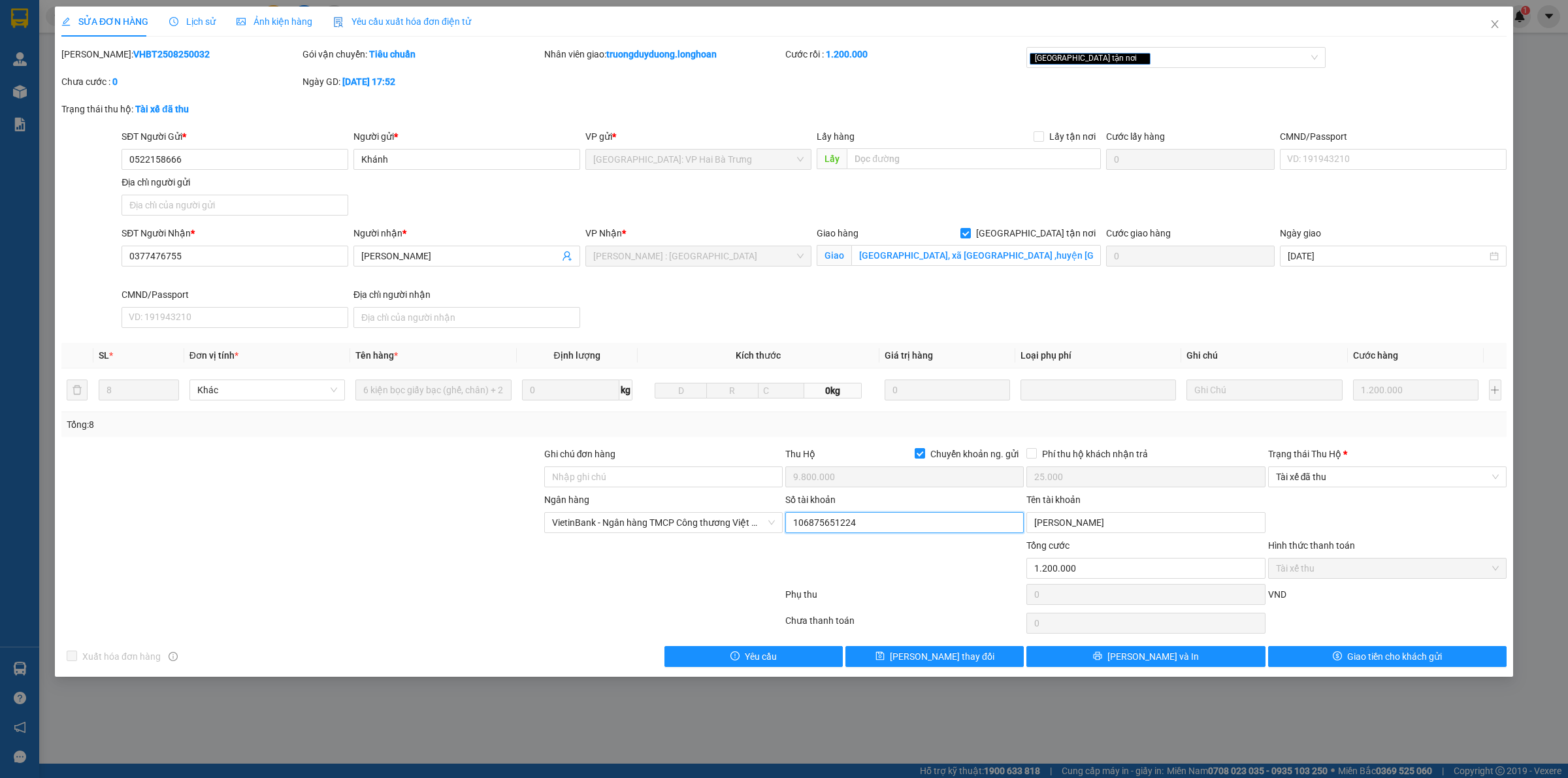
click at [918, 521] on input "106875651224" at bounding box center [904, 522] width 238 height 21
click at [1125, 529] on input "[PERSON_NAME]" at bounding box center [1145, 522] width 238 height 21
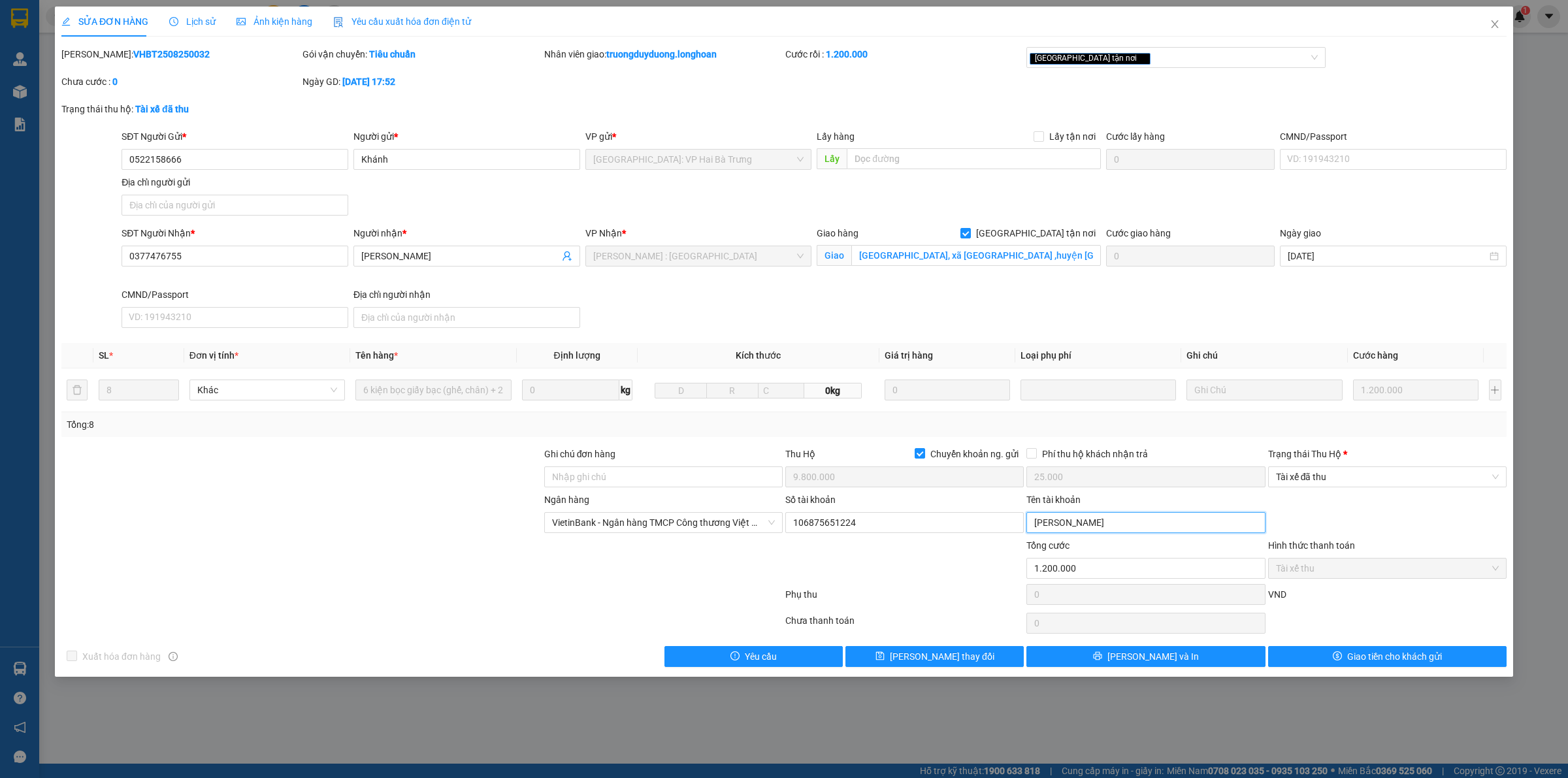
drag, startPoint x: 1125, startPoint y: 529, endPoint x: 1118, endPoint y: 529, distance: 7.0
click at [1124, 529] on input "[PERSON_NAME]" at bounding box center [1145, 522] width 238 height 21
drag, startPoint x: 1497, startPoint y: 17, endPoint x: 939, endPoint y: 34, distance: 558.3
click at [1497, 17] on span "Close" at bounding box center [1495, 25] width 36 height 36
